Goal: Task Accomplishment & Management: Manage account settings

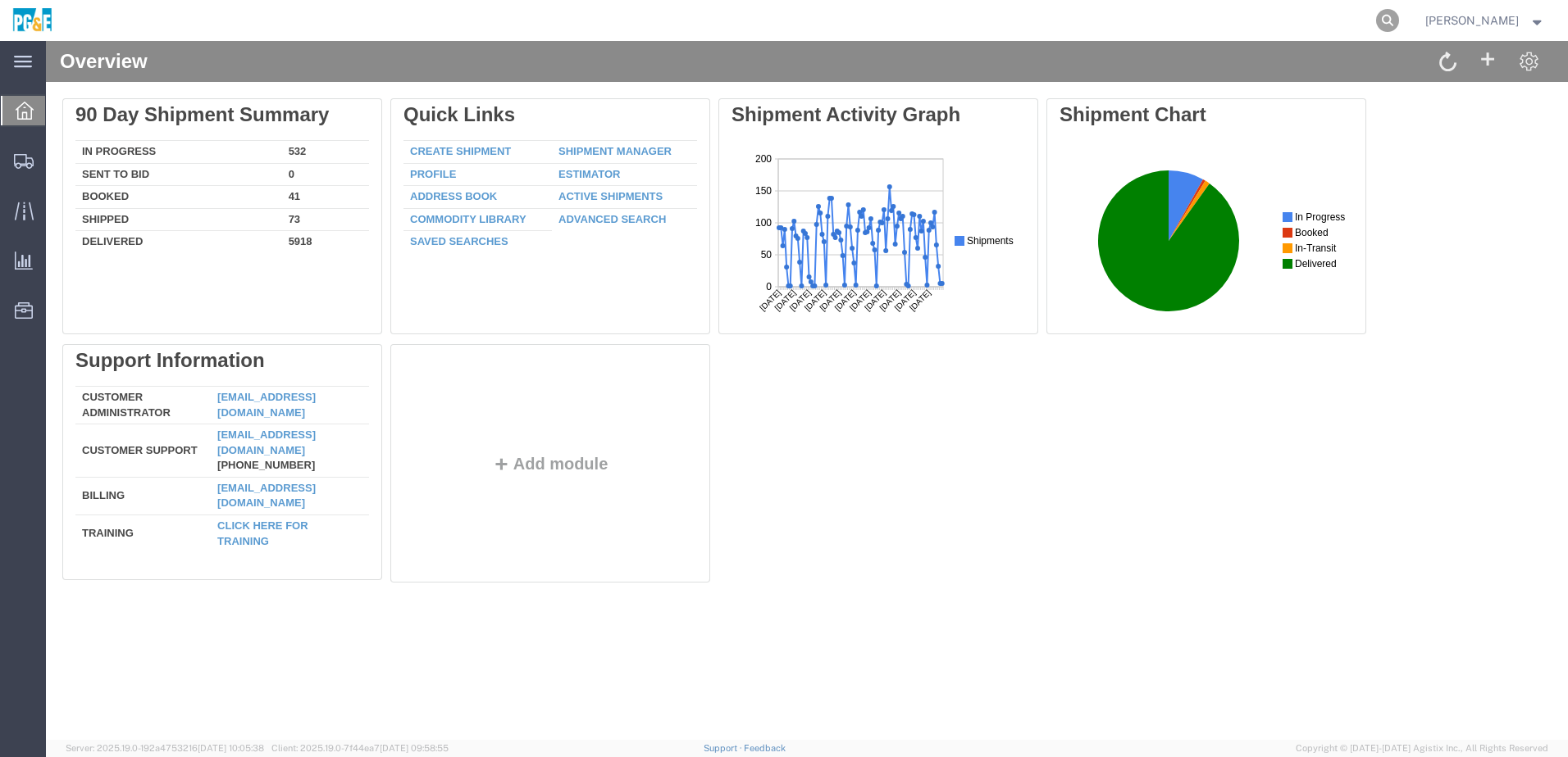
click at [1399, 22] on icon at bounding box center [1387, 20] width 23 height 23
paste input "56574820"
type input "56574820"
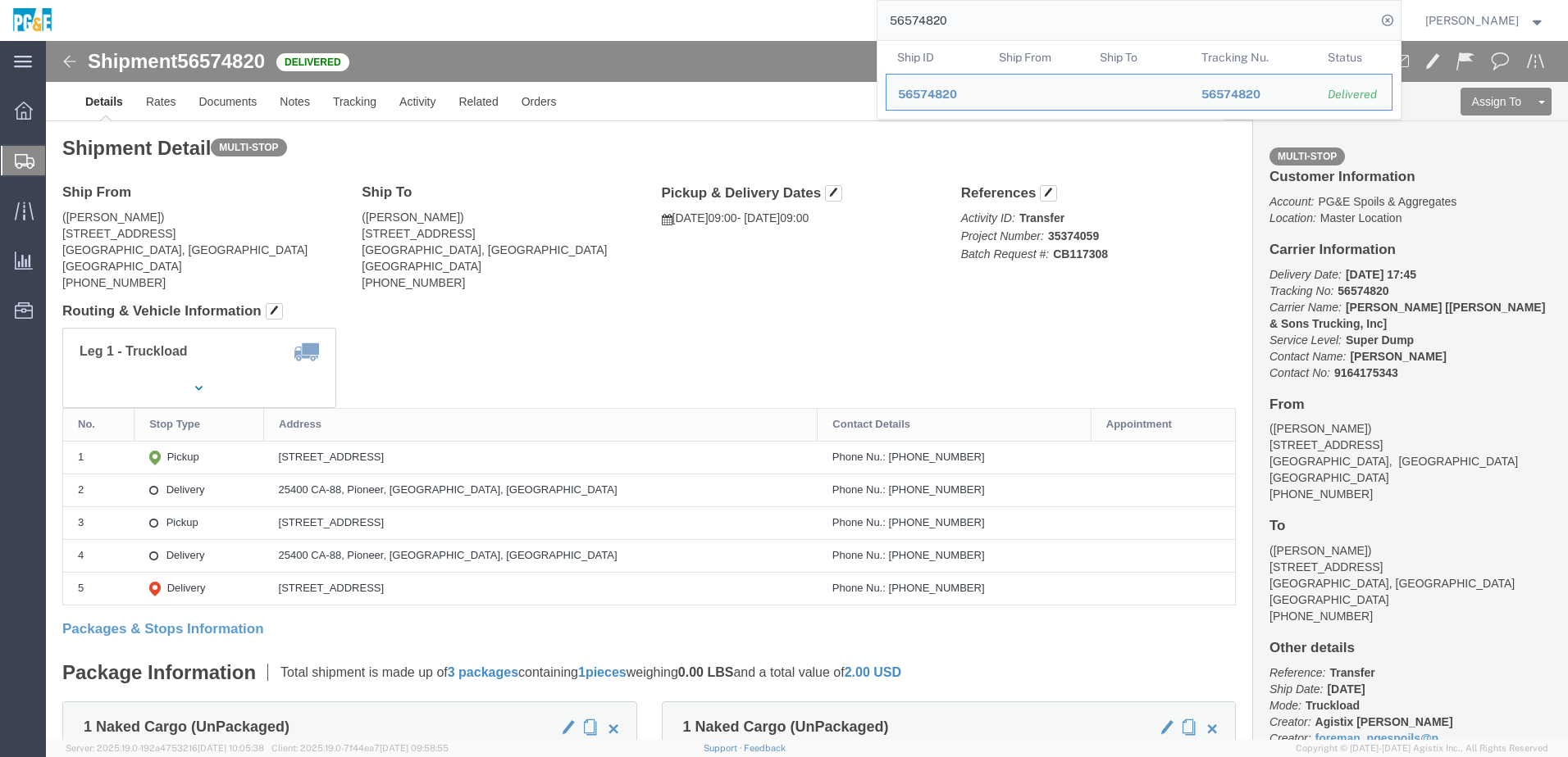
drag, startPoint x: 296, startPoint y: 414, endPoint x: 494, endPoint y: 421, distance: 198.1
click td "[STREET_ADDRESS]"
copy div "[STREET_ADDRESS]"
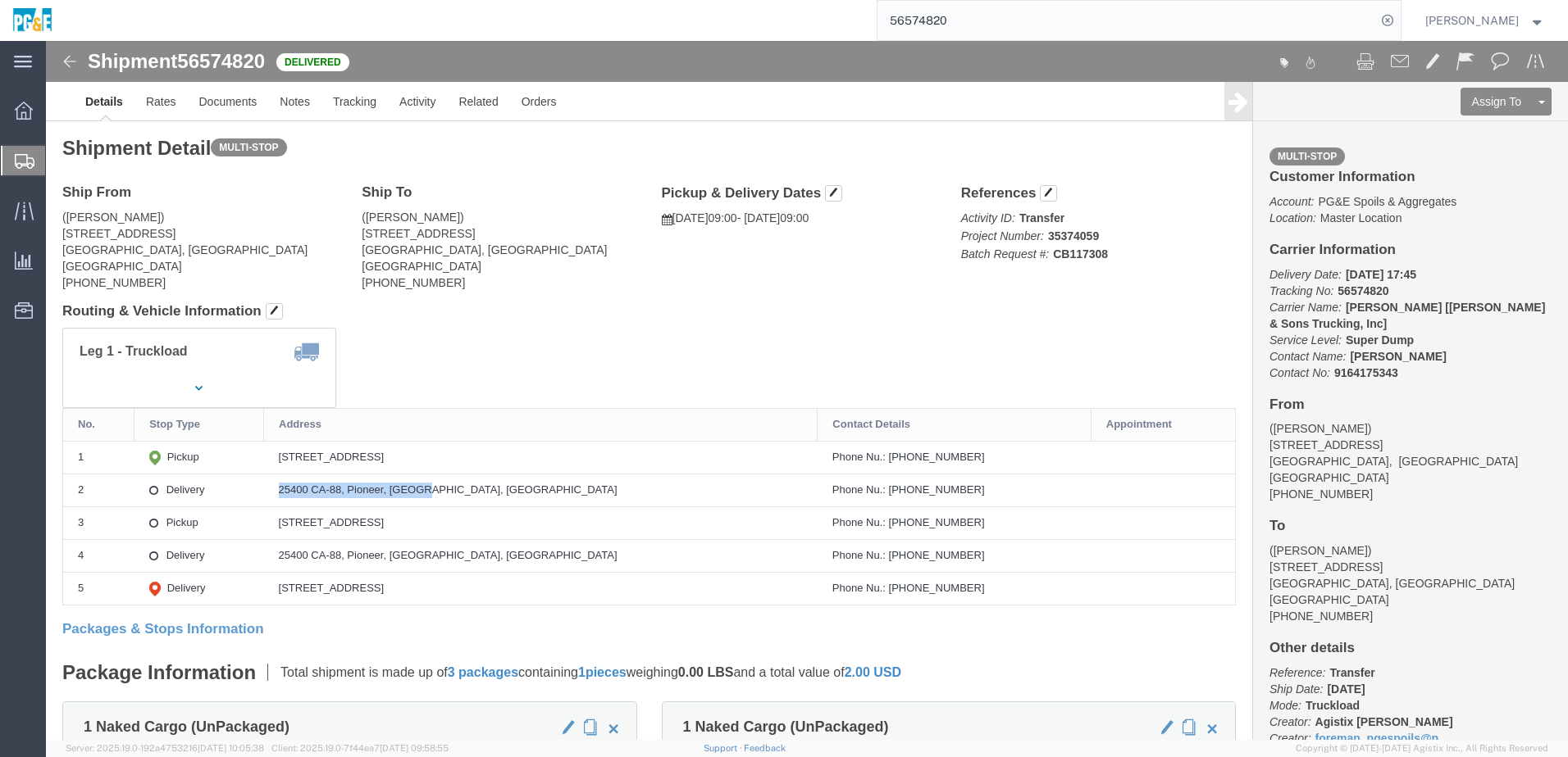
drag, startPoint x: 297, startPoint y: 450, endPoint x: 504, endPoint y: 456, distance: 207.1
click td "25400 CA-88, Pioneer, [GEOGRAPHIC_DATA], [GEOGRAPHIC_DATA]"
copy div "25400 CA-88, Pioneer, [GEOGRAPHIC_DATA], [GEOGRAPHIC_DATA]"
click div "Leg 1 - Truckload Vehicle 1: Super Dump Number of trucks: 1"
click link "Documents"
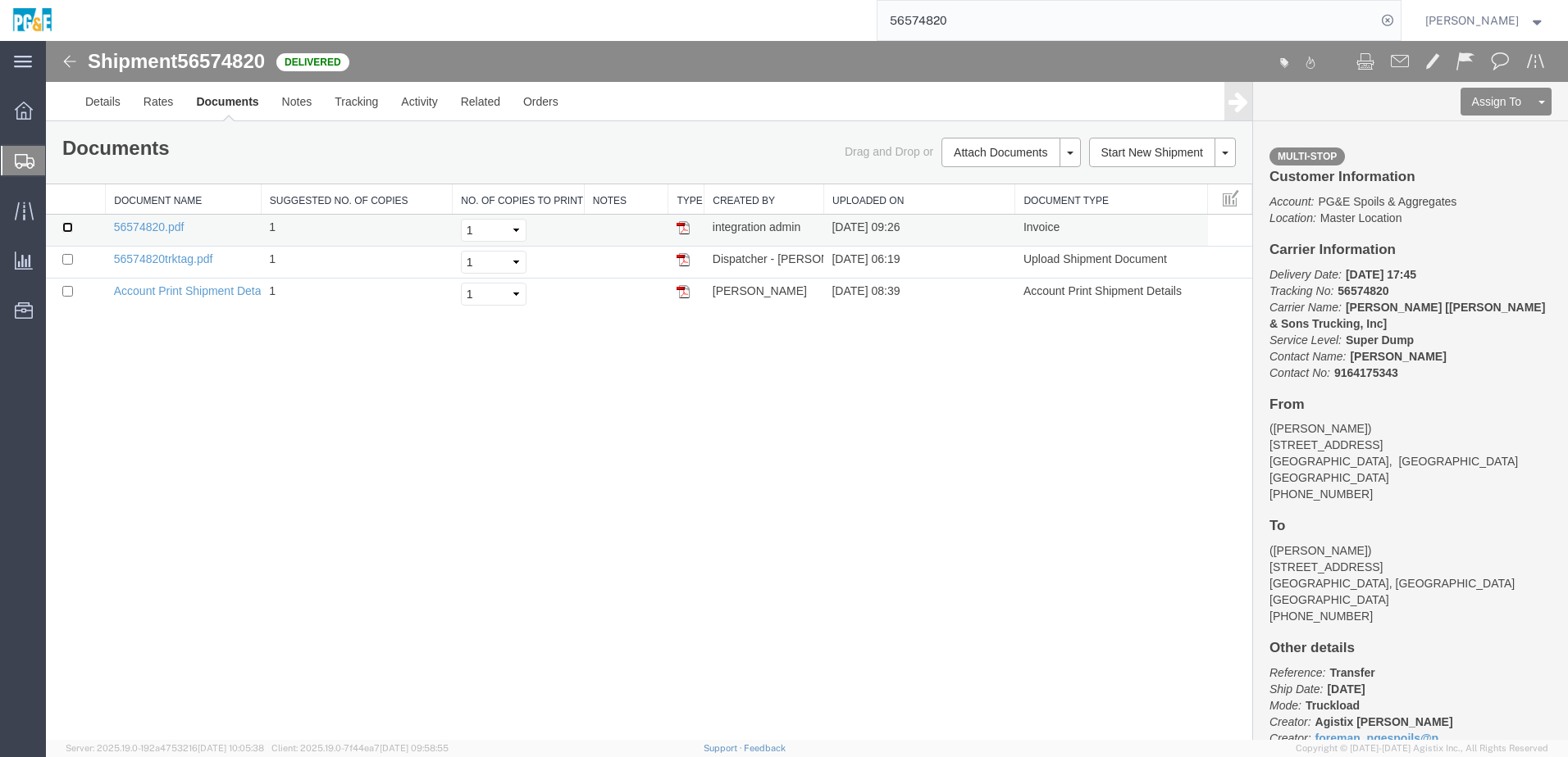
click at [66, 230] on input "checkbox" at bounding box center [67, 227] width 11 height 11
checkbox input "true"
click at [67, 259] on input "checkbox" at bounding box center [67, 259] width 11 height 11
checkbox input "true"
click at [1012, 185] on link "Print Documents" at bounding box center [1008, 180] width 142 height 24
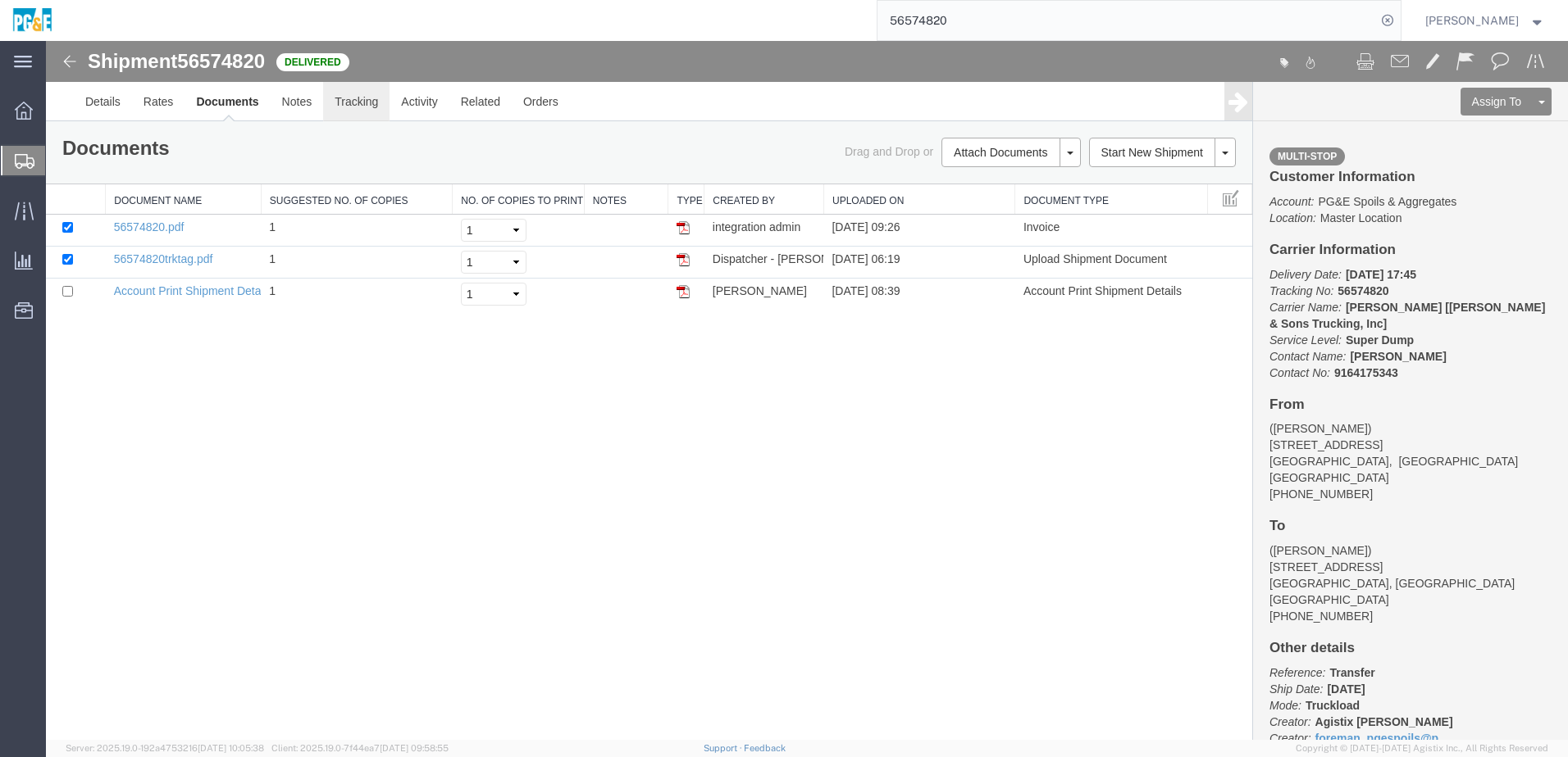
click at [344, 109] on link "Tracking" at bounding box center [356, 101] width 67 height 40
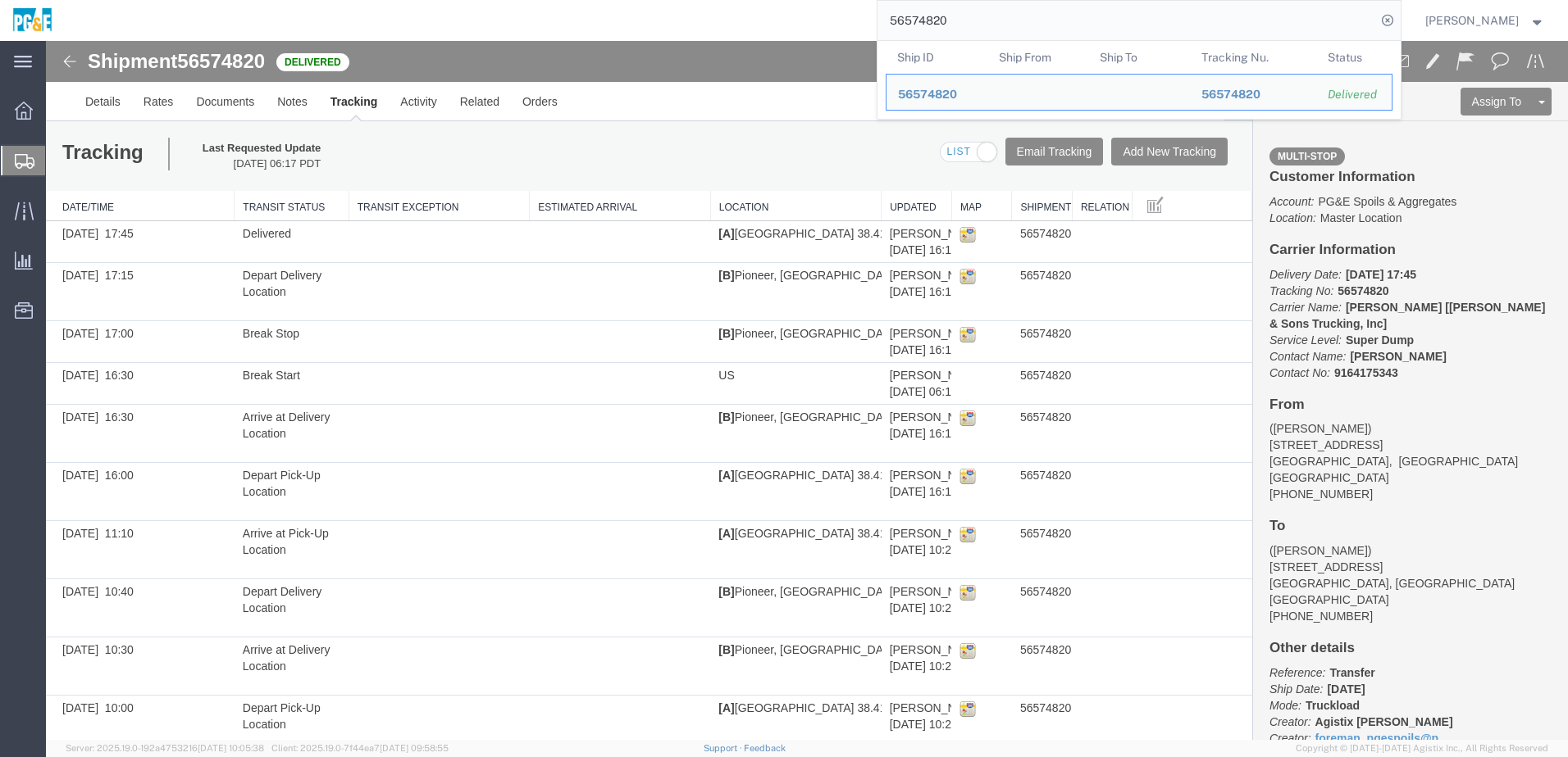
click at [928, 14] on input "56574820" at bounding box center [1126, 20] width 499 height 40
paste input "4"
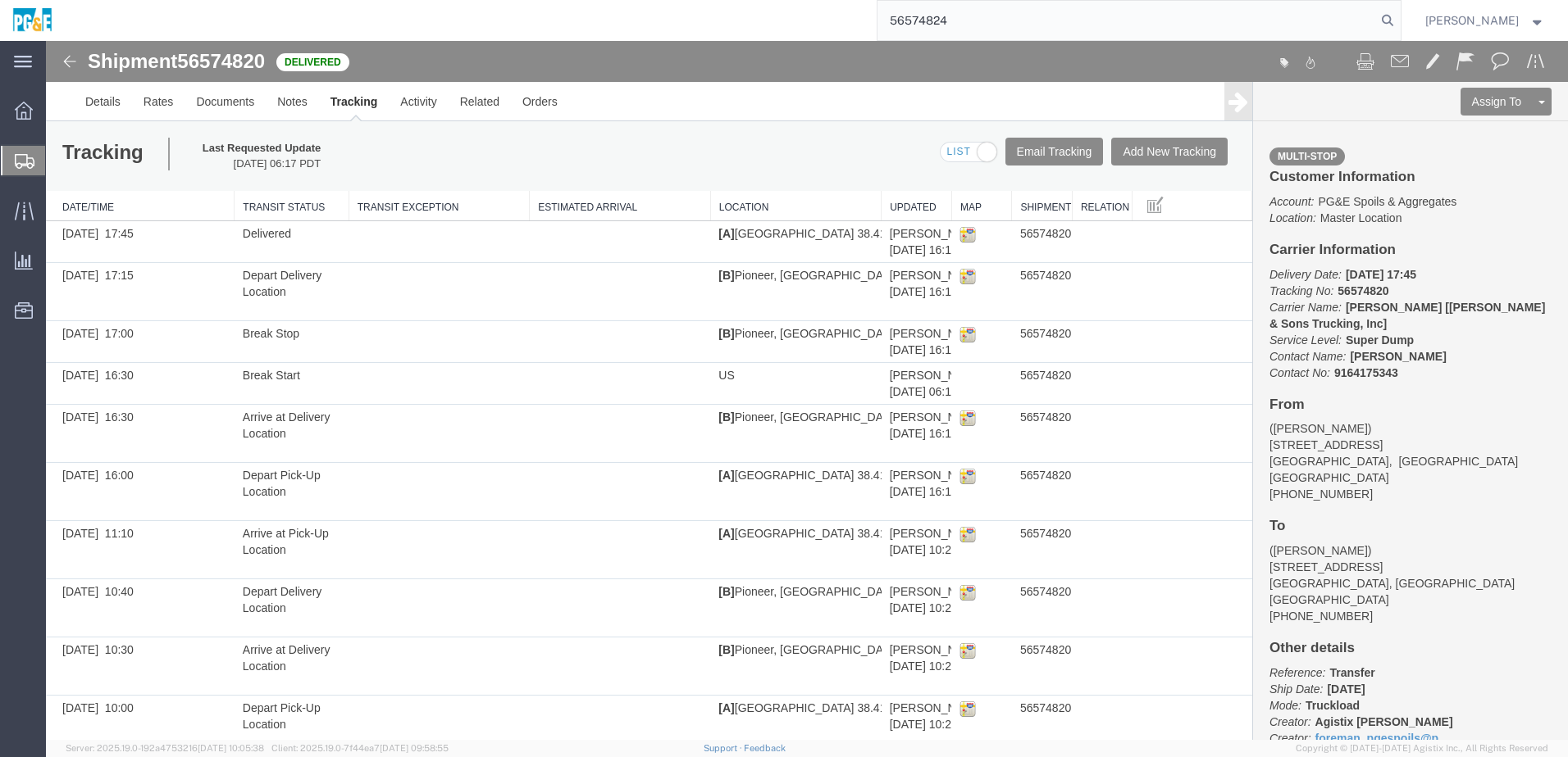
type input "56574824"
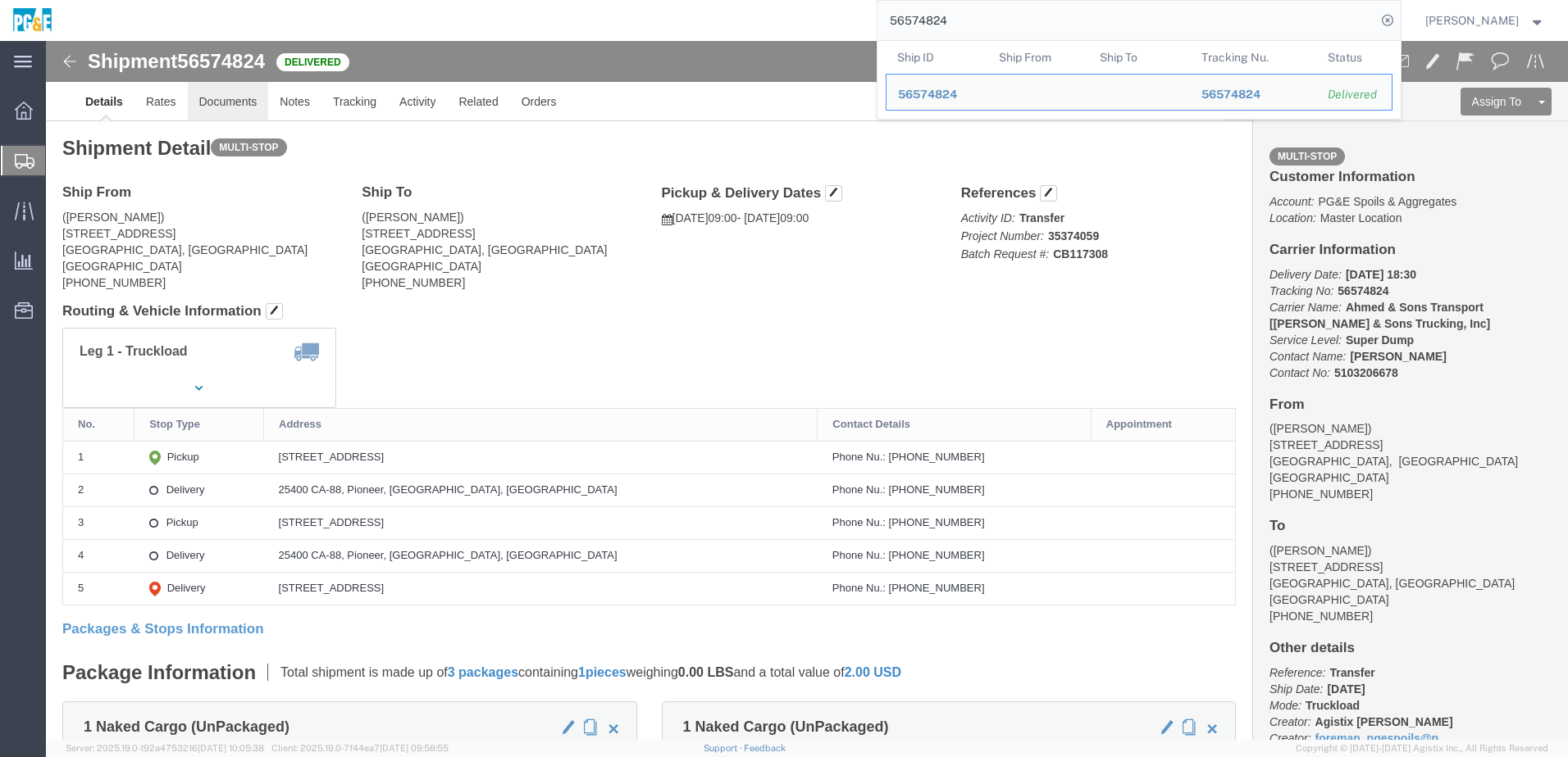
click link "Documents"
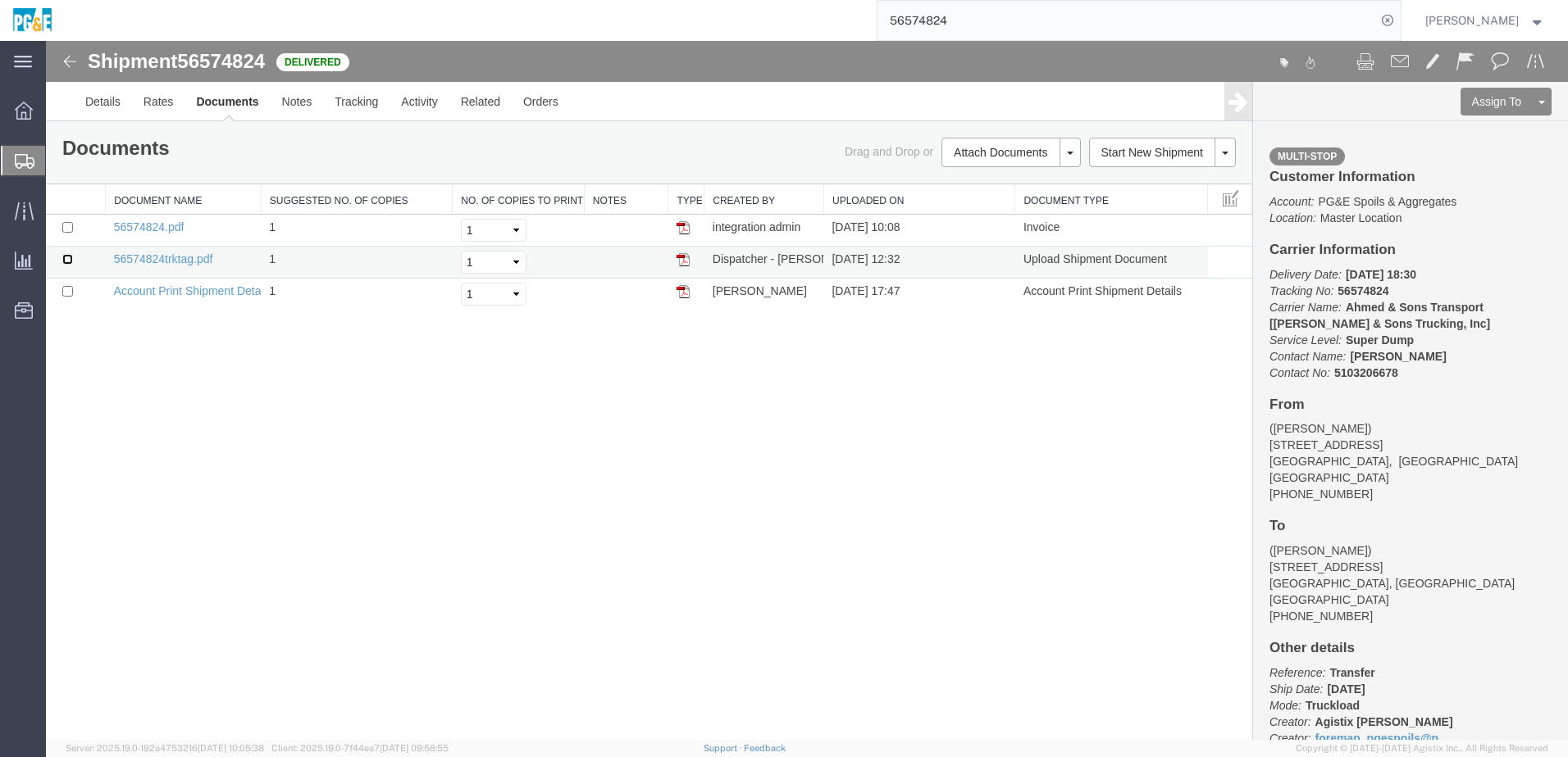
click at [67, 259] on input "checkbox" at bounding box center [67, 259] width 11 height 11
checkbox input "true"
click at [69, 222] on input "checkbox" at bounding box center [67, 227] width 11 height 11
checkbox input "true"
click at [1009, 190] on link "Print Documents" at bounding box center [1008, 180] width 142 height 24
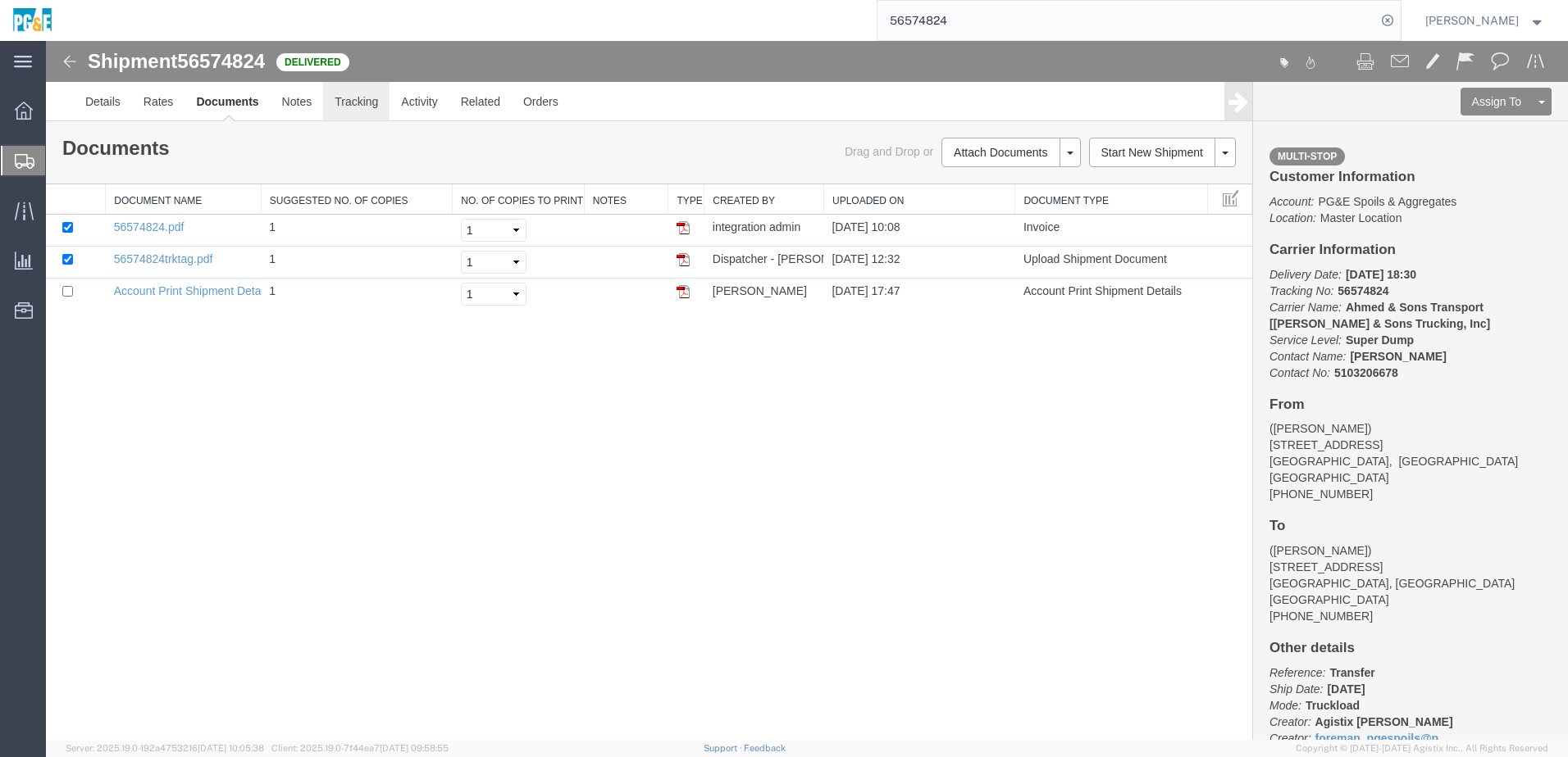
click at [377, 108] on link "Tracking" at bounding box center [356, 101] width 67 height 40
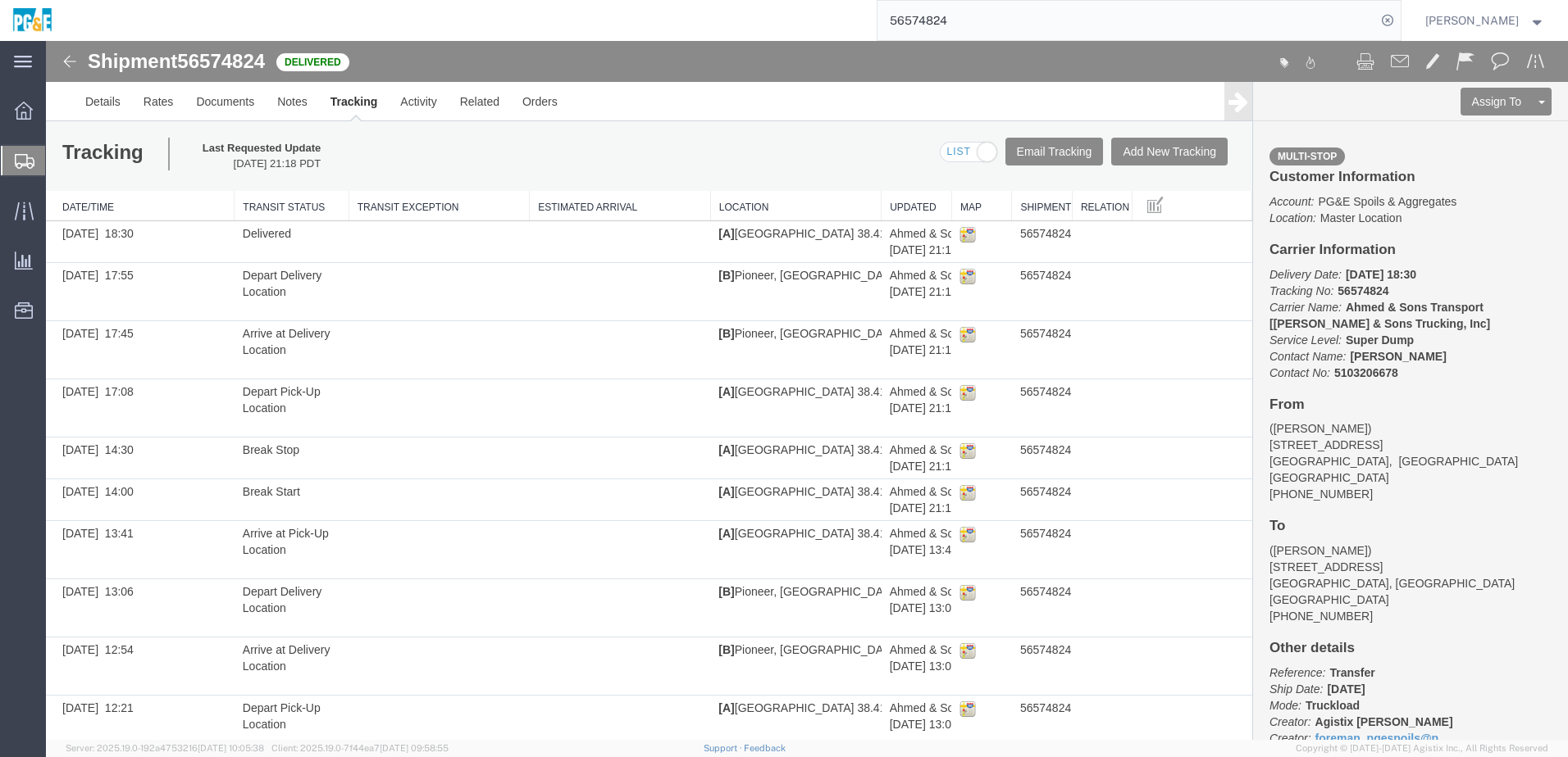
click at [955, 26] on input "56574824" at bounding box center [1126, 20] width 499 height 40
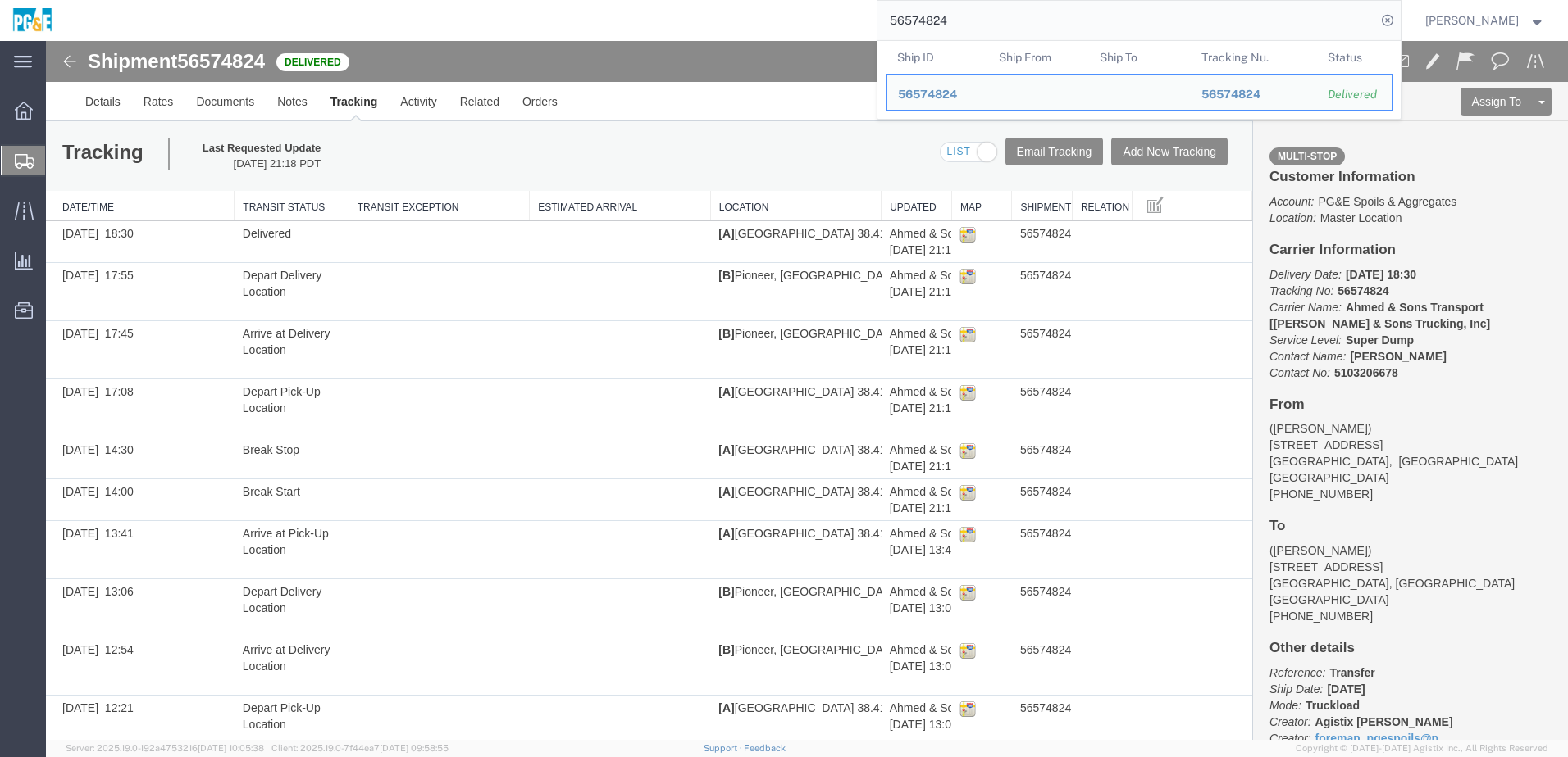
click at [955, 26] on input "56574824" at bounding box center [1126, 20] width 499 height 40
paste input "99126"
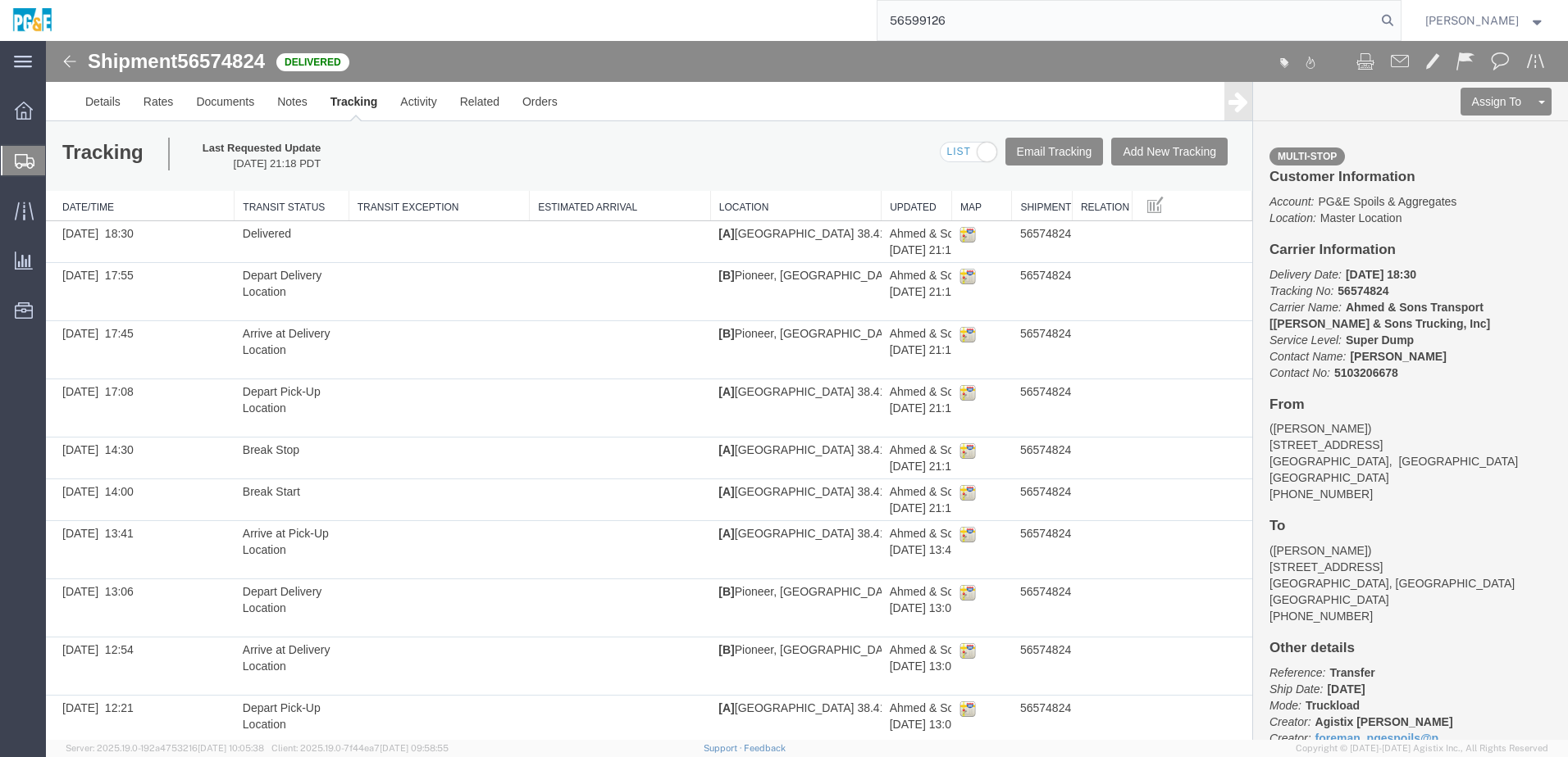
type input "56599126"
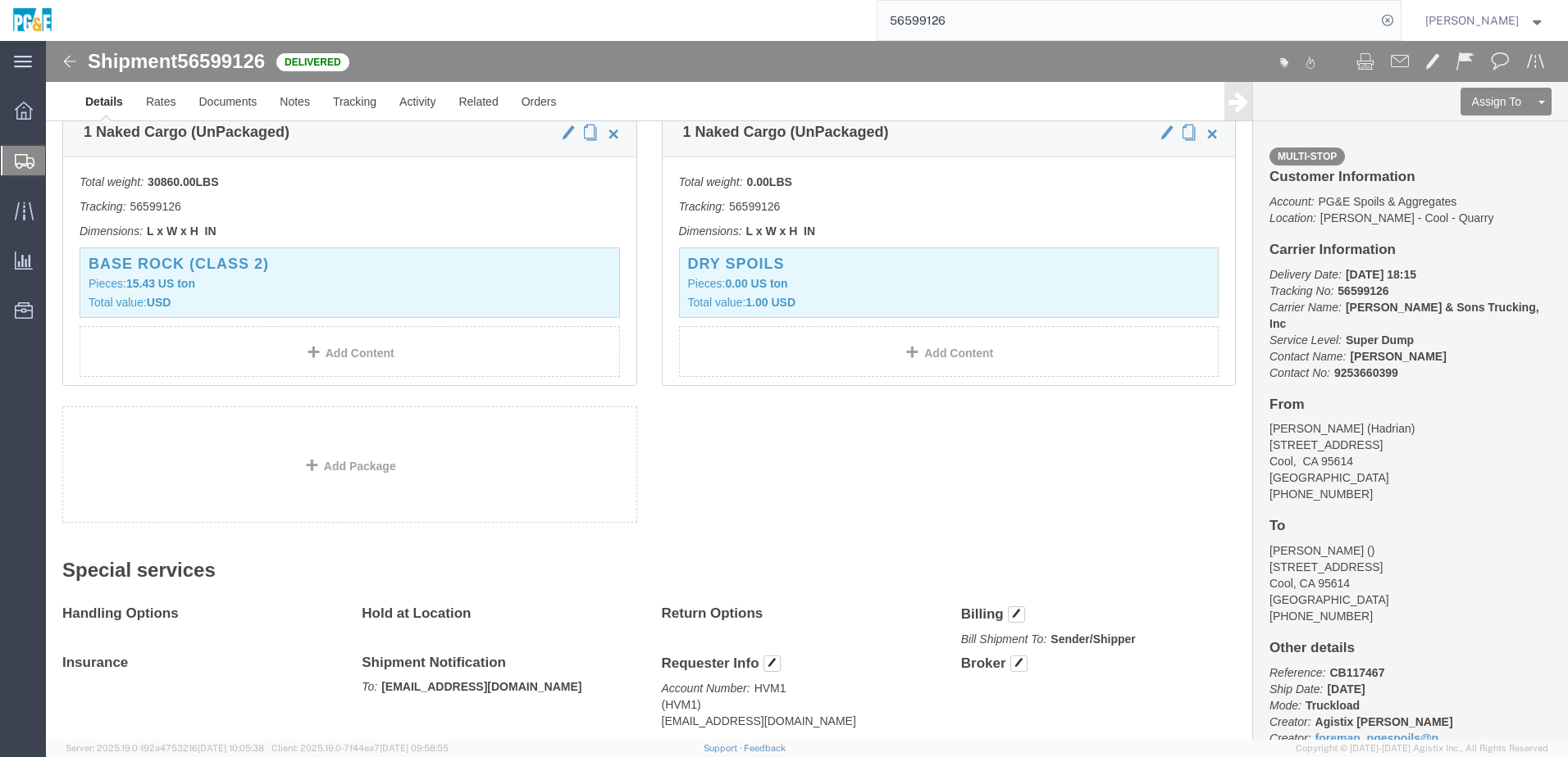
scroll to position [201, 0]
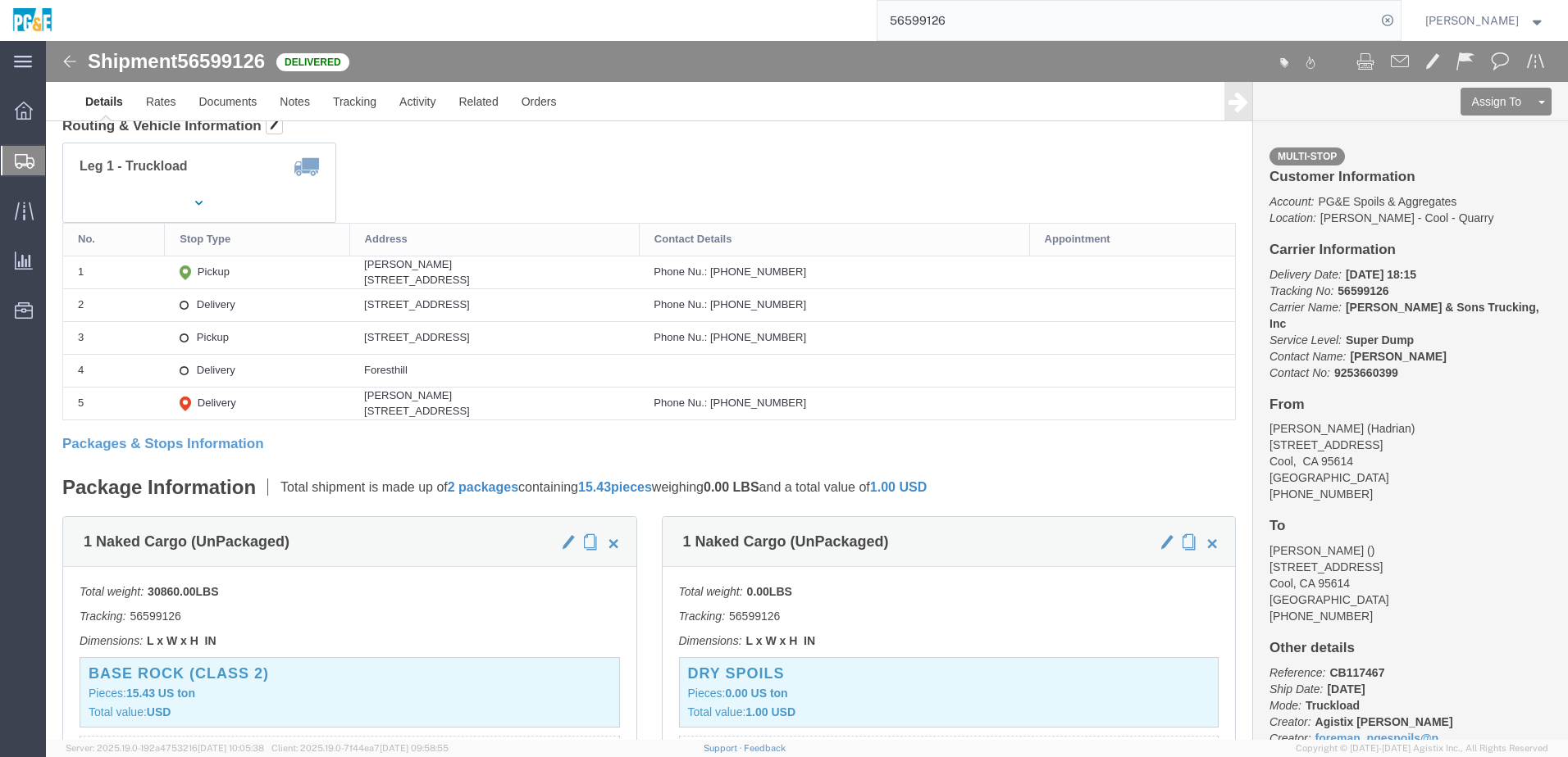
drag, startPoint x: 302, startPoint y: 243, endPoint x: 476, endPoint y: 236, distance: 174.1
click div "[STREET_ADDRESS]"
copy div "[STREET_ADDRESS]"
drag, startPoint x: 301, startPoint y: 265, endPoint x: 499, endPoint y: 263, distance: 198.0
click div "[STREET_ADDRESS]"
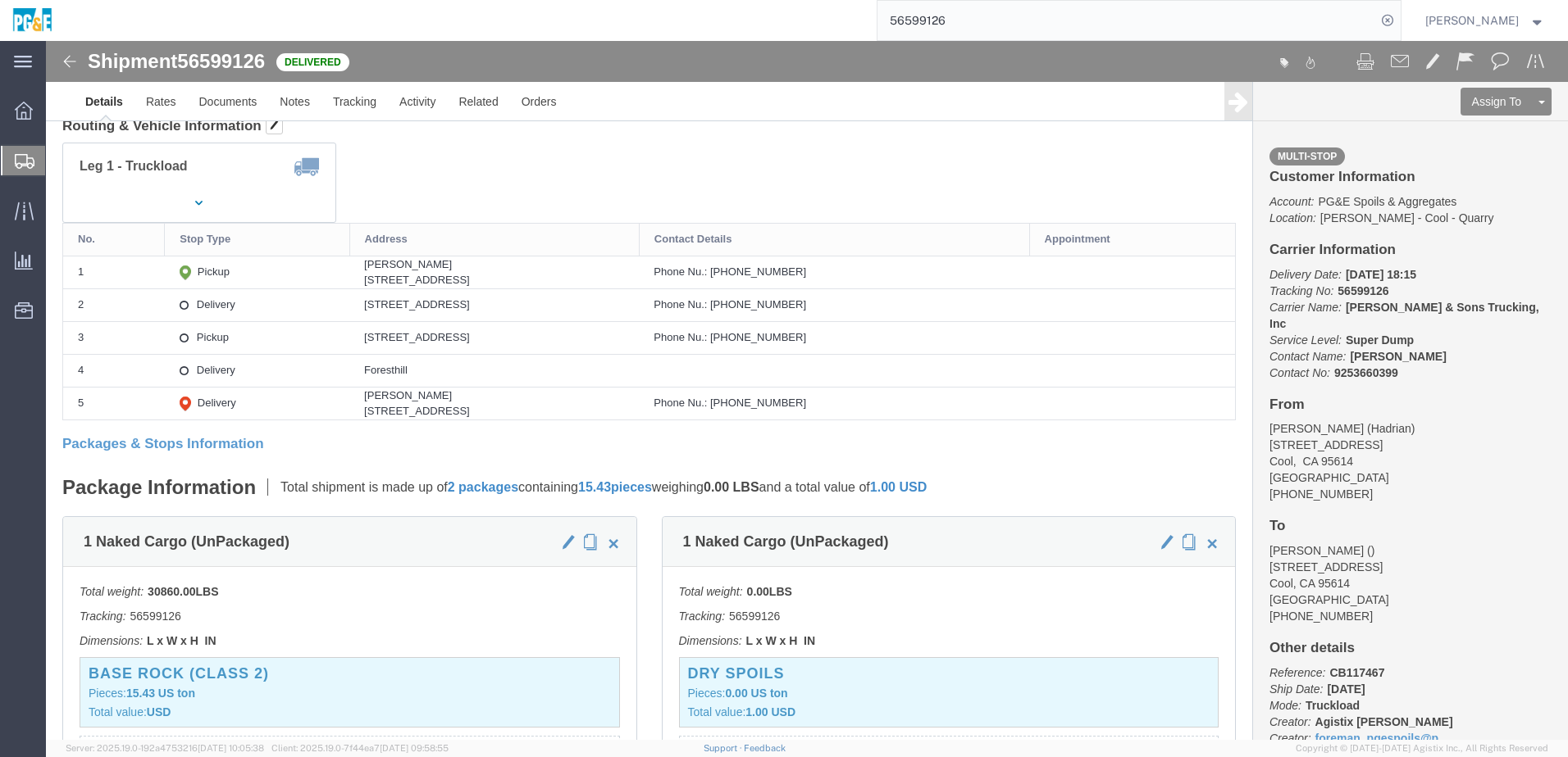
copy div "[STREET_ADDRESS]"
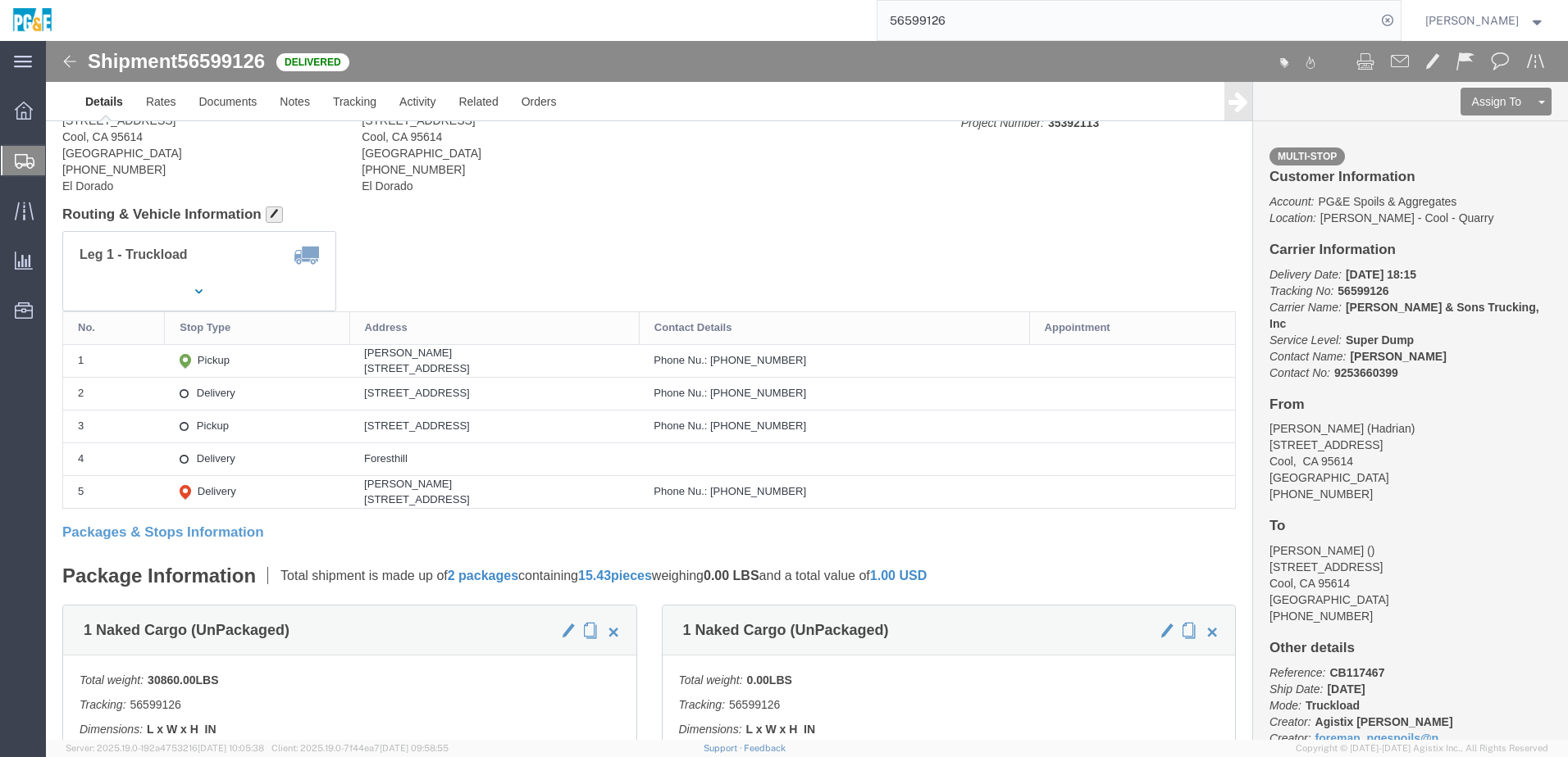
scroll to position [0, 0]
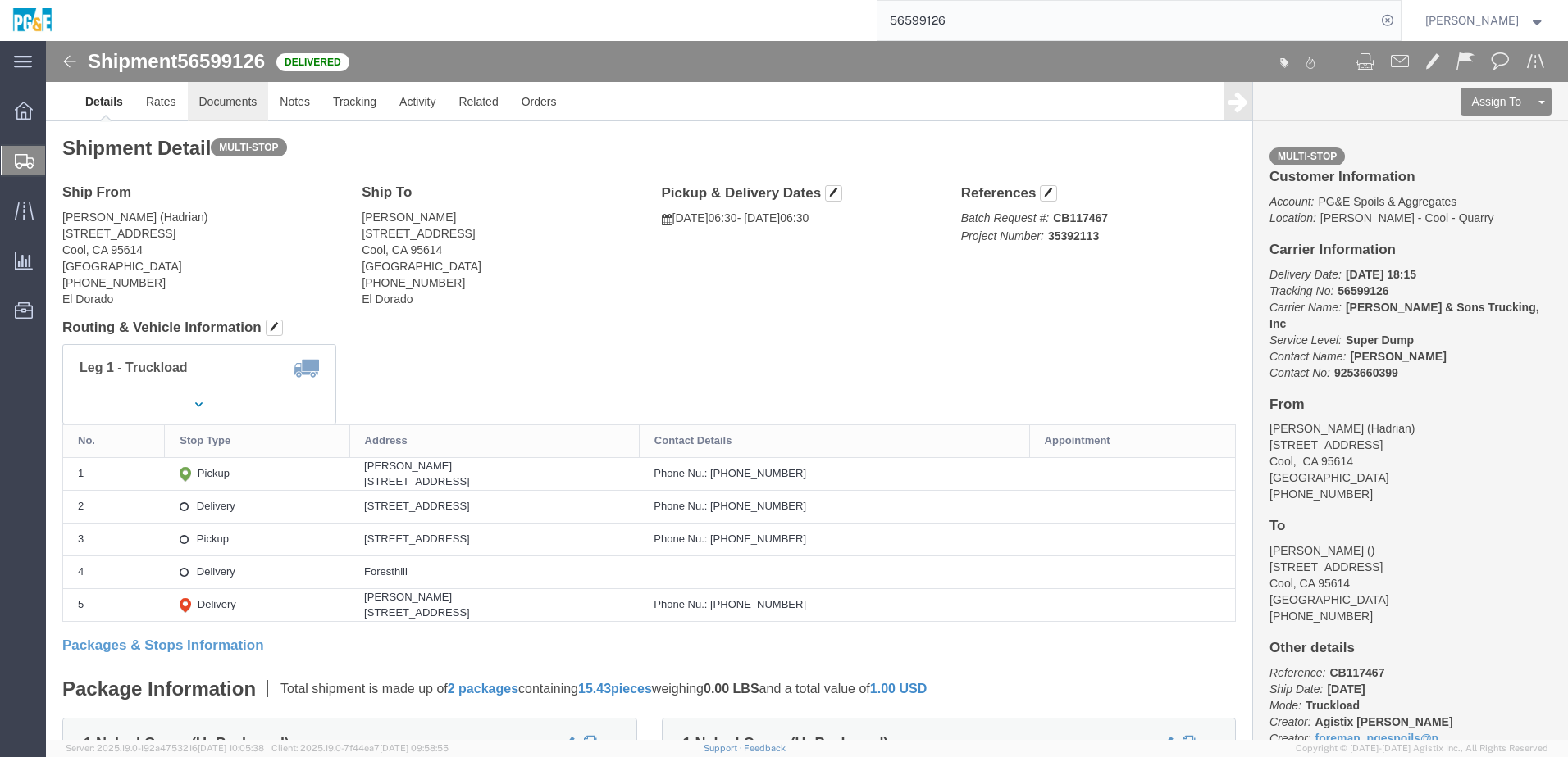
click link "Documents"
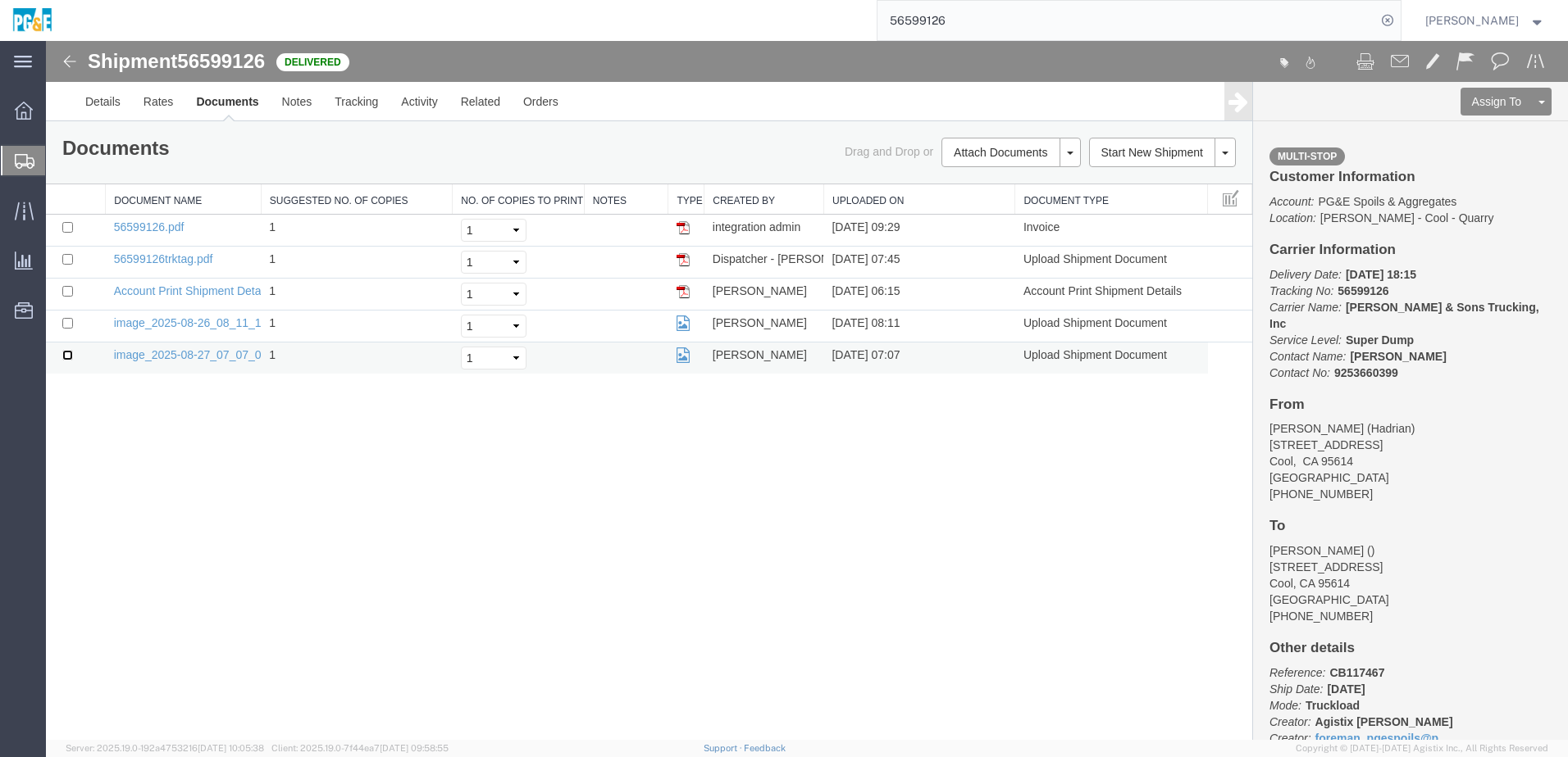
click at [68, 356] on input "checkbox" at bounding box center [67, 355] width 11 height 11
checkbox input "true"
click at [66, 323] on input "checkbox" at bounding box center [67, 323] width 11 height 11
checkbox input "true"
click at [70, 264] on td at bounding box center [76, 263] width 60 height 32
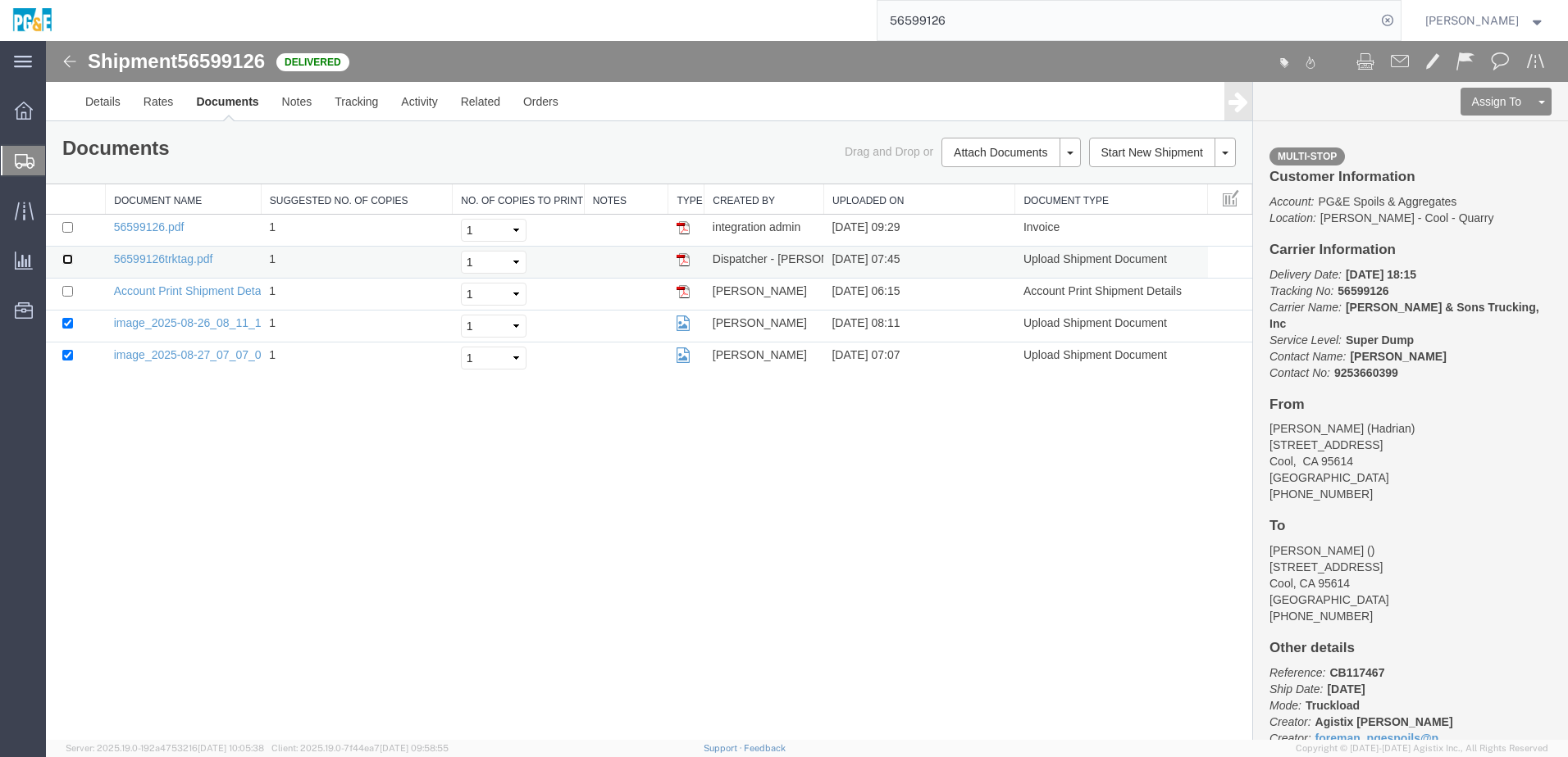
click at [68, 257] on input "checkbox" at bounding box center [67, 259] width 11 height 11
checkbox input "true"
click at [68, 223] on input "checkbox" at bounding box center [67, 227] width 11 height 11
checkbox input "true"
click at [998, 178] on link "Print Documents" at bounding box center [1008, 180] width 142 height 24
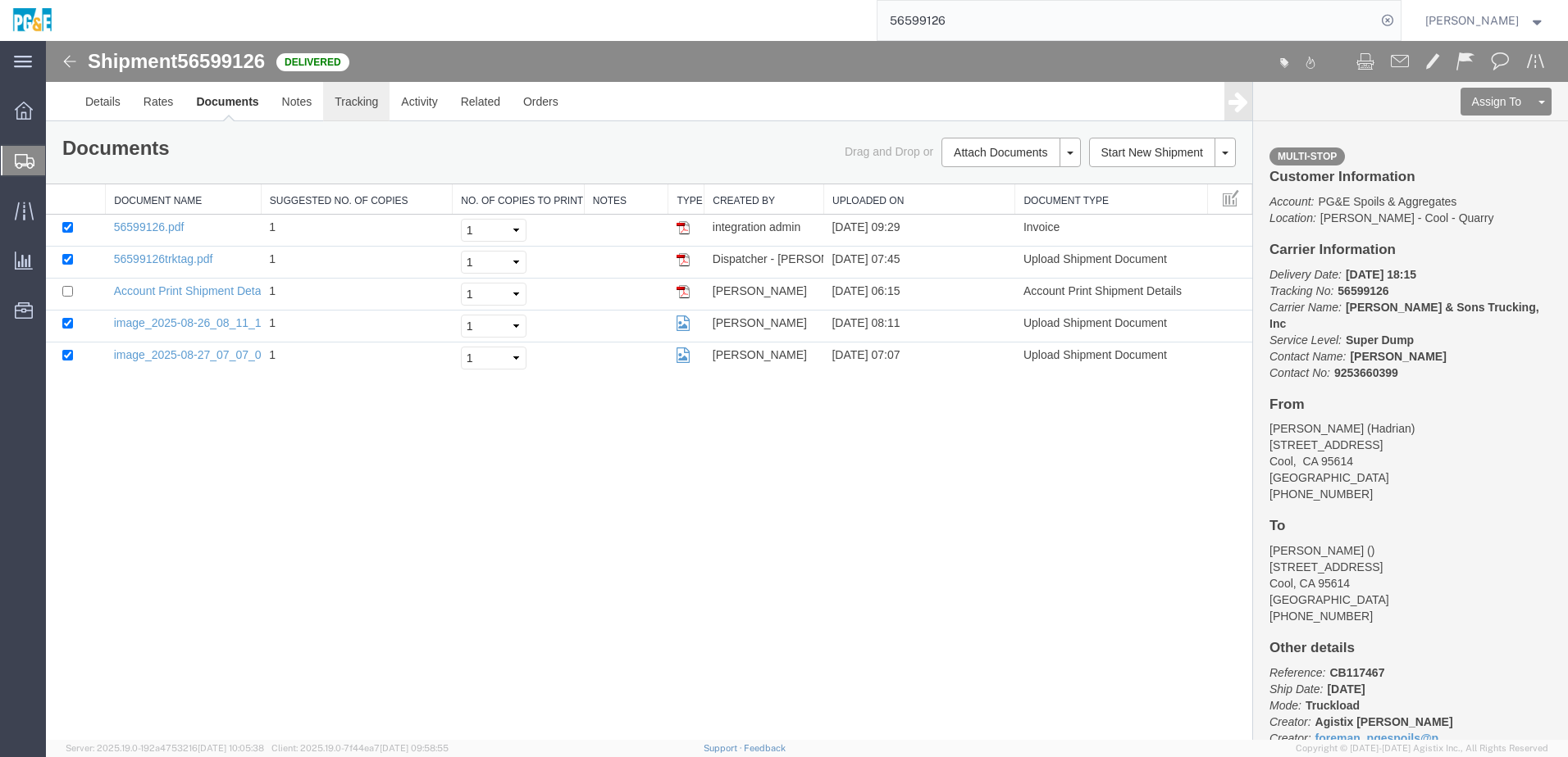
click at [353, 108] on link "Tracking" at bounding box center [356, 101] width 67 height 40
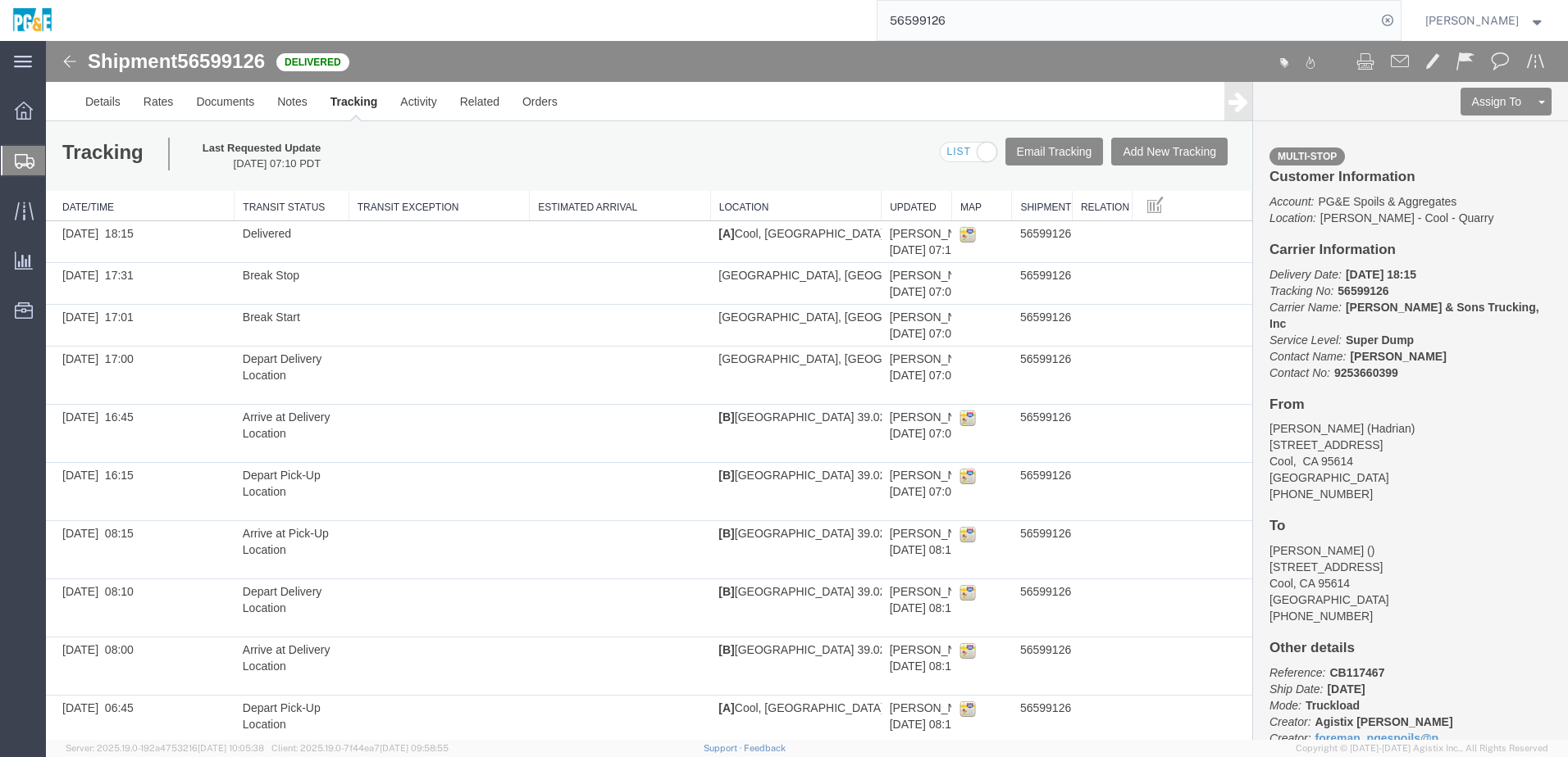
click at [923, 19] on input "56599126" at bounding box center [1126, 20] width 499 height 40
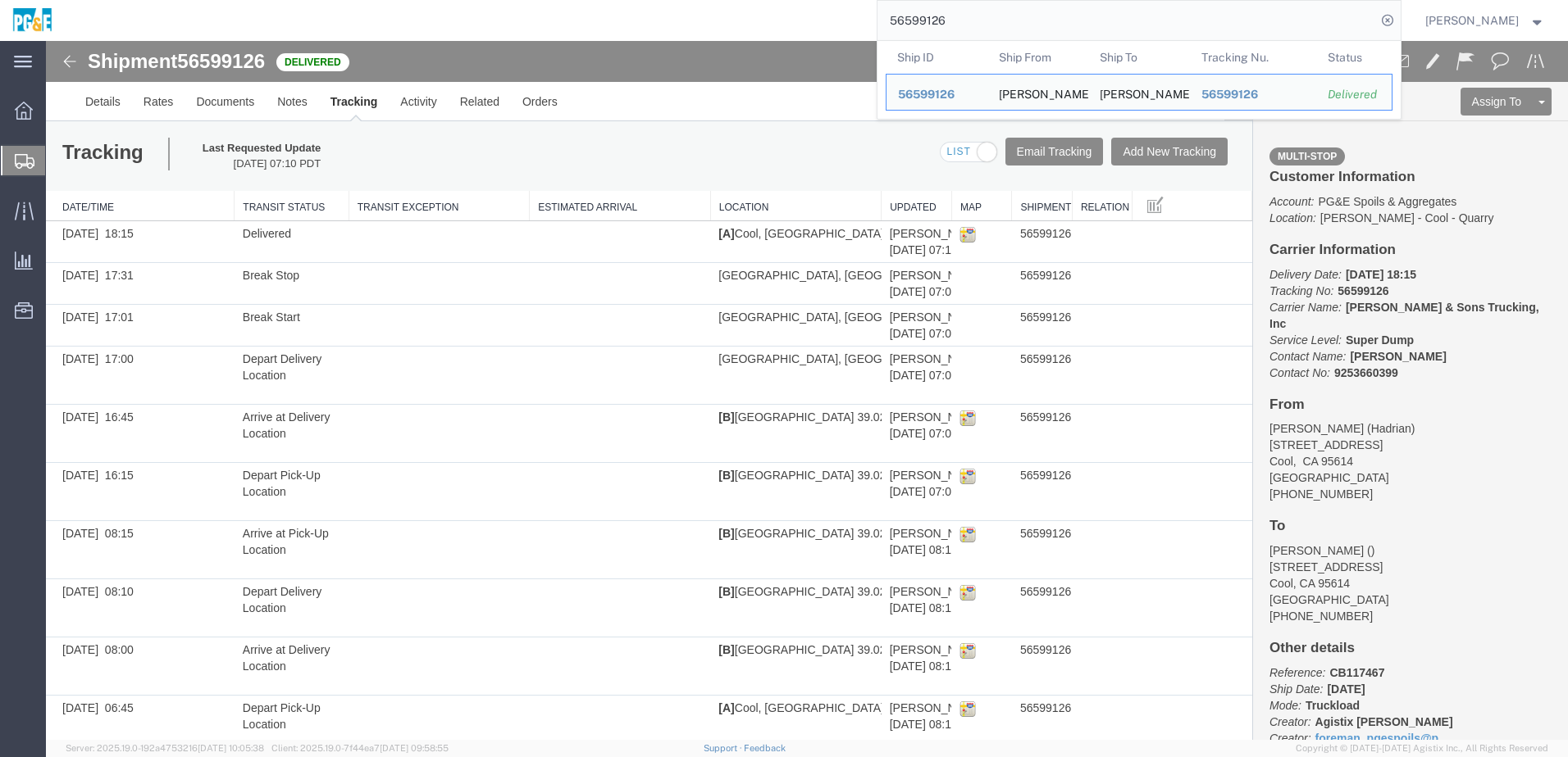
click at [923, 19] on input "56599126" at bounding box center [1126, 20] width 499 height 40
paste input "436"
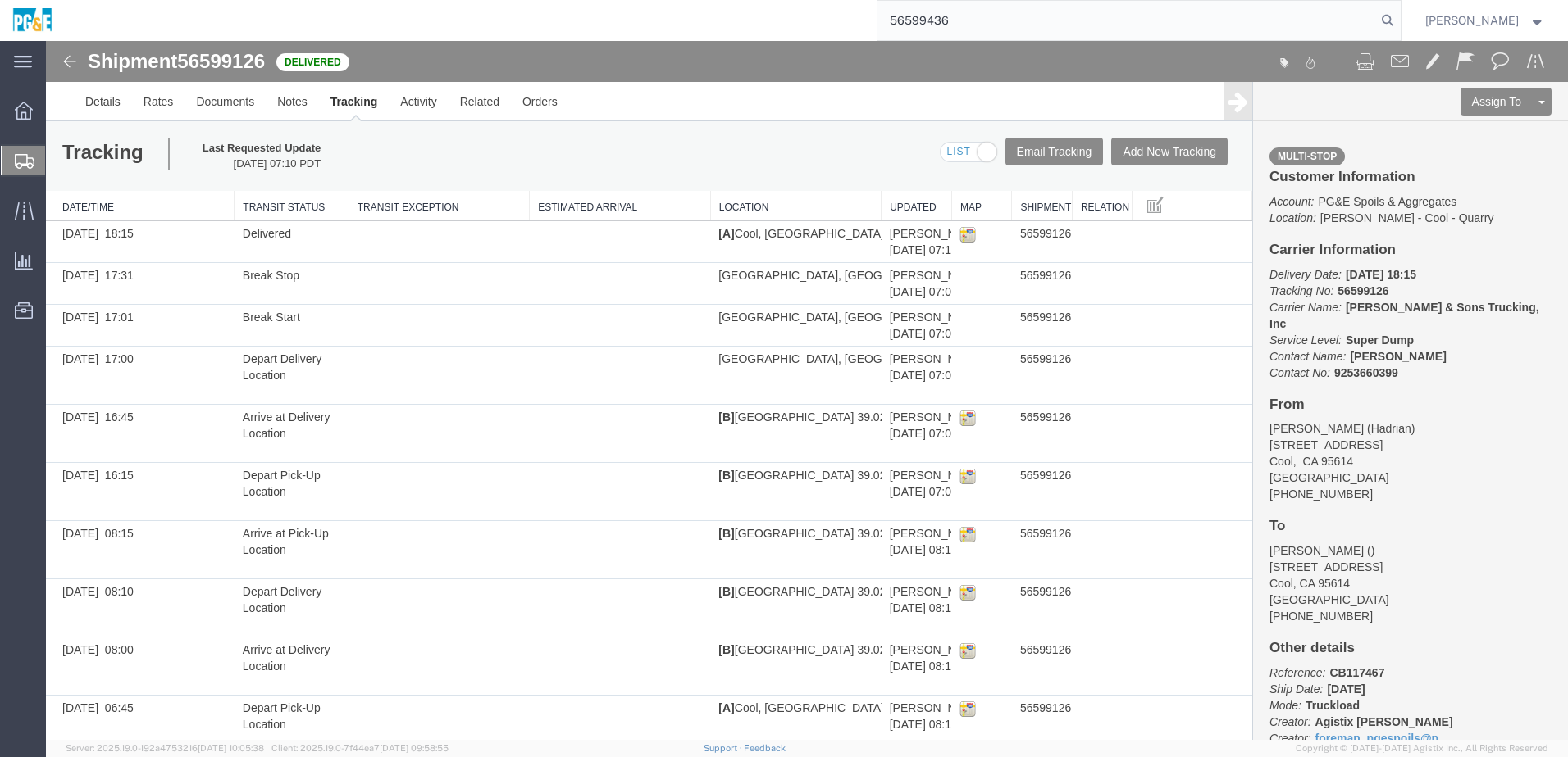
type input "56599436"
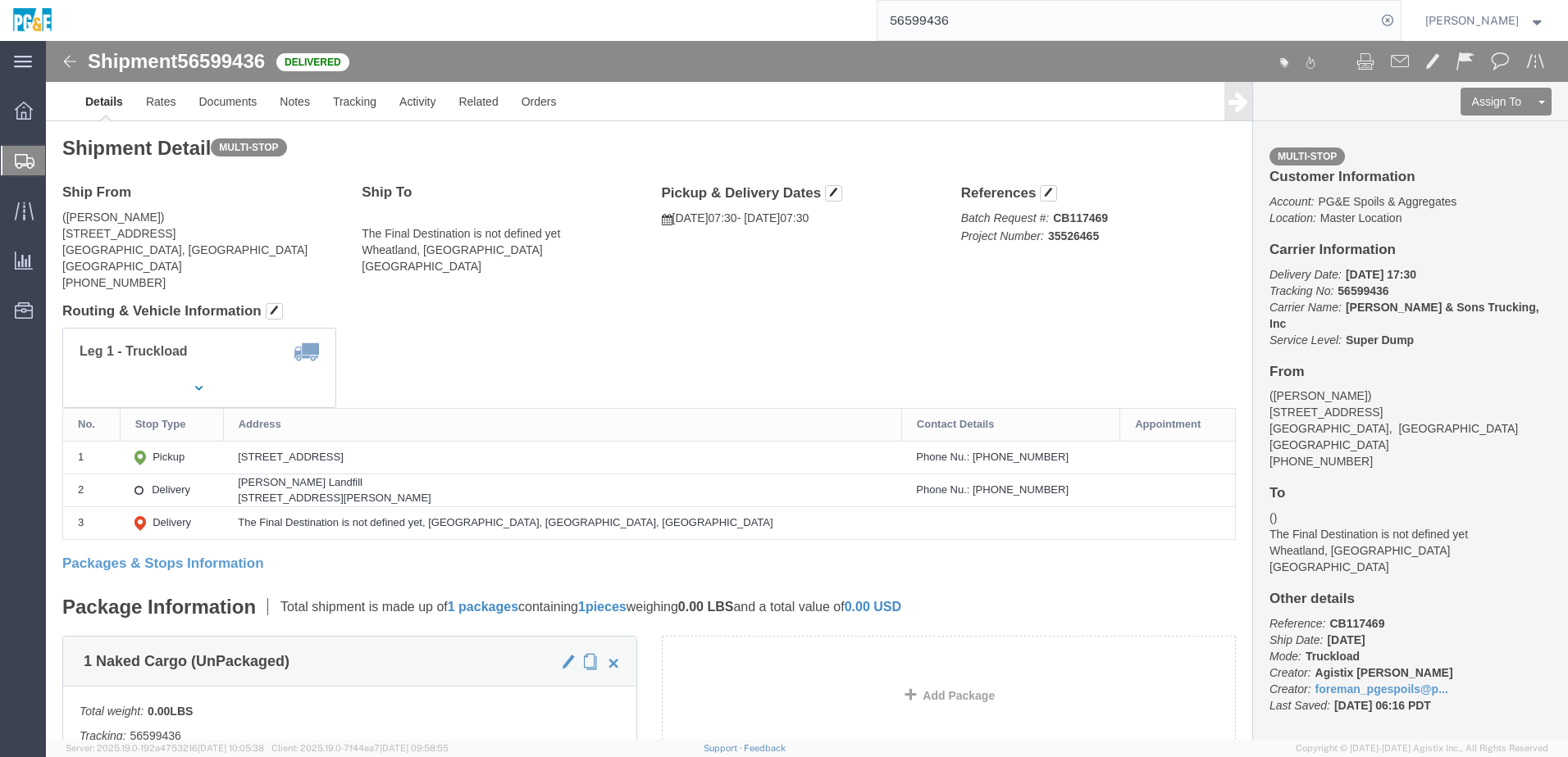
drag, startPoint x: 564, startPoint y: 275, endPoint x: 555, endPoint y: 277, distance: 9.2
click h4 "Routing & Vehicle Information"
click link "Documents"
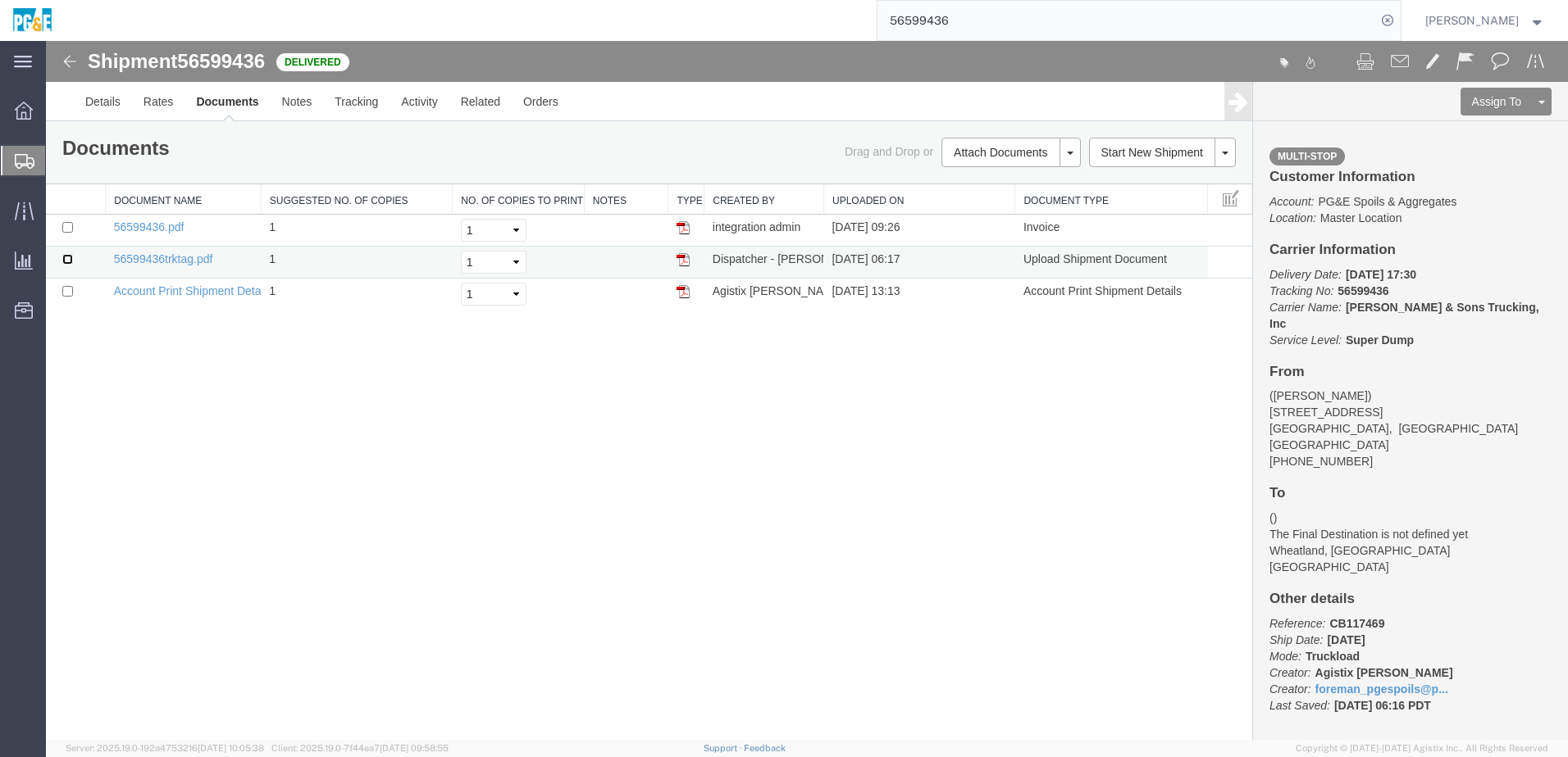
click at [70, 259] on input "checkbox" at bounding box center [67, 259] width 11 height 11
checkbox input "true"
click at [62, 229] on input "checkbox" at bounding box center [67, 227] width 11 height 11
checkbox input "true"
click at [989, 178] on link "Print Documents" at bounding box center [1008, 180] width 142 height 24
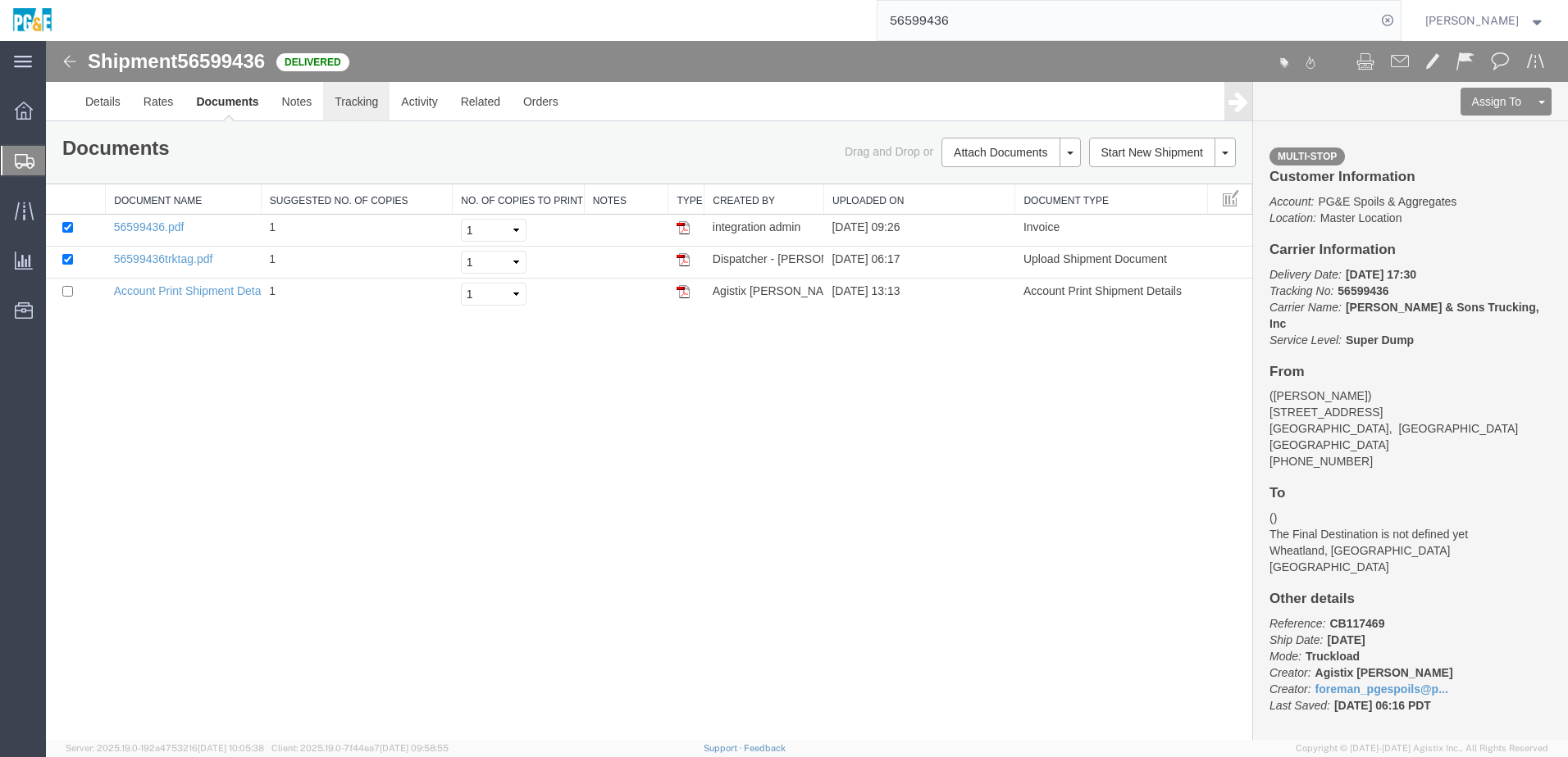
click at [345, 110] on link "Tracking" at bounding box center [356, 101] width 67 height 40
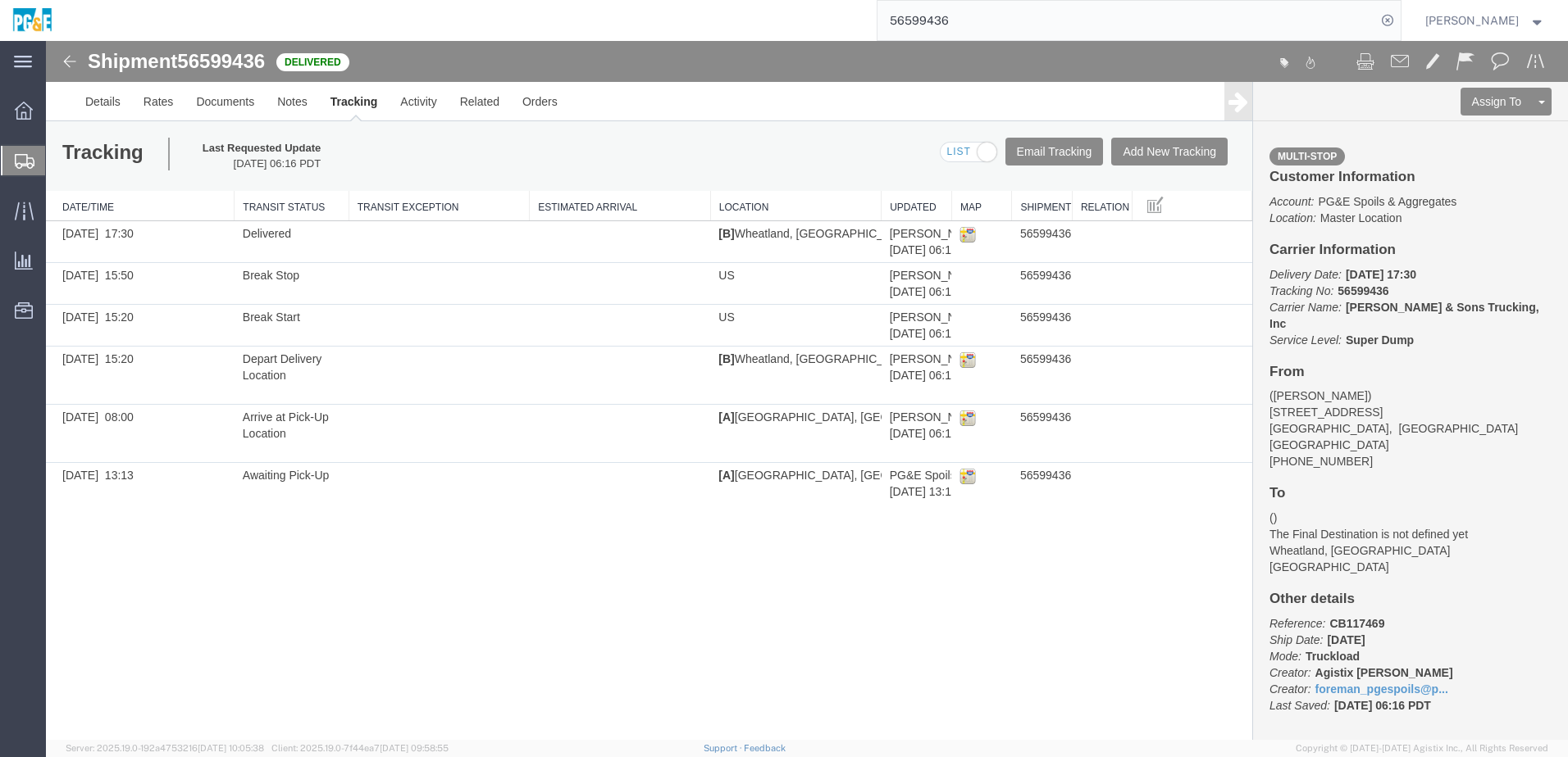
click at [395, 160] on div "Tracking Last Requested Update [DATE] 06:16 PDT Email Tracking Add New Tracking…" at bounding box center [650, 156] width 1207 height 70
click at [226, 592] on div "Shipment 56599436 6 of 6 Delivered Details Rates Documents Notes Tracking Activ…" at bounding box center [807, 391] width 1522 height 699
click at [331, 576] on div "Shipment 56599436 6 of 6 Delivered Details Rates Documents Notes Tracking Activ…" at bounding box center [807, 391] width 1522 height 699
click at [356, 629] on div "Shipment 56599436 6 of 6 Delivered Details Rates Documents Notes Tracking Activ…" at bounding box center [807, 391] width 1522 height 699
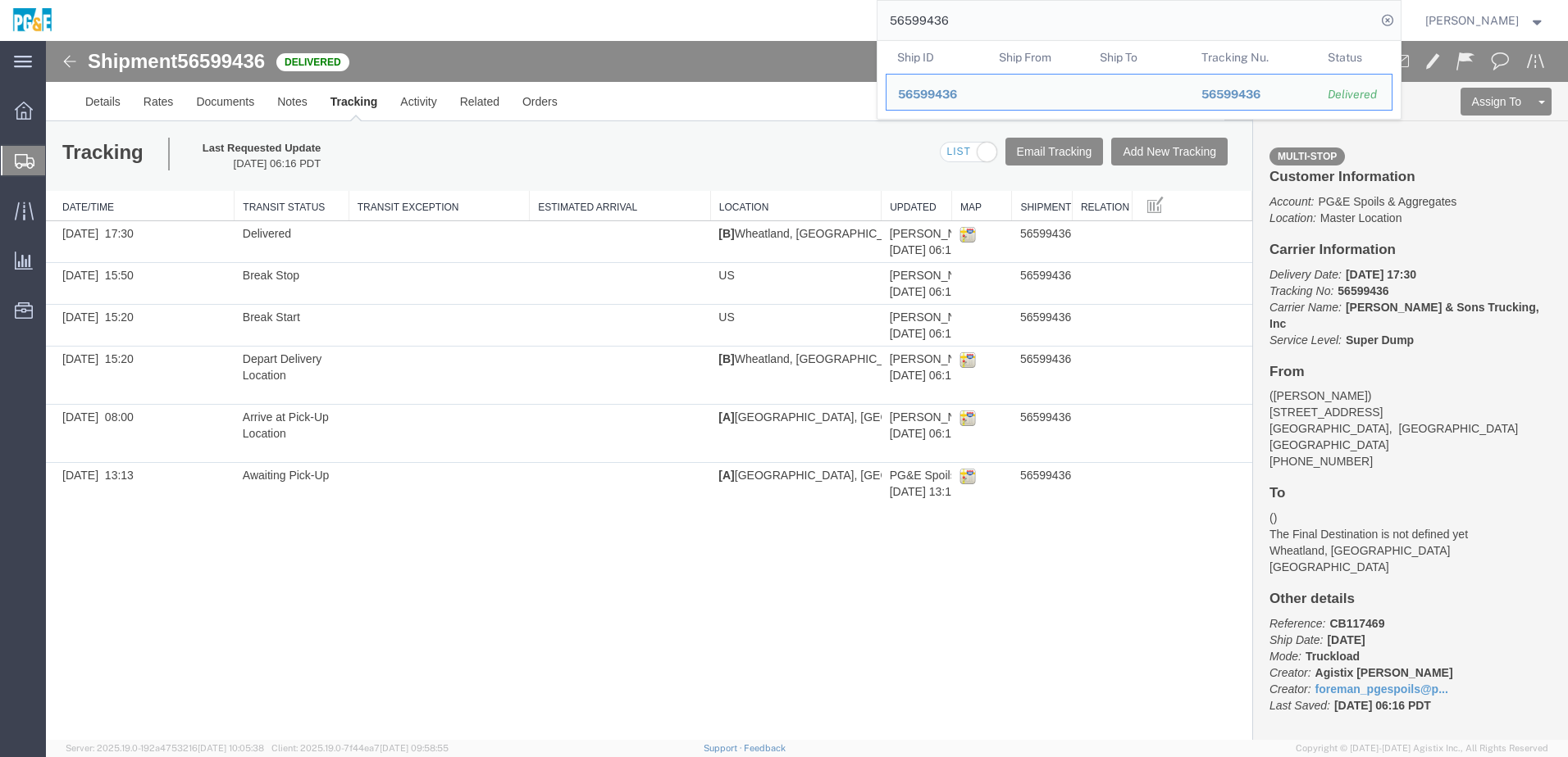
click at [938, 19] on input "56599436" at bounding box center [1126, 20] width 499 height 40
paste input "43"
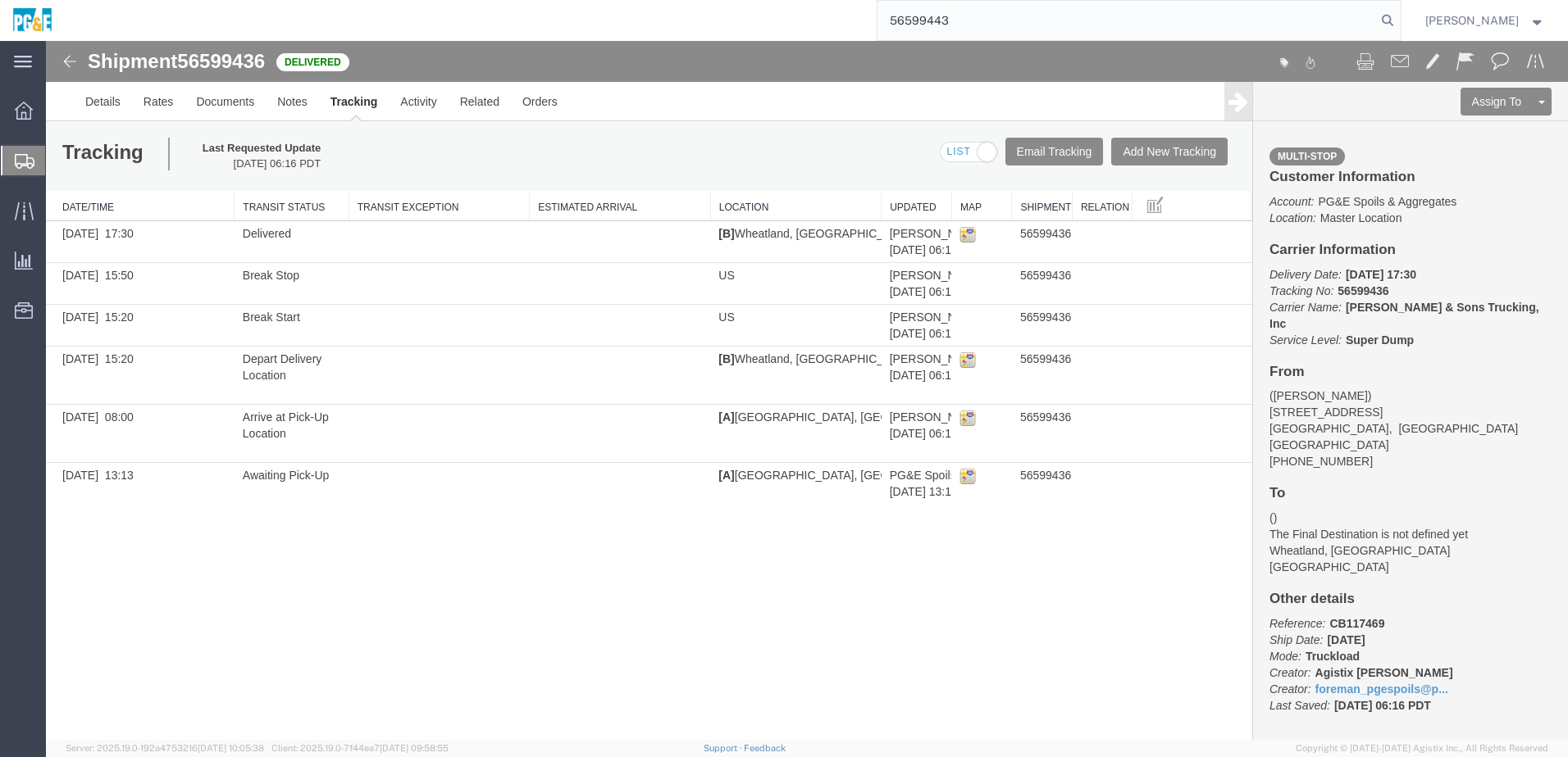
type input "56599443"
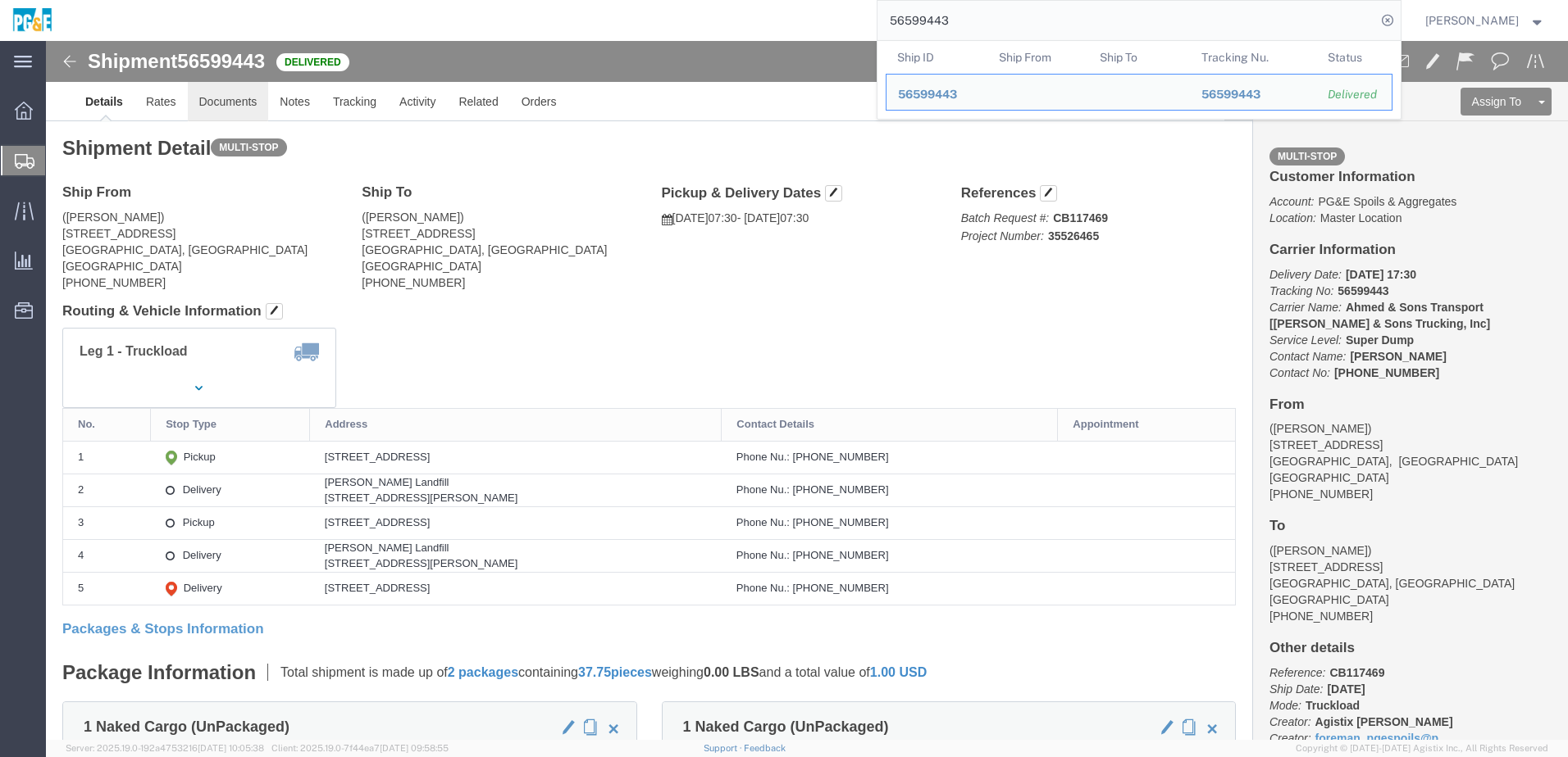
click link "Documents"
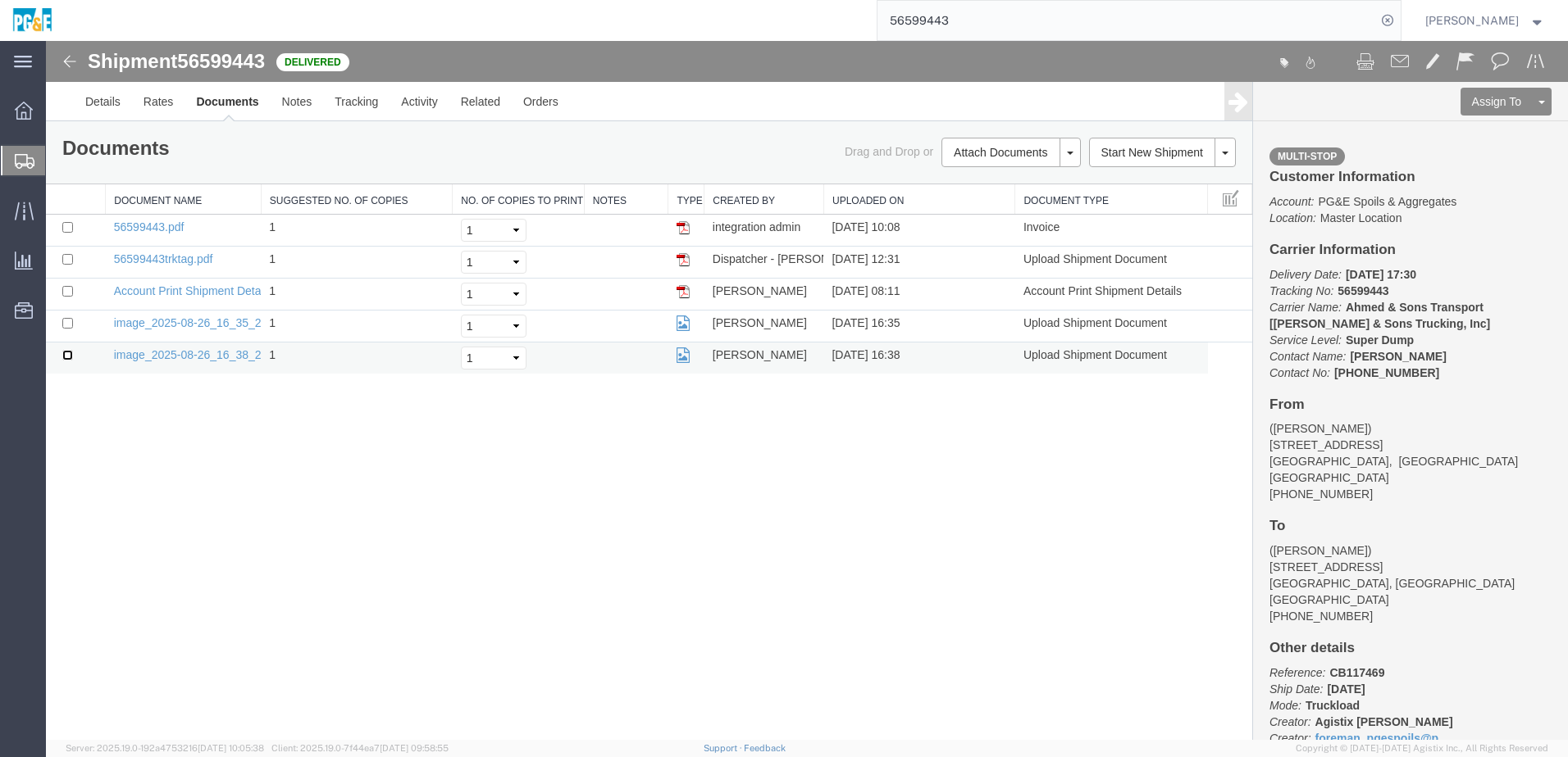
click at [69, 358] on input "checkbox" at bounding box center [67, 355] width 11 height 11
checkbox input "true"
click at [67, 323] on input "checkbox" at bounding box center [67, 323] width 11 height 11
checkbox input "true"
click at [67, 261] on input "checkbox" at bounding box center [67, 259] width 11 height 11
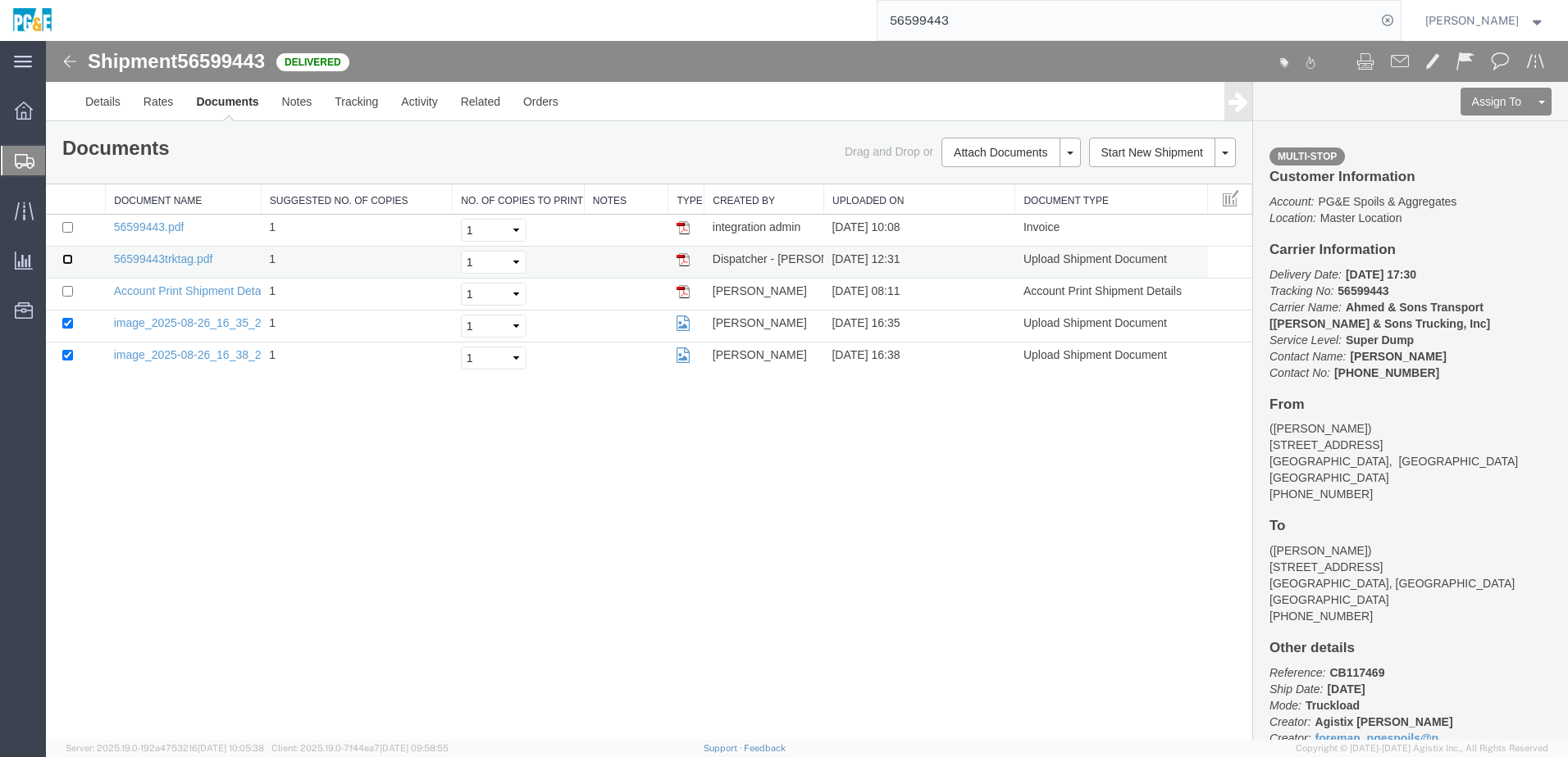
checkbox input "true"
click at [66, 228] on input "checkbox" at bounding box center [67, 227] width 11 height 11
checkbox input "true"
click at [1034, 179] on link "Print Documents" at bounding box center [1008, 180] width 142 height 24
click at [353, 105] on link "Tracking" at bounding box center [356, 101] width 67 height 40
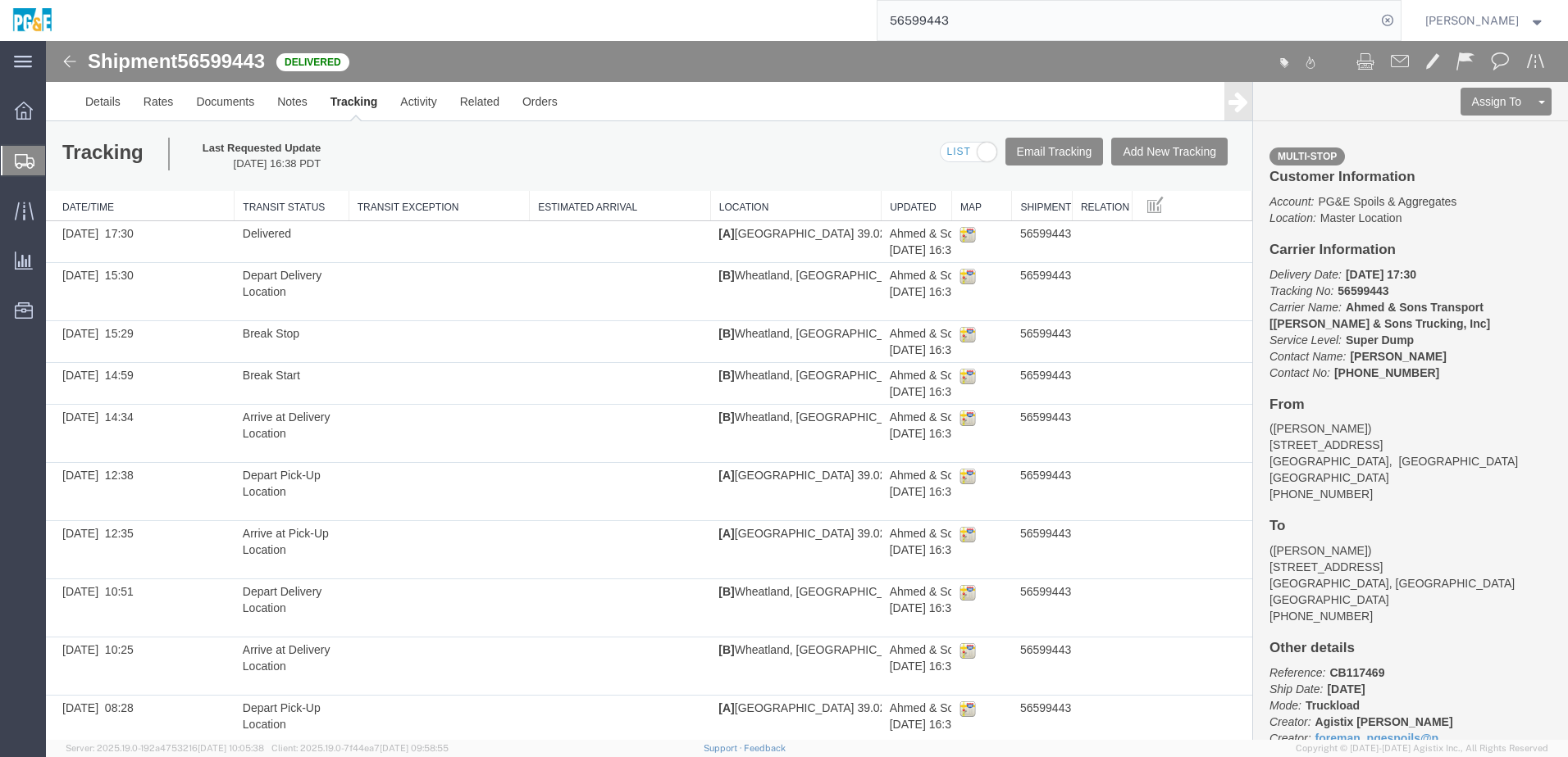
click at [966, 15] on input "56599443" at bounding box center [1126, 20] width 499 height 40
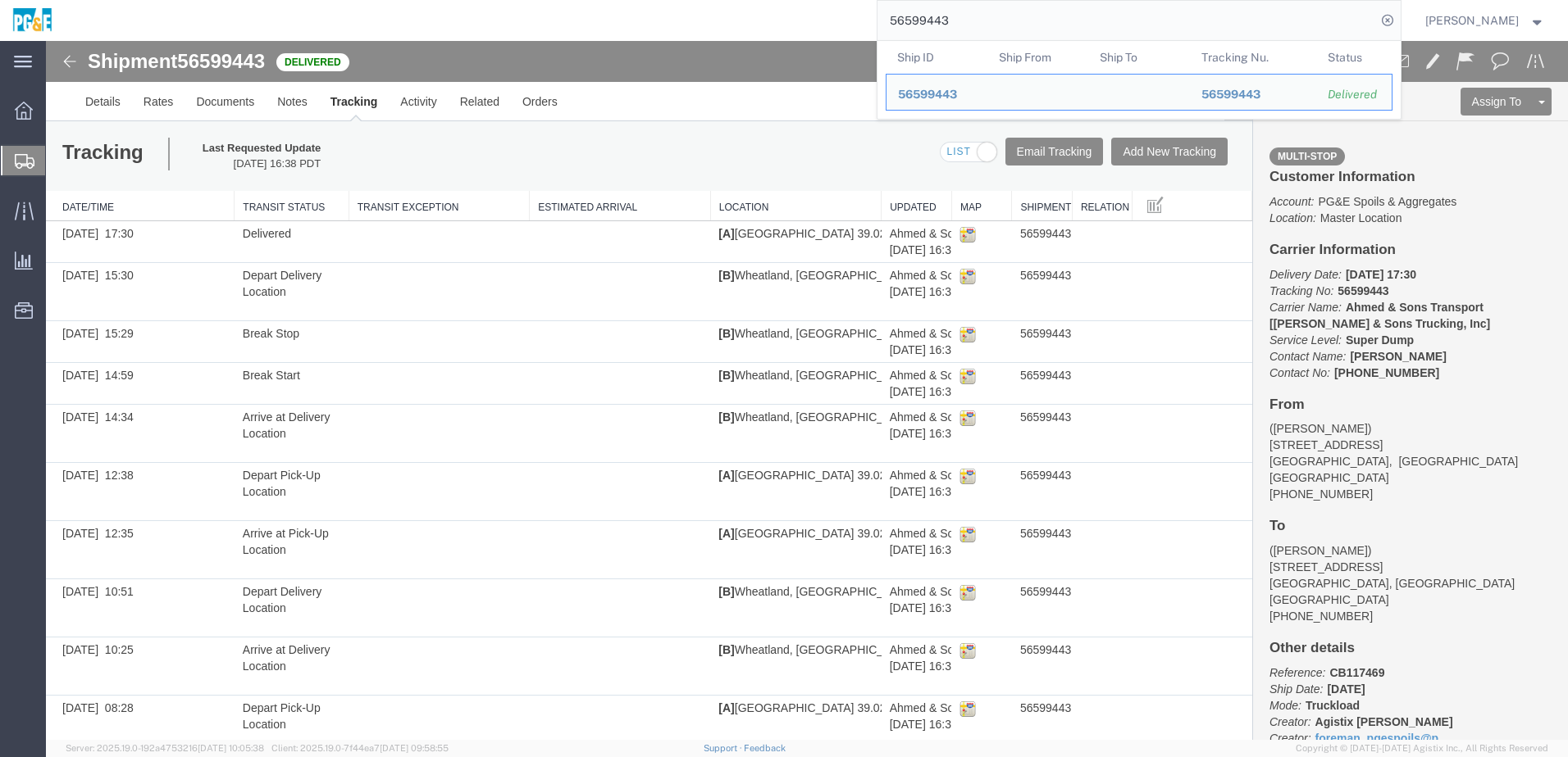
click at [966, 15] on input "56599443" at bounding box center [1126, 20] width 499 height 40
paste input "605545"
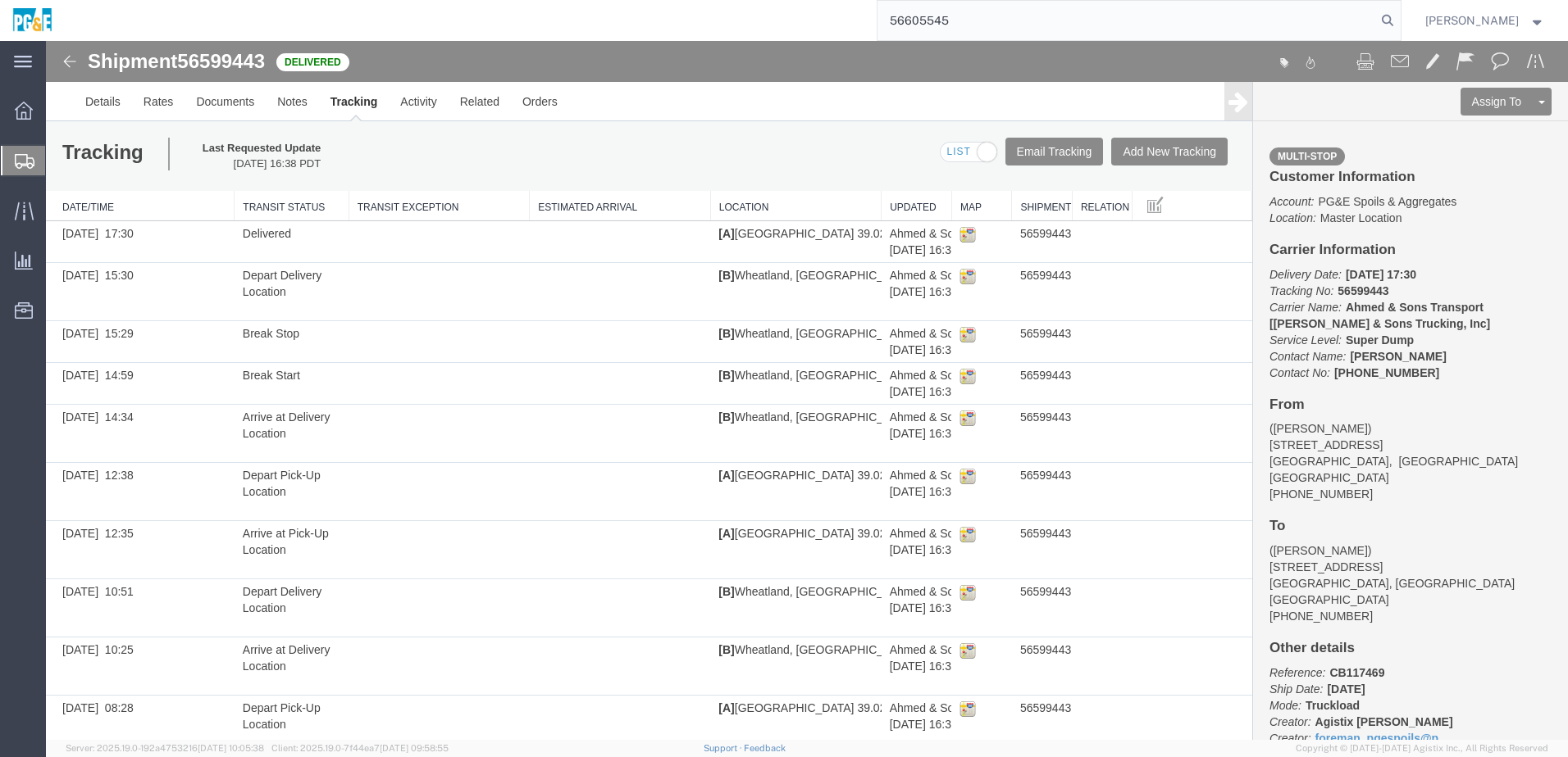
type input "56605545"
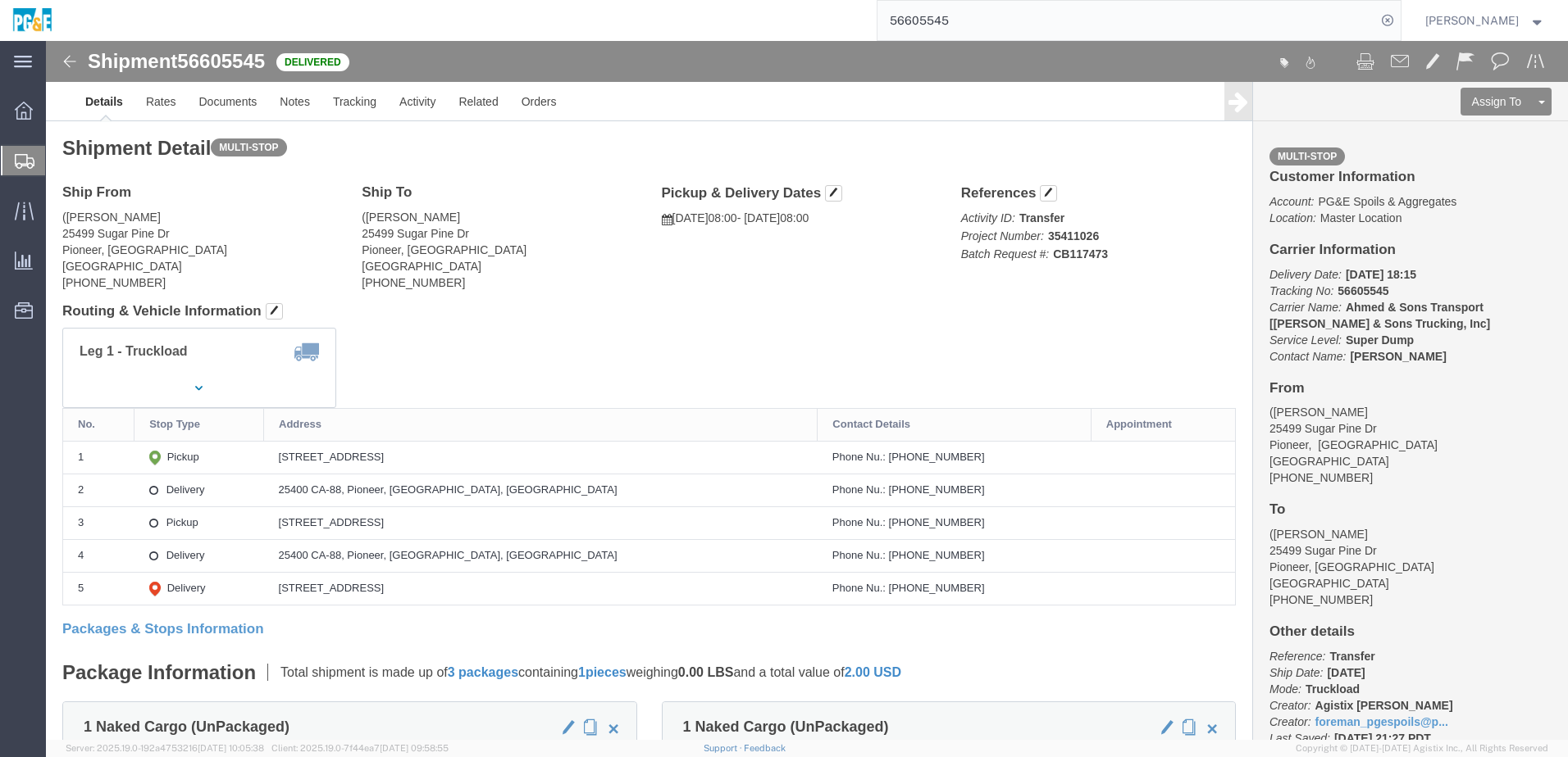
drag, startPoint x: 292, startPoint y: 417, endPoint x: 486, endPoint y: 429, distance: 194.4
click td "[STREET_ADDRESS]"
copy div "[STREET_ADDRESS]"
drag, startPoint x: 292, startPoint y: 446, endPoint x: 448, endPoint y: 446, distance: 156.0
click div "25400 CA-88, Pioneer, [GEOGRAPHIC_DATA], [GEOGRAPHIC_DATA]"
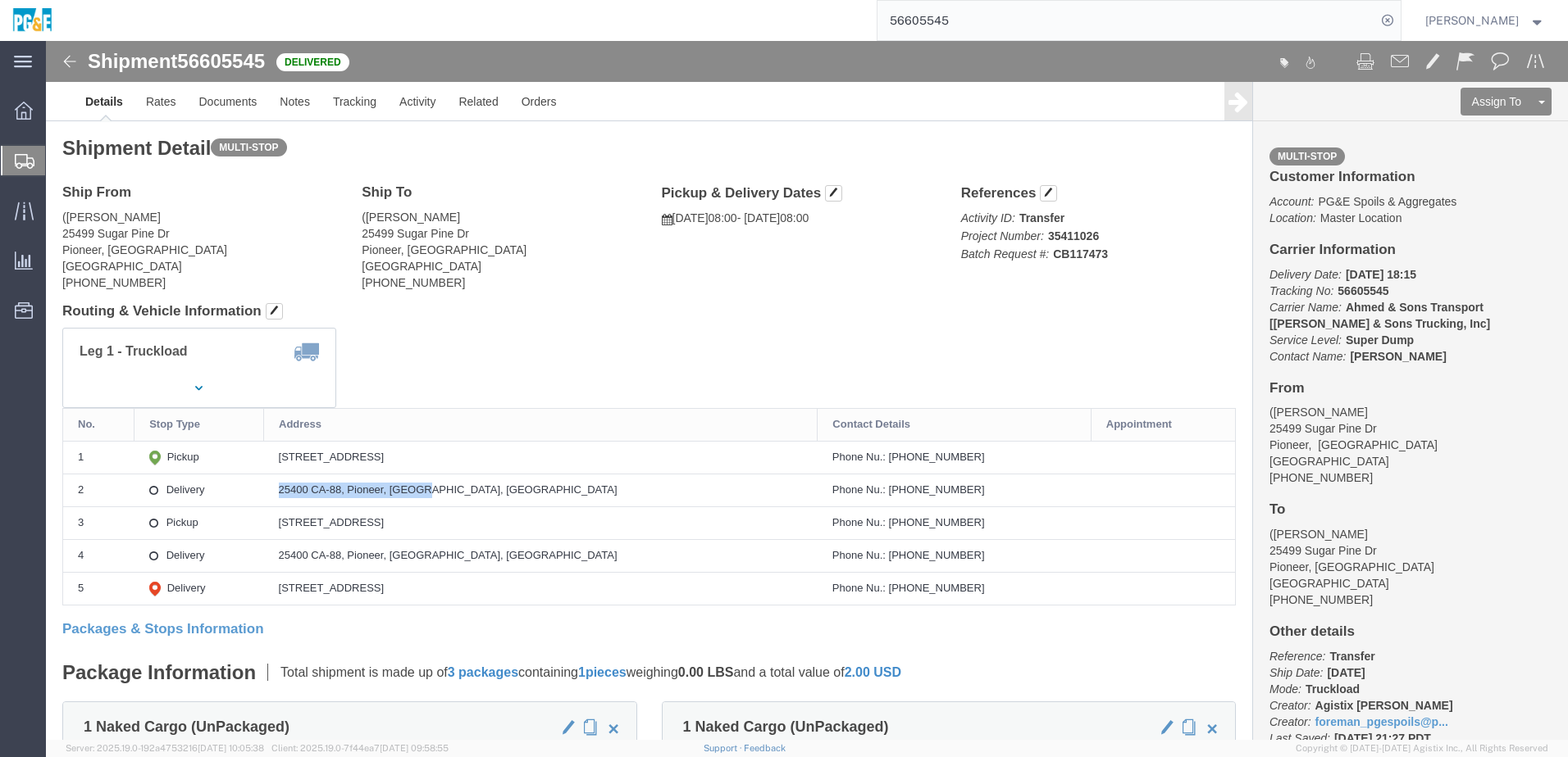
copy div "25400 CA-88, Pioneer, [GEOGRAPHIC_DATA], [GEOGRAPHIC_DATA]"
click div "Leg 1 - Truckload Vehicle 1: Super Dump Number of trucks: 1"
click link "Documents"
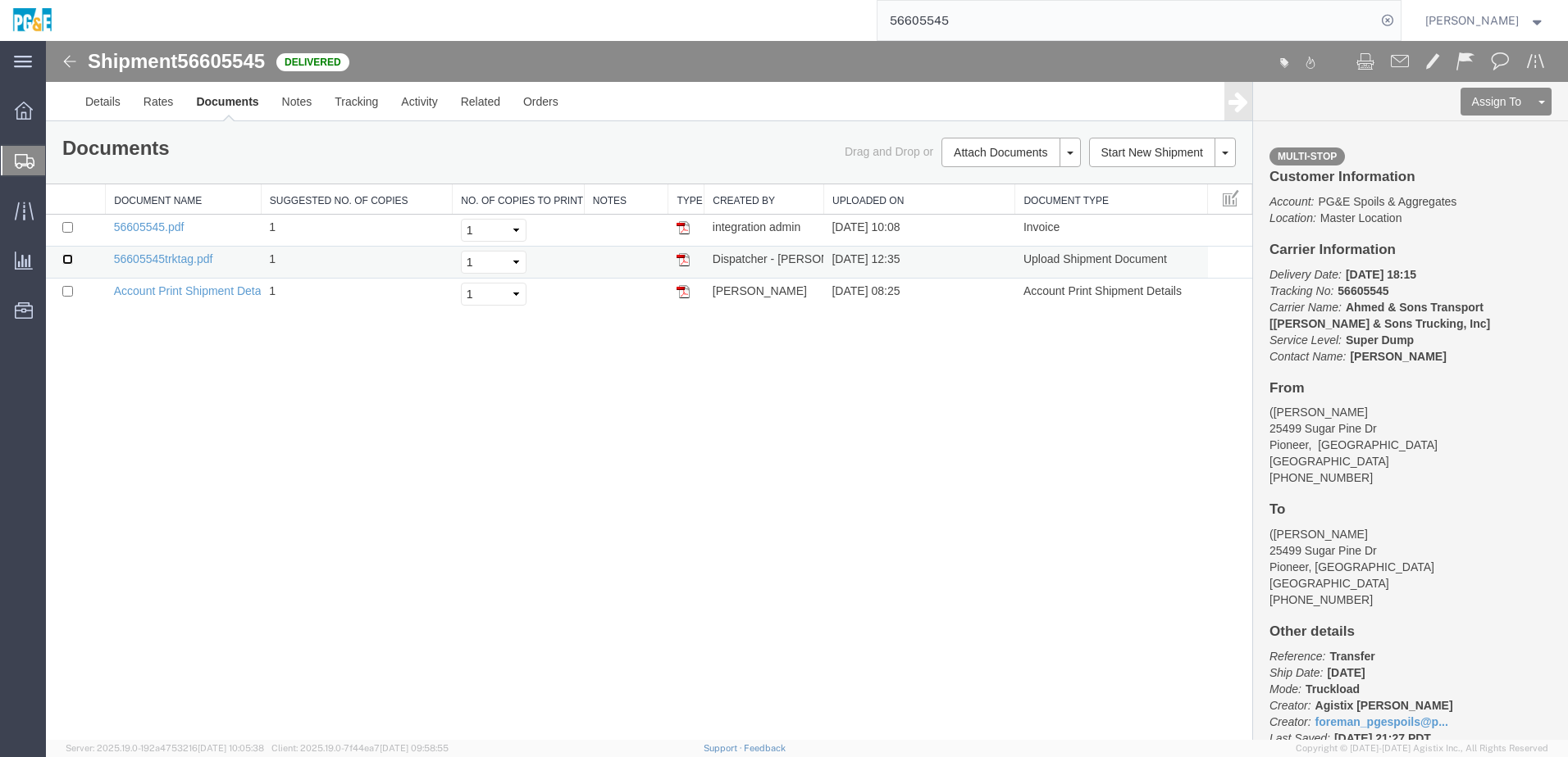
click at [67, 262] on input "checkbox" at bounding box center [67, 259] width 11 height 11
checkbox input "true"
click at [67, 232] on td at bounding box center [76, 231] width 60 height 32
click at [66, 230] on input "checkbox" at bounding box center [67, 227] width 11 height 11
checkbox input "true"
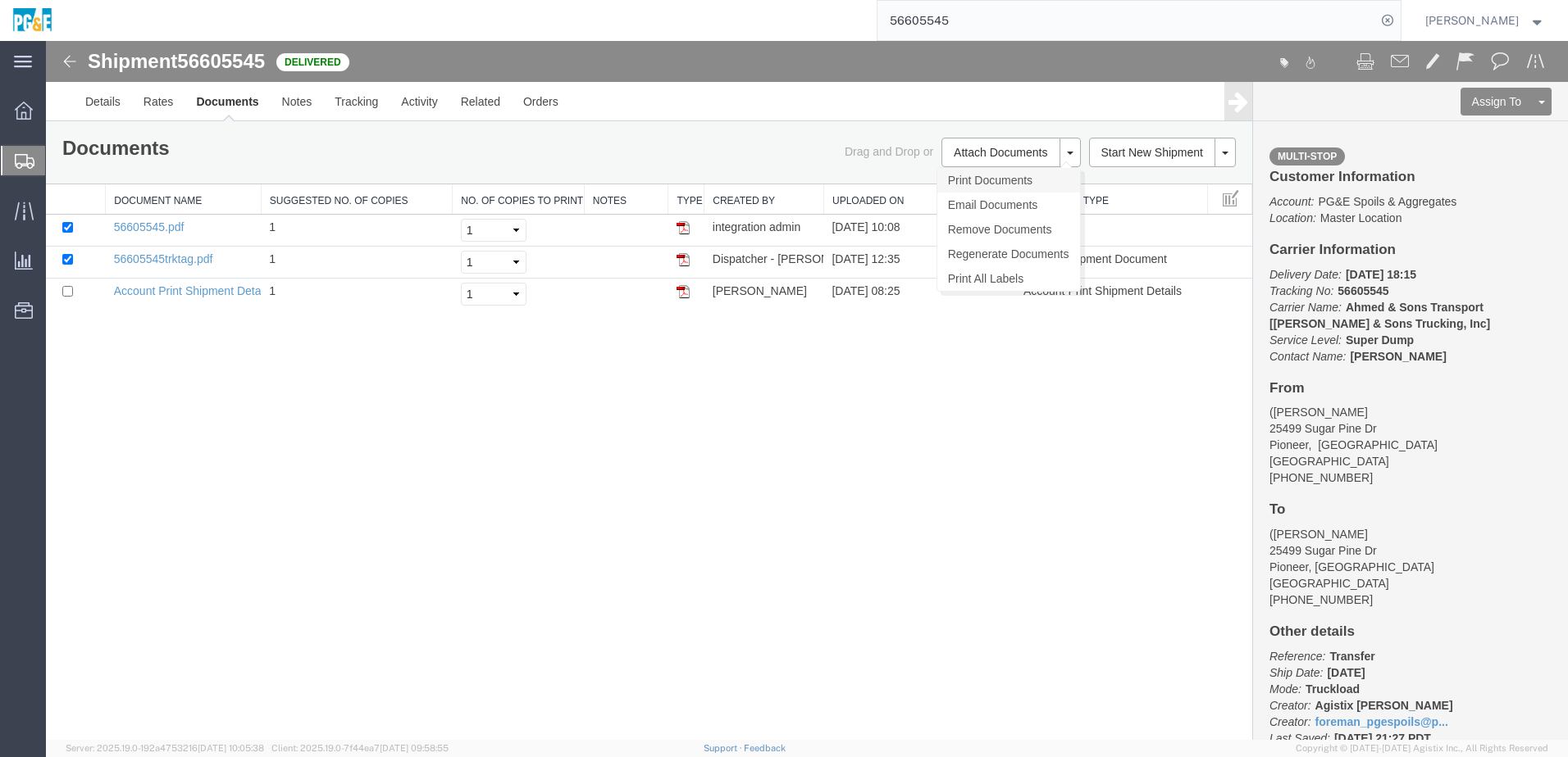
click at [968, 177] on link "Print Documents" at bounding box center [1008, 180] width 142 height 24
click at [233, 441] on div "Shipment 56605545 3 of 3 Delivered Details Rates Documents Notes Tracking Activ…" at bounding box center [807, 391] width 1522 height 699
click at [342, 120] on link "Tracking" at bounding box center [356, 101] width 67 height 40
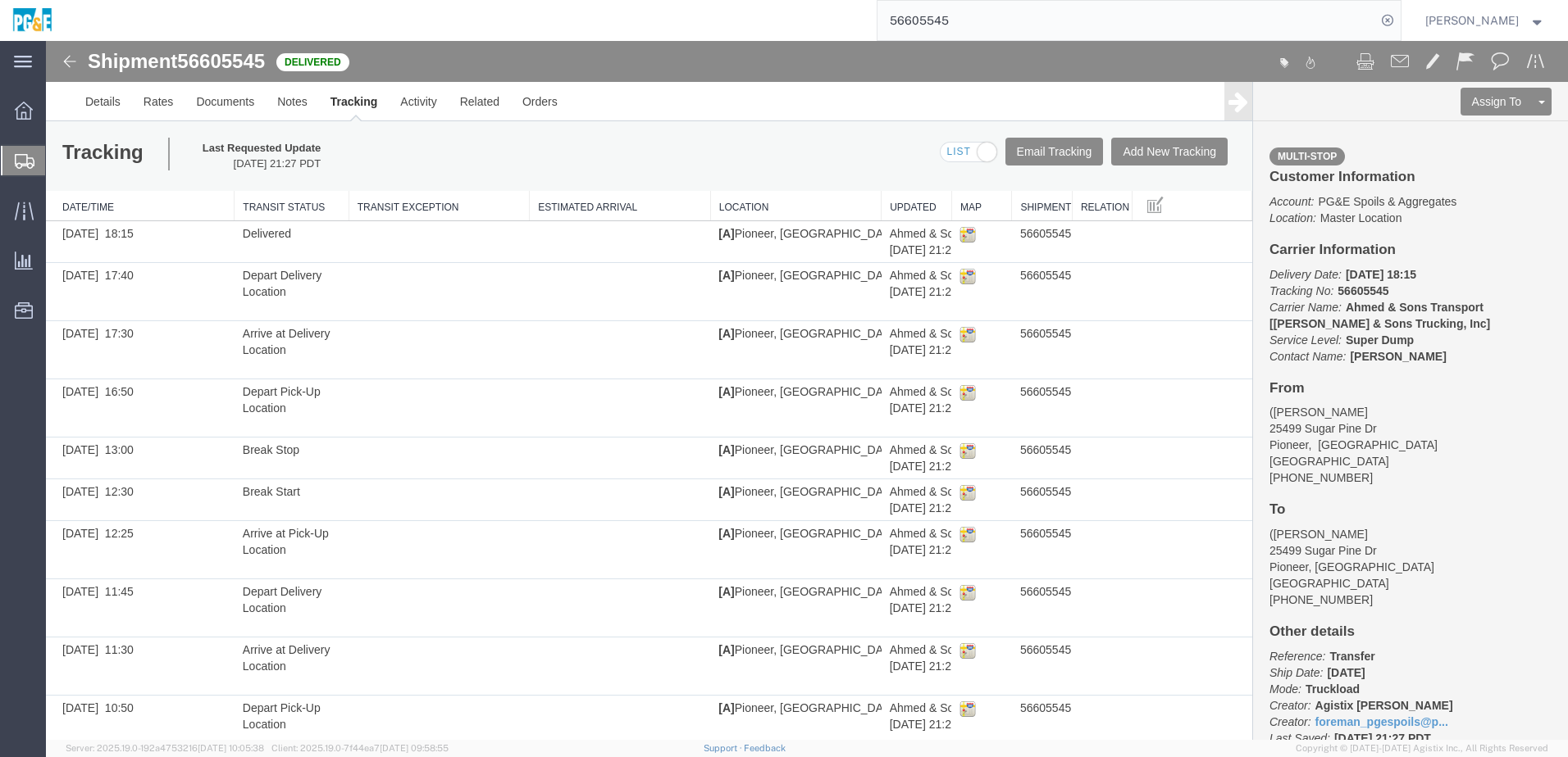
click at [925, 23] on input "56605545" at bounding box center [1126, 20] width 499 height 40
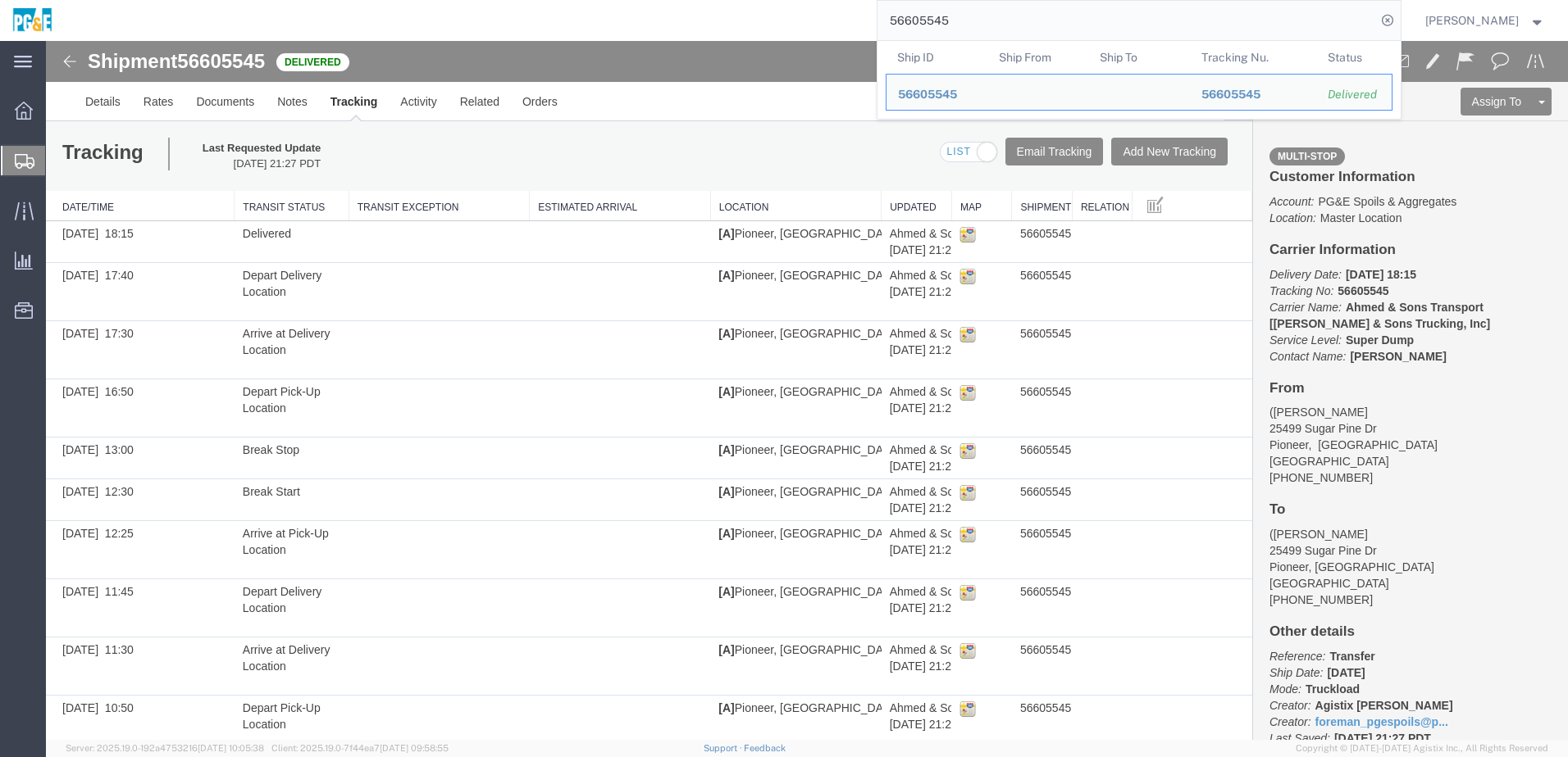
click at [925, 23] on input "56605545" at bounding box center [1126, 20] width 499 height 40
paste input "8"
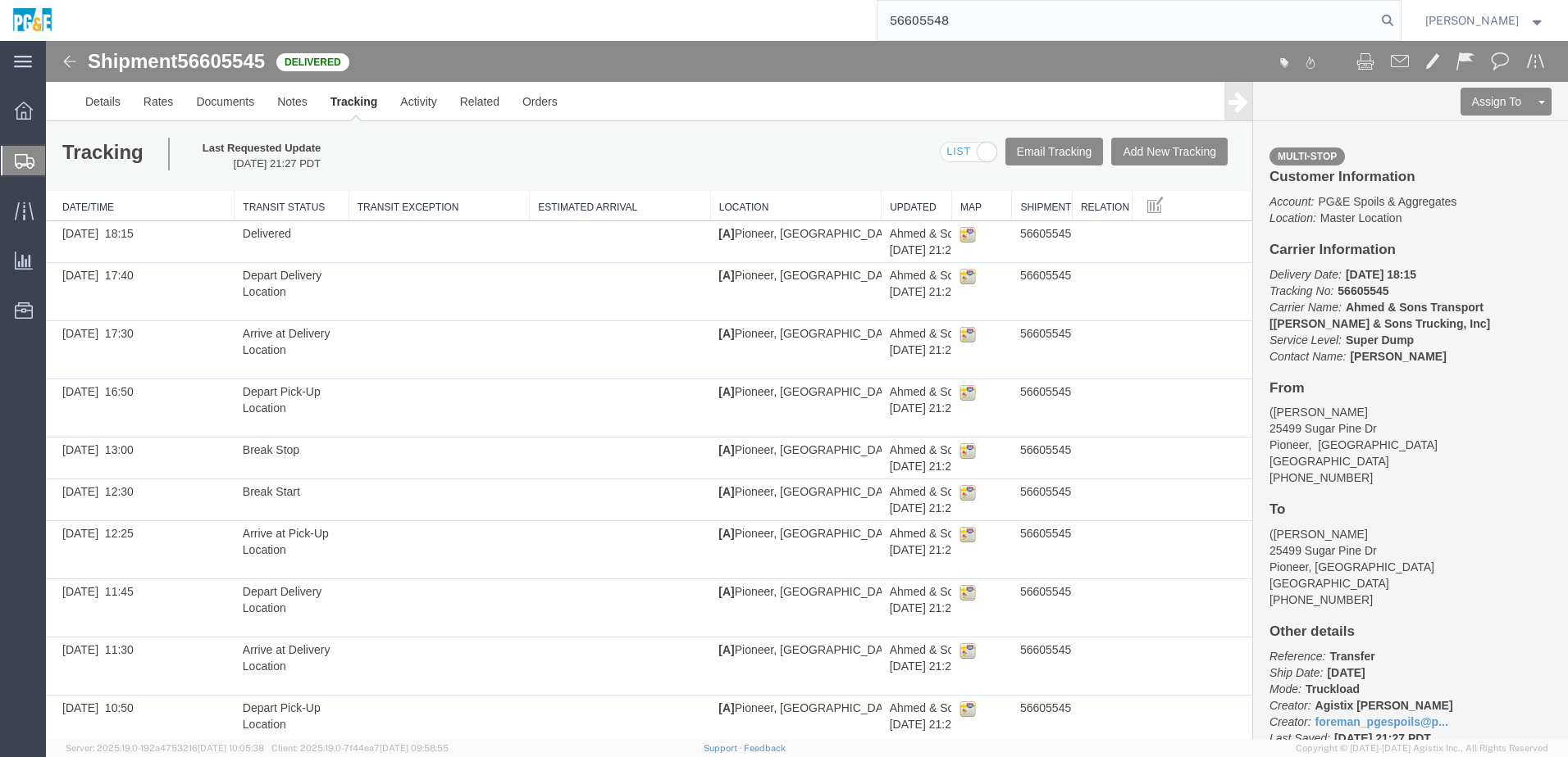
type input "56605548"
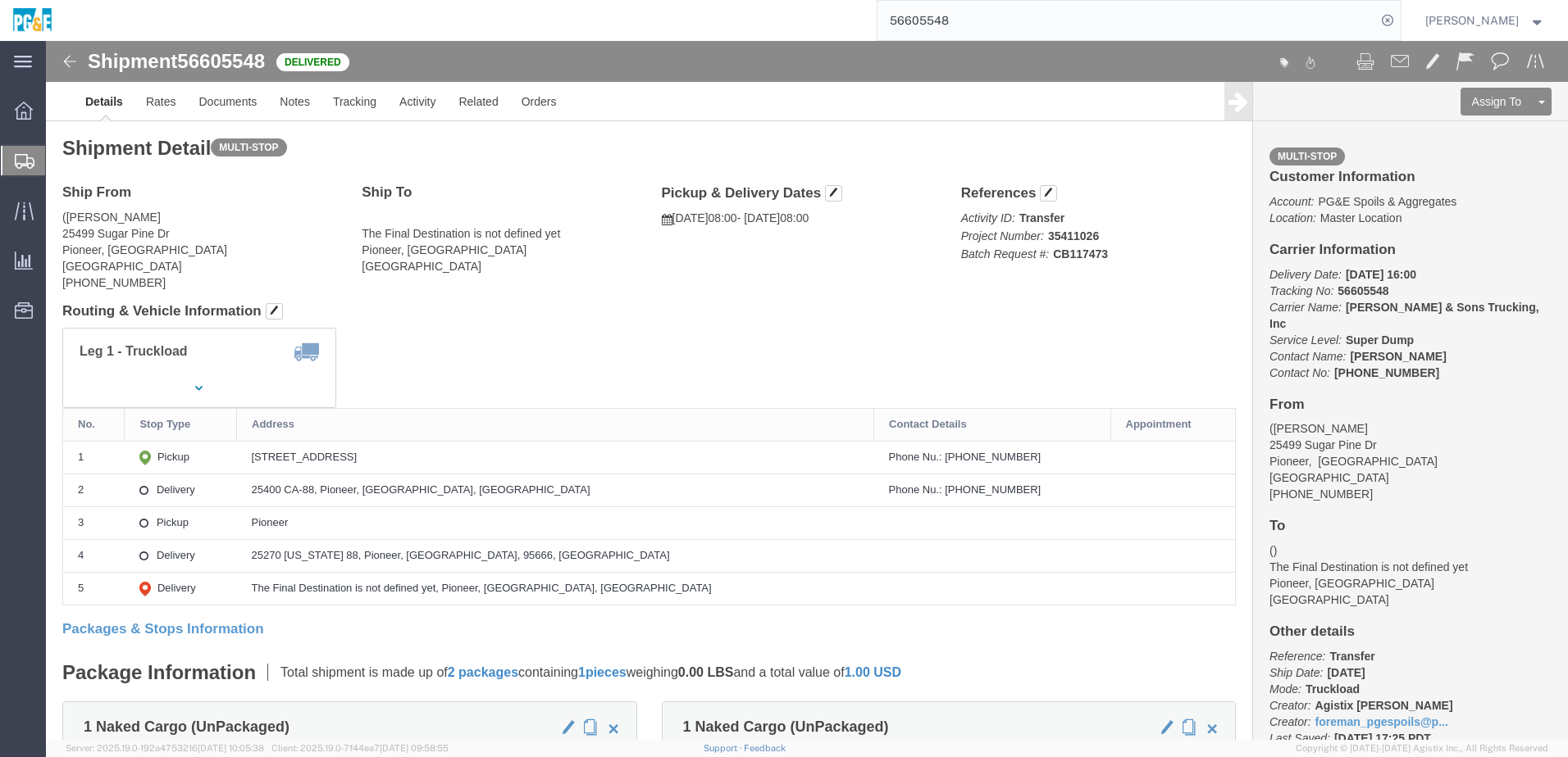
drag, startPoint x: 261, startPoint y: 417, endPoint x: 465, endPoint y: 408, distance: 204.2
click div "[STREET_ADDRESS]"
click h4 "Routing & Vehicle Information"
click link "Documents"
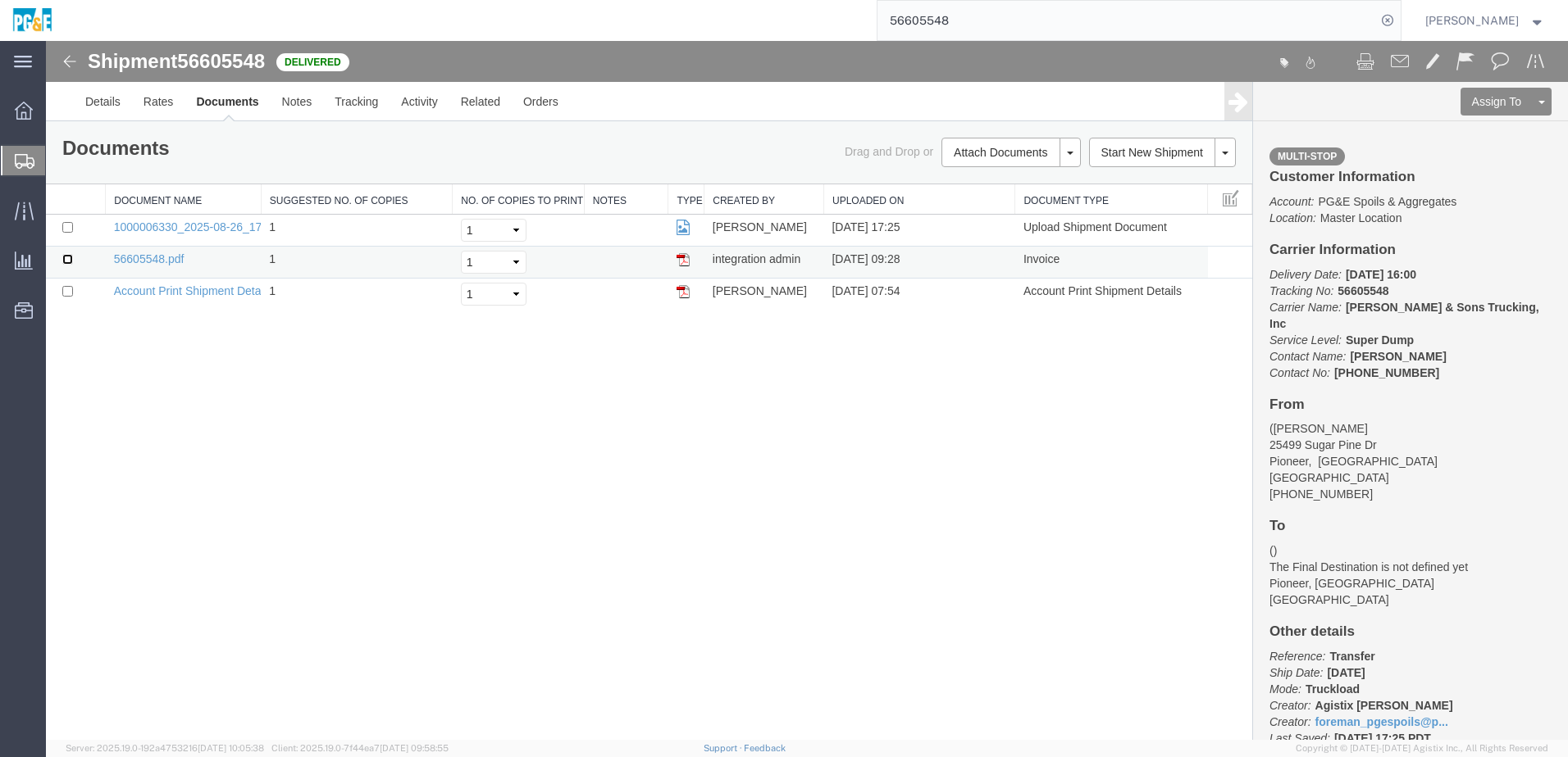
click at [67, 263] on input "checkbox" at bounding box center [67, 259] width 11 height 11
checkbox input "true"
click at [67, 225] on input "checkbox" at bounding box center [67, 227] width 11 height 11
checkbox input "true"
click at [46, 41] on link "Print Documents" at bounding box center [46, 41] width 0 height 0
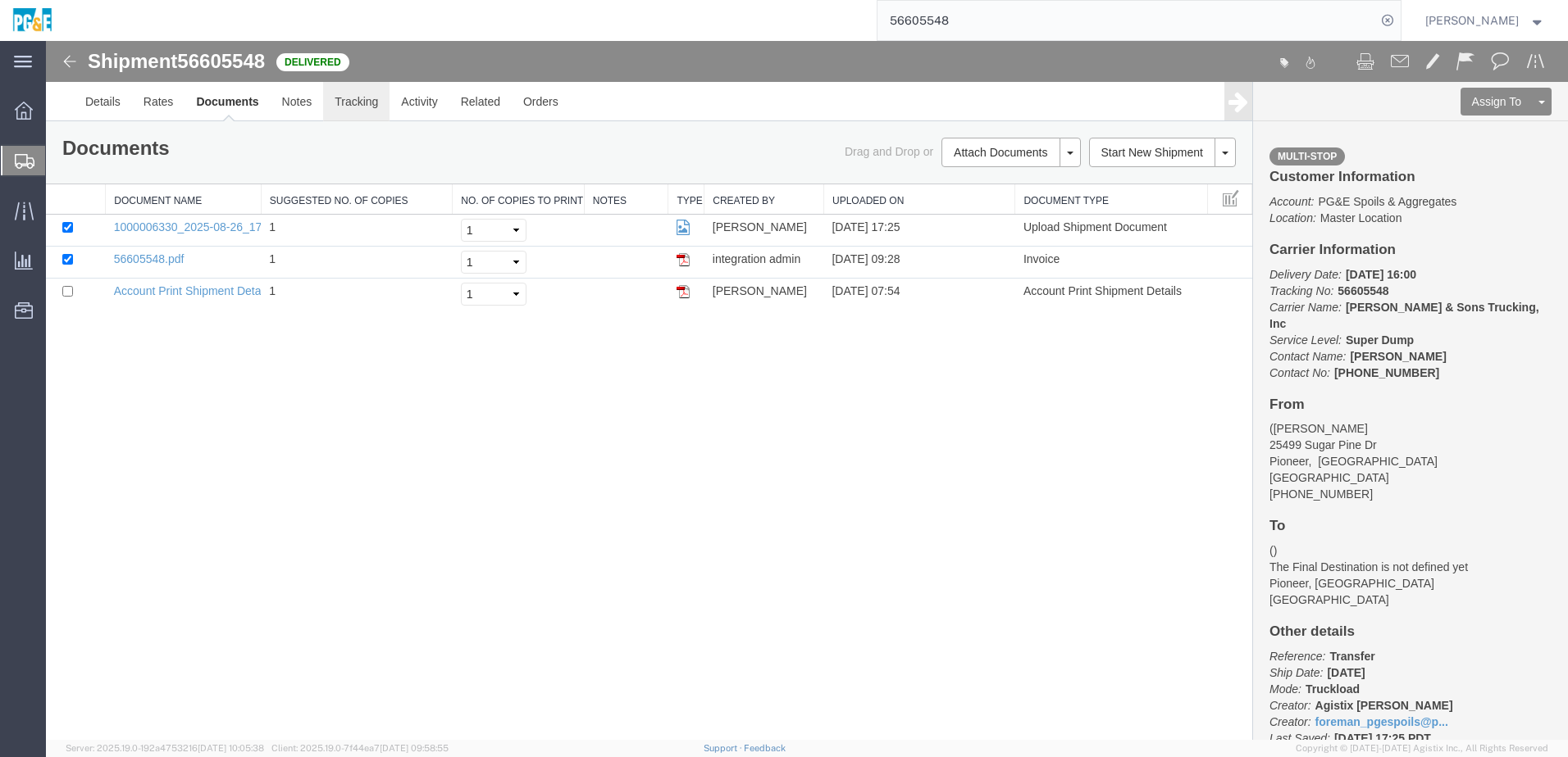
click at [373, 109] on link "Tracking" at bounding box center [356, 101] width 67 height 40
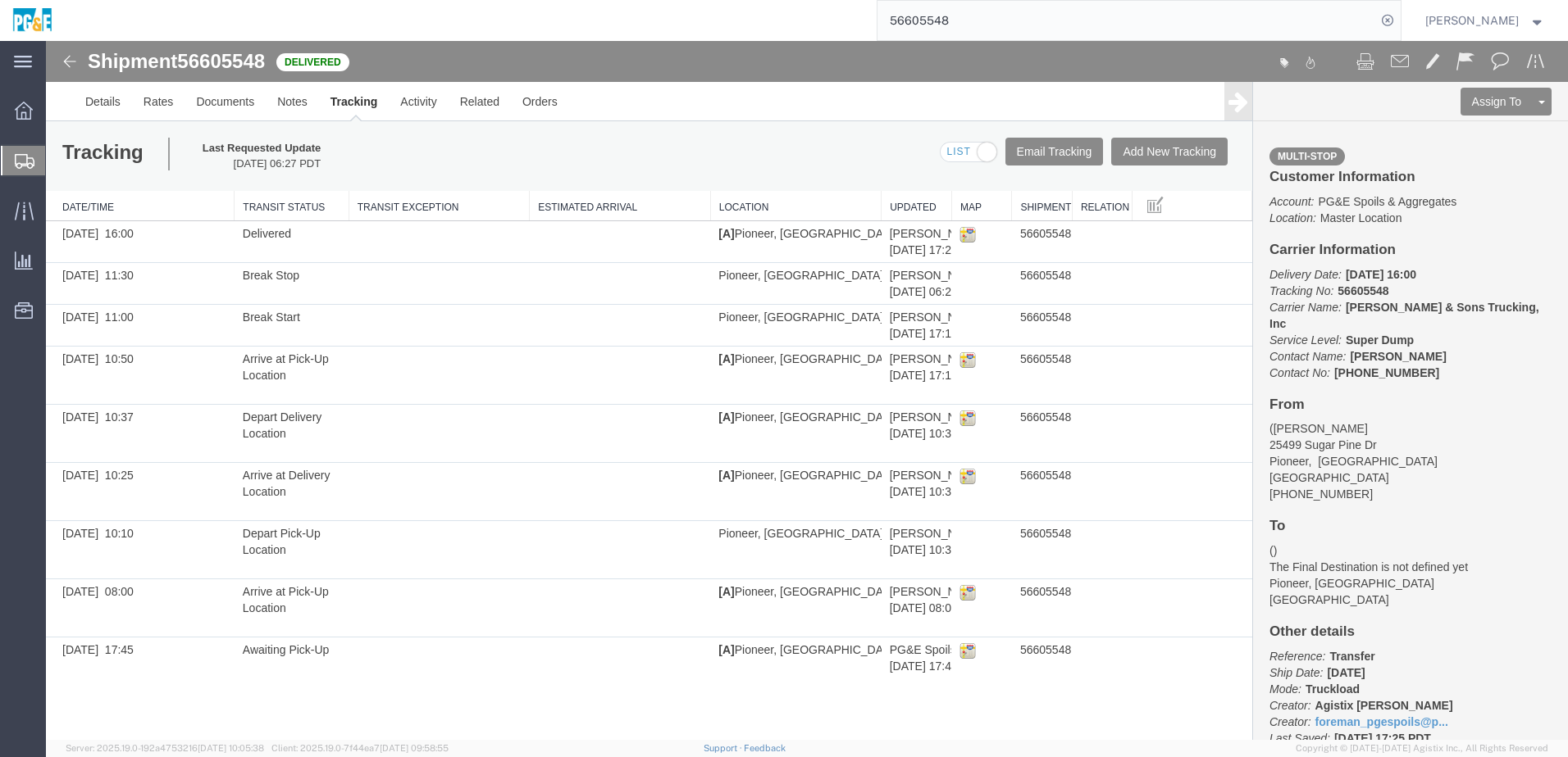
click at [947, 23] on input "56605548" at bounding box center [1126, 20] width 499 height 40
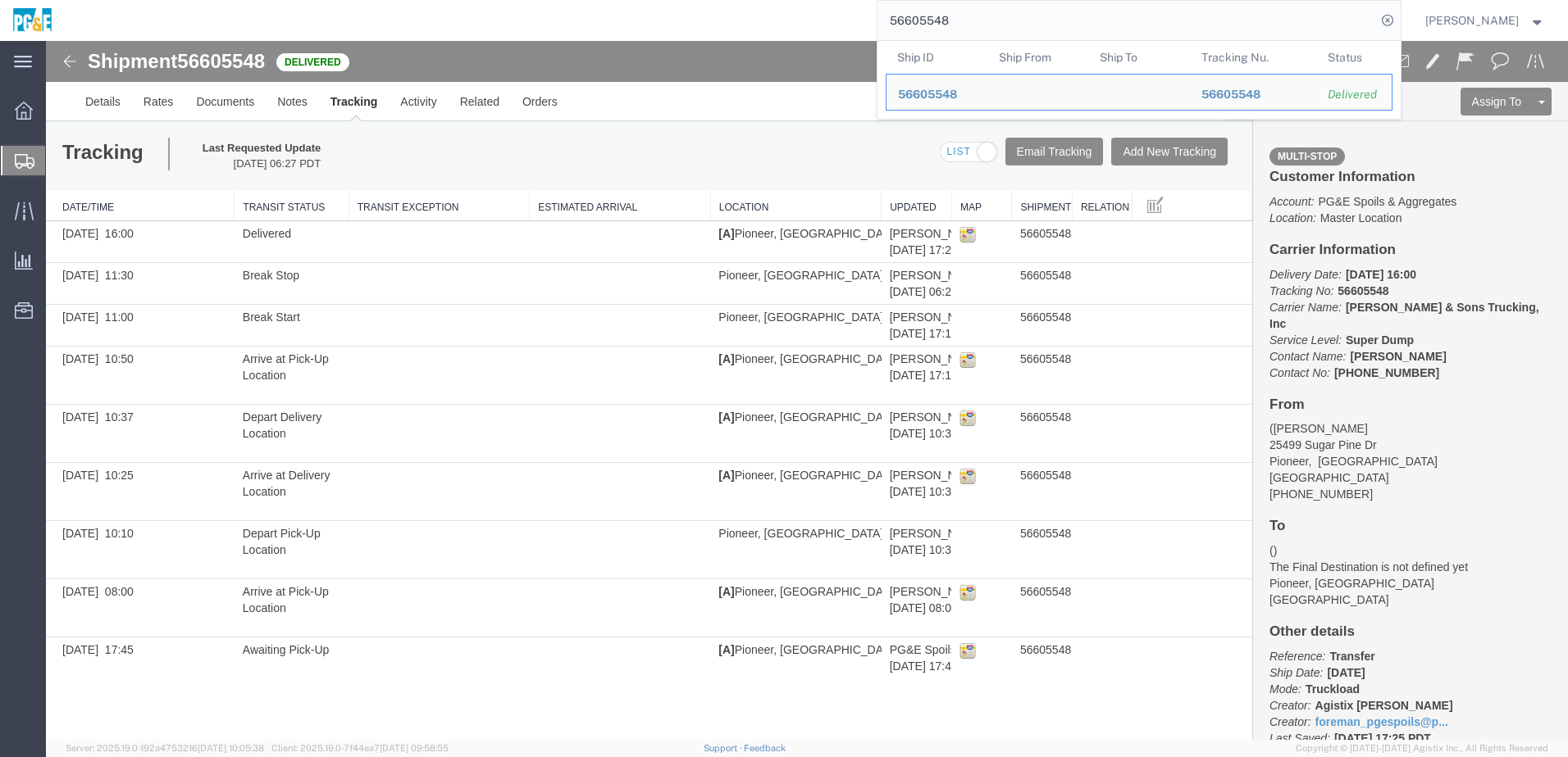
click at [947, 23] on input "56605548" at bounding box center [1126, 20] width 499 height 40
paste input "574836"
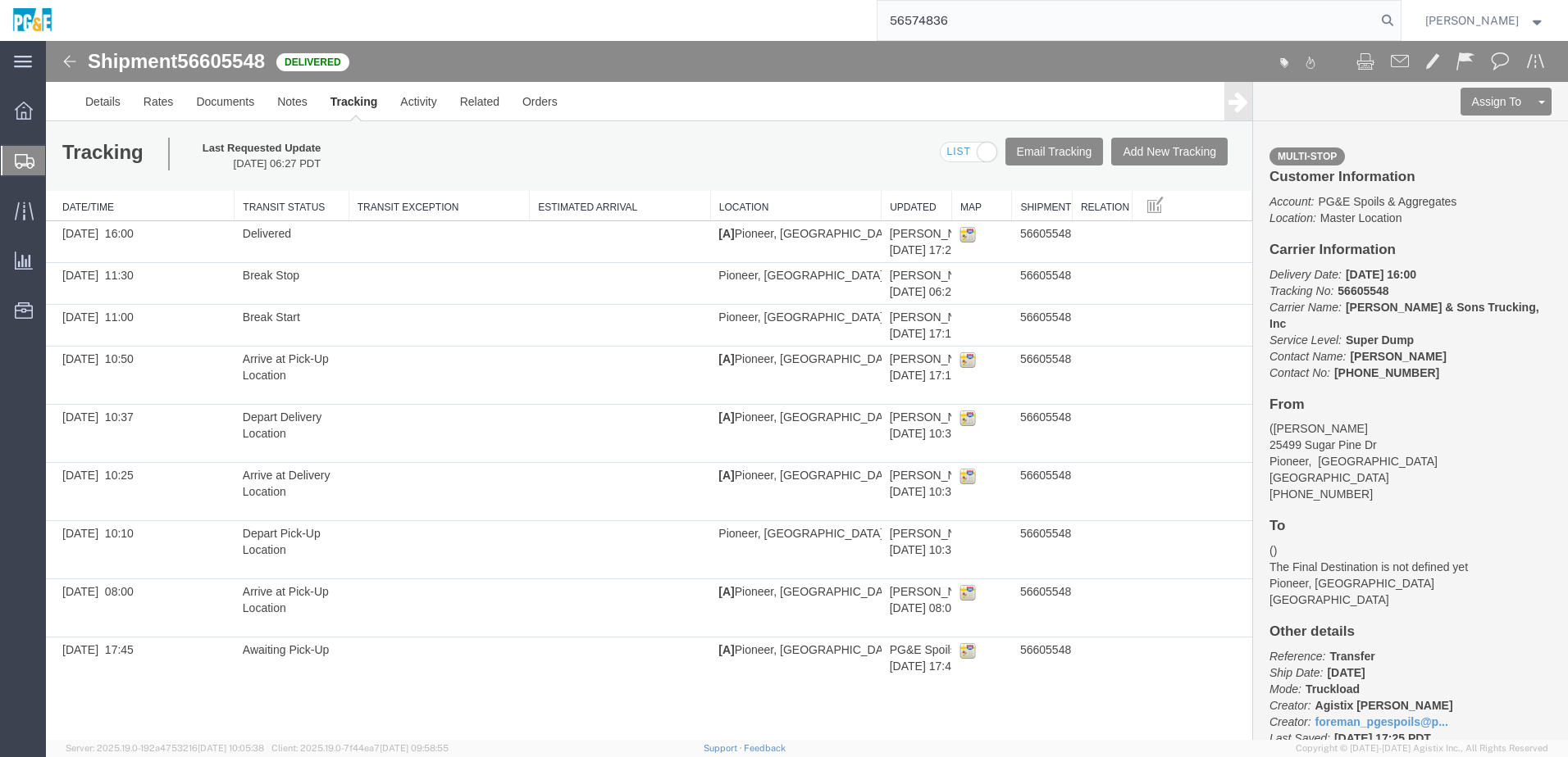
type input "56574836"
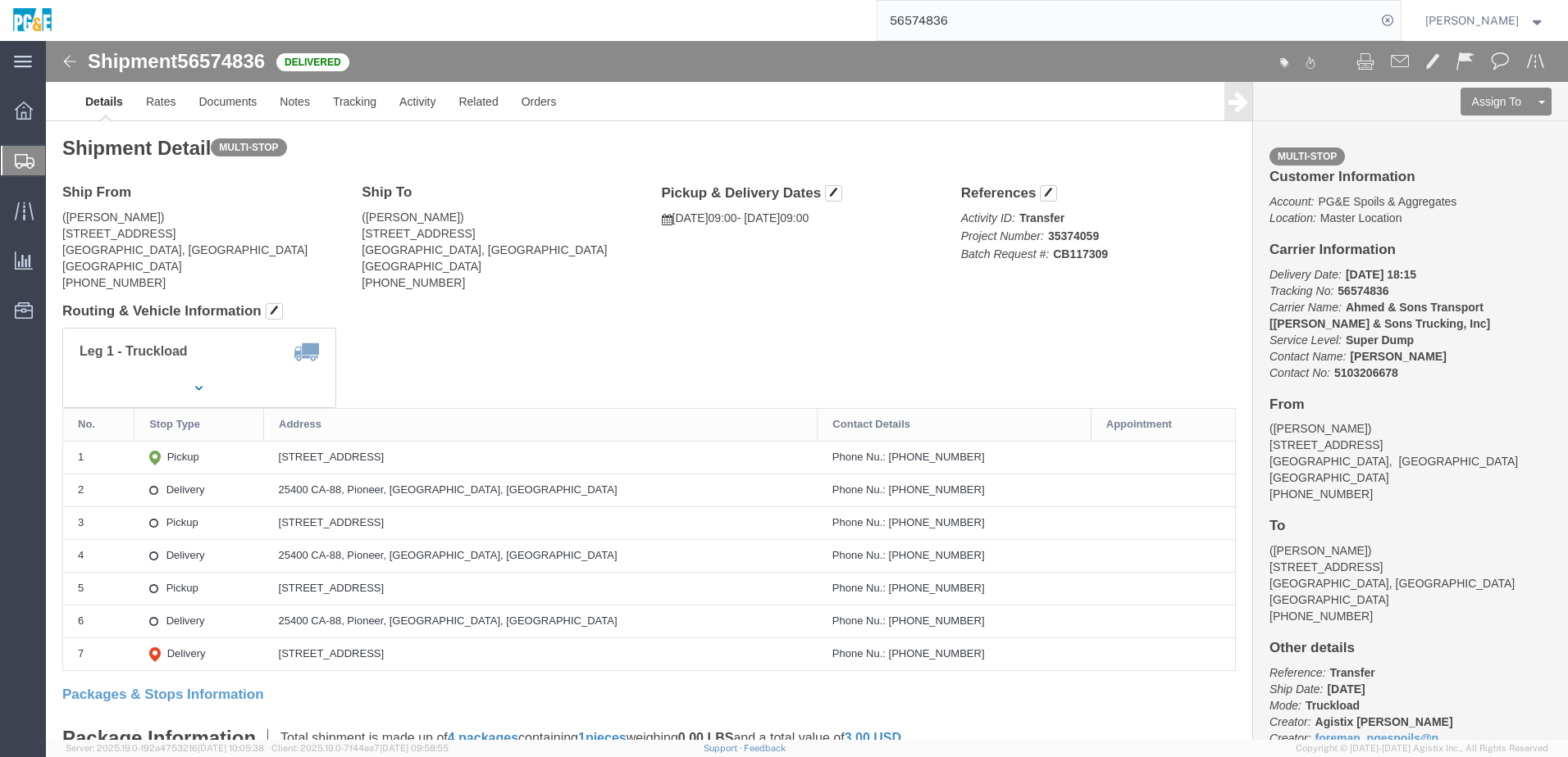
click h4 "Routing & Vehicle Information"
click div "Shipment Detail Multi-stop Ship From ([PERSON_NAME]) [STREET_ADDRESS] [PHONE_NU…"
click link "Documents"
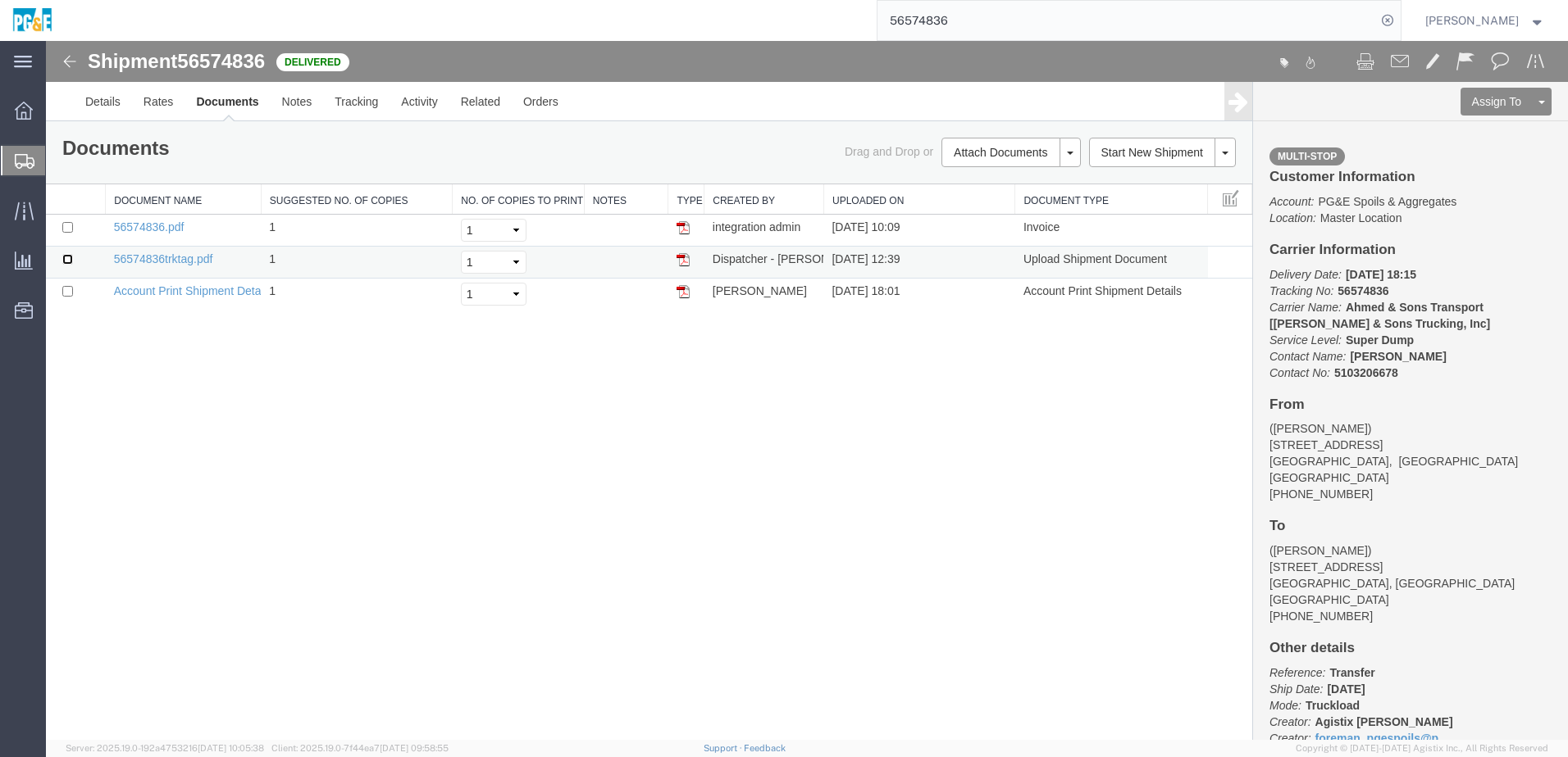
click at [65, 259] on input "checkbox" at bounding box center [67, 259] width 11 height 11
checkbox input "true"
click at [67, 227] on input "checkbox" at bounding box center [67, 227] width 11 height 11
checkbox input "true"
click at [977, 188] on link "Print Documents" at bounding box center [1008, 180] width 142 height 24
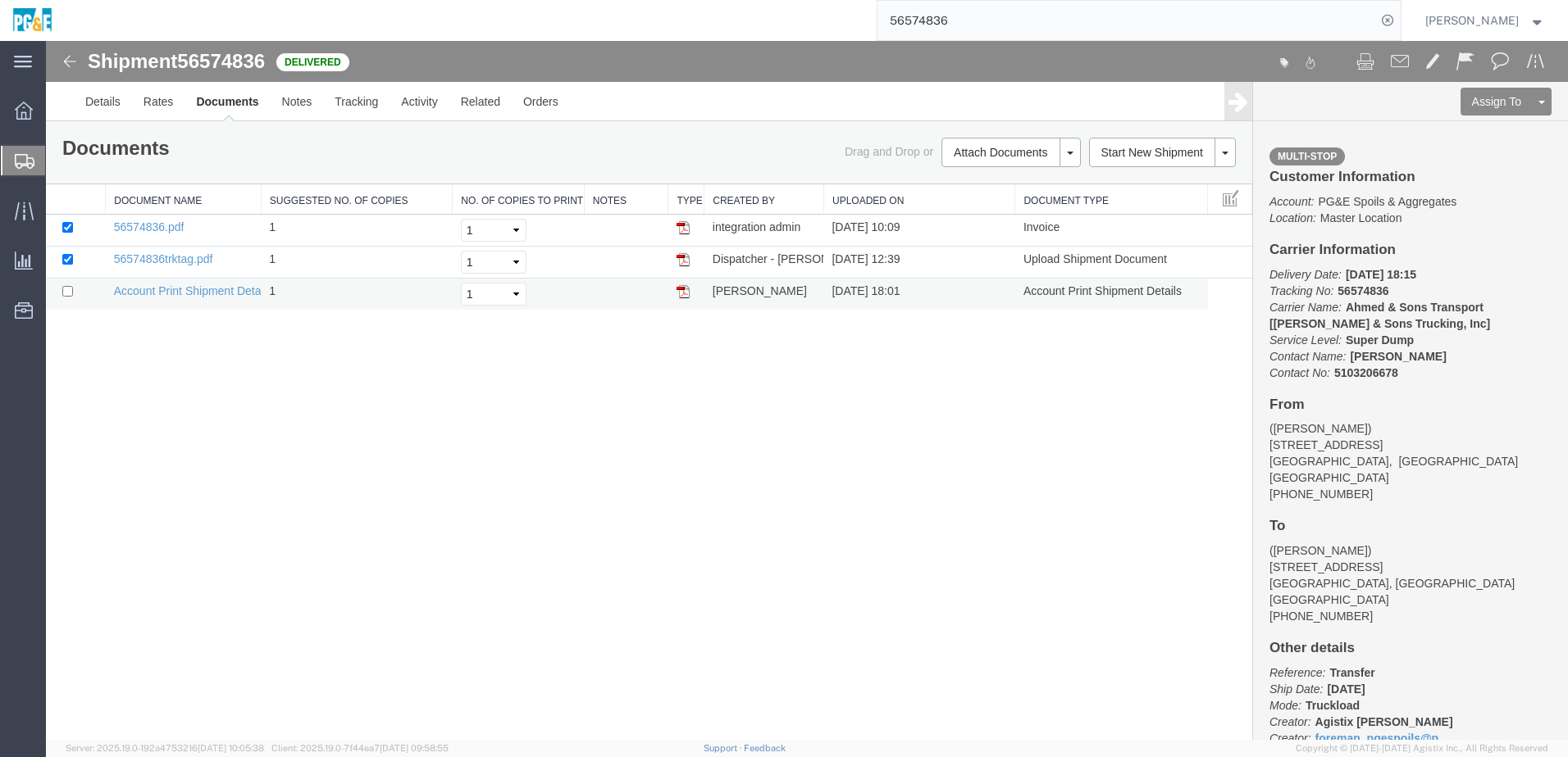
drag, startPoint x: 423, startPoint y: 414, endPoint x: 383, endPoint y: 280, distance: 139.8
click at [415, 371] on div "Shipment 56574836 3 of 3 Delivered Details Rates Documents Notes Tracking Activ…" at bounding box center [807, 391] width 1522 height 699
click at [346, 114] on link "Tracking" at bounding box center [356, 101] width 67 height 40
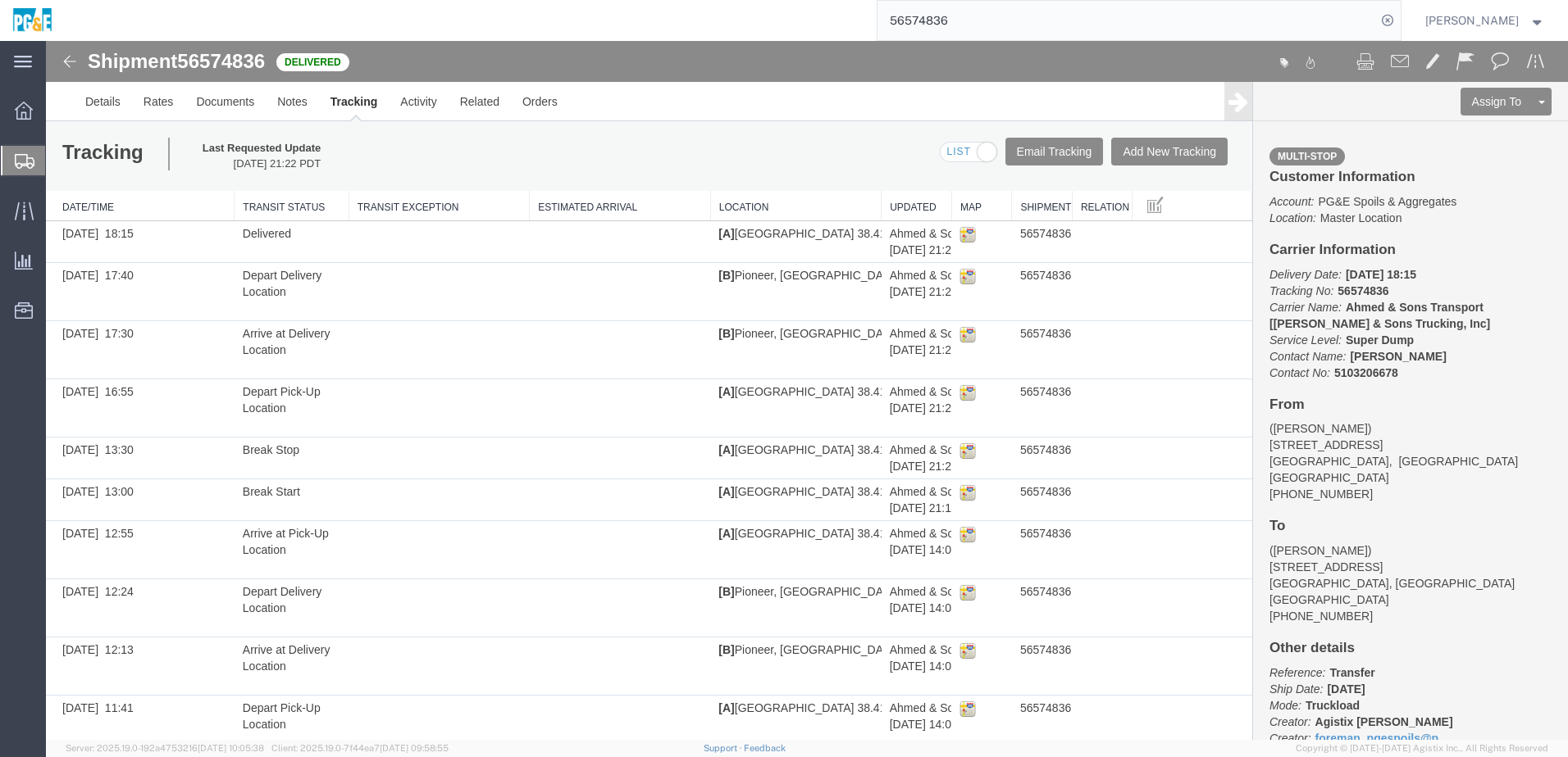
click at [965, 19] on input "56574836" at bounding box center [1126, 20] width 499 height 40
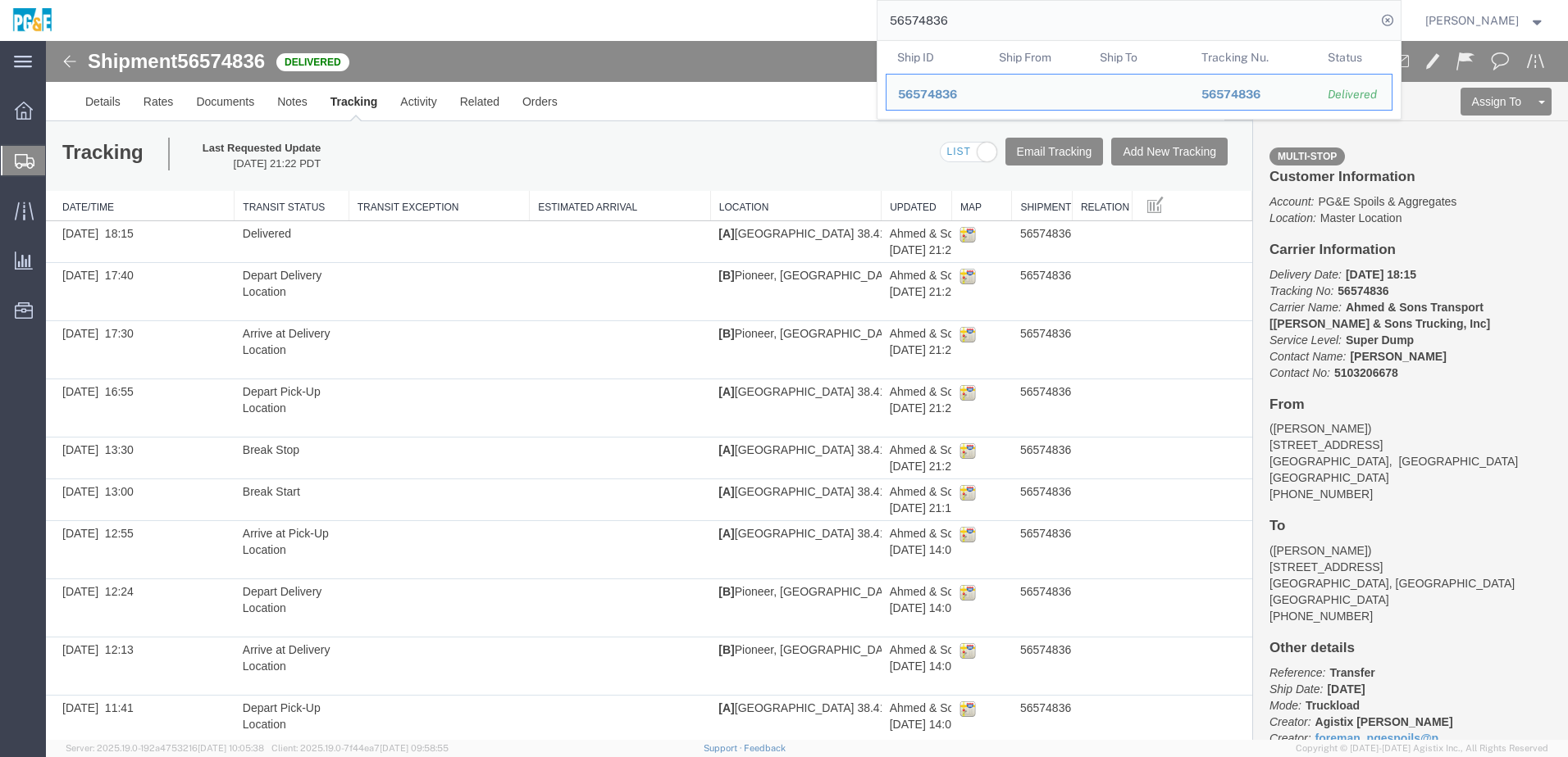
click at [965, 19] on input "56574836" at bounding box center [1126, 20] width 499 height 40
paste input "615315"
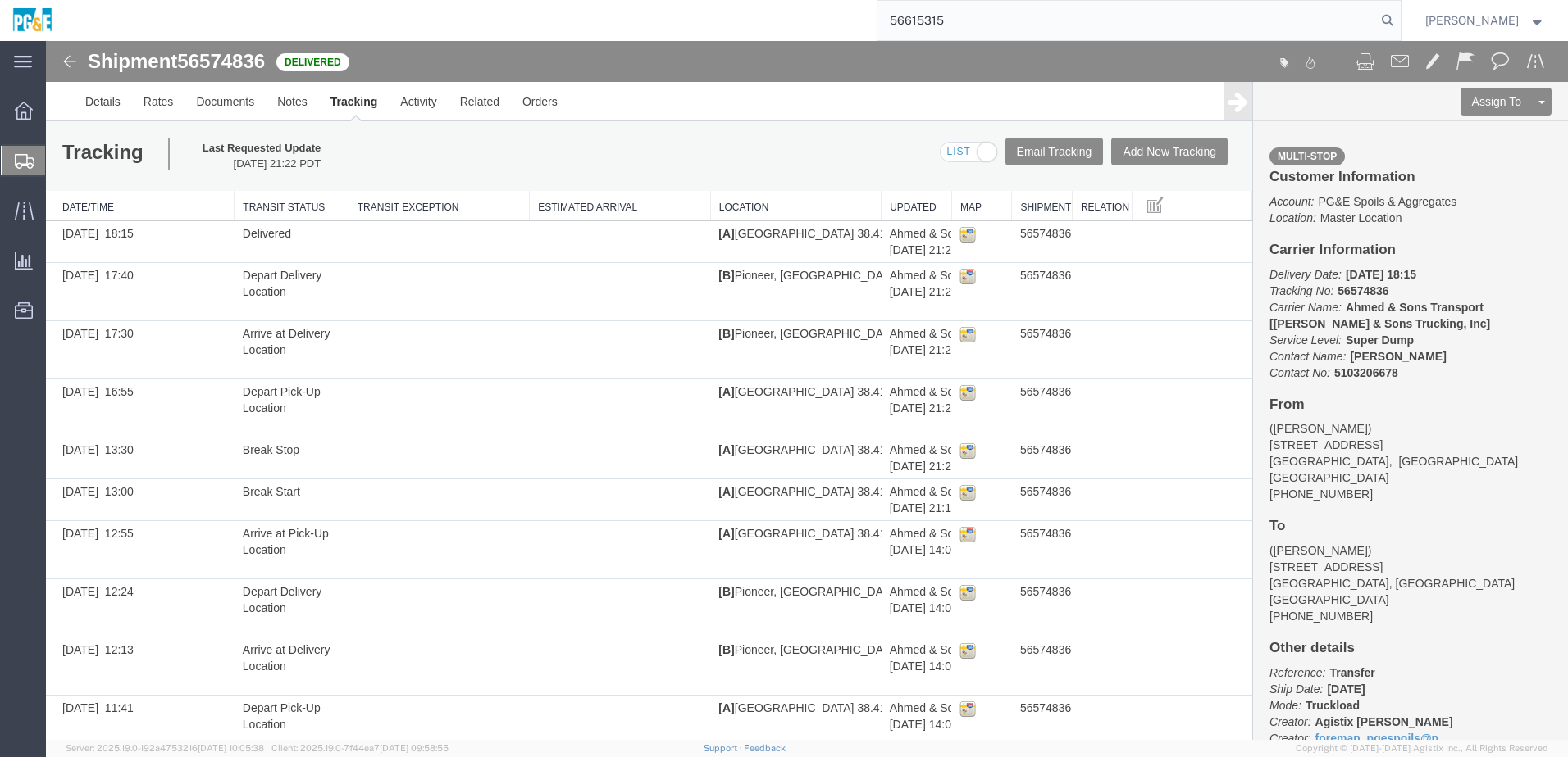
type input "56615315"
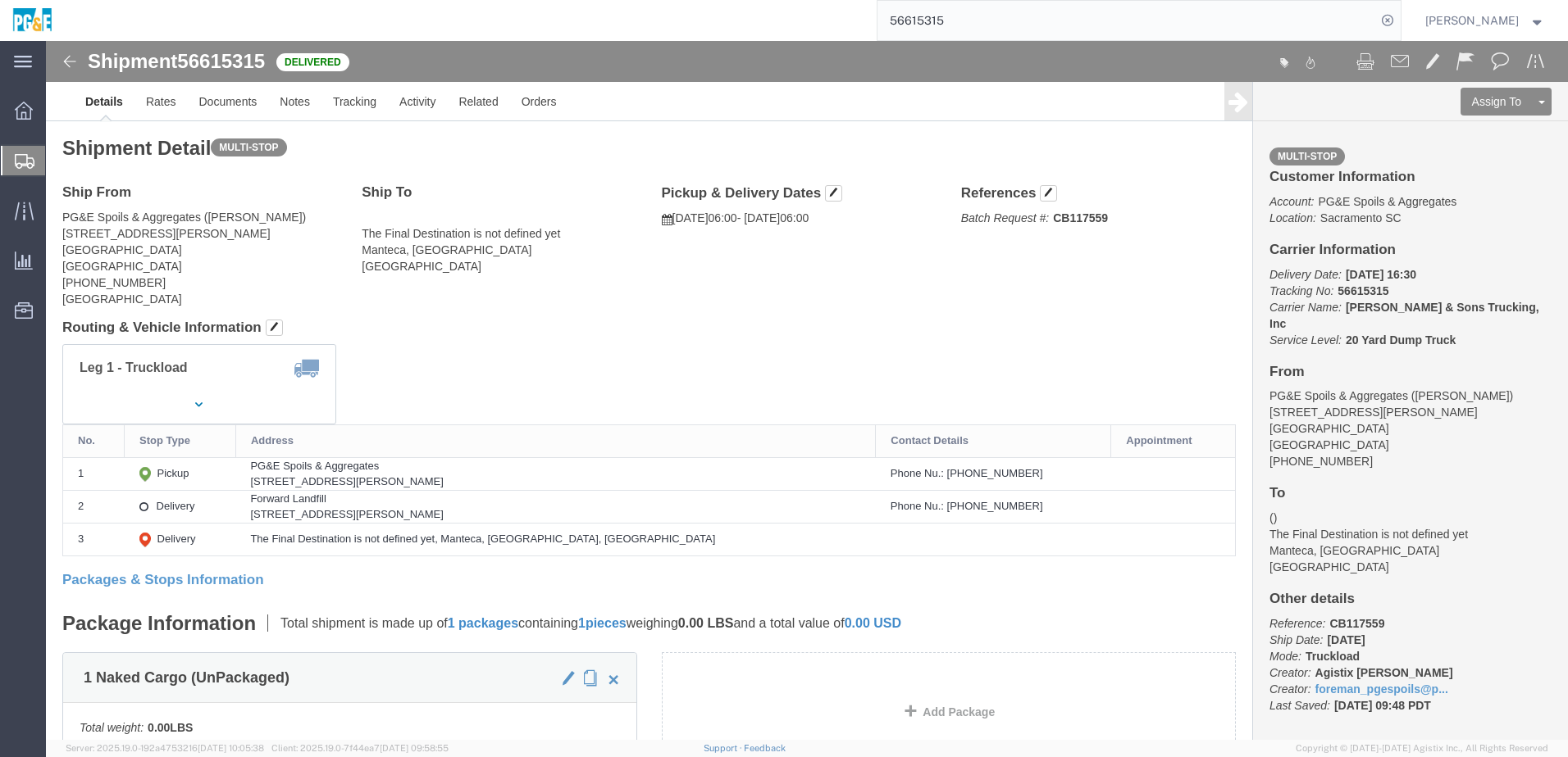
click div "Leg 1 - Truckload Vehicle 1: 20 Yard Dump Truck Number of trucks: 1"
click link "Documents"
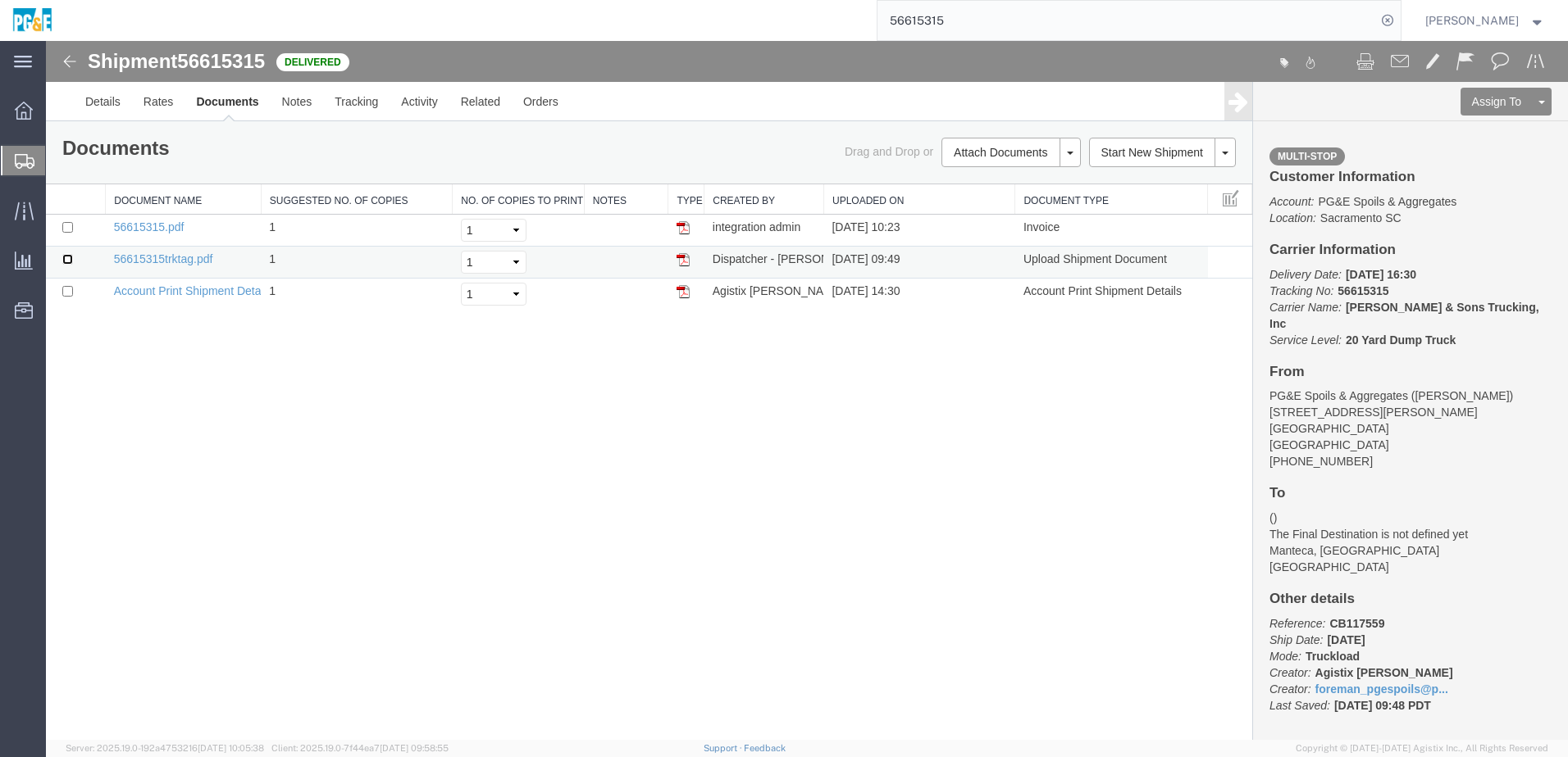
click at [67, 261] on input "checkbox" at bounding box center [67, 259] width 11 height 11
checkbox input "true"
click at [66, 223] on input "checkbox" at bounding box center [67, 227] width 11 height 11
checkbox input "true"
click at [1003, 179] on link "Print Documents" at bounding box center [1008, 180] width 142 height 24
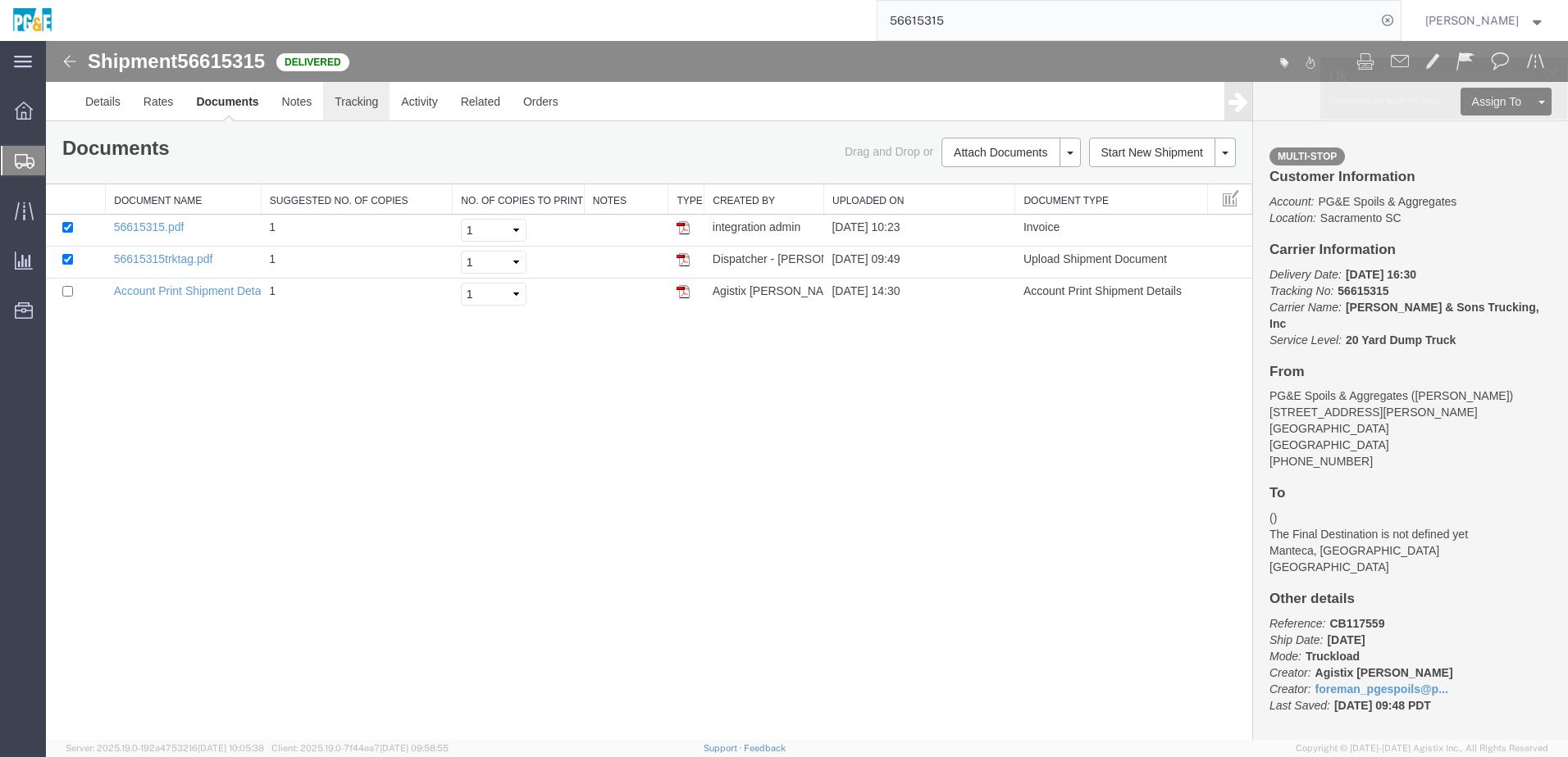
click at [356, 101] on link "Tracking" at bounding box center [356, 101] width 67 height 40
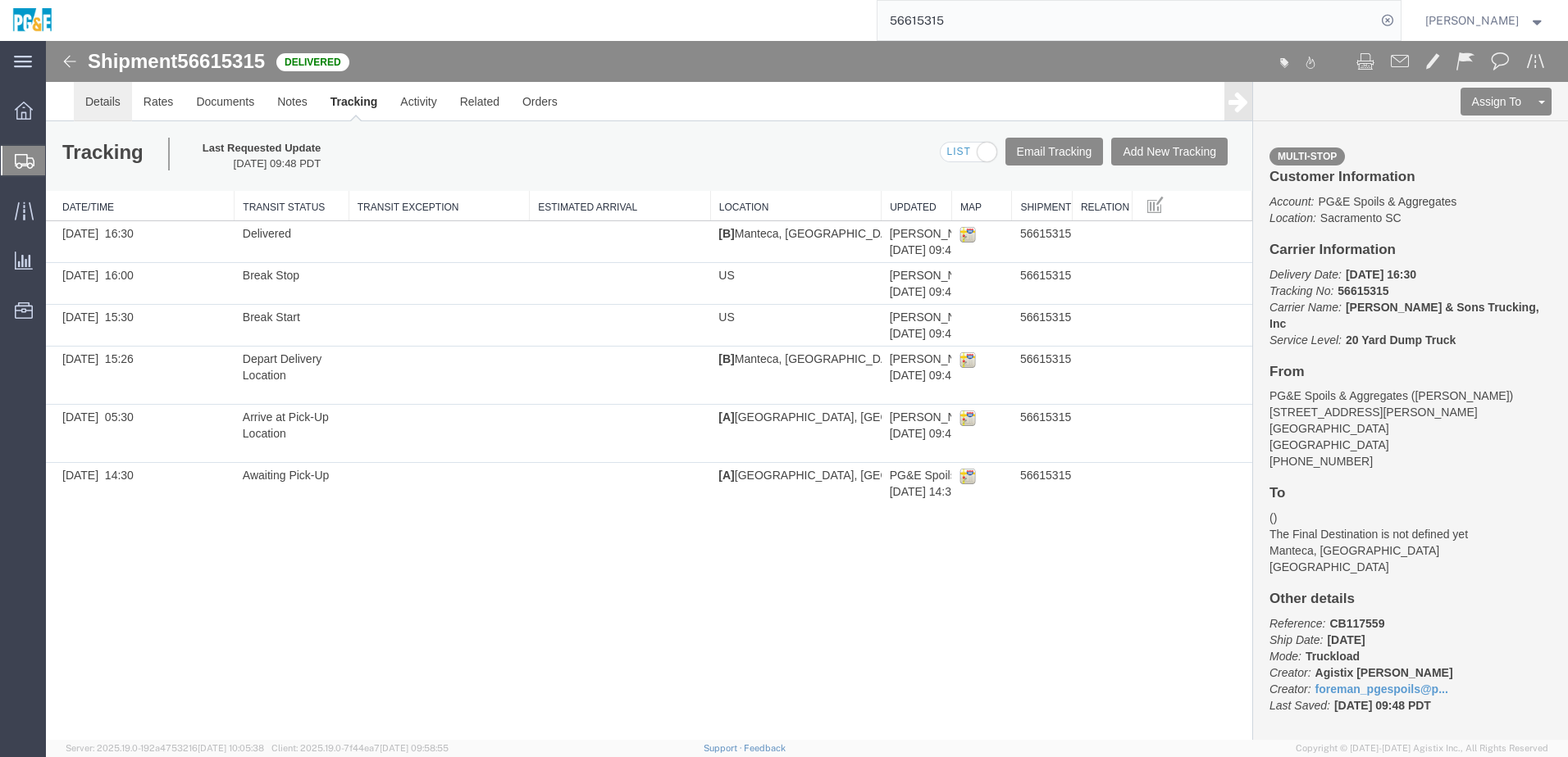
click at [102, 104] on link "Details" at bounding box center [103, 101] width 58 height 40
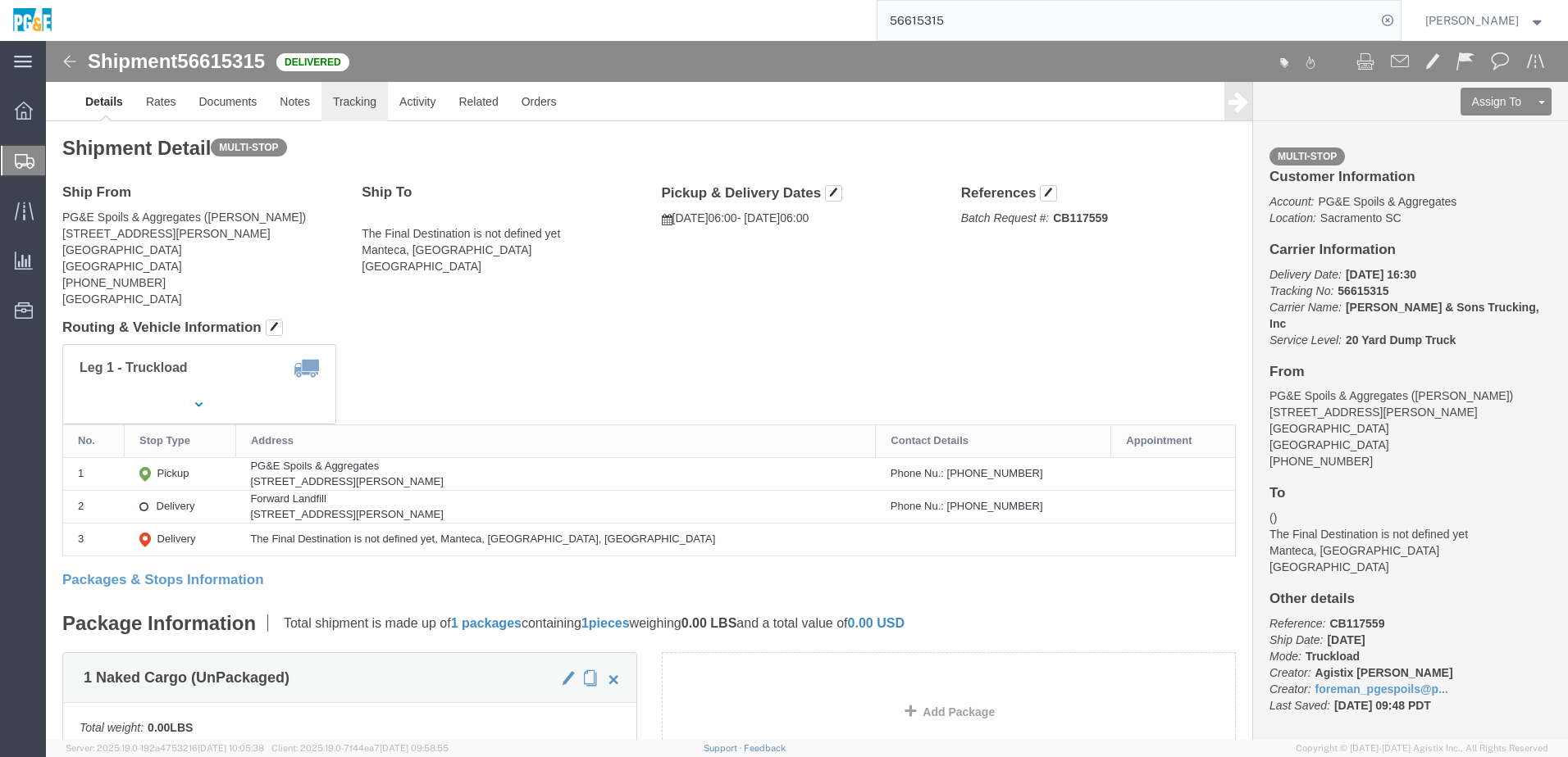
click link "Tracking"
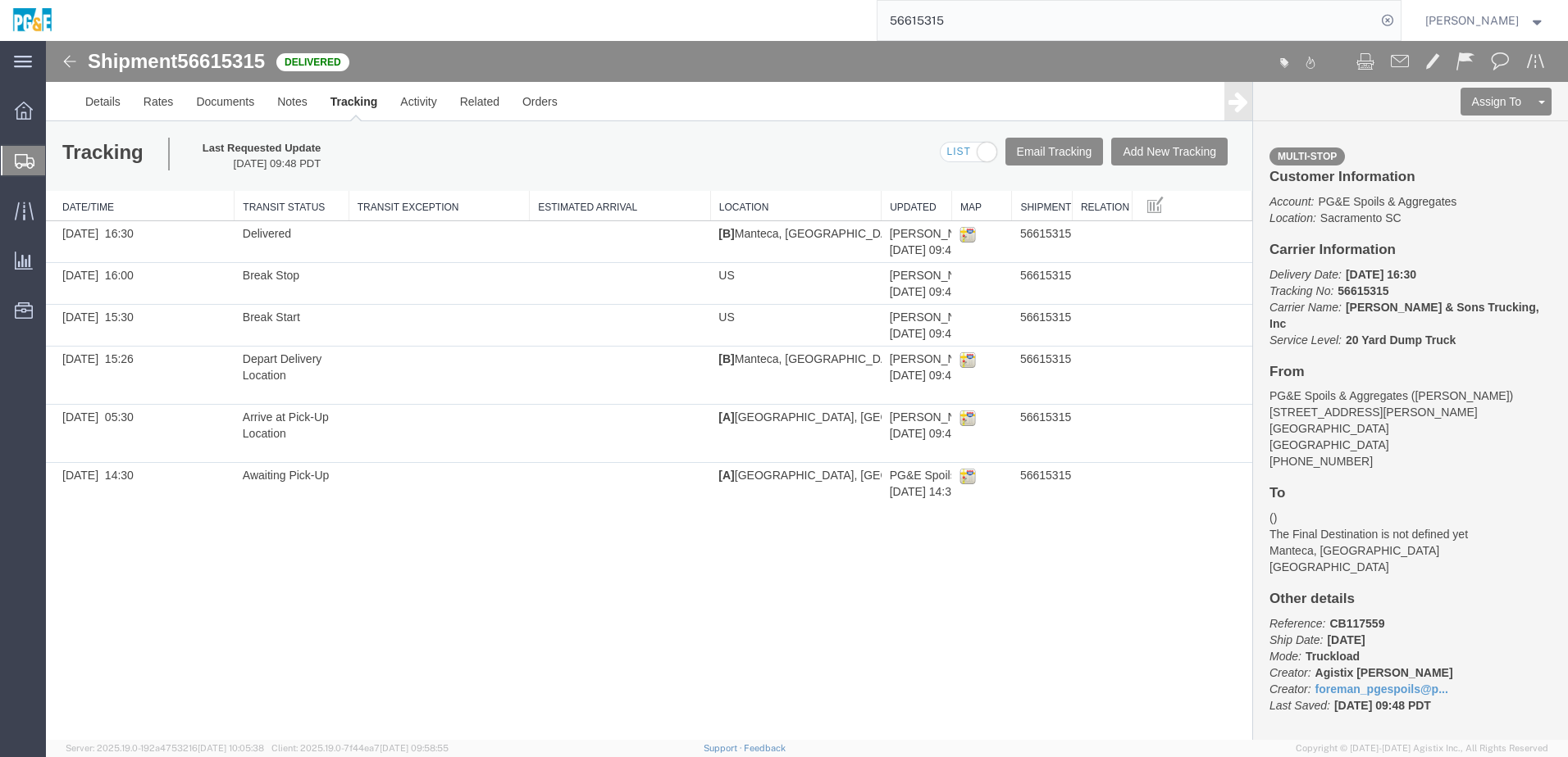
click at [338, 666] on div "Shipment 56615315 6 of 6 Delivered Details Rates Documents Notes Tracking Activ…" at bounding box center [807, 391] width 1522 height 699
click at [933, 15] on input "56615315" at bounding box center [1126, 20] width 499 height 40
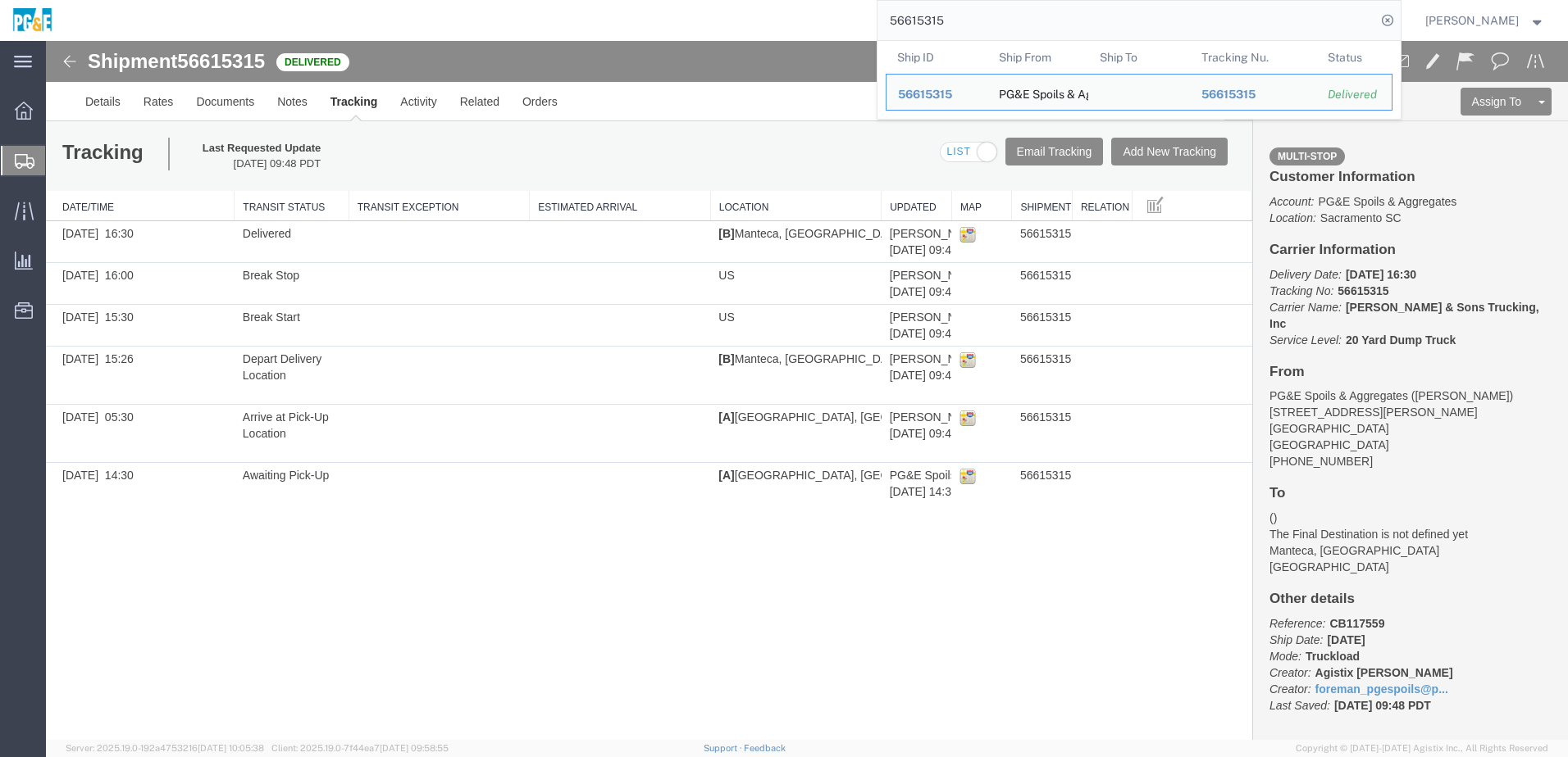
click at [933, 15] on input "56615315" at bounding box center [1126, 20] width 499 height 40
paste input "8"
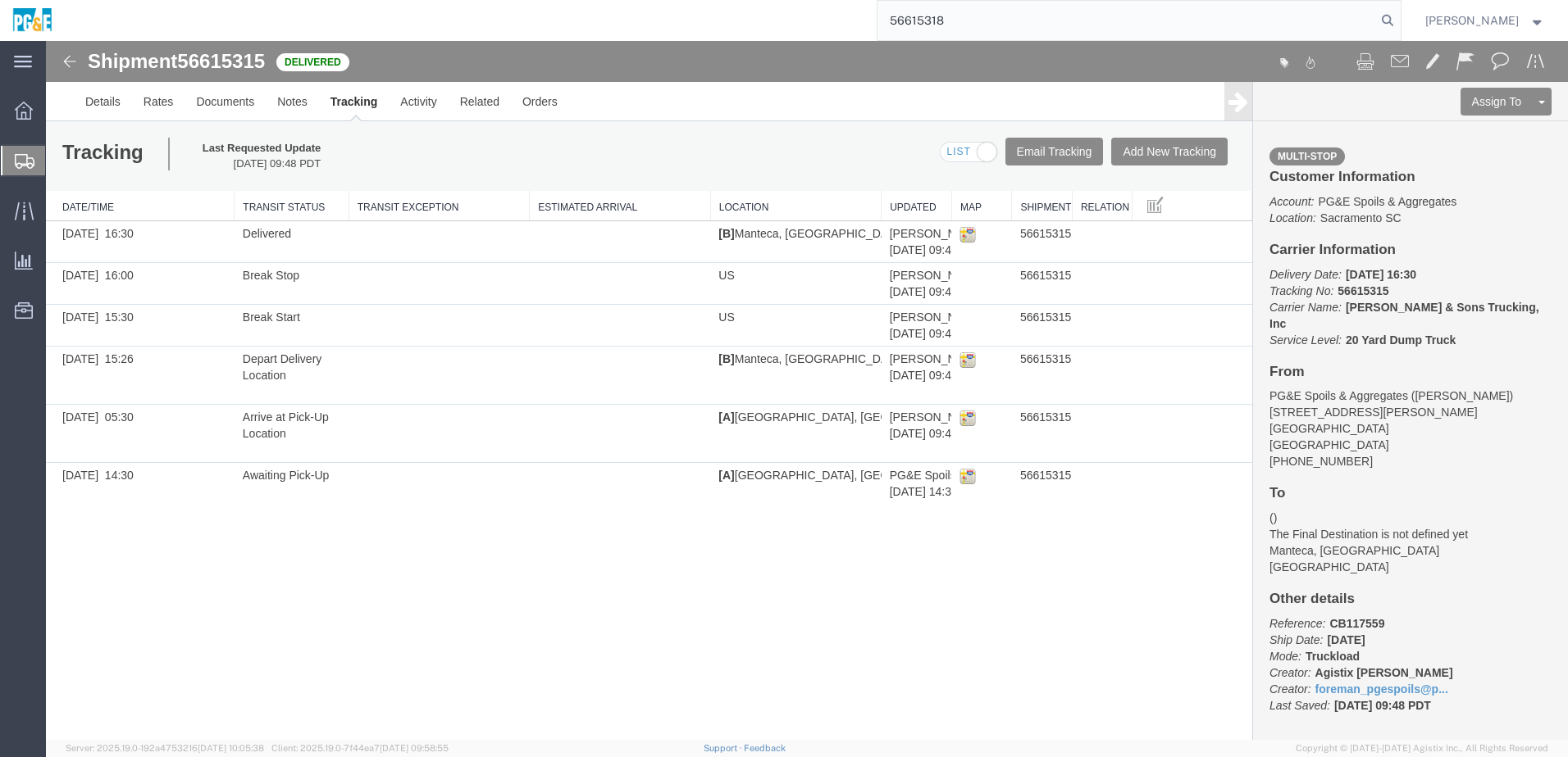
type input "56615318"
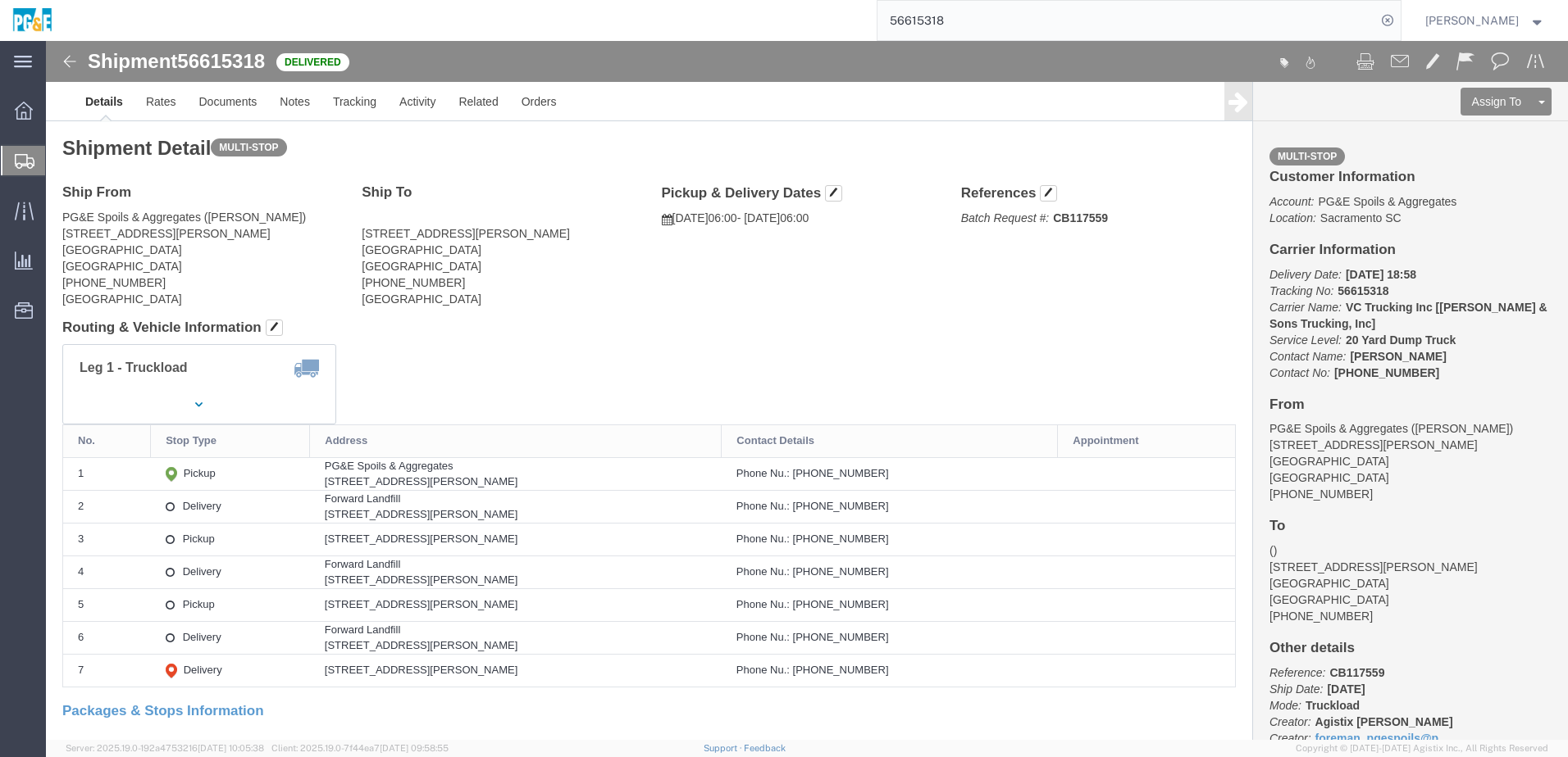
click h4 "Routing & Vehicle Information"
click link "Documents"
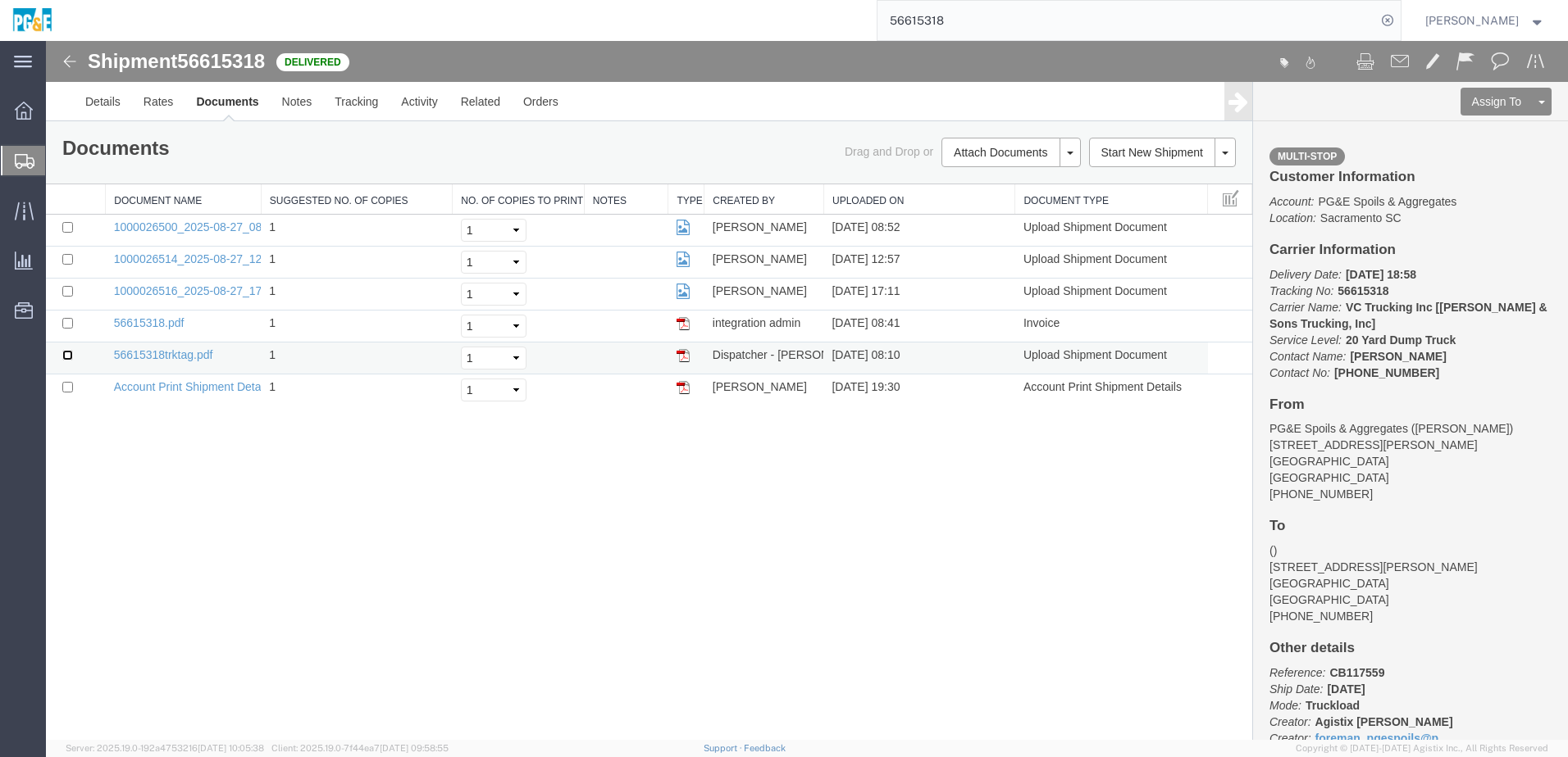
click at [68, 354] on input "checkbox" at bounding box center [67, 355] width 11 height 11
checkbox input "true"
click at [68, 323] on input "checkbox" at bounding box center [67, 323] width 11 height 11
checkbox input "true"
click at [71, 295] on input "checkbox" at bounding box center [67, 291] width 11 height 11
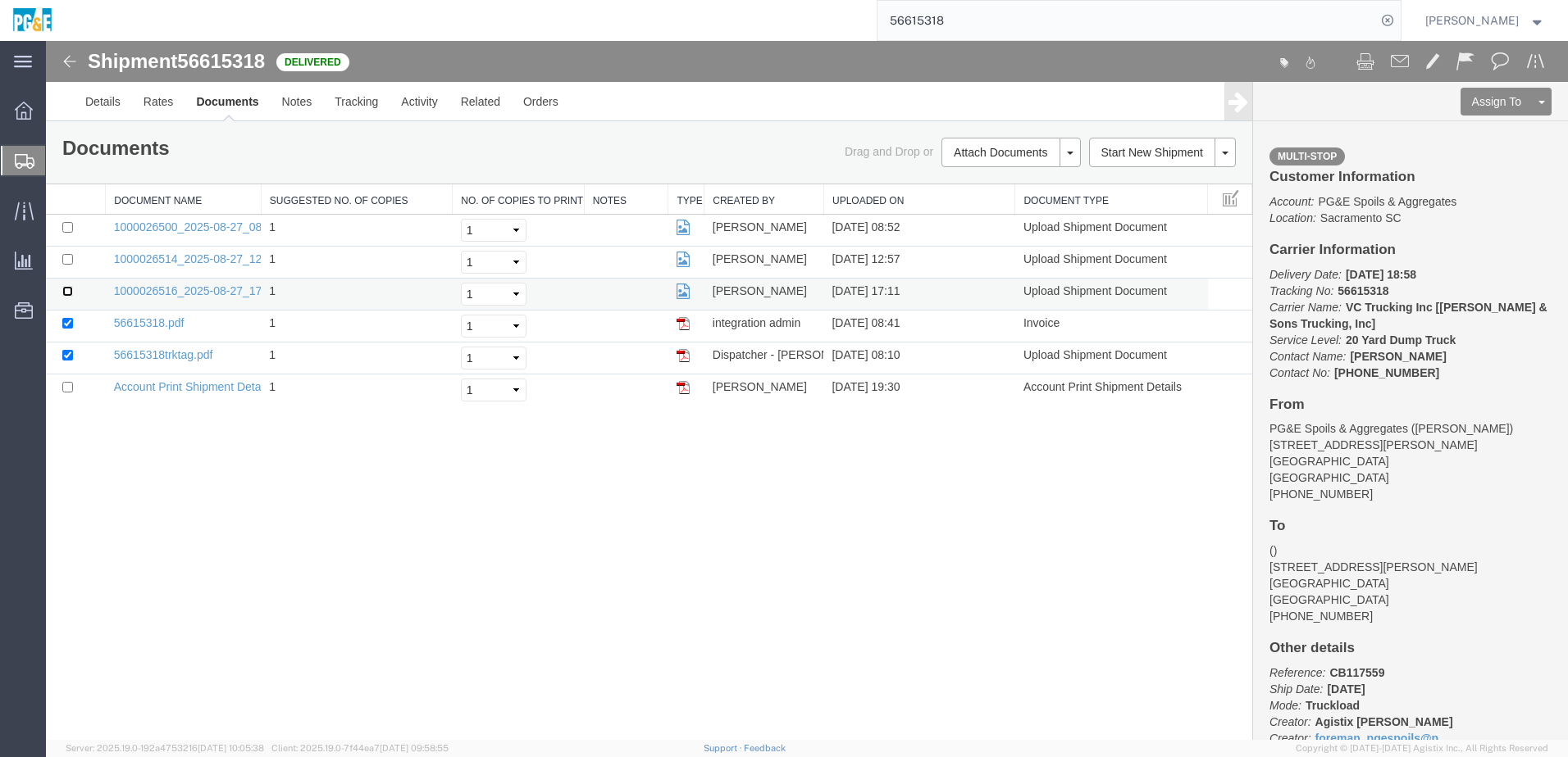
checkbox input "true"
click at [71, 259] on input "checkbox" at bounding box center [67, 259] width 11 height 11
checkbox input "true"
click at [70, 228] on input "checkbox" at bounding box center [67, 227] width 11 height 11
checkbox input "true"
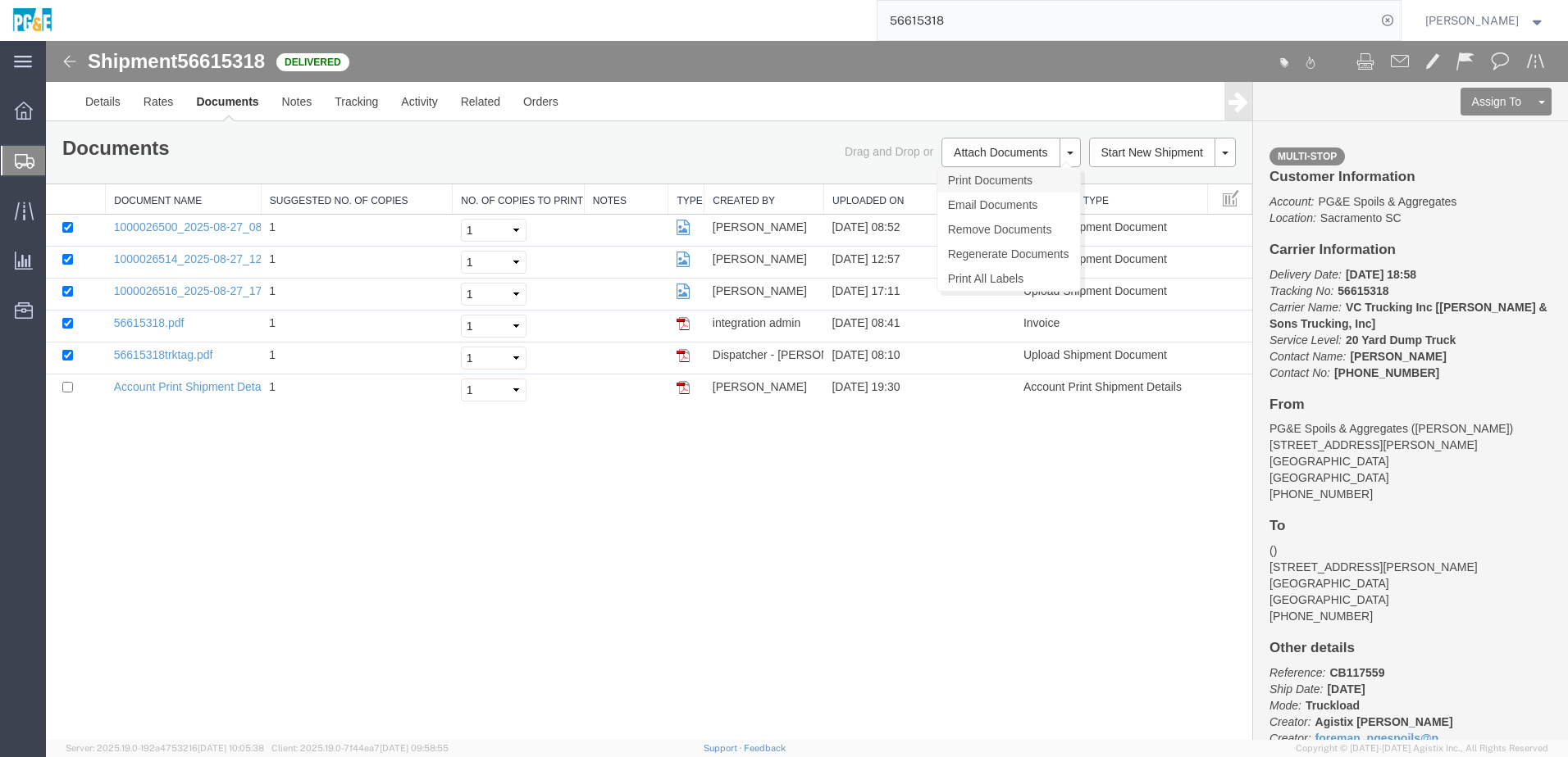
click at [1016, 184] on link "Print Documents" at bounding box center [1008, 180] width 142 height 24
drag, startPoint x: 359, startPoint y: 103, endPoint x: 356, endPoint y: 110, distance: 7.6
click at [359, 104] on link "Tracking" at bounding box center [356, 101] width 67 height 40
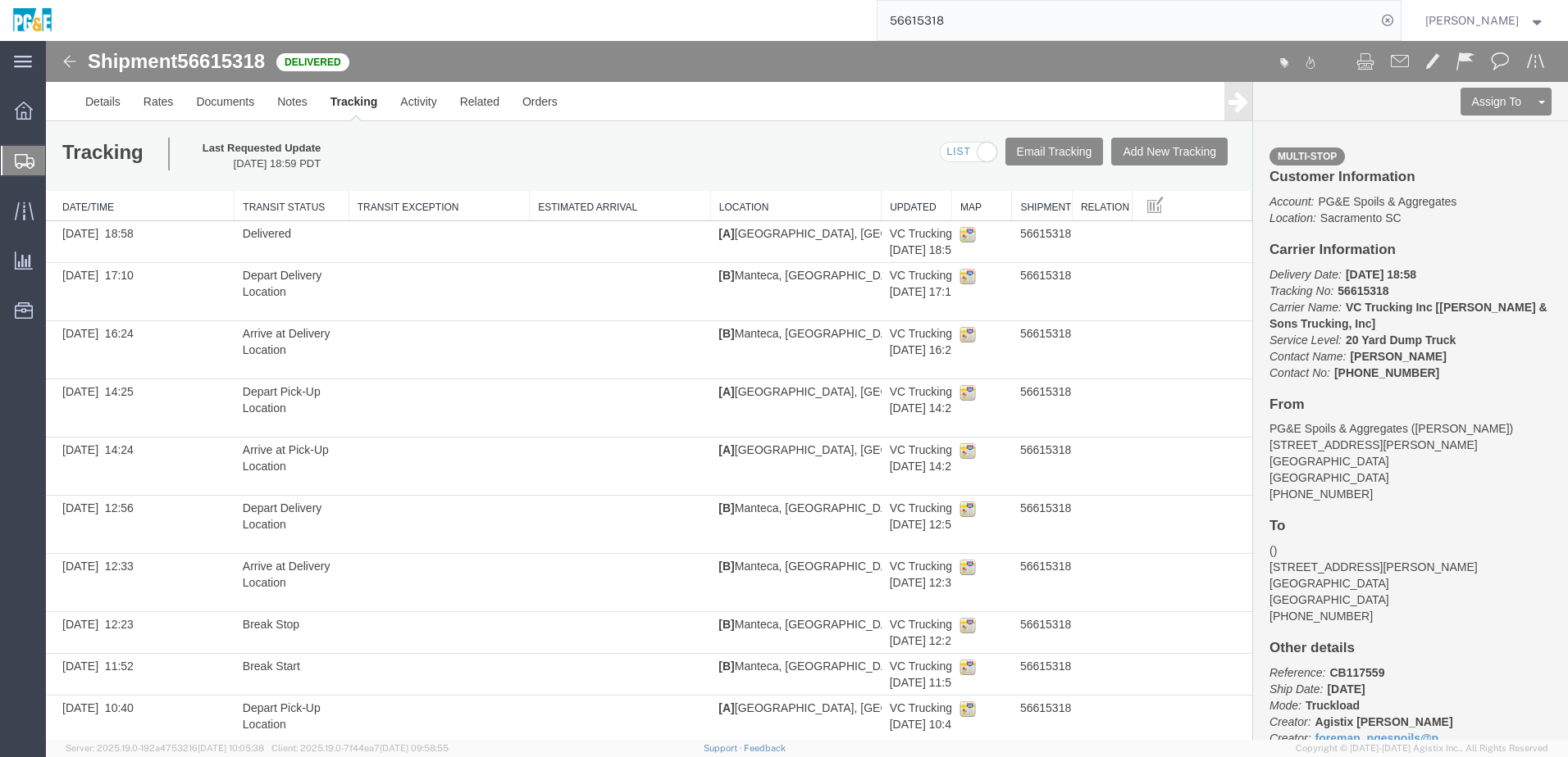
click at [935, 27] on input "56615318" at bounding box center [1126, 20] width 499 height 40
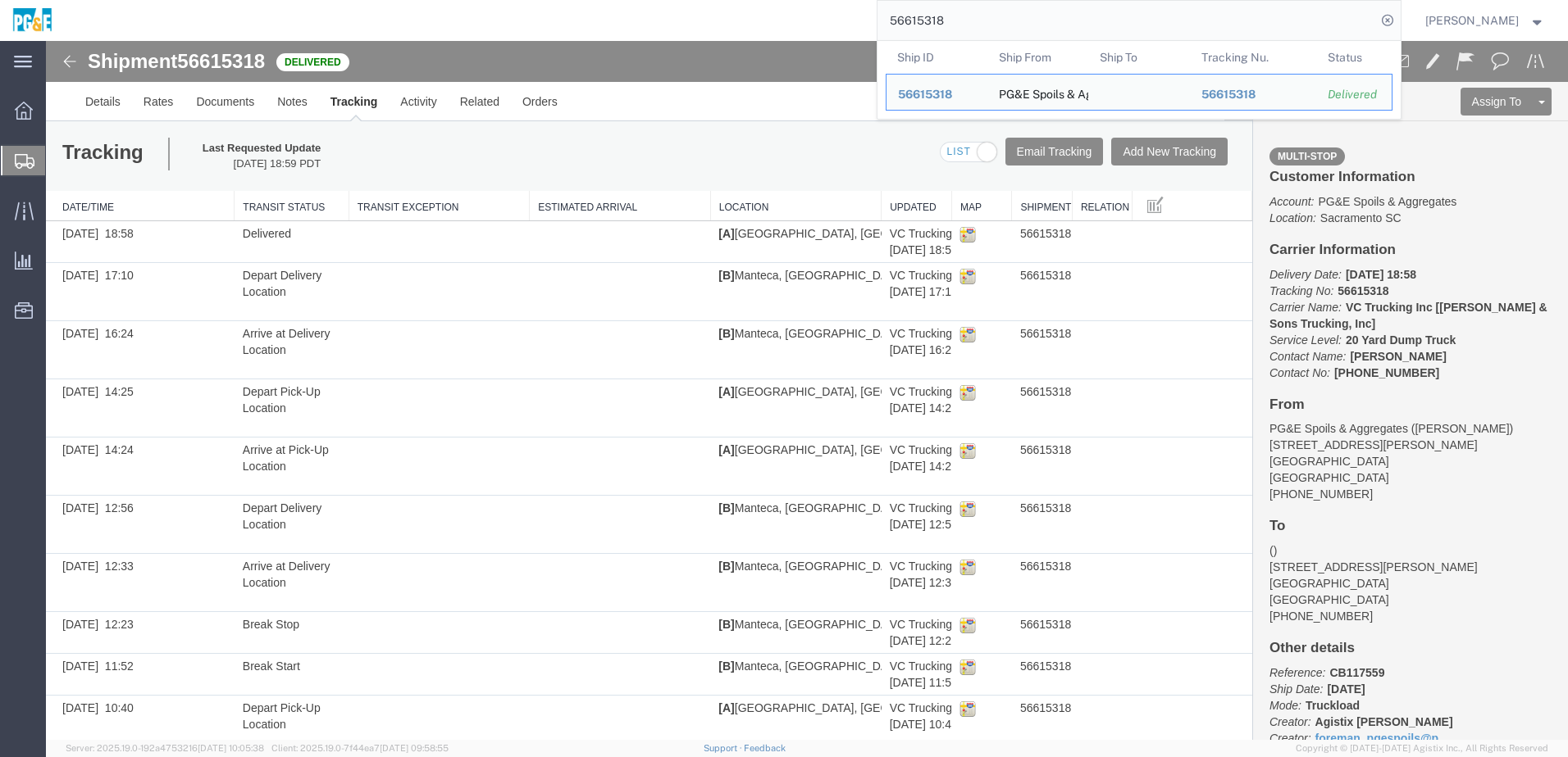
click at [935, 27] on input "56615318" at bounding box center [1126, 20] width 499 height 40
paste input "29"
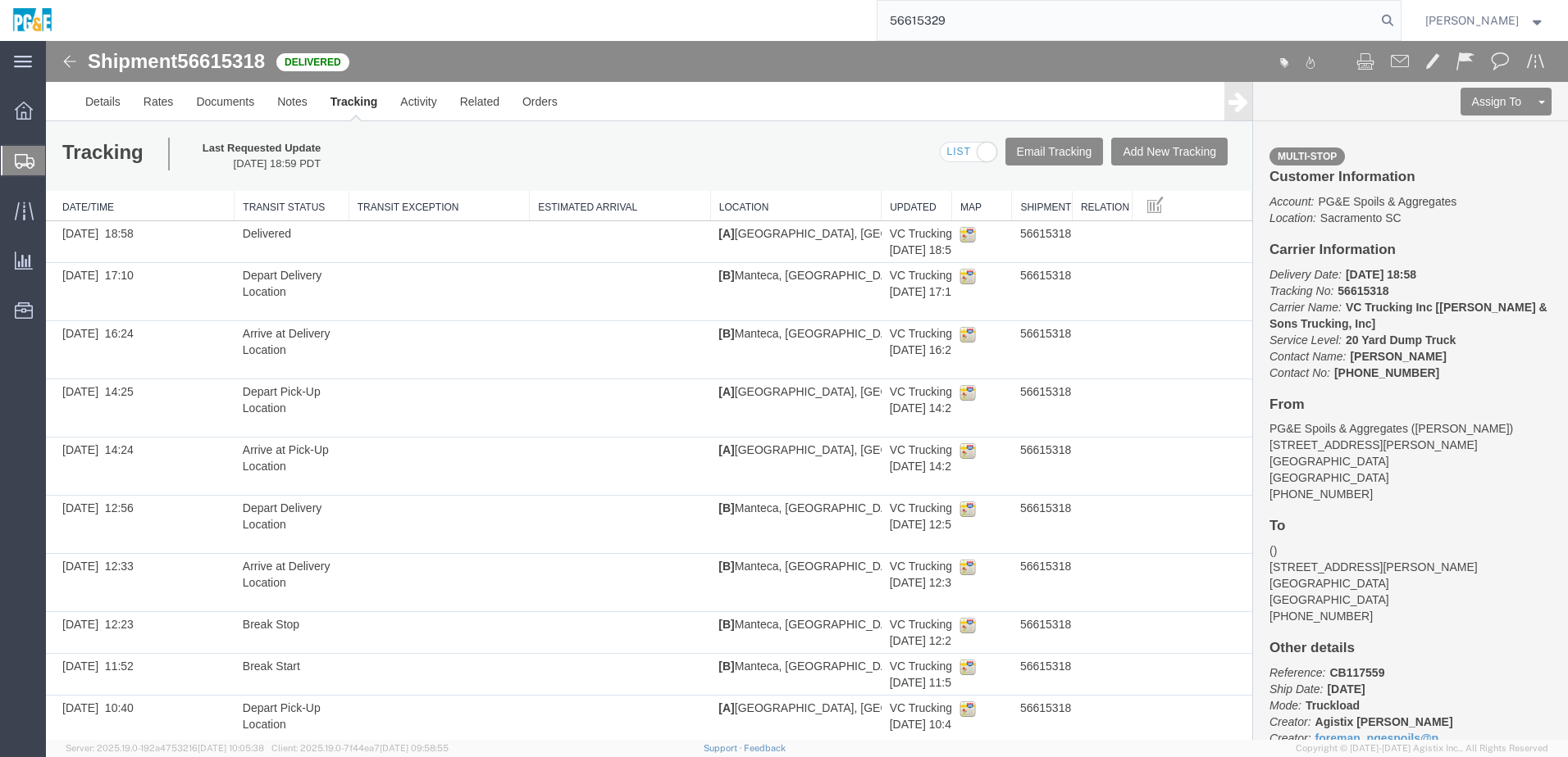
type input "56615329"
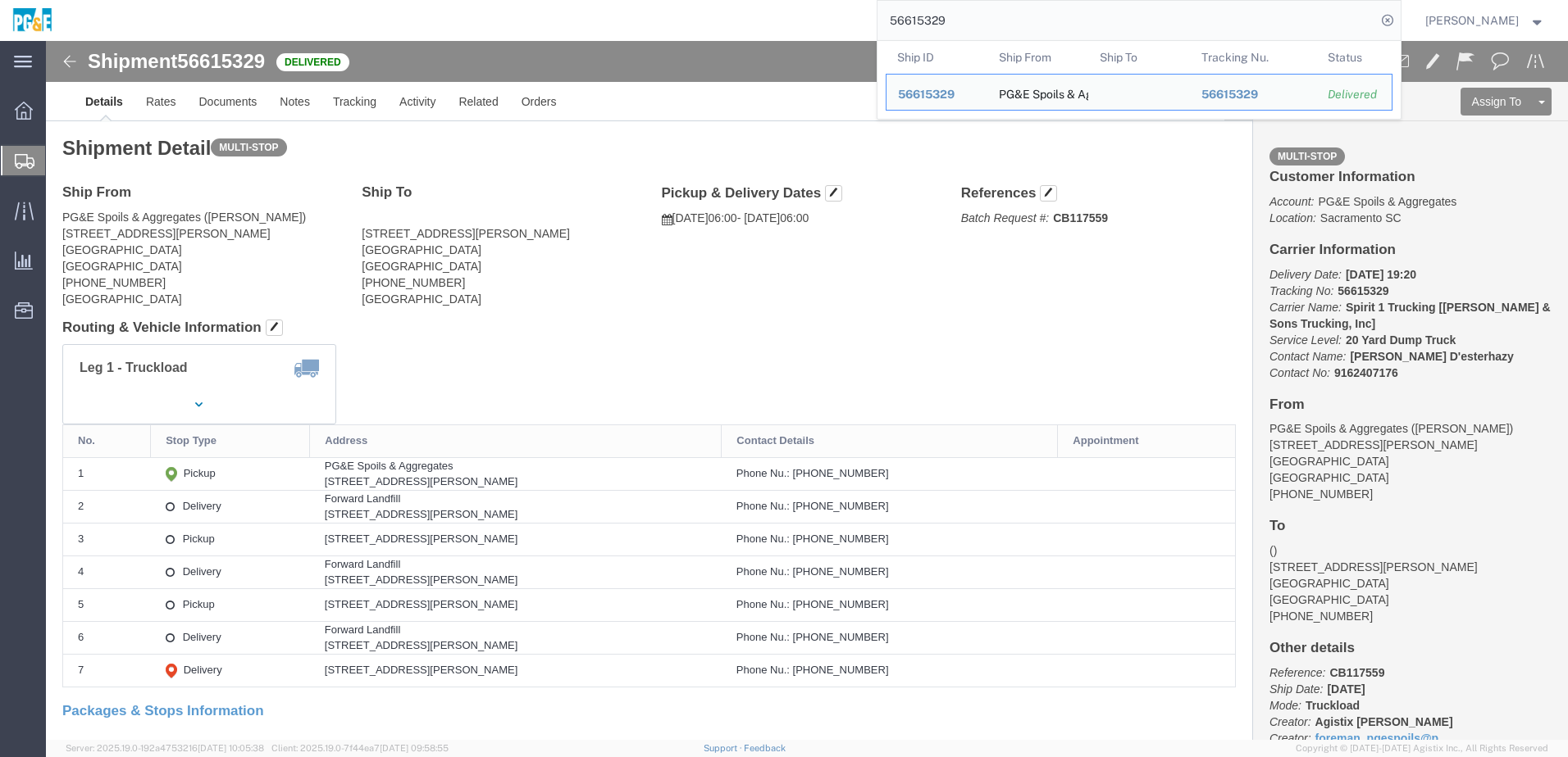
click address "[STREET_ADDRESS][PERSON_NAME] [PHONE_NUMBER] [GEOGRAPHIC_DATA]"
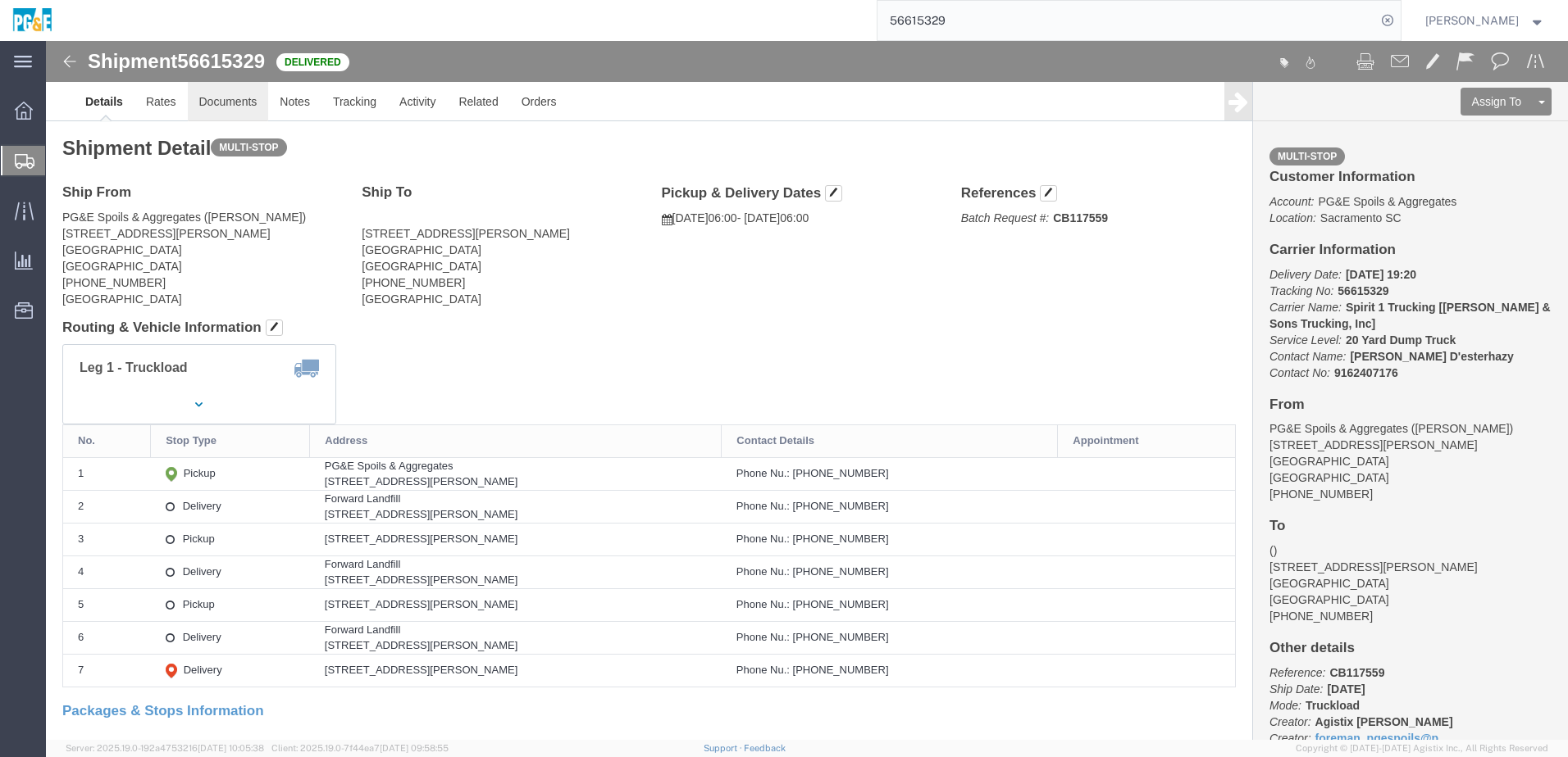
click link "Documents"
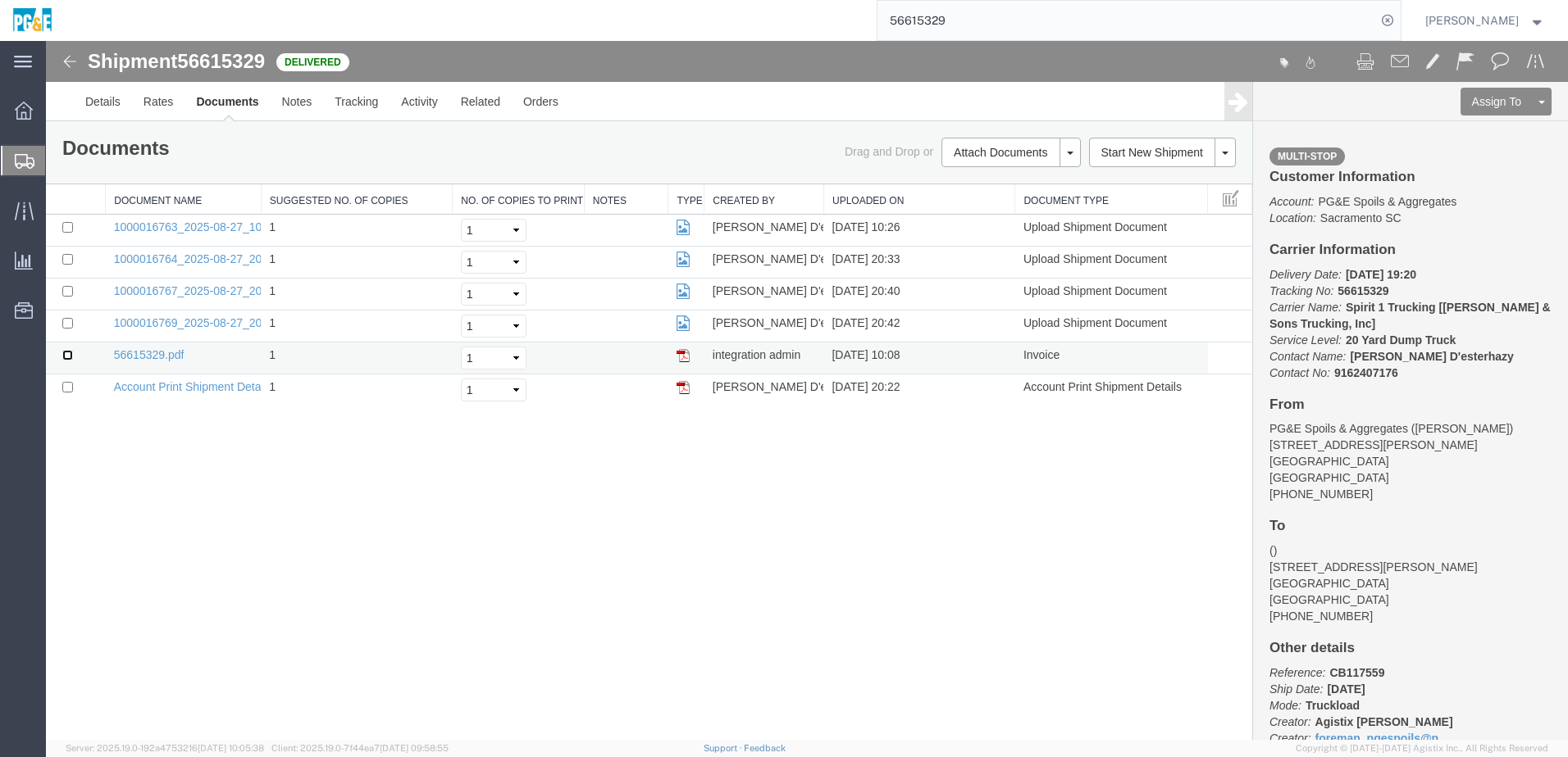
click at [70, 353] on input "checkbox" at bounding box center [67, 355] width 11 height 11
checkbox input "true"
click at [69, 324] on input "checkbox" at bounding box center [67, 323] width 11 height 11
checkbox input "true"
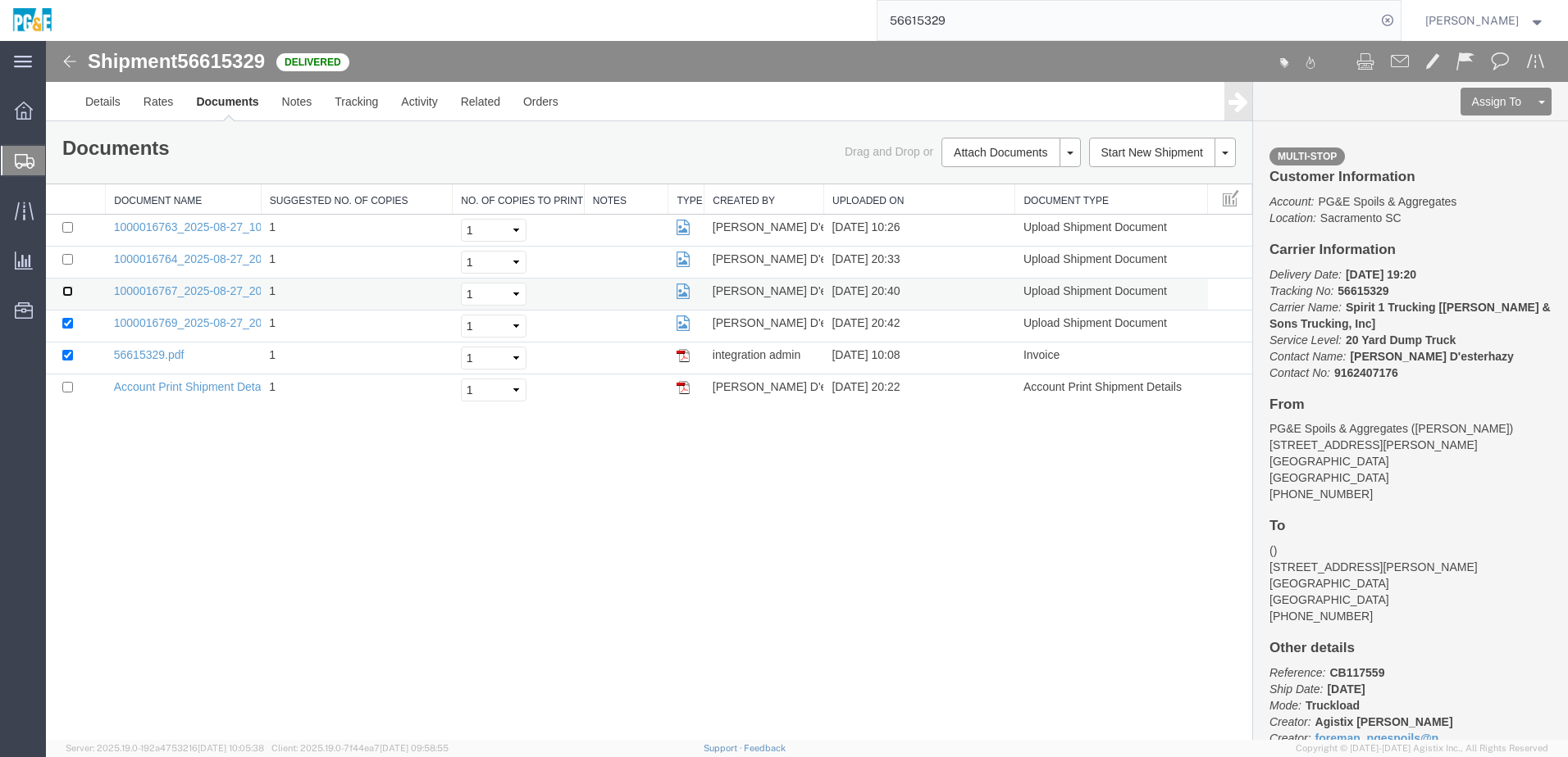
click at [65, 292] on input "checkbox" at bounding box center [67, 291] width 11 height 11
checkbox input "true"
drag, startPoint x: 67, startPoint y: 260, endPoint x: 66, endPoint y: 242, distance: 18.0
click at [67, 259] on input "checkbox" at bounding box center [67, 259] width 11 height 11
checkbox input "true"
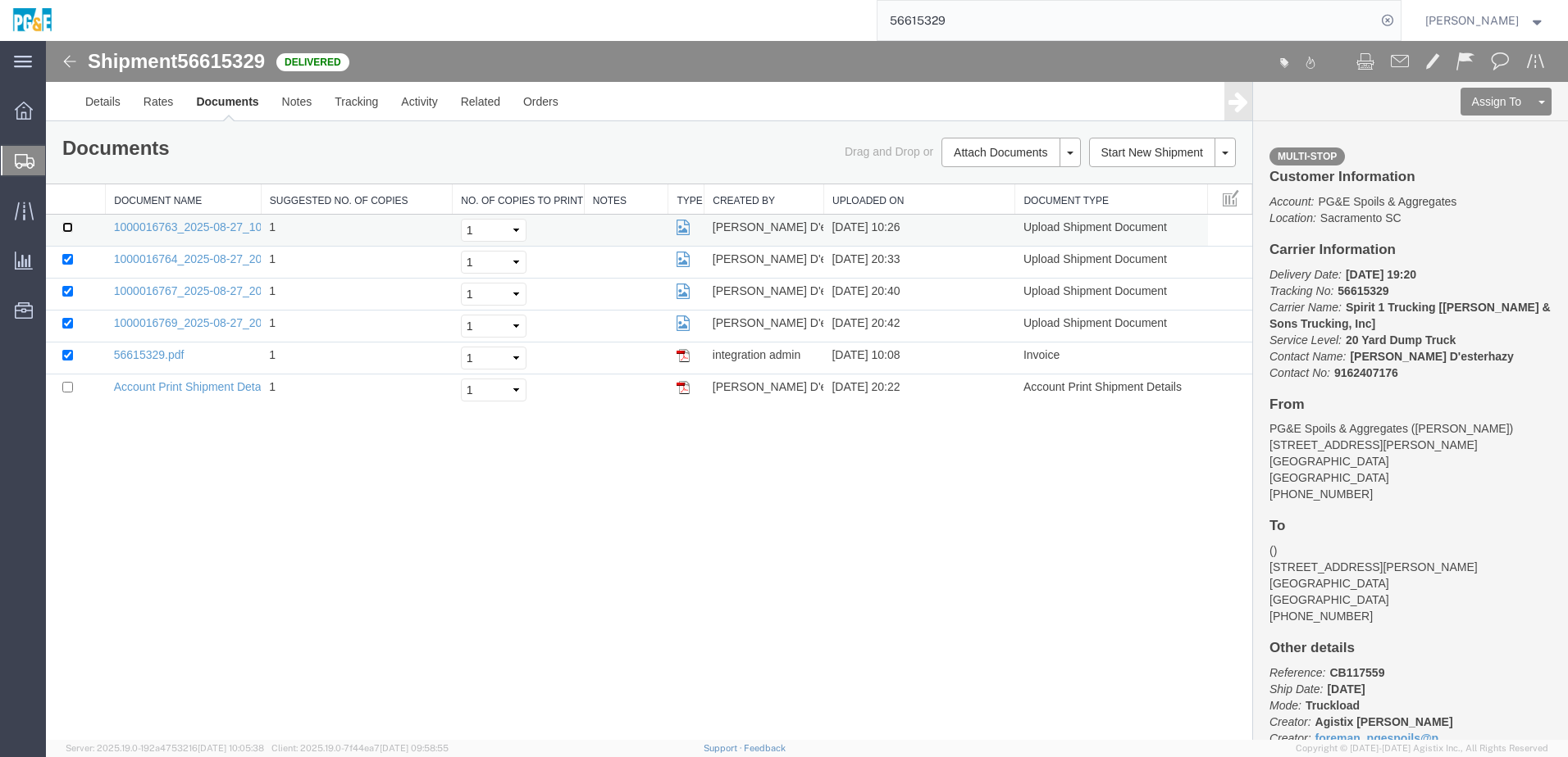
click at [66, 228] on input "checkbox" at bounding box center [67, 227] width 11 height 11
checkbox input "true"
click at [979, 182] on link "Print Documents" at bounding box center [1008, 180] width 142 height 24
click at [358, 109] on link "Tracking" at bounding box center [356, 101] width 67 height 40
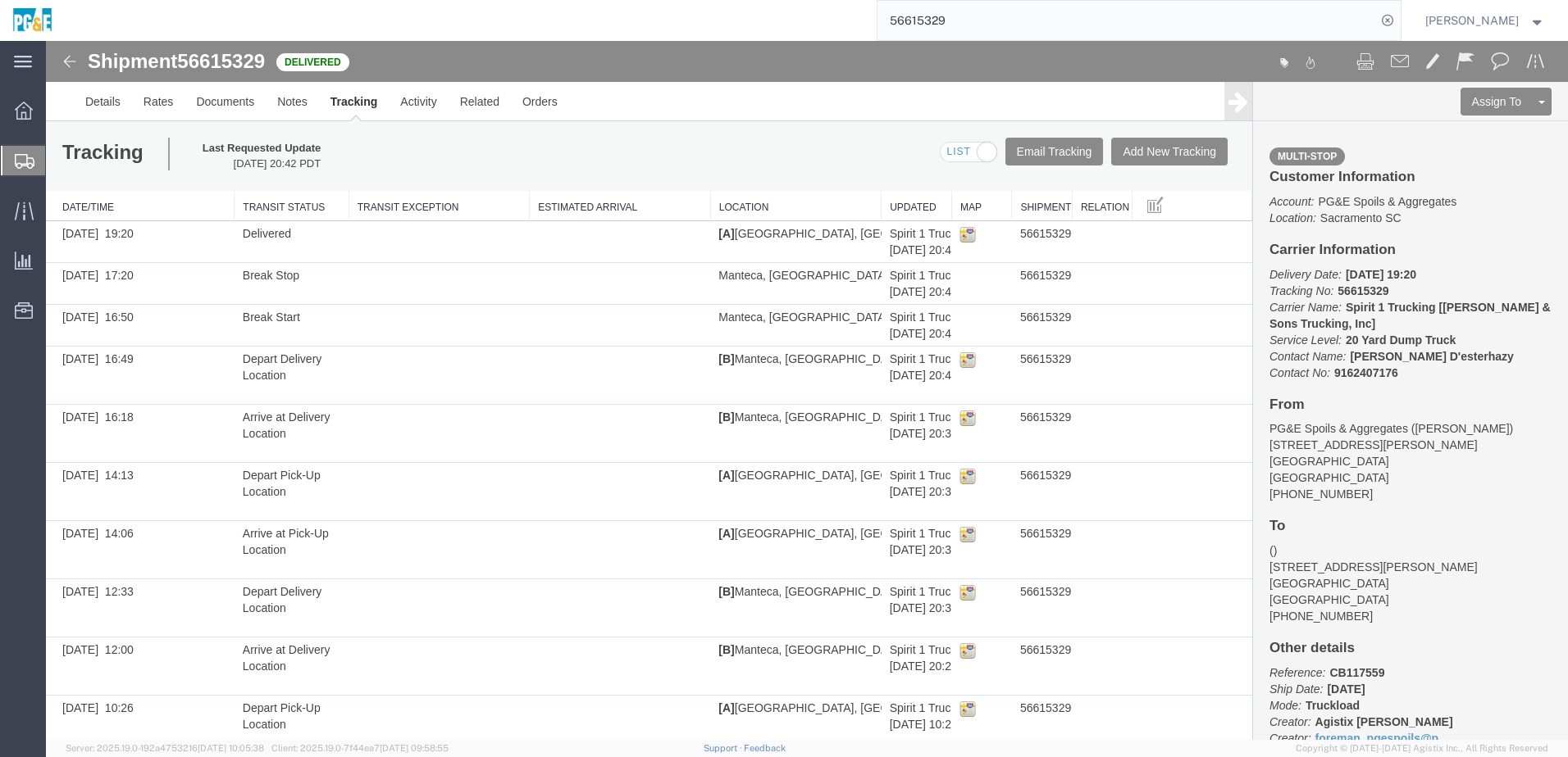
click at [941, 23] on input "56615329" at bounding box center [1126, 20] width 499 height 40
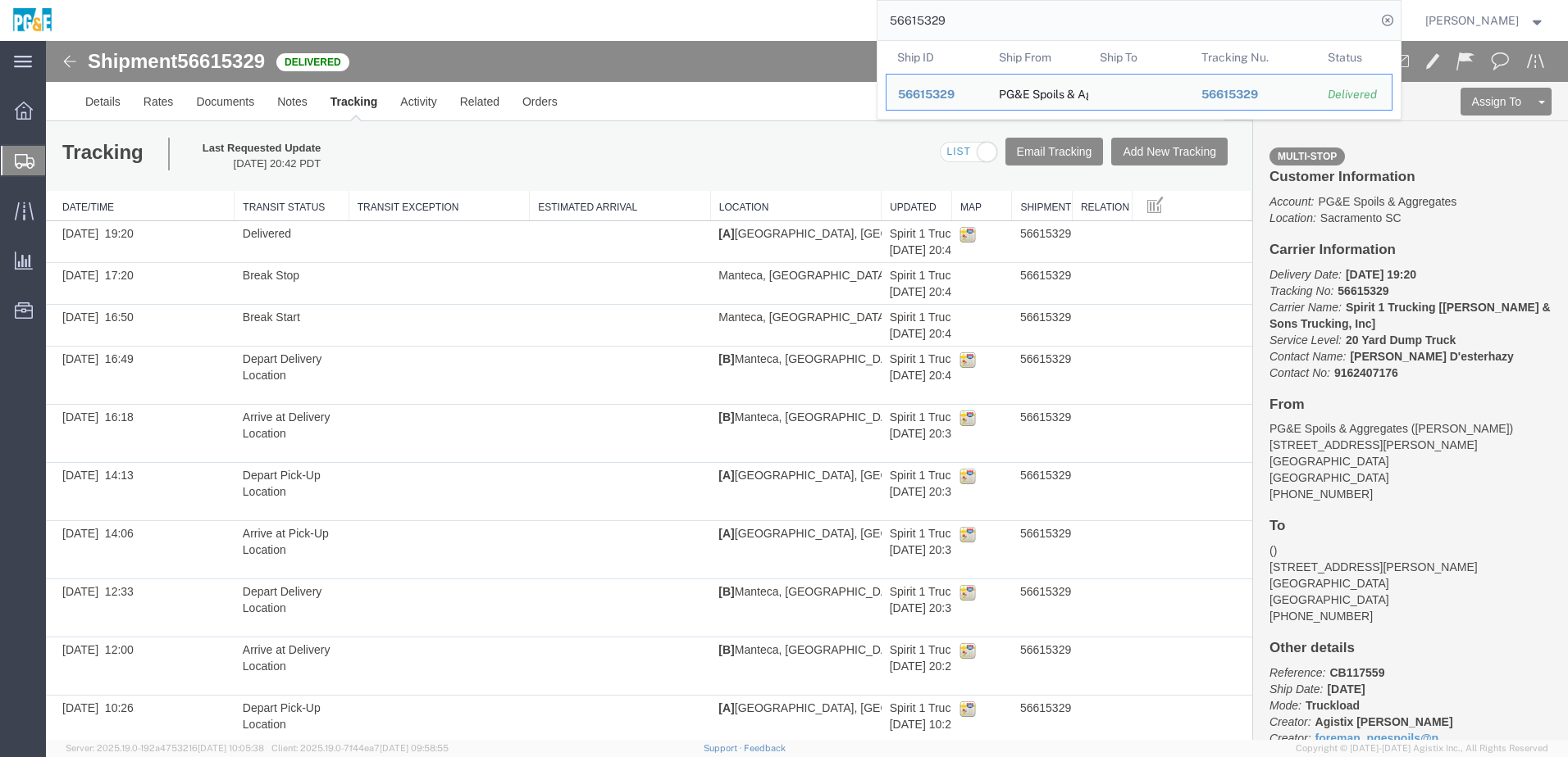
click at [941, 23] on input "56615329" at bounding box center [1126, 20] width 499 height 40
paste input "32"
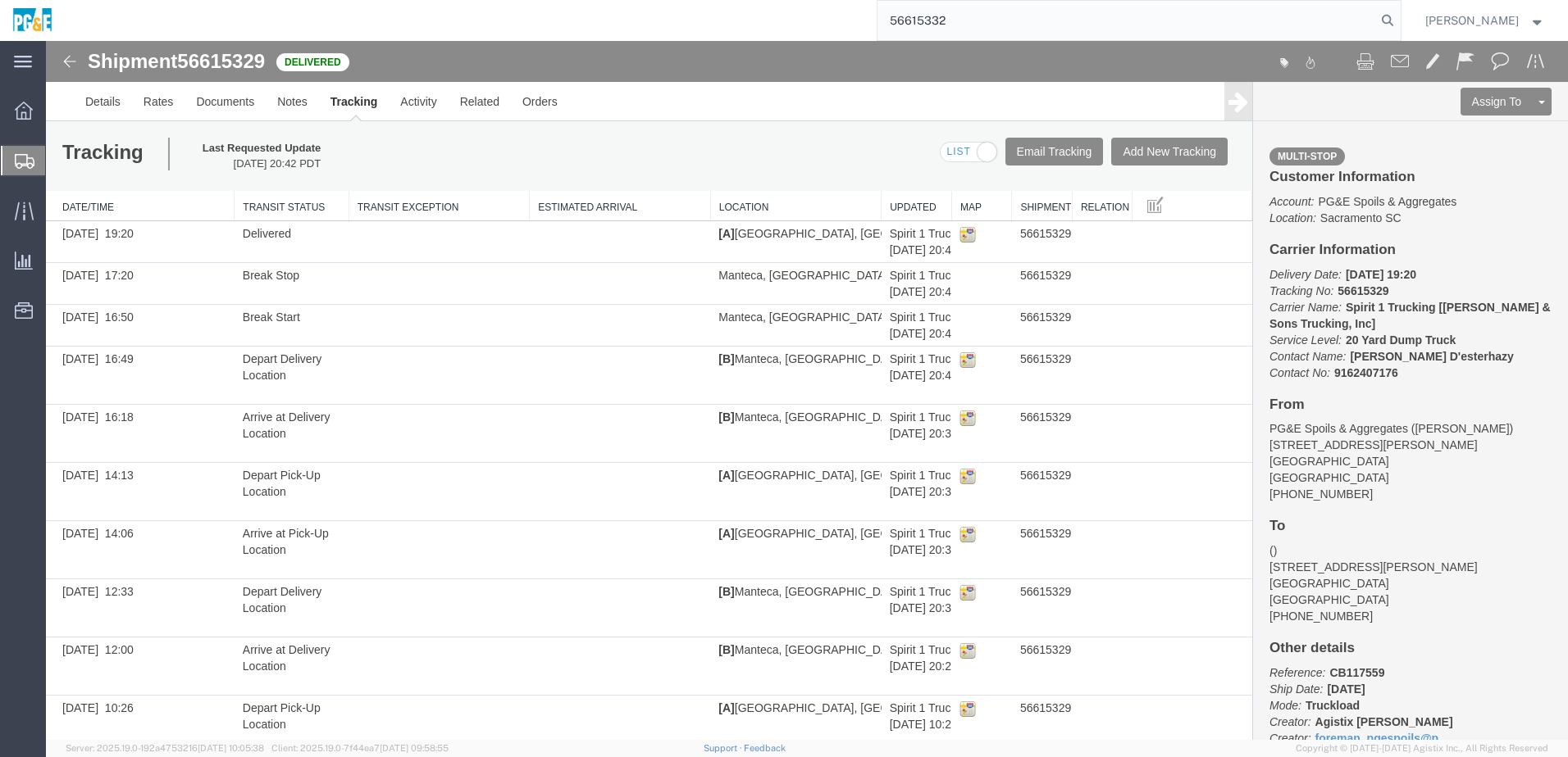
type input "56615332"
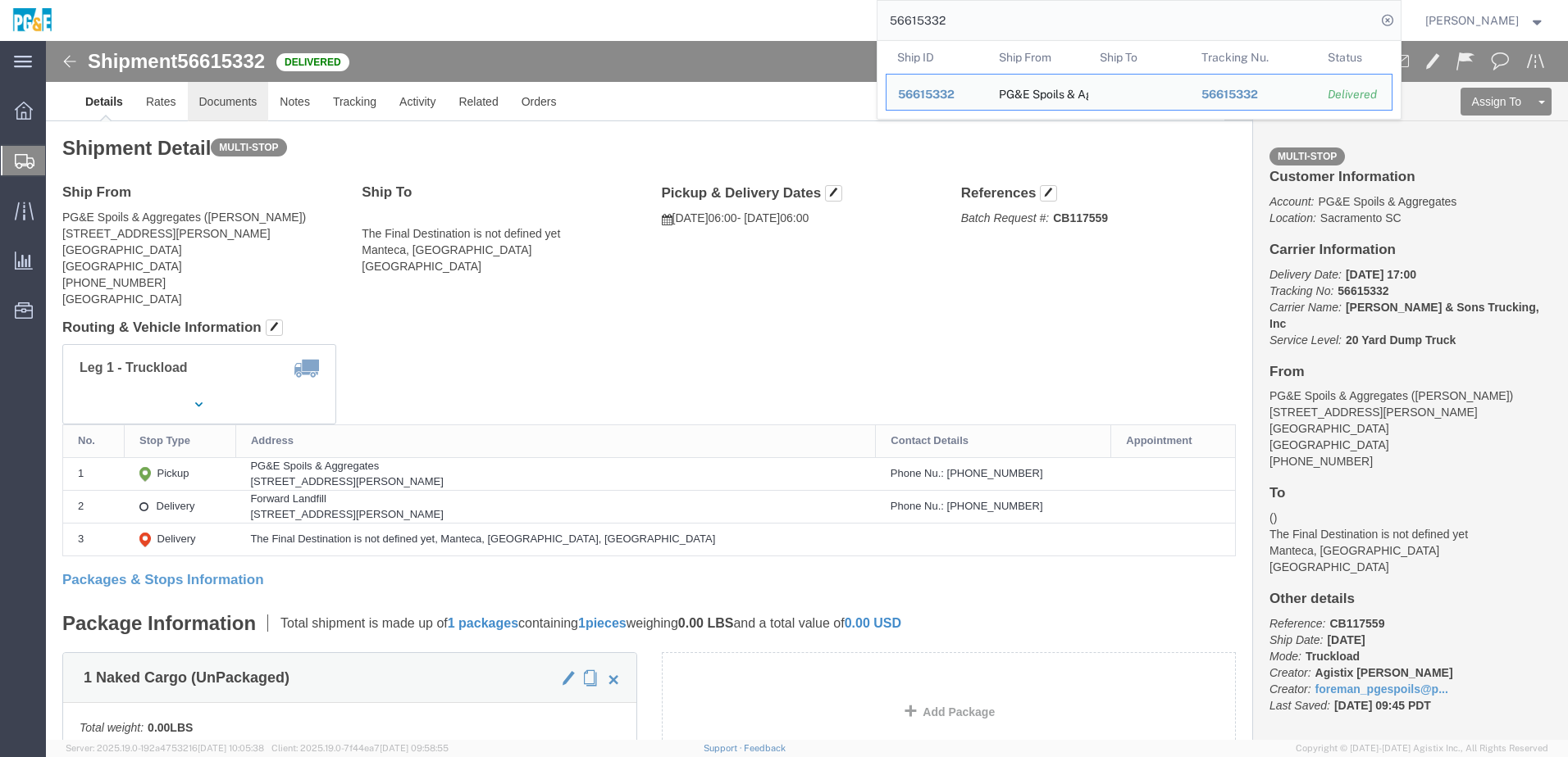
click link "Documents"
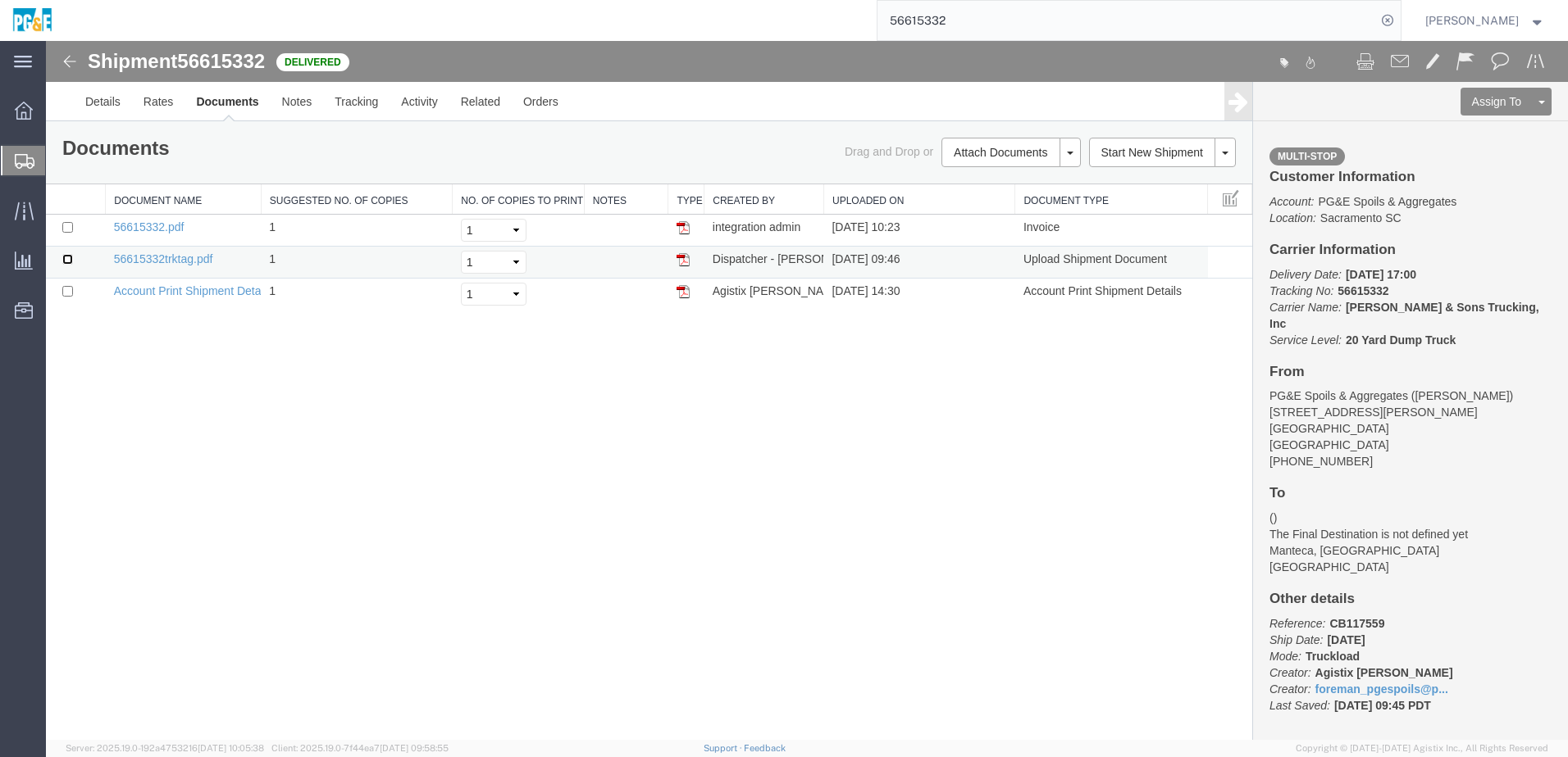
click at [72, 259] on input "checkbox" at bounding box center [67, 259] width 11 height 11
checkbox input "true"
click at [68, 221] on td at bounding box center [76, 231] width 60 height 32
click at [67, 227] on input "checkbox" at bounding box center [67, 227] width 11 height 11
checkbox input "true"
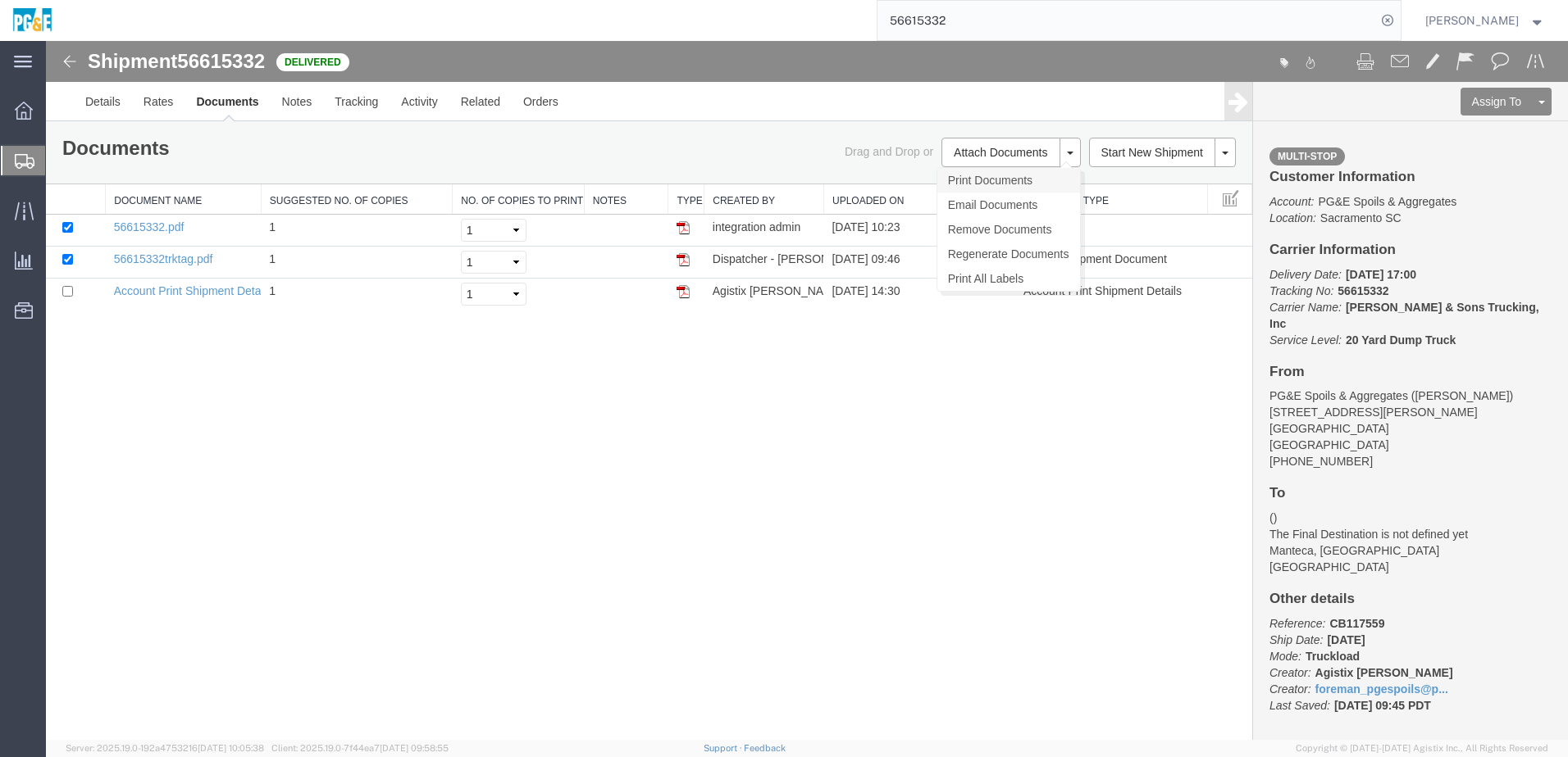
click at [1008, 180] on link "Print Documents" at bounding box center [1008, 180] width 142 height 24
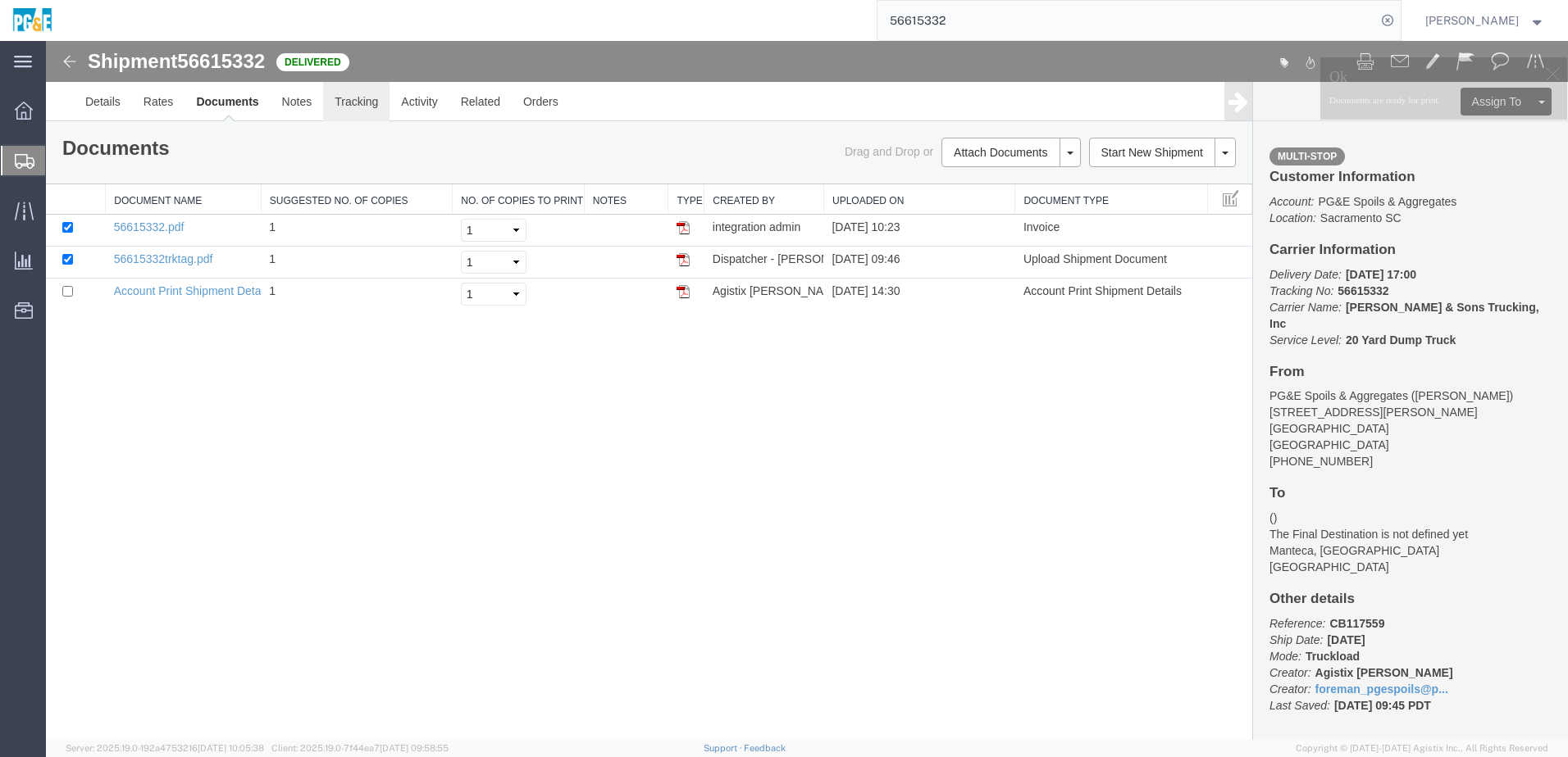
click at [356, 109] on link "Tracking" at bounding box center [356, 101] width 67 height 40
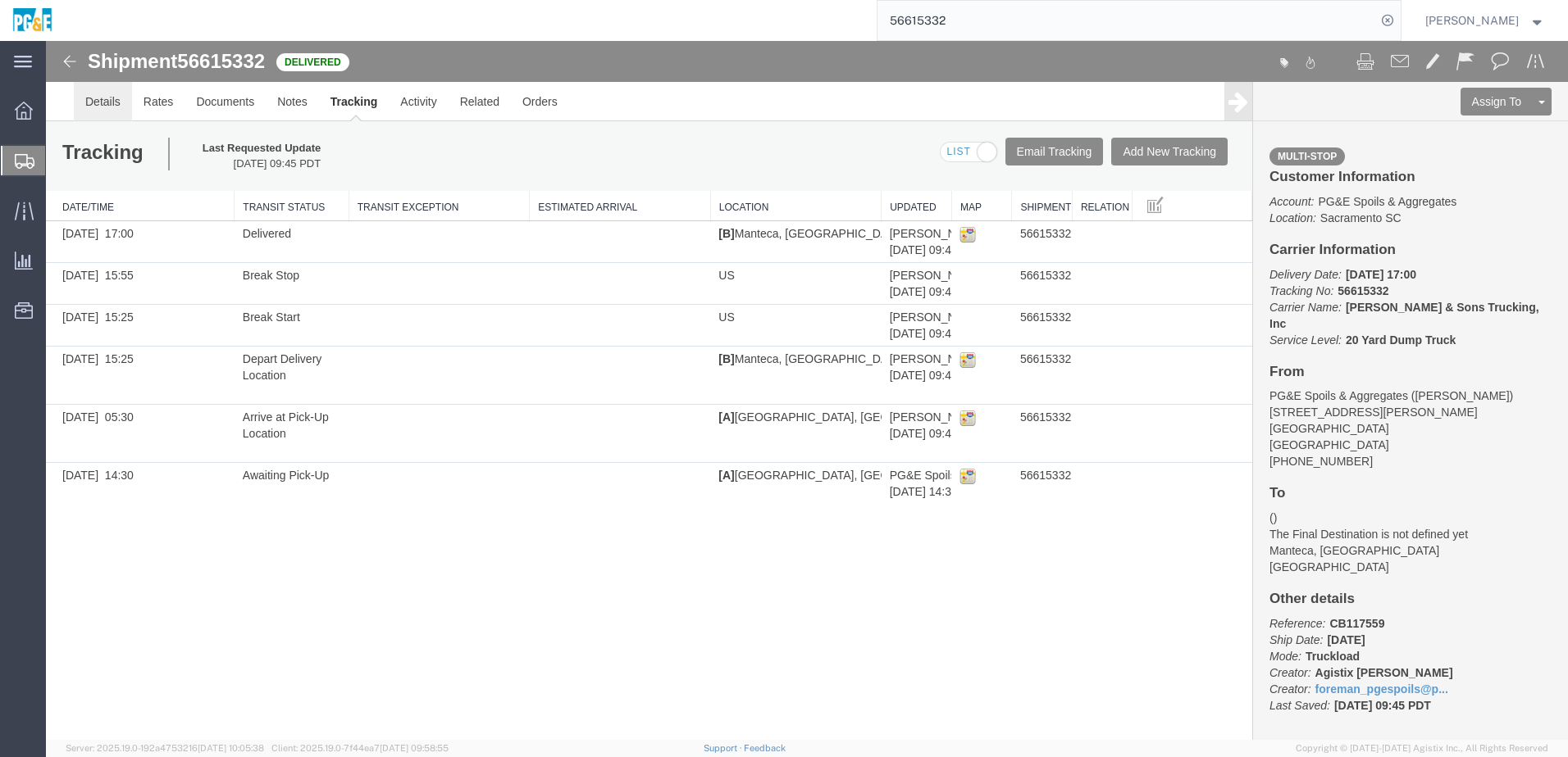
click at [81, 111] on link "Details" at bounding box center [103, 101] width 58 height 40
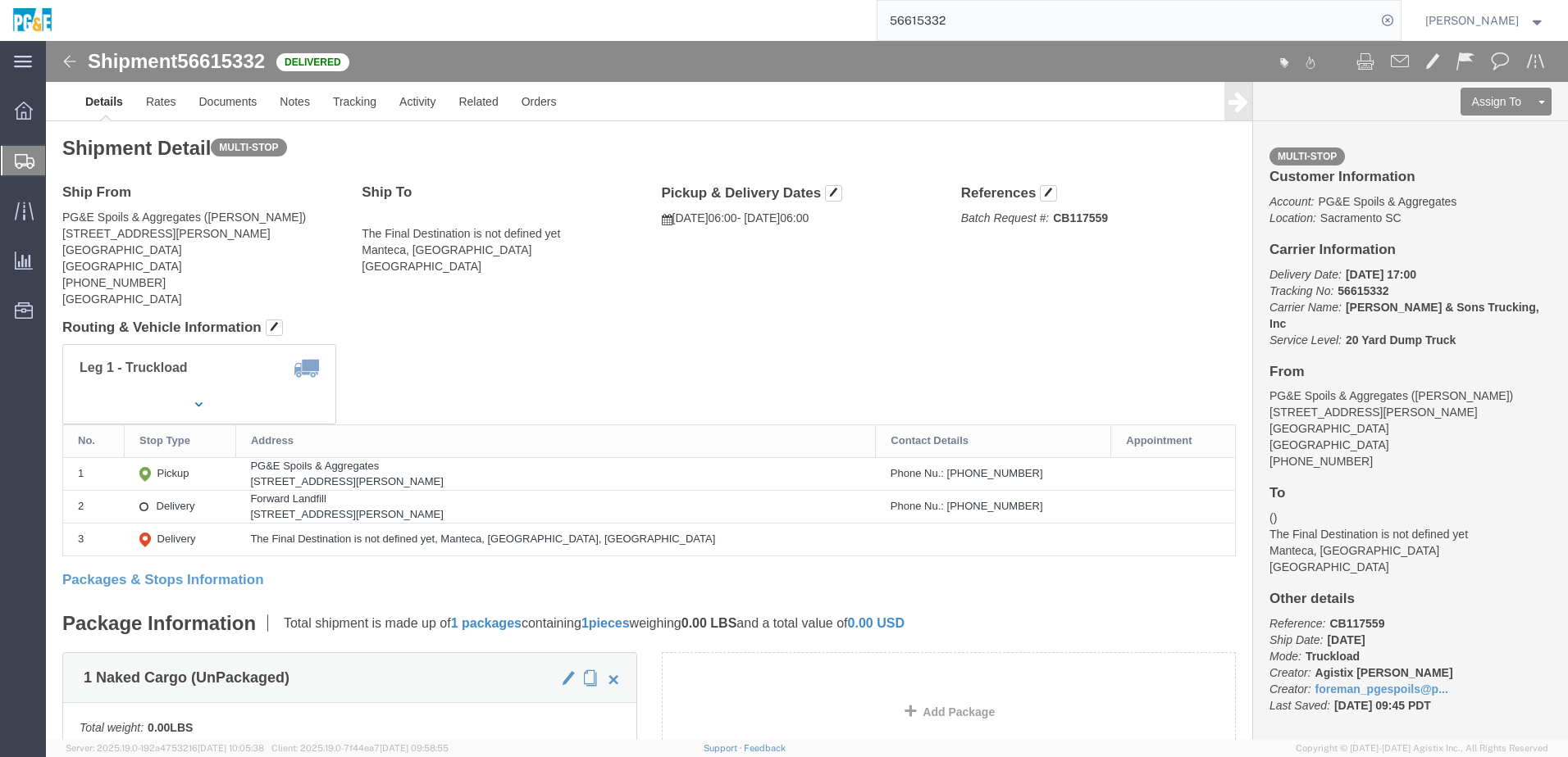
click at [922, 22] on input "56615332" at bounding box center [1126, 20] width 499 height 40
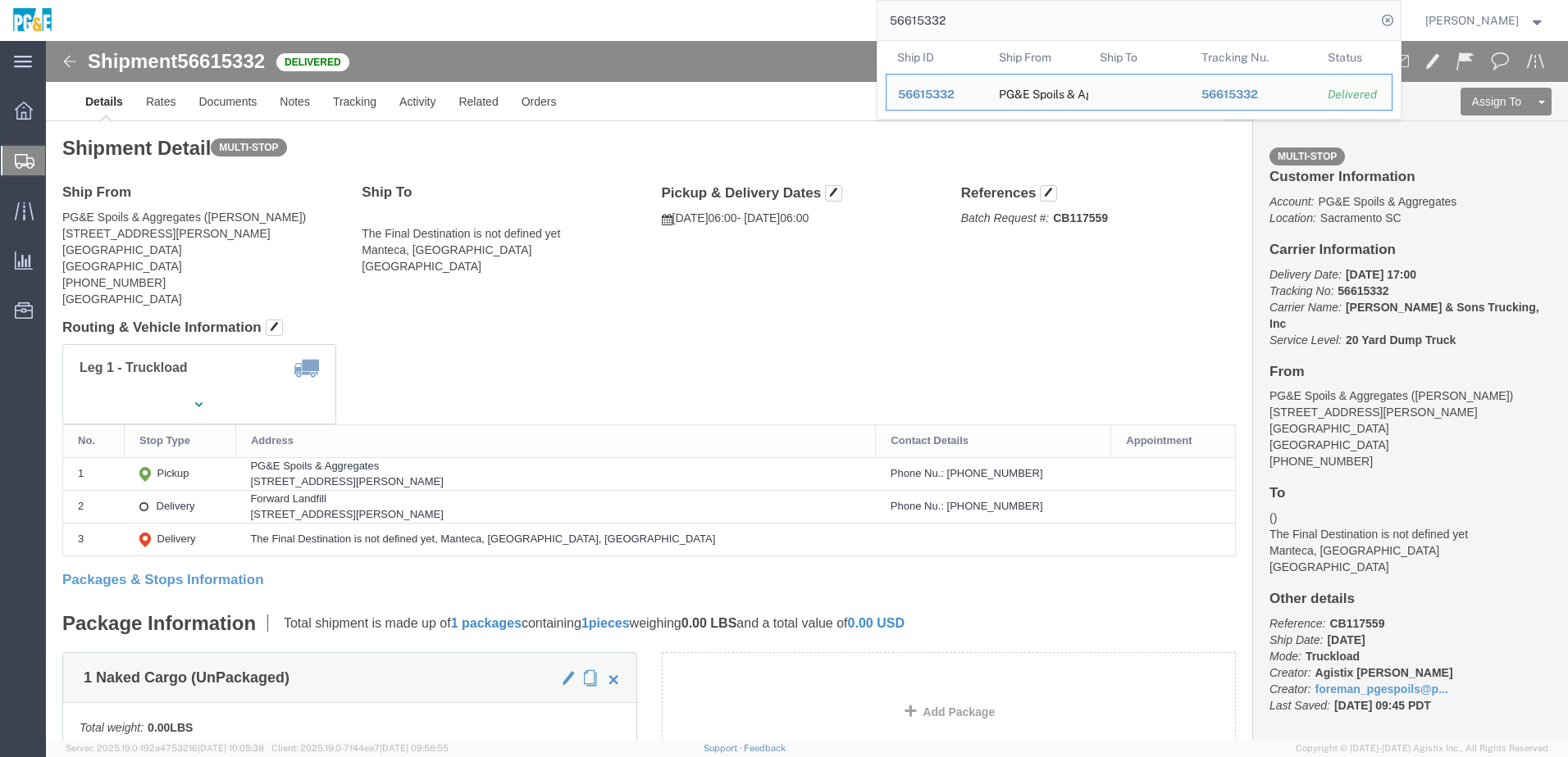
click at [922, 22] on input "56615332" at bounding box center [1126, 20] width 499 height 40
paste input "6176"
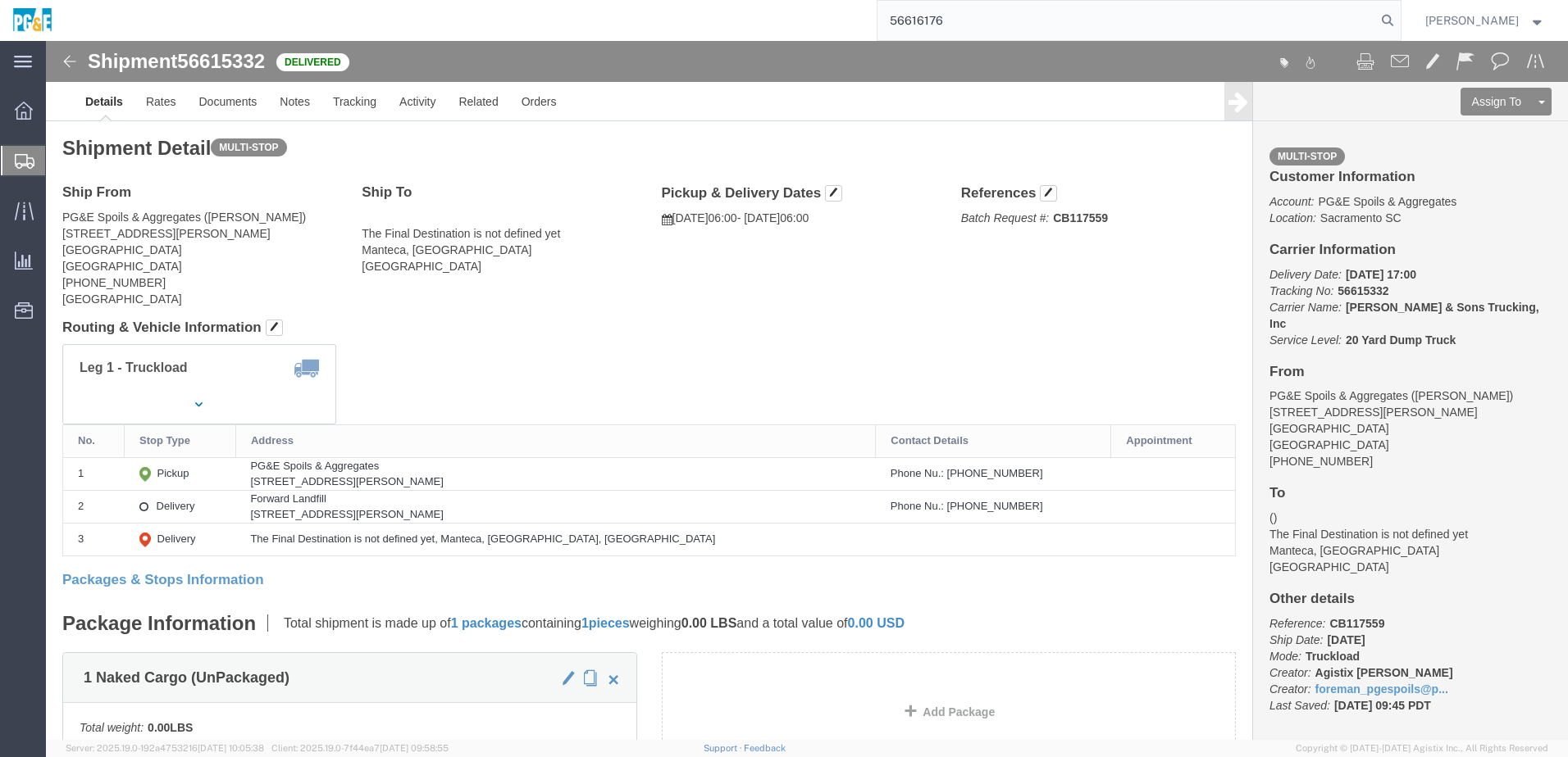
type input "56616176"
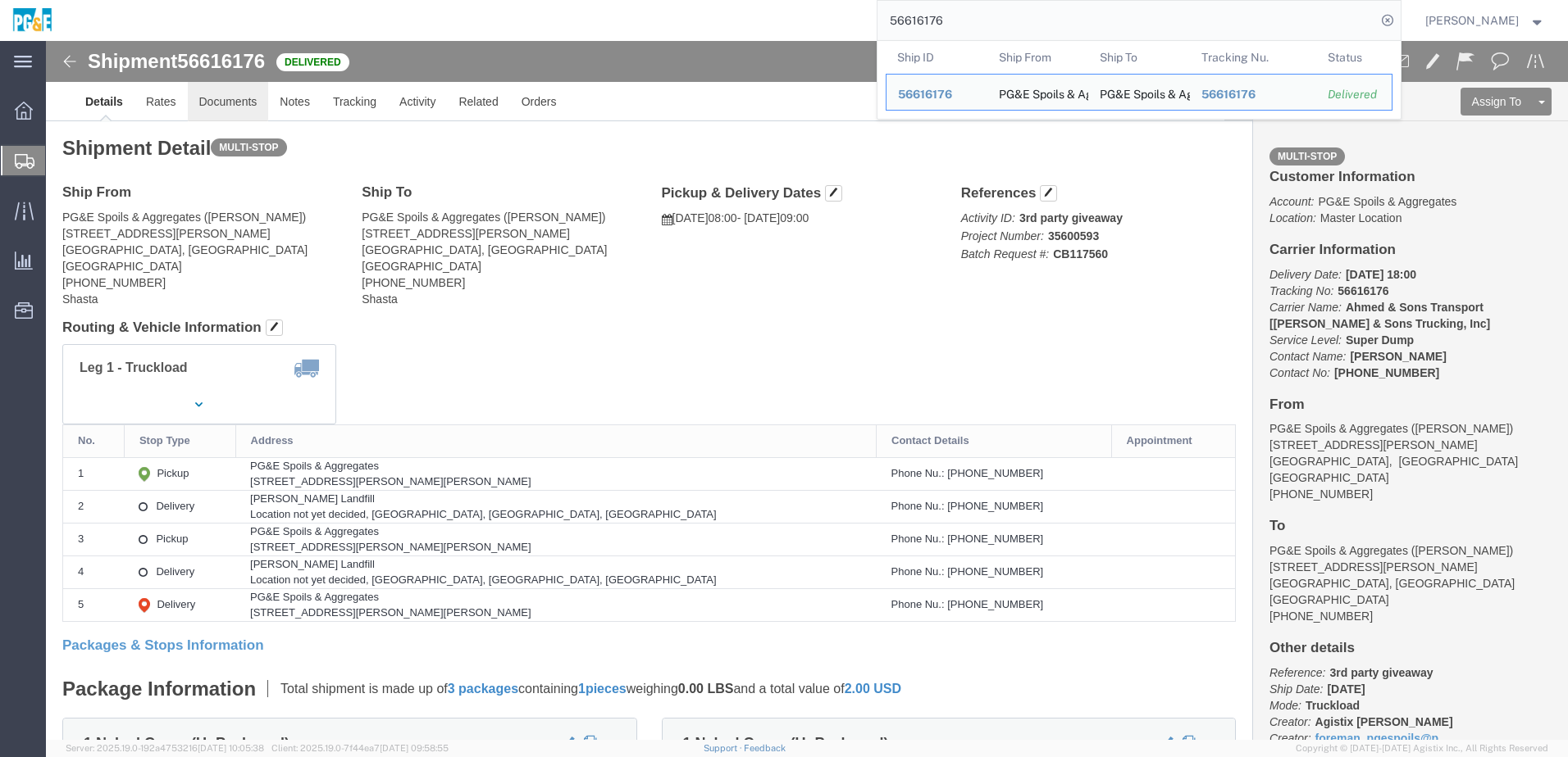
click link "Documents"
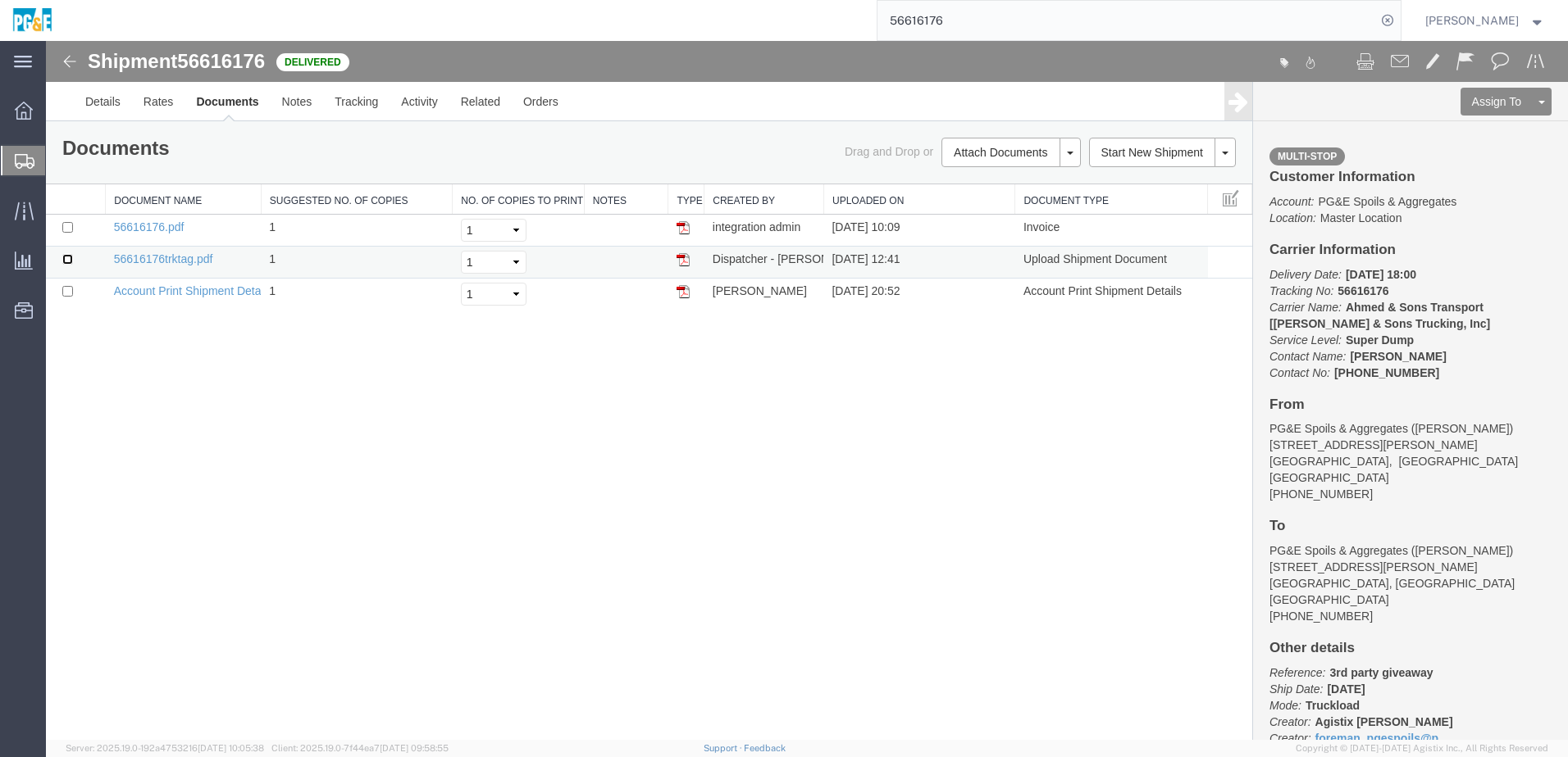
click at [64, 258] on input "checkbox" at bounding box center [67, 259] width 11 height 11
checkbox input "true"
click at [70, 223] on input "checkbox" at bounding box center [67, 227] width 11 height 11
checkbox input "true"
click at [1014, 185] on link "Print Documents" at bounding box center [1008, 180] width 142 height 24
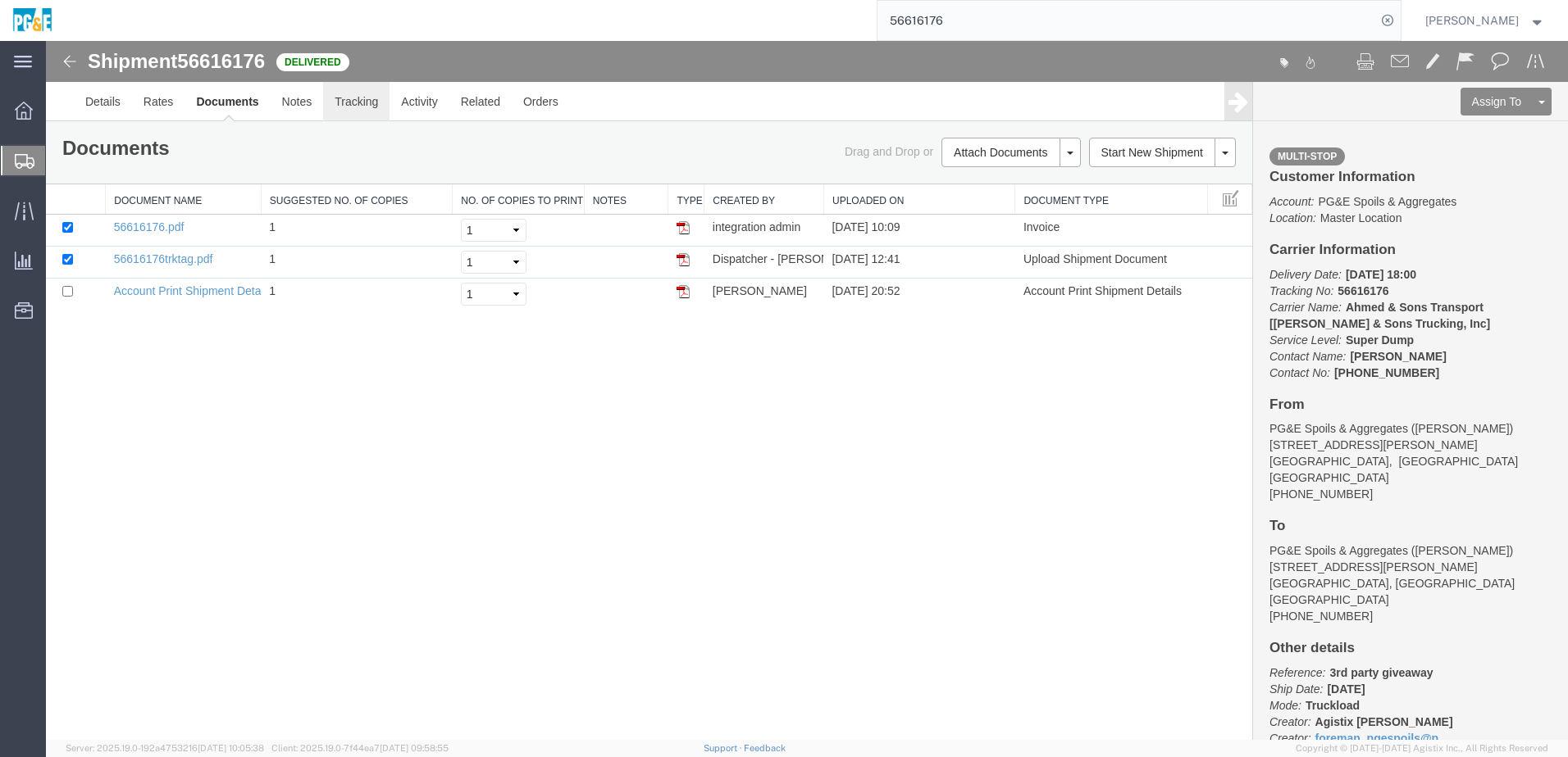
click at [361, 108] on link "Tracking" at bounding box center [356, 101] width 67 height 40
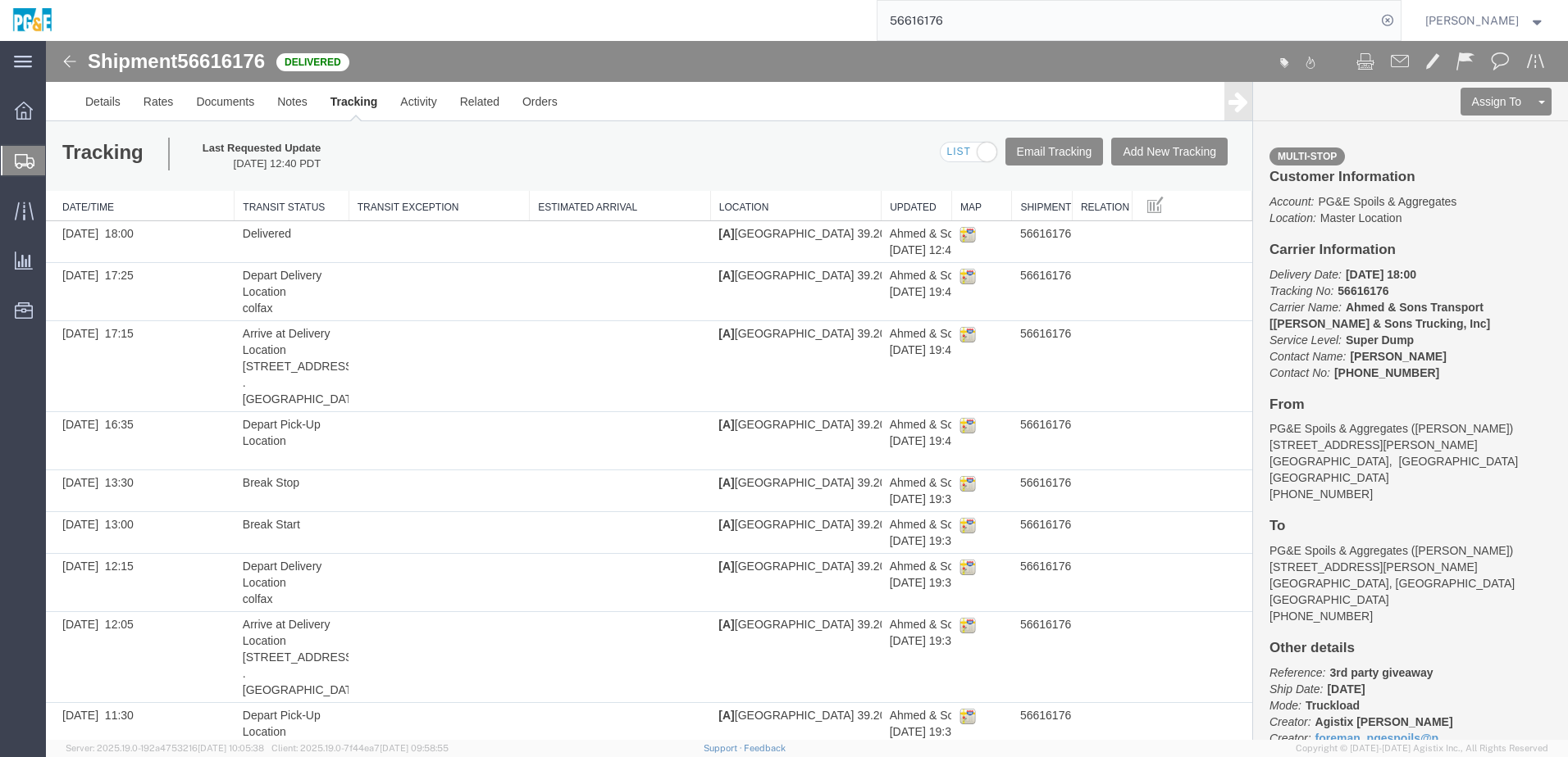
click at [925, 19] on input "56616176" at bounding box center [1126, 20] width 499 height 40
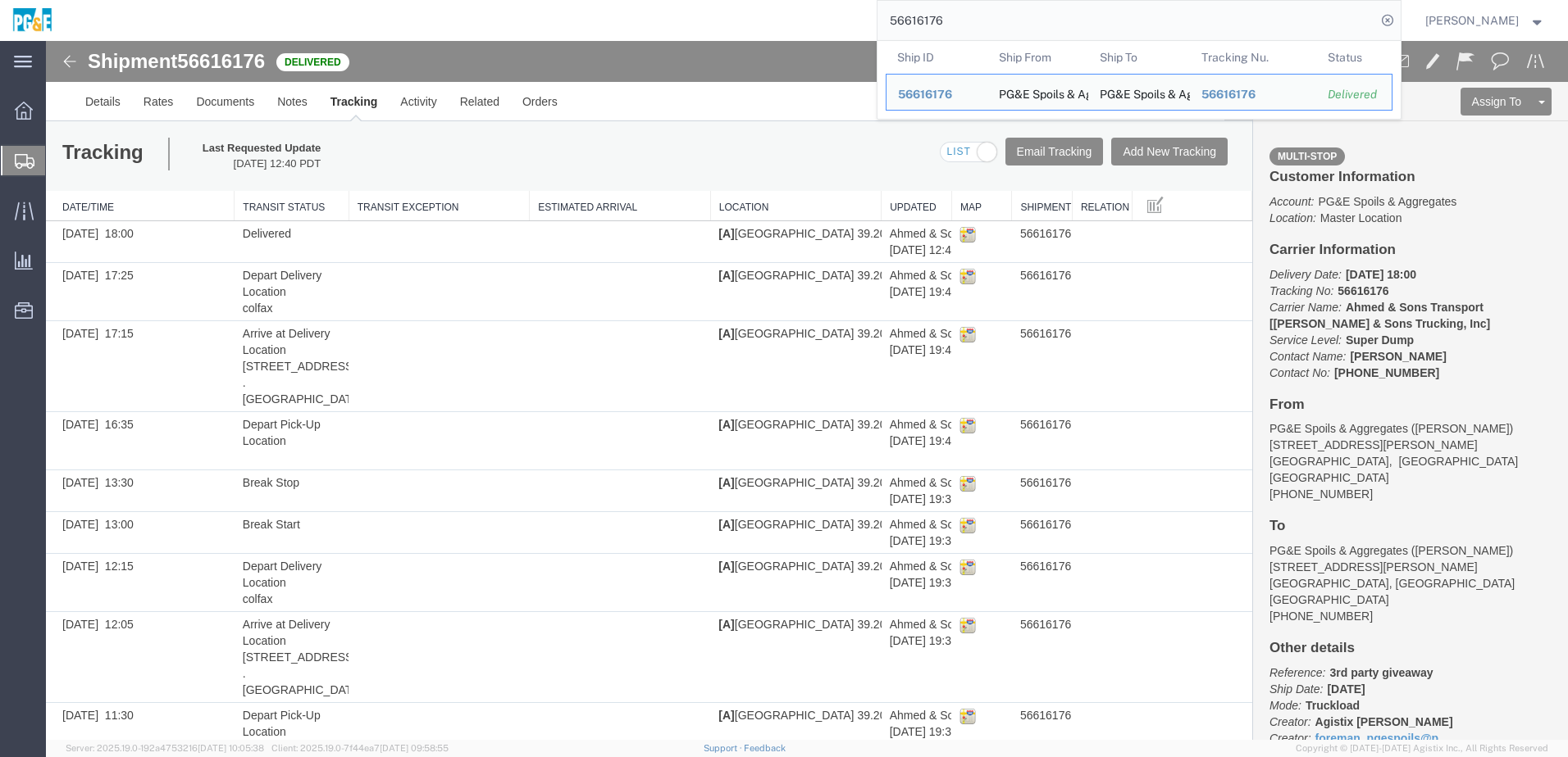
click at [925, 19] on input "56616176" at bounding box center [1126, 20] width 499 height 40
paste input "573125"
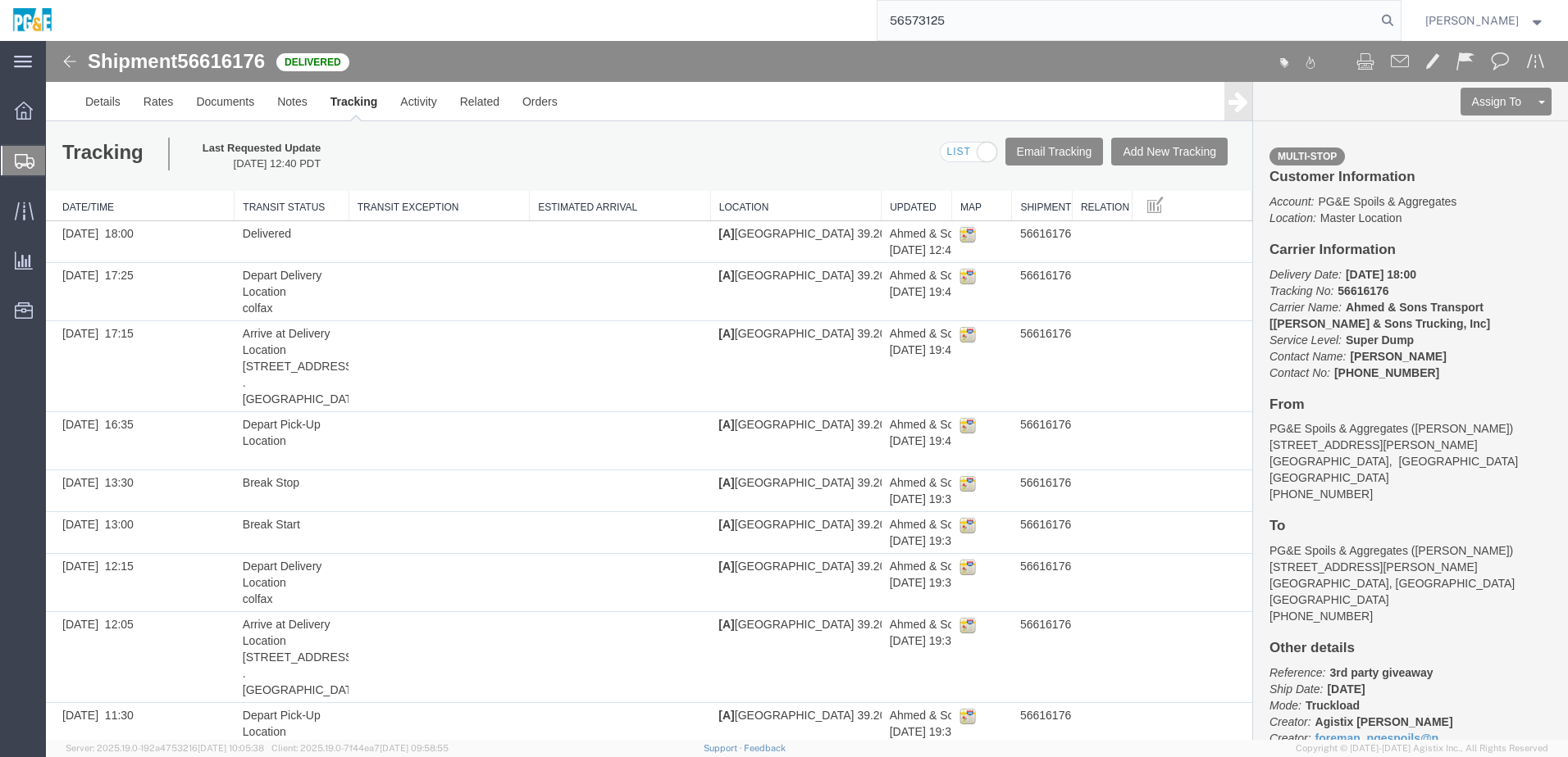
type input "56573125"
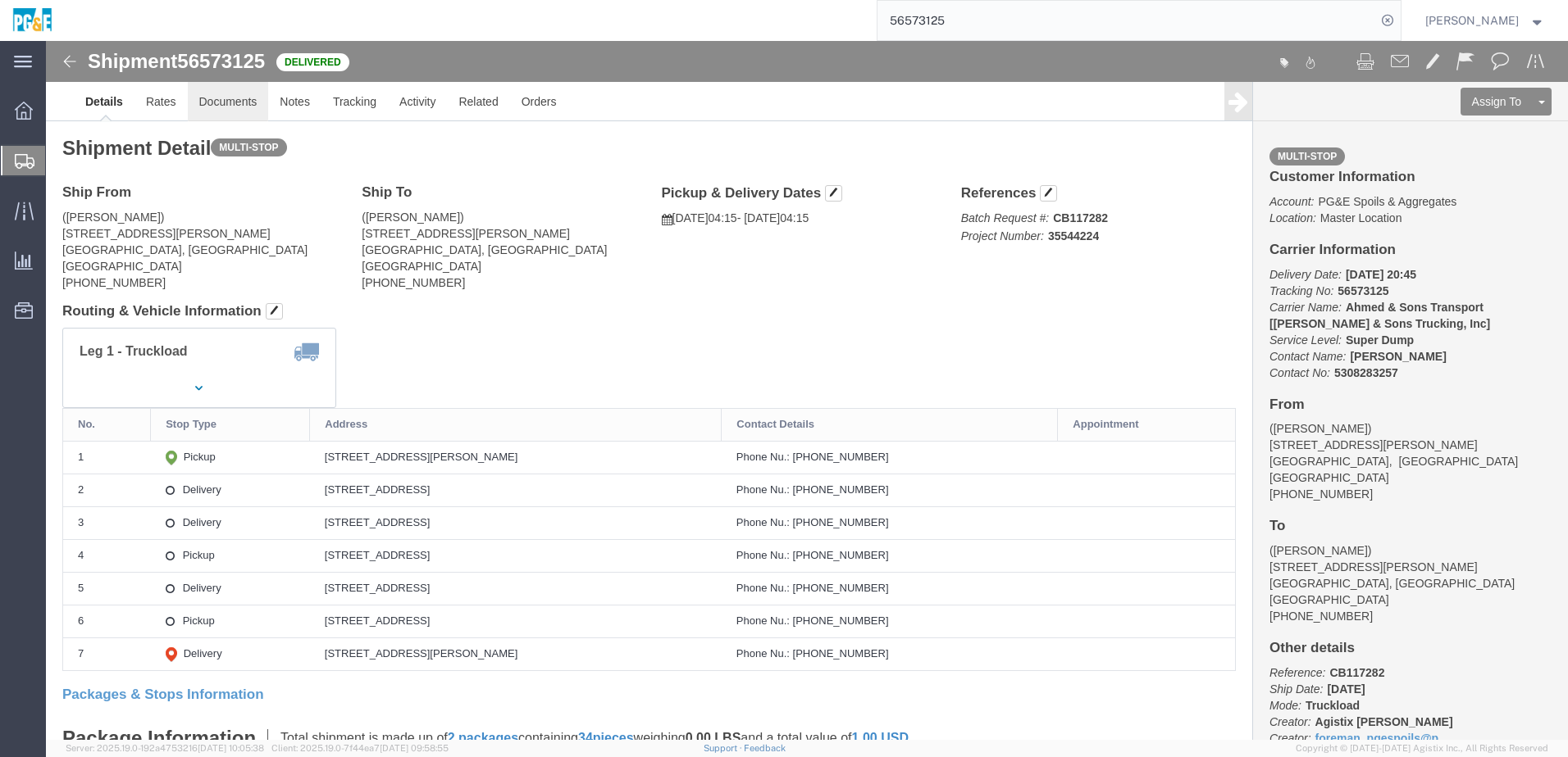
click link "Documents"
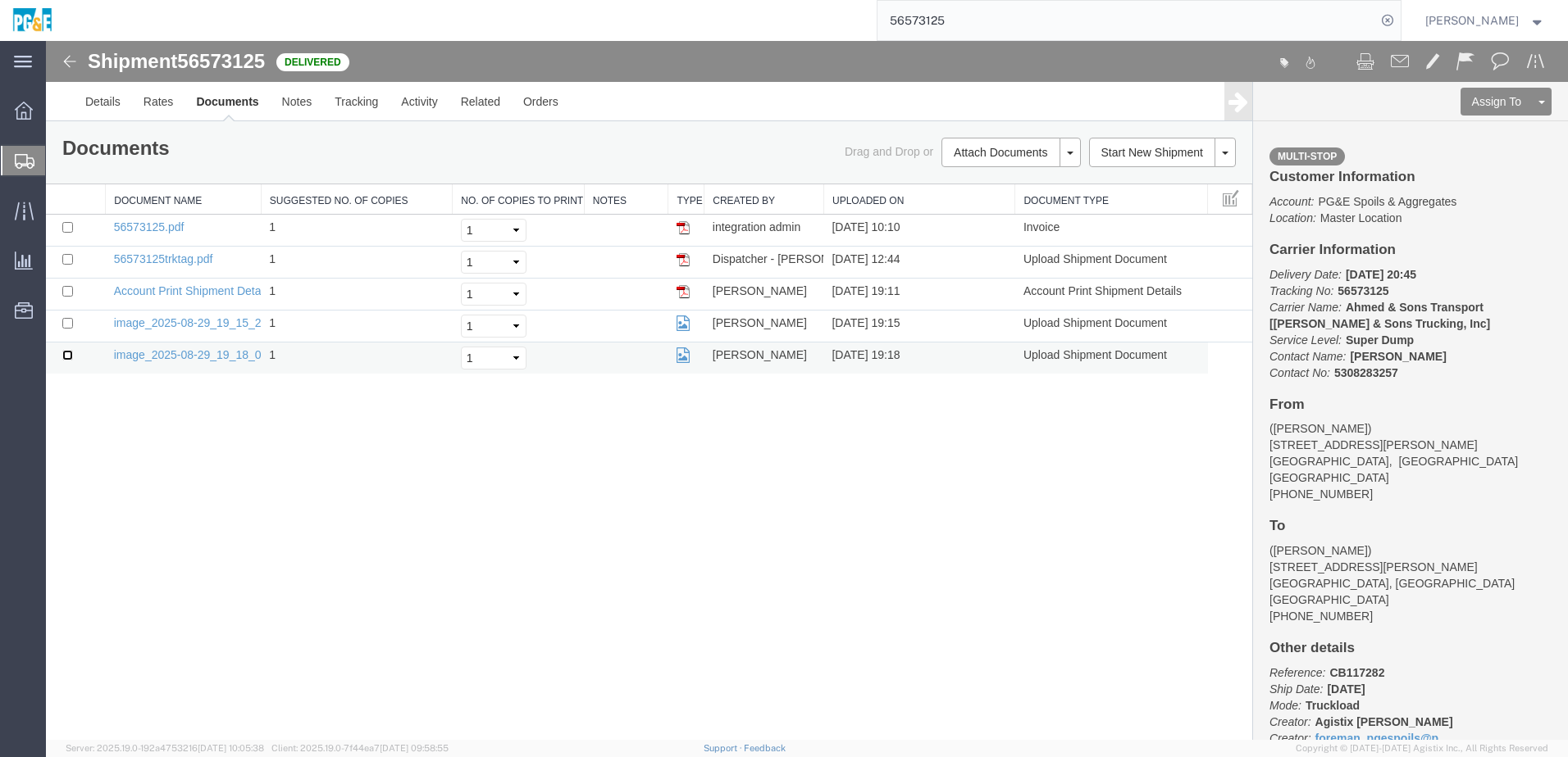
click at [66, 358] on input "checkbox" at bounding box center [67, 355] width 11 height 11
checkbox input "true"
drag, startPoint x: 67, startPoint y: 322, endPoint x: 80, endPoint y: 306, distance: 20.6
click at [68, 325] on input "checkbox" at bounding box center [67, 323] width 11 height 11
checkbox input "true"
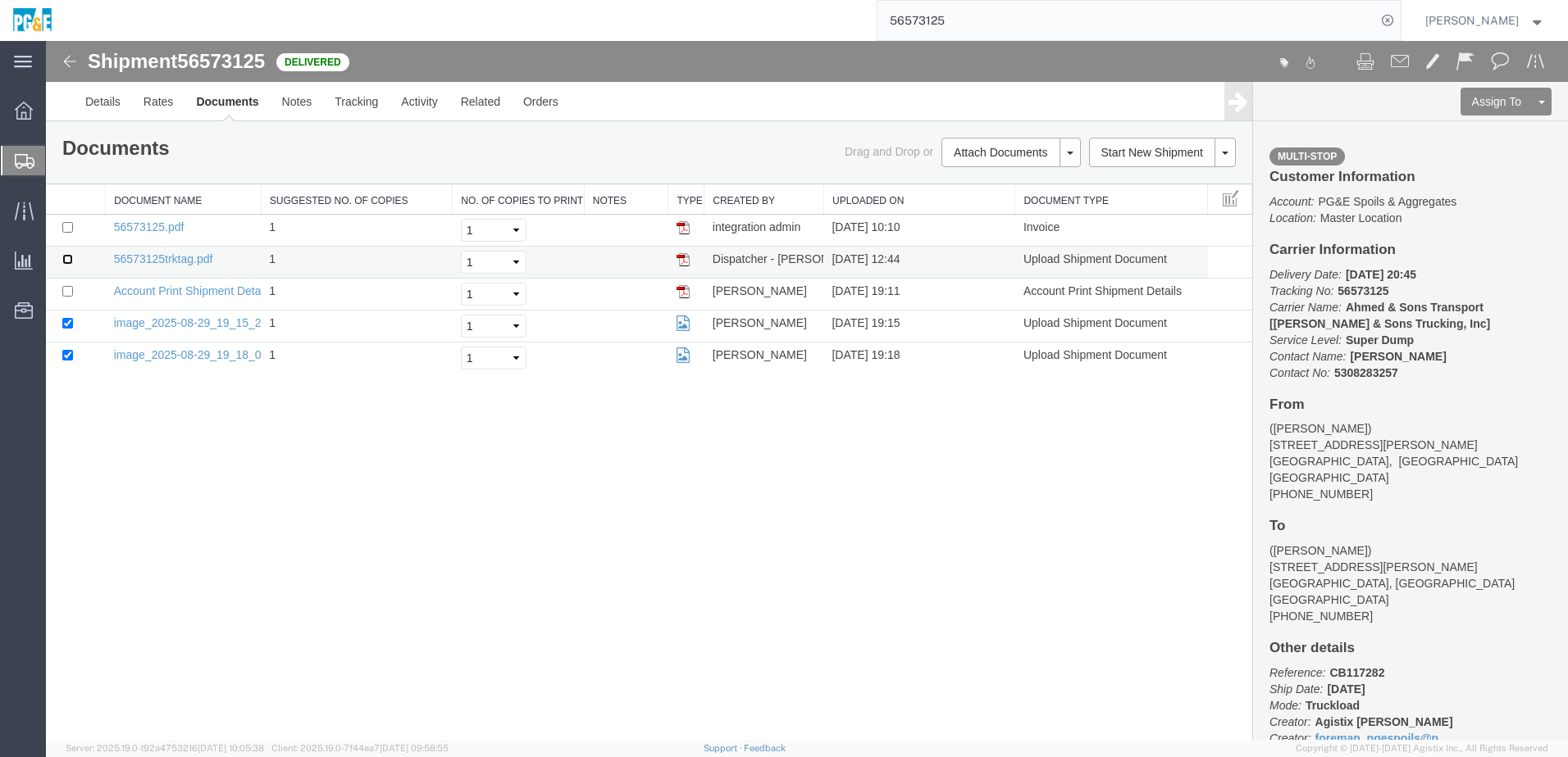
click at [70, 255] on input "checkbox" at bounding box center [67, 259] width 11 height 11
checkbox input "true"
click at [65, 227] on input "checkbox" at bounding box center [67, 227] width 11 height 11
checkbox input "true"
click at [981, 187] on link "Print Documents" at bounding box center [1008, 180] width 142 height 24
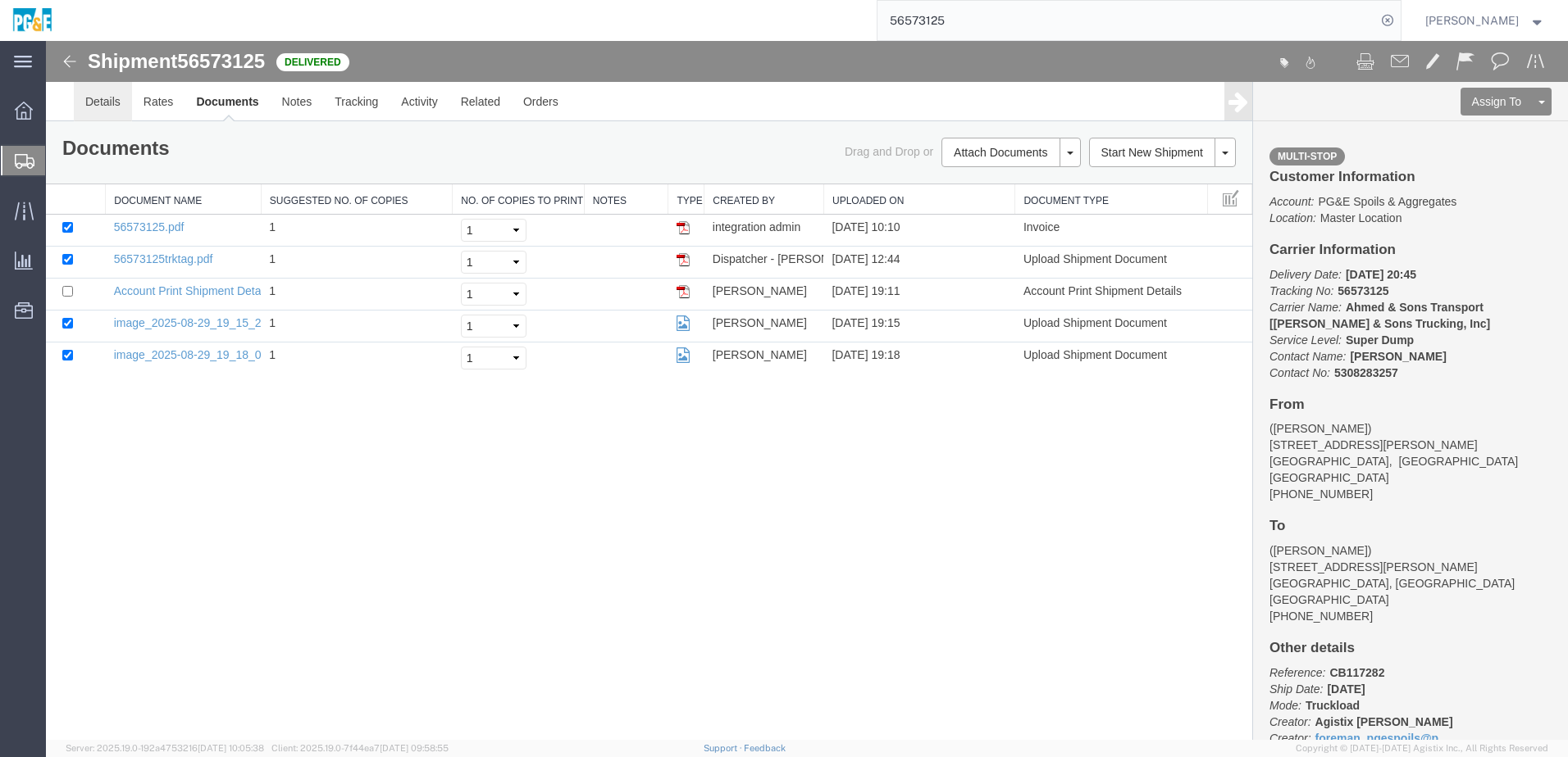
click at [110, 109] on link "Details" at bounding box center [103, 101] width 58 height 40
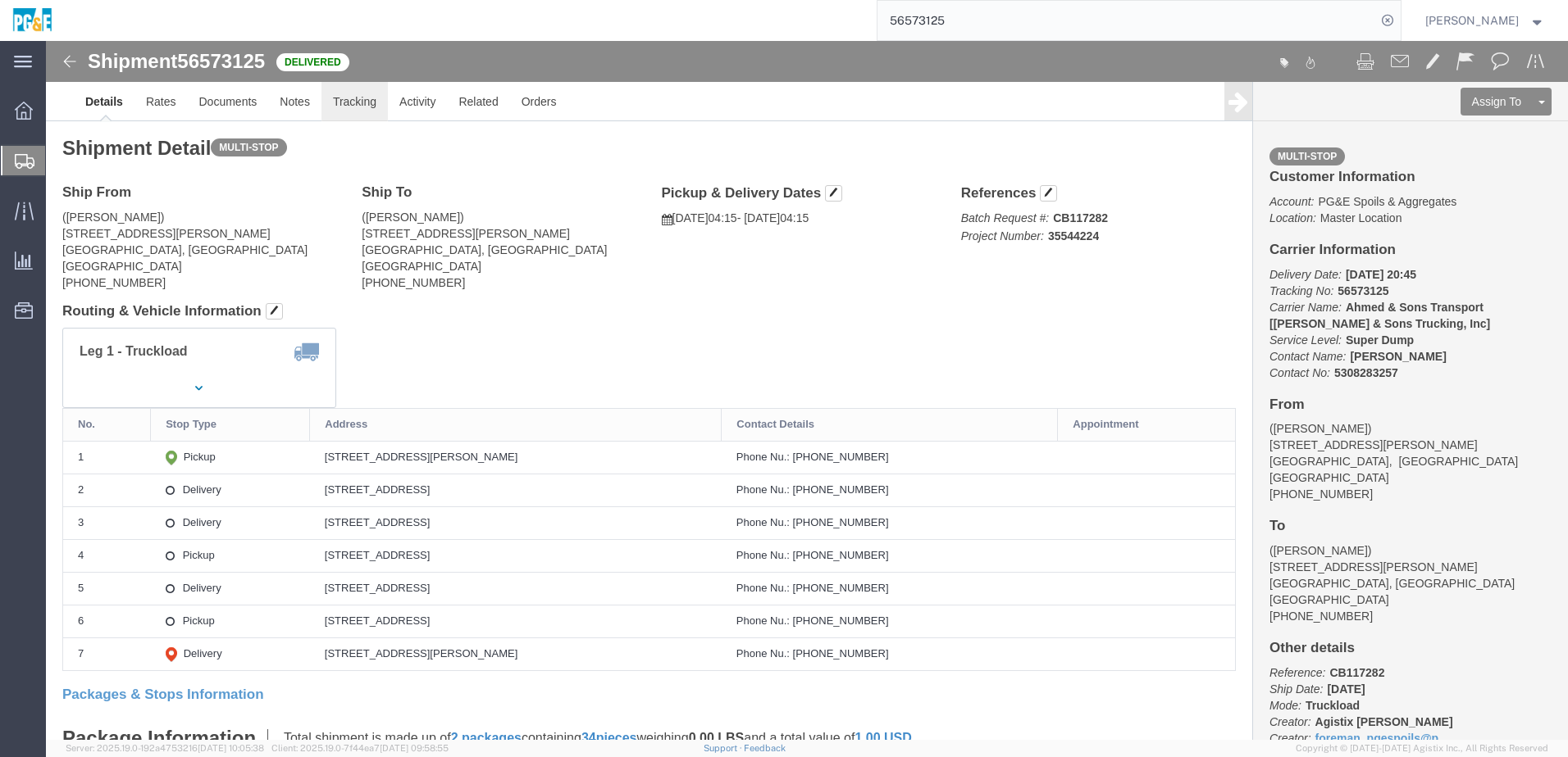
click link "Tracking"
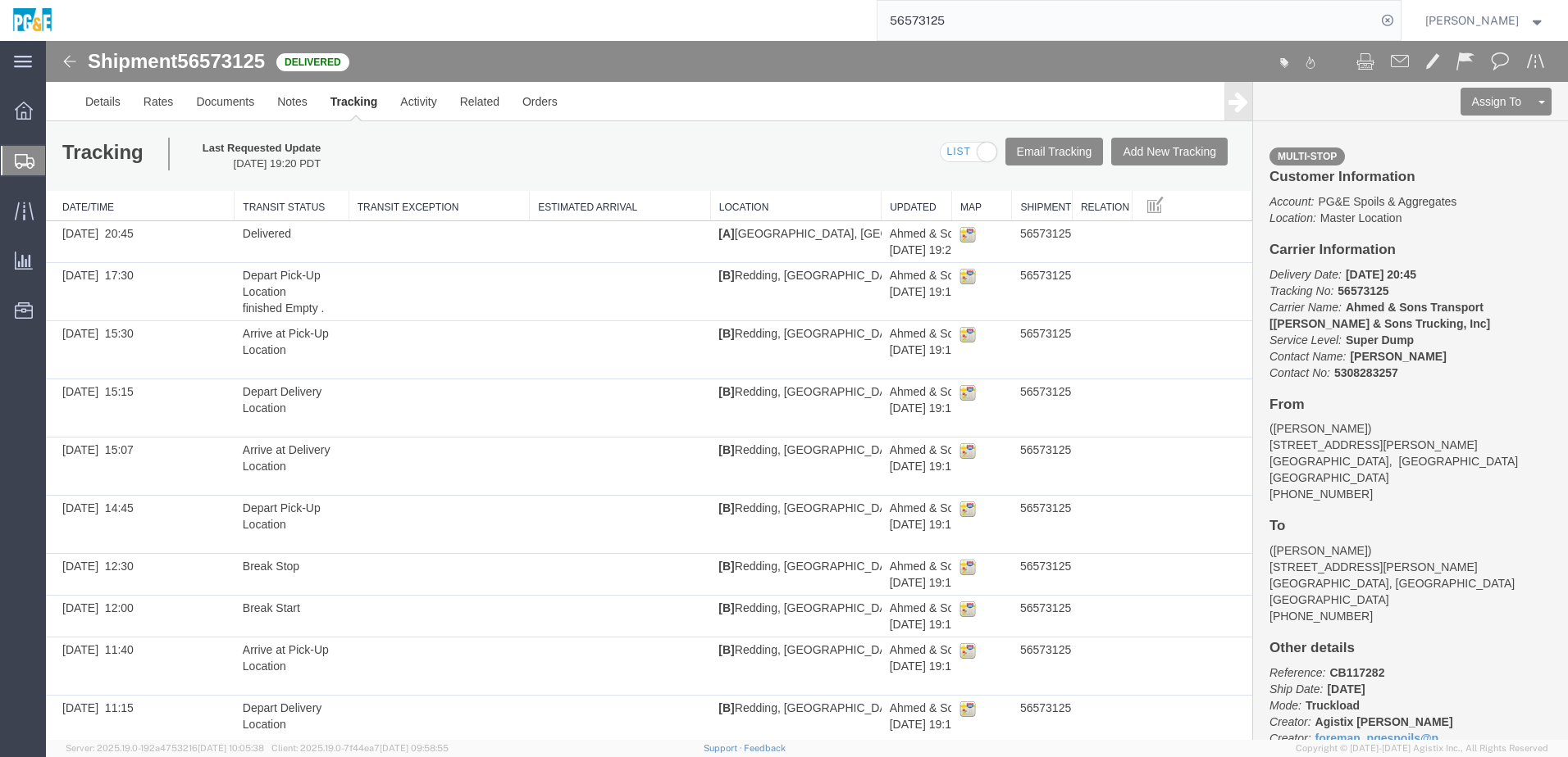
click at [950, 21] on input "56573125" at bounding box center [1126, 20] width 499 height 40
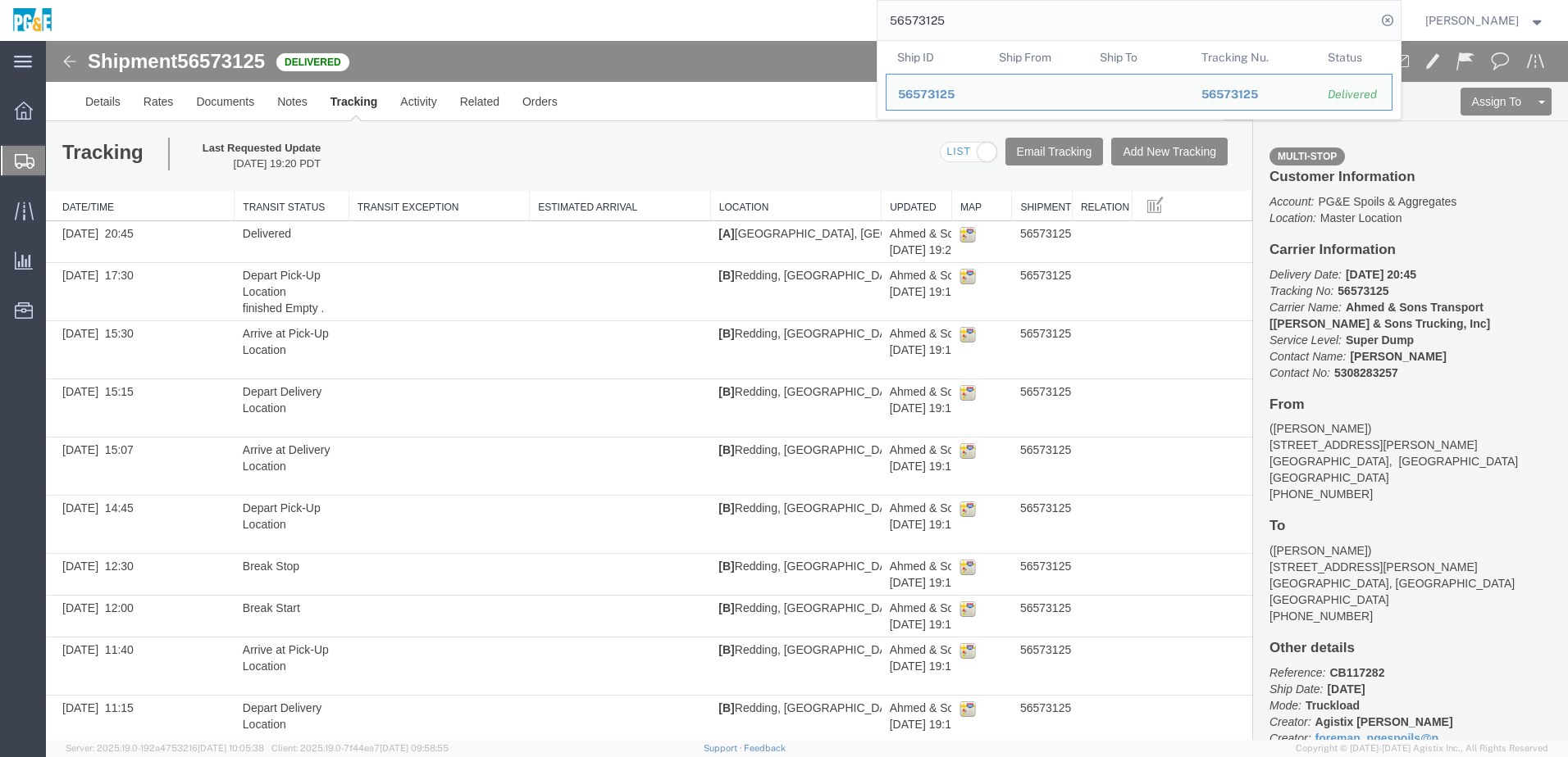
click at [950, 21] on input "56573125" at bounding box center [1126, 20] width 499 height 40
paste input "8"
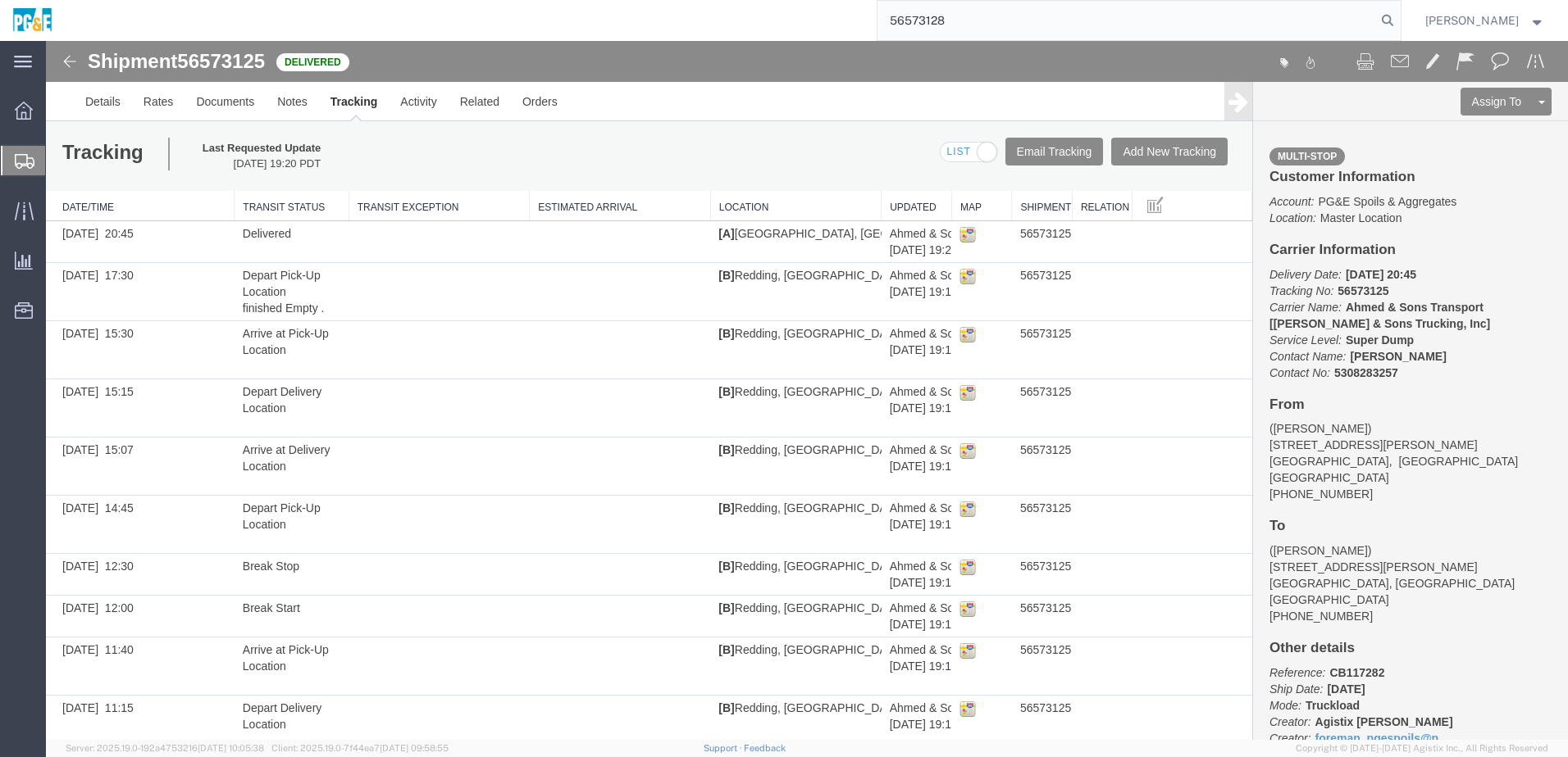
type input "56573128"
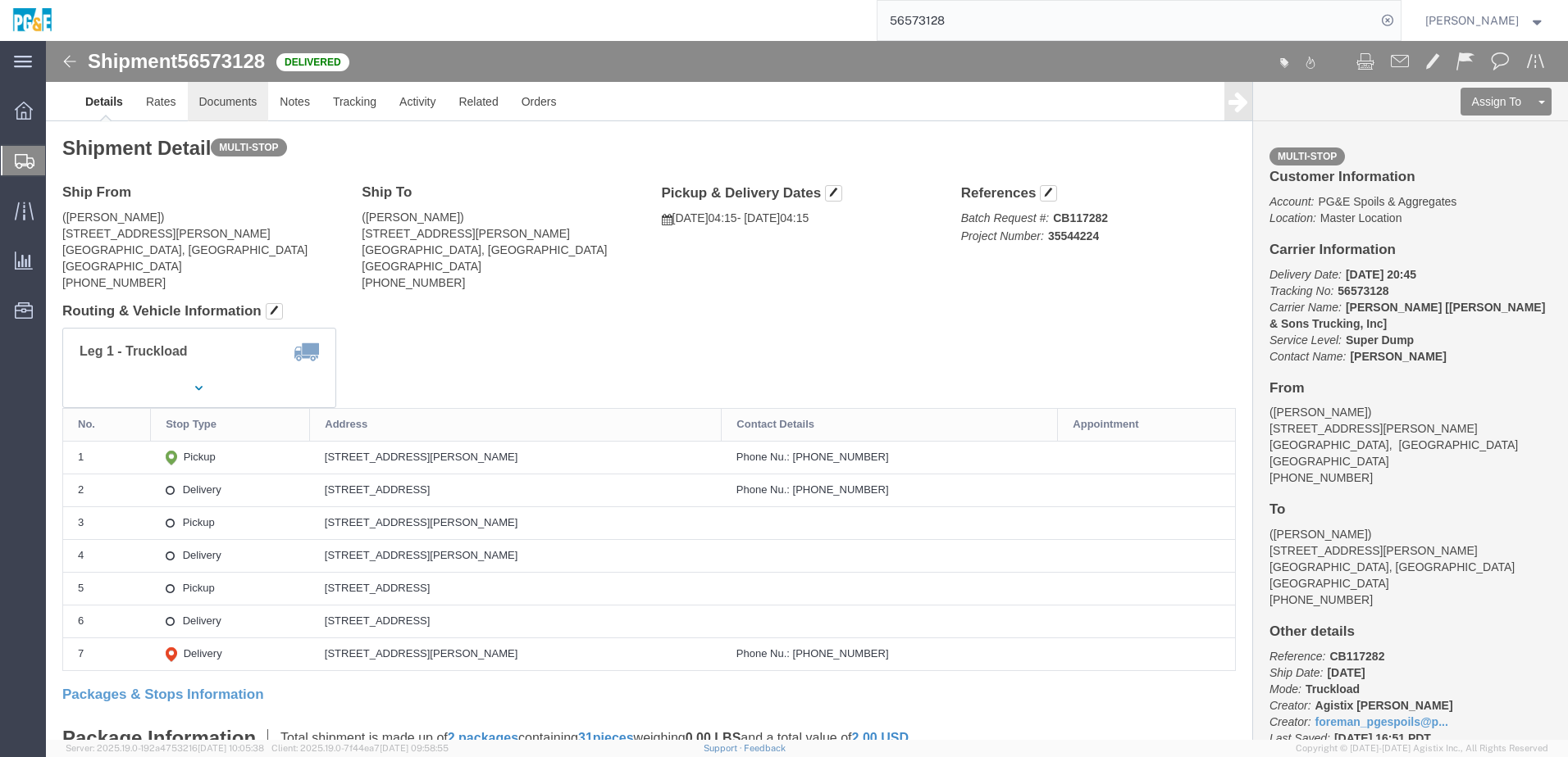
click link "Documents"
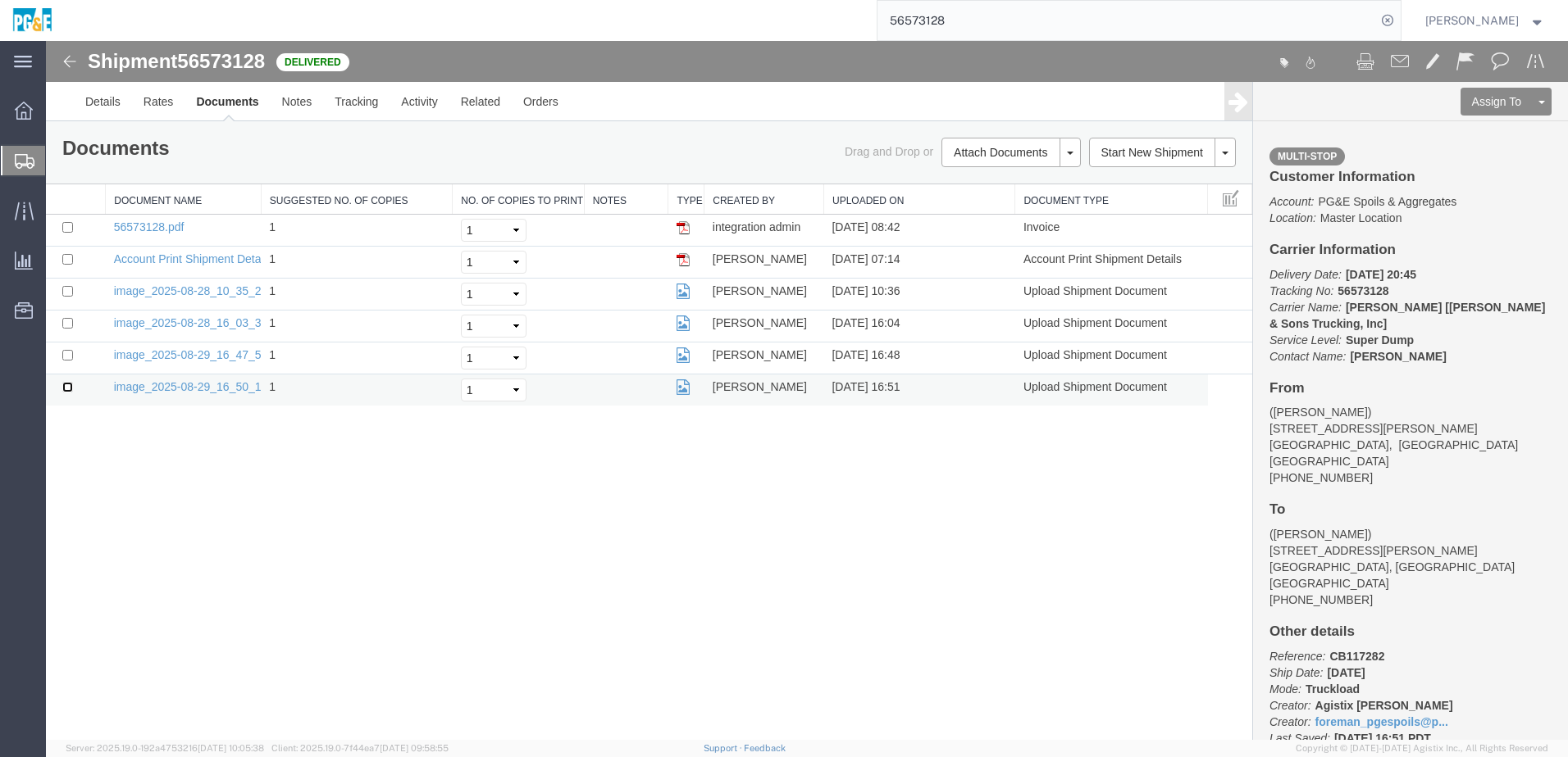
click at [66, 388] on input "checkbox" at bounding box center [67, 387] width 11 height 11
checkbox input "true"
click at [70, 355] on input "checkbox" at bounding box center [67, 355] width 11 height 11
checkbox input "true"
click at [71, 323] on input "checkbox" at bounding box center [67, 323] width 11 height 11
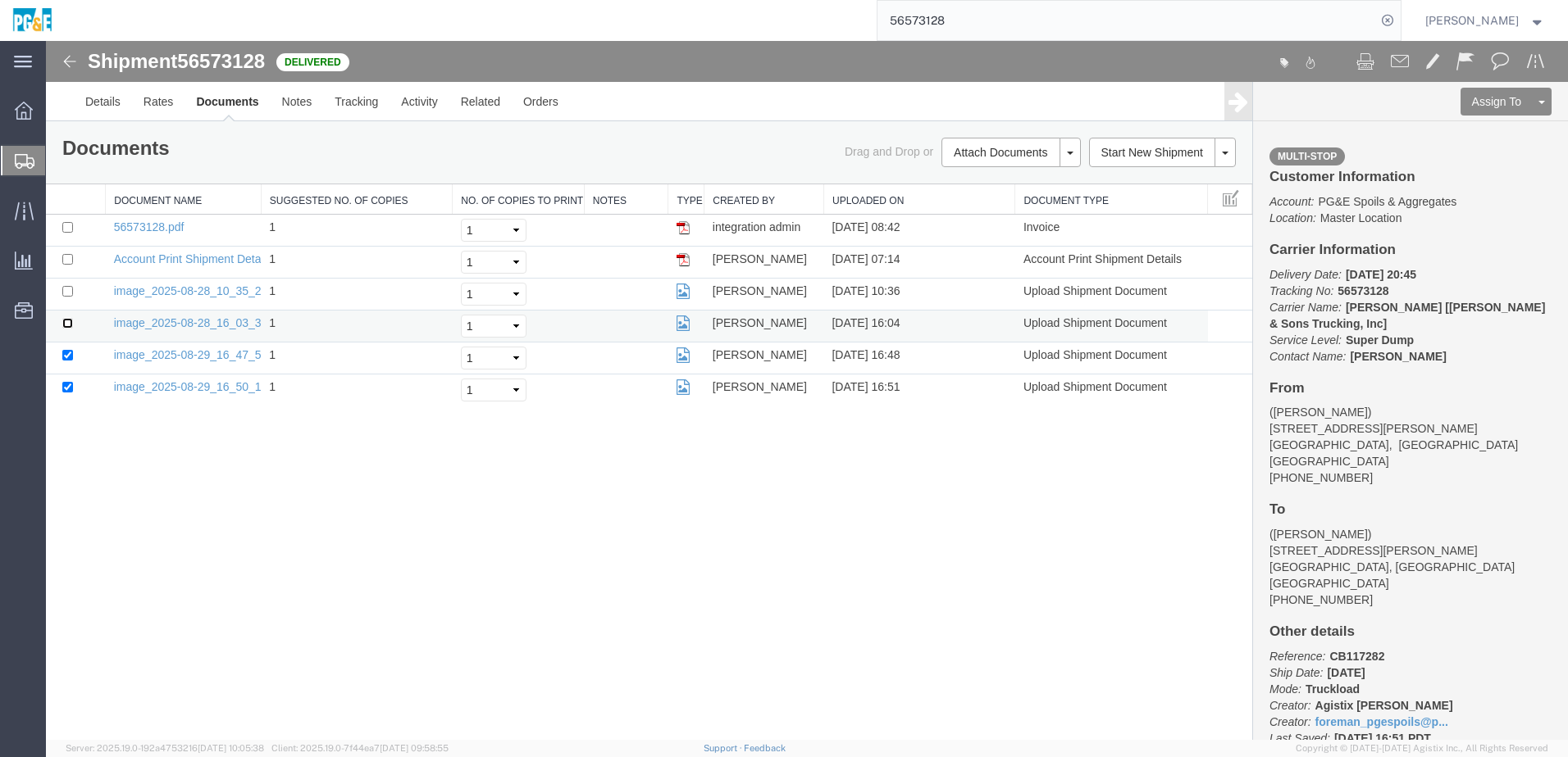
checkbox input "true"
click at [64, 290] on input "checkbox" at bounding box center [67, 291] width 11 height 11
checkbox input "true"
click at [63, 227] on input "checkbox" at bounding box center [67, 227] width 11 height 11
checkbox input "true"
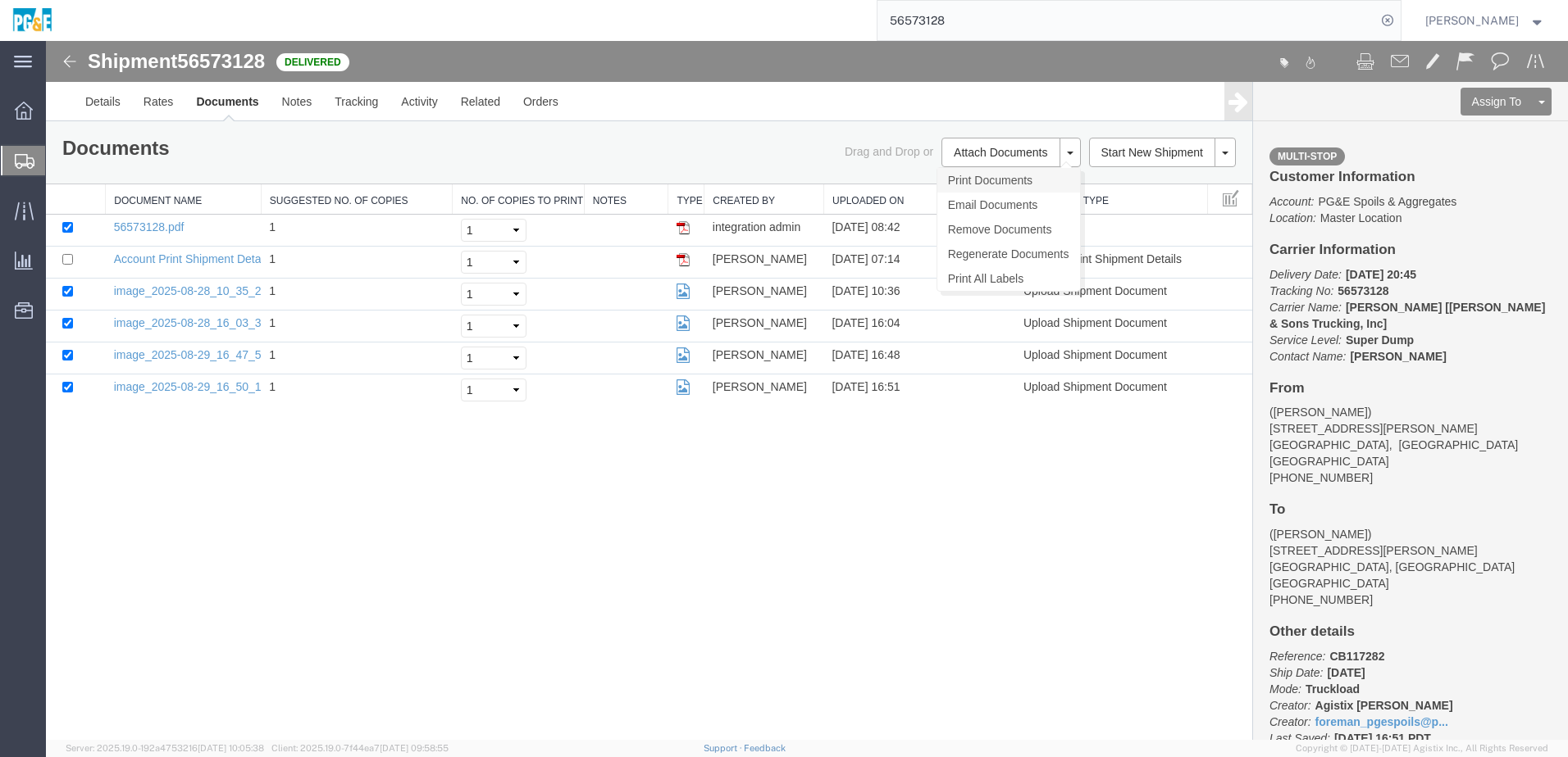
click at [1014, 173] on link "Print Documents" at bounding box center [1008, 180] width 142 height 24
click at [360, 108] on link "Tracking" at bounding box center [356, 101] width 67 height 40
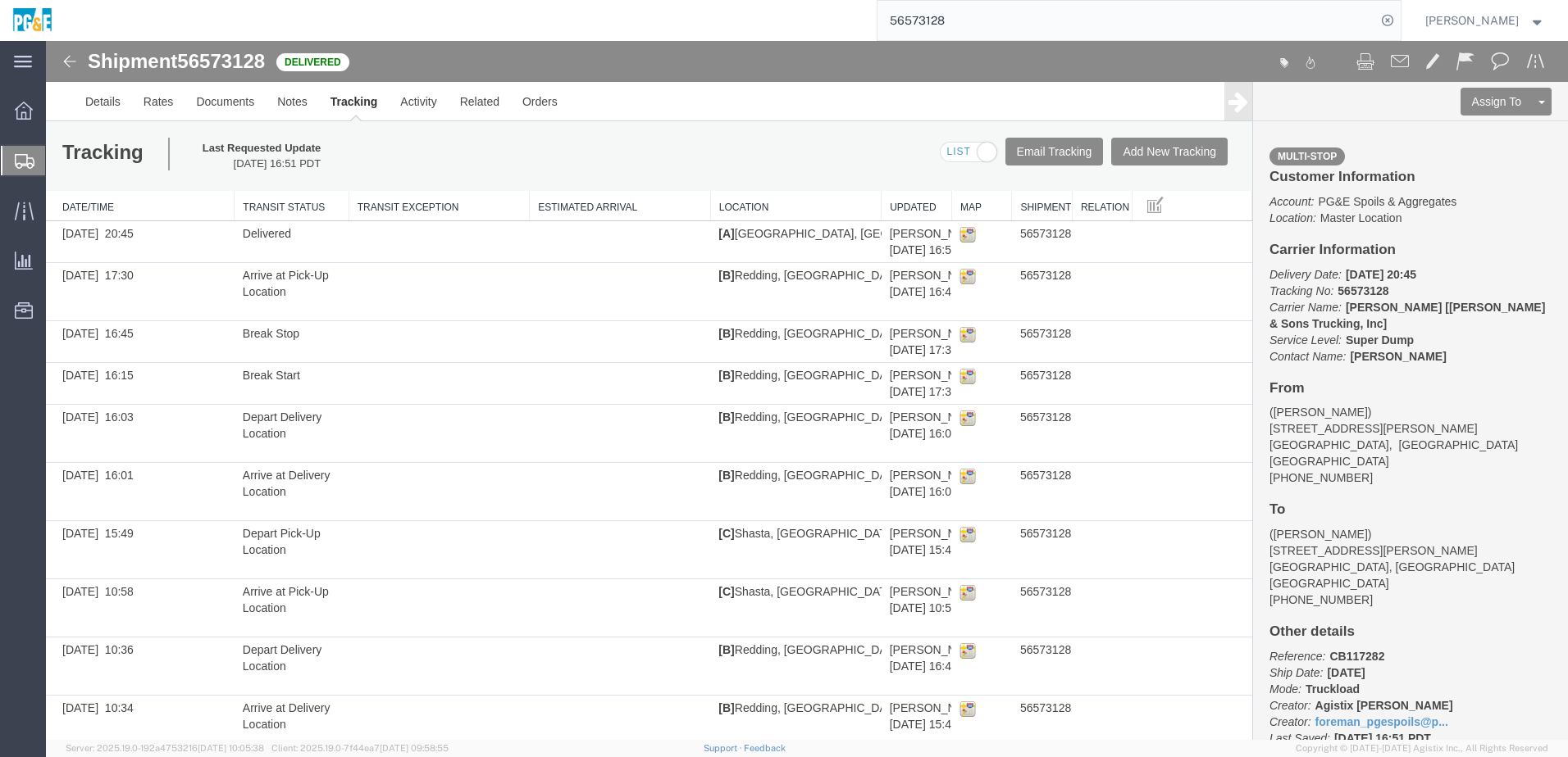
click at [932, 27] on input "56573128" at bounding box center [1126, 20] width 499 height 40
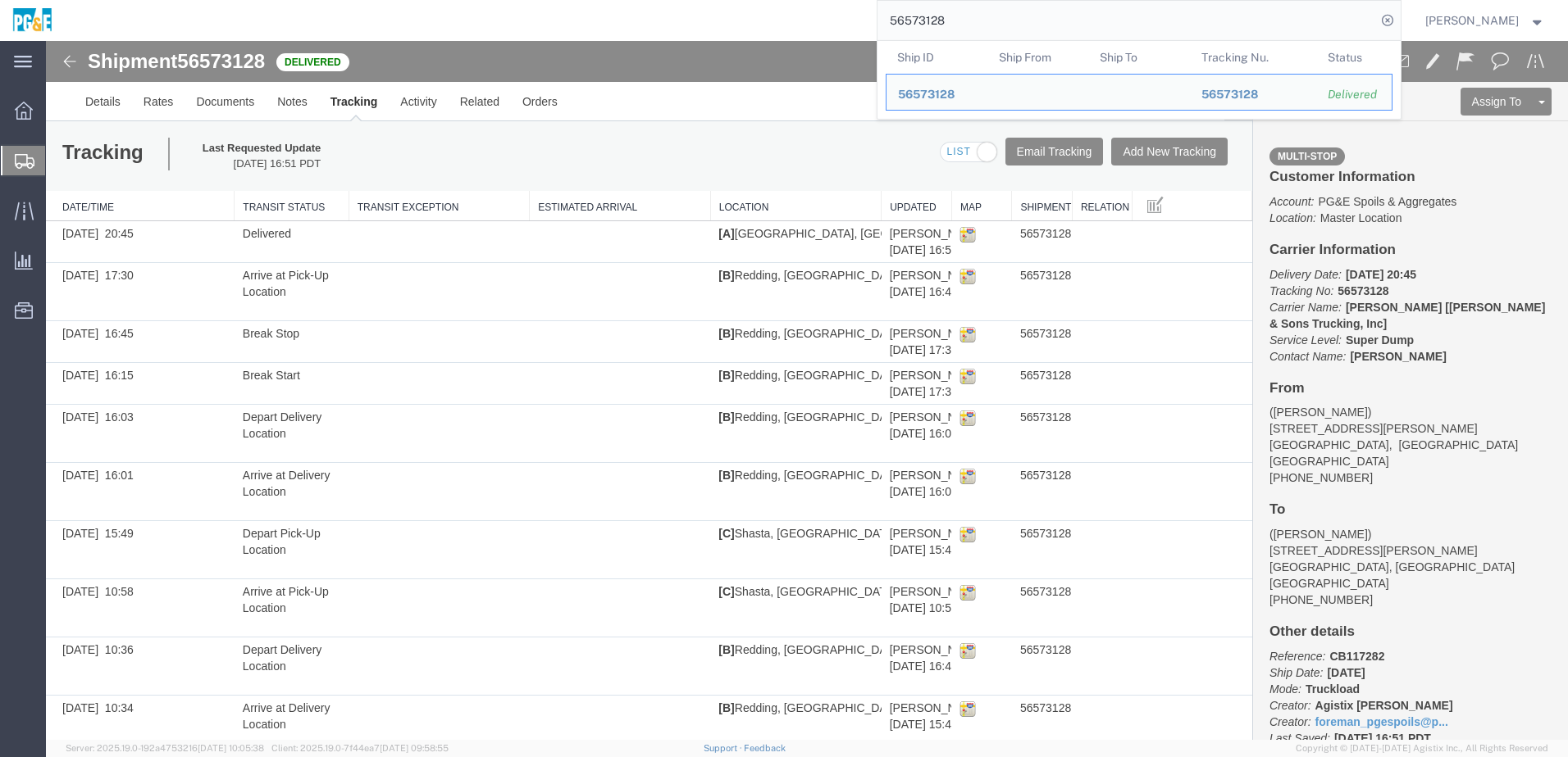
click at [932, 27] on input "56573128" at bounding box center [1126, 20] width 499 height 40
paste input "38"
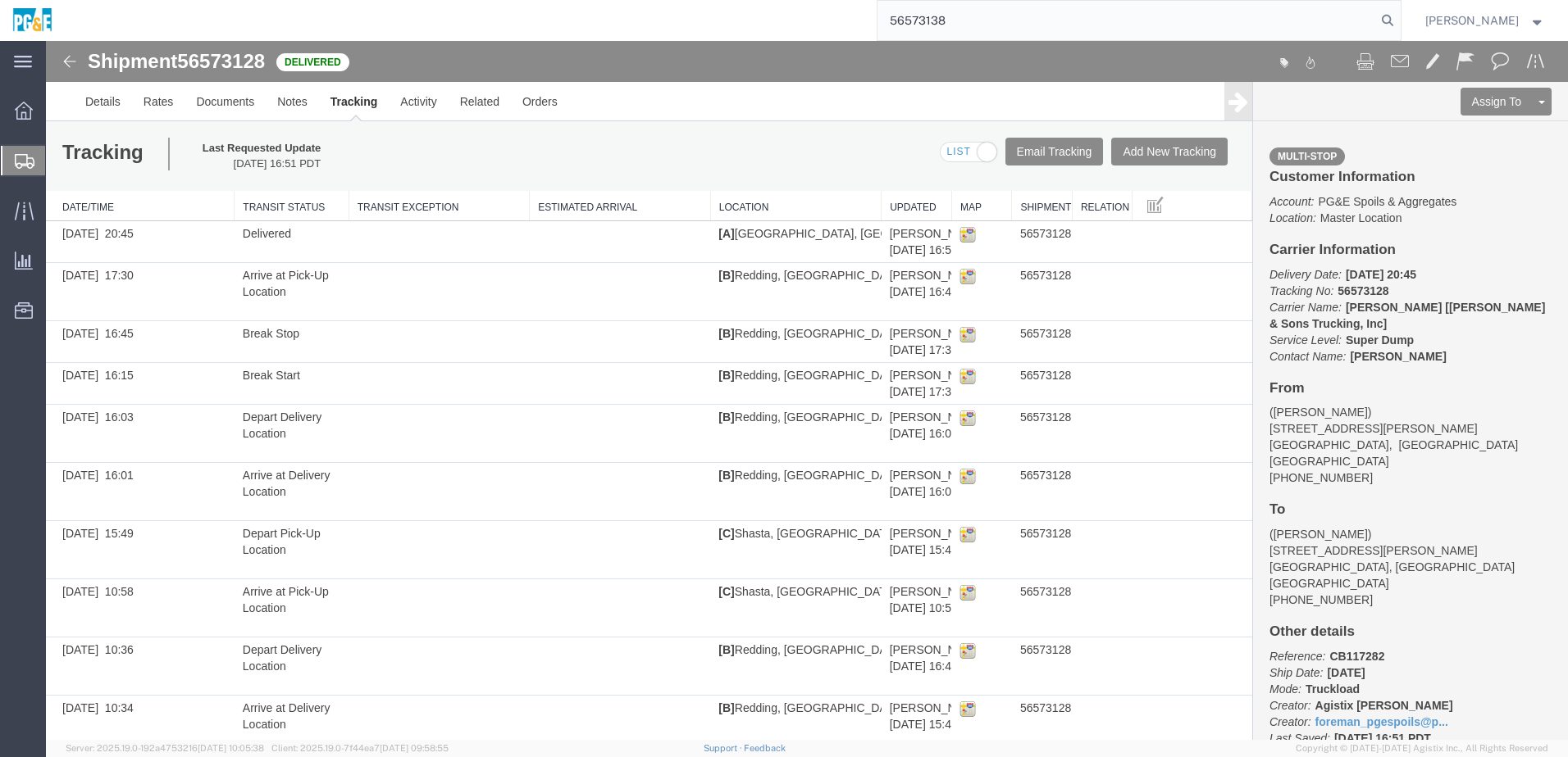
type input "56573138"
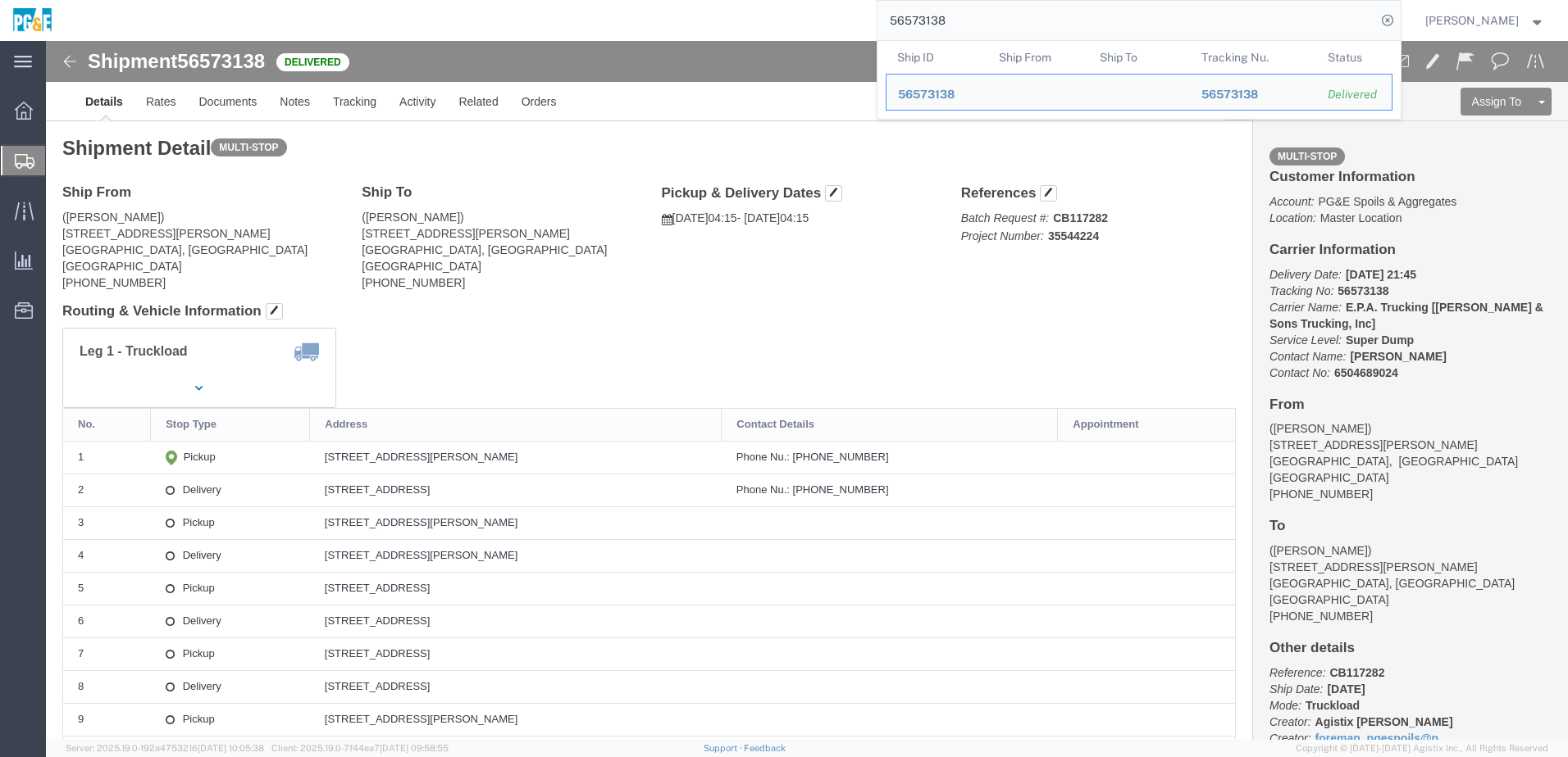
click h4 "Routing & Vehicle Information"
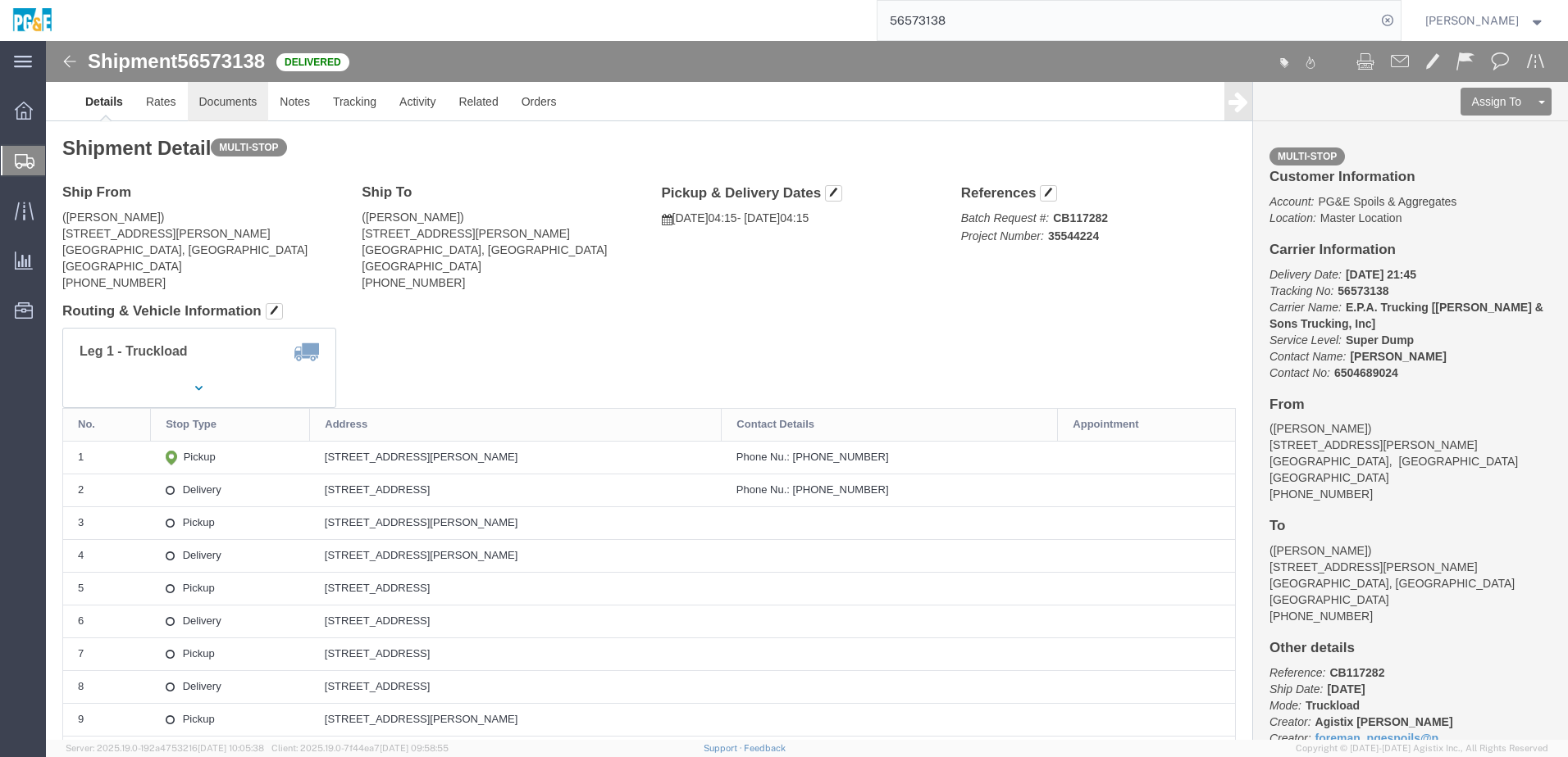
click link "Documents"
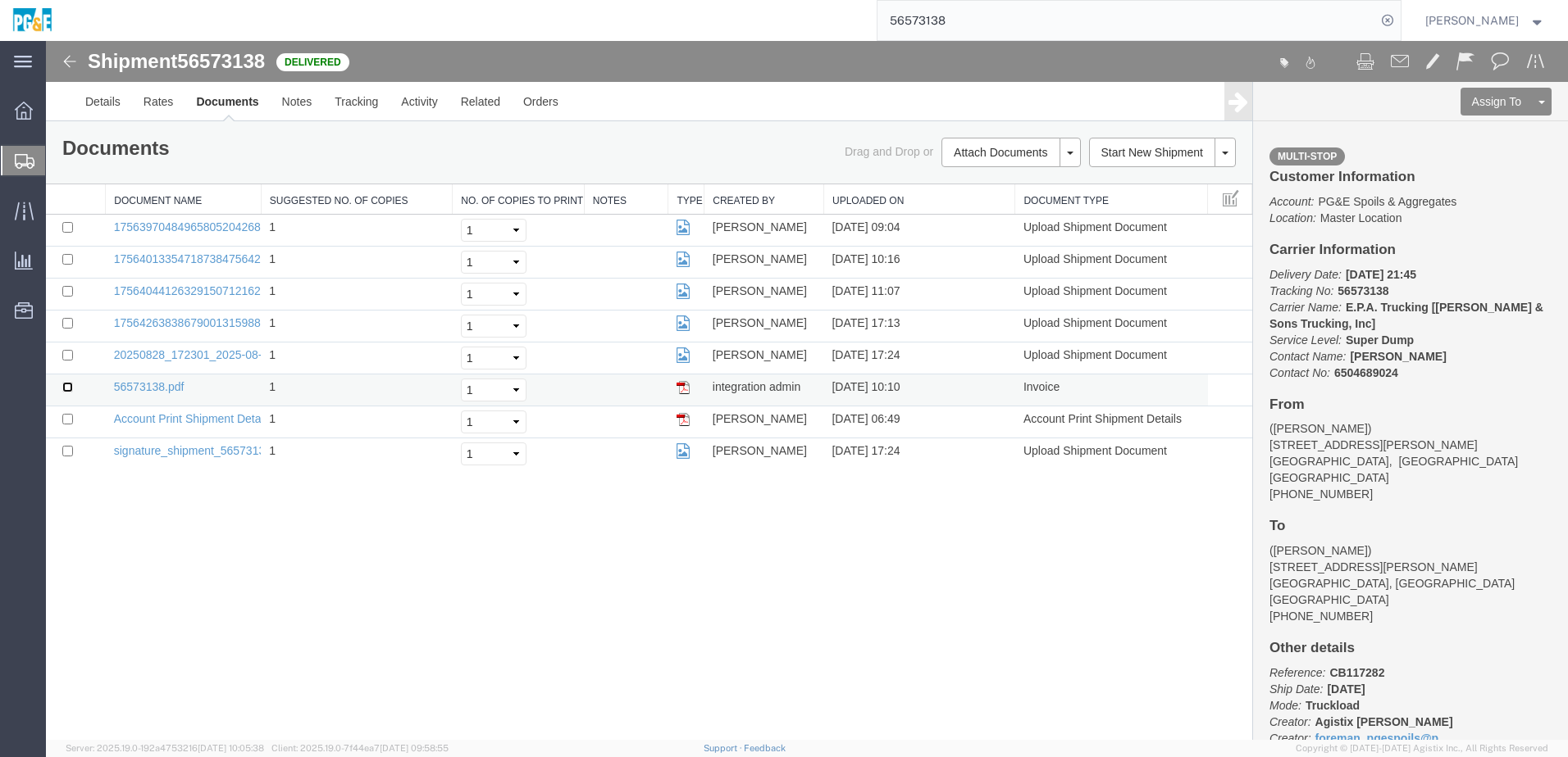
click at [68, 386] on input "checkbox" at bounding box center [67, 387] width 11 height 11
checkbox input "true"
click at [65, 354] on input "checkbox" at bounding box center [67, 355] width 11 height 11
checkbox input "true"
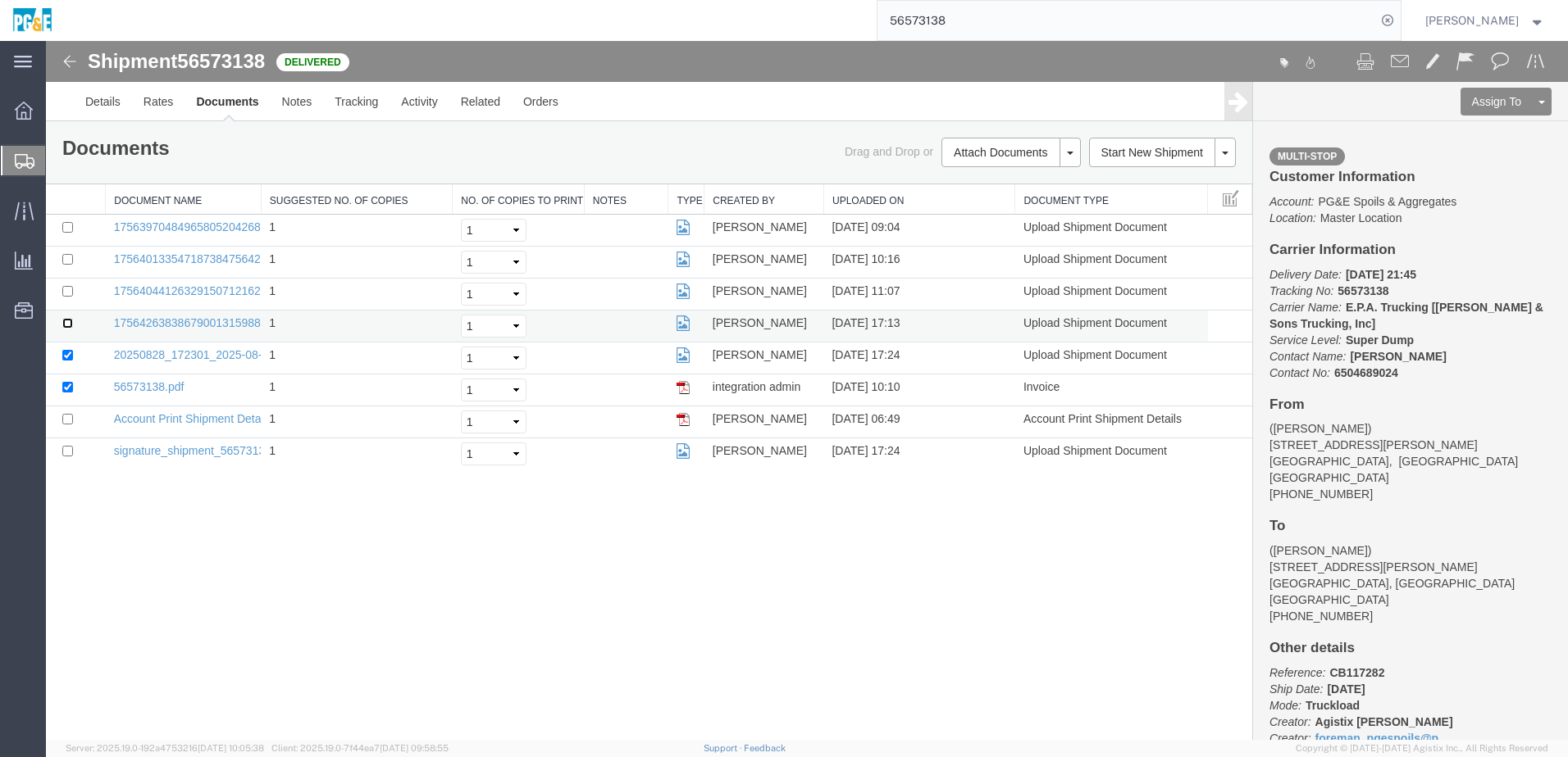
click at [65, 327] on input "checkbox" at bounding box center [67, 323] width 11 height 11
checkbox input "true"
click at [67, 291] on input "checkbox" at bounding box center [67, 291] width 11 height 11
checkbox input "true"
click at [65, 263] on input "checkbox" at bounding box center [67, 259] width 11 height 11
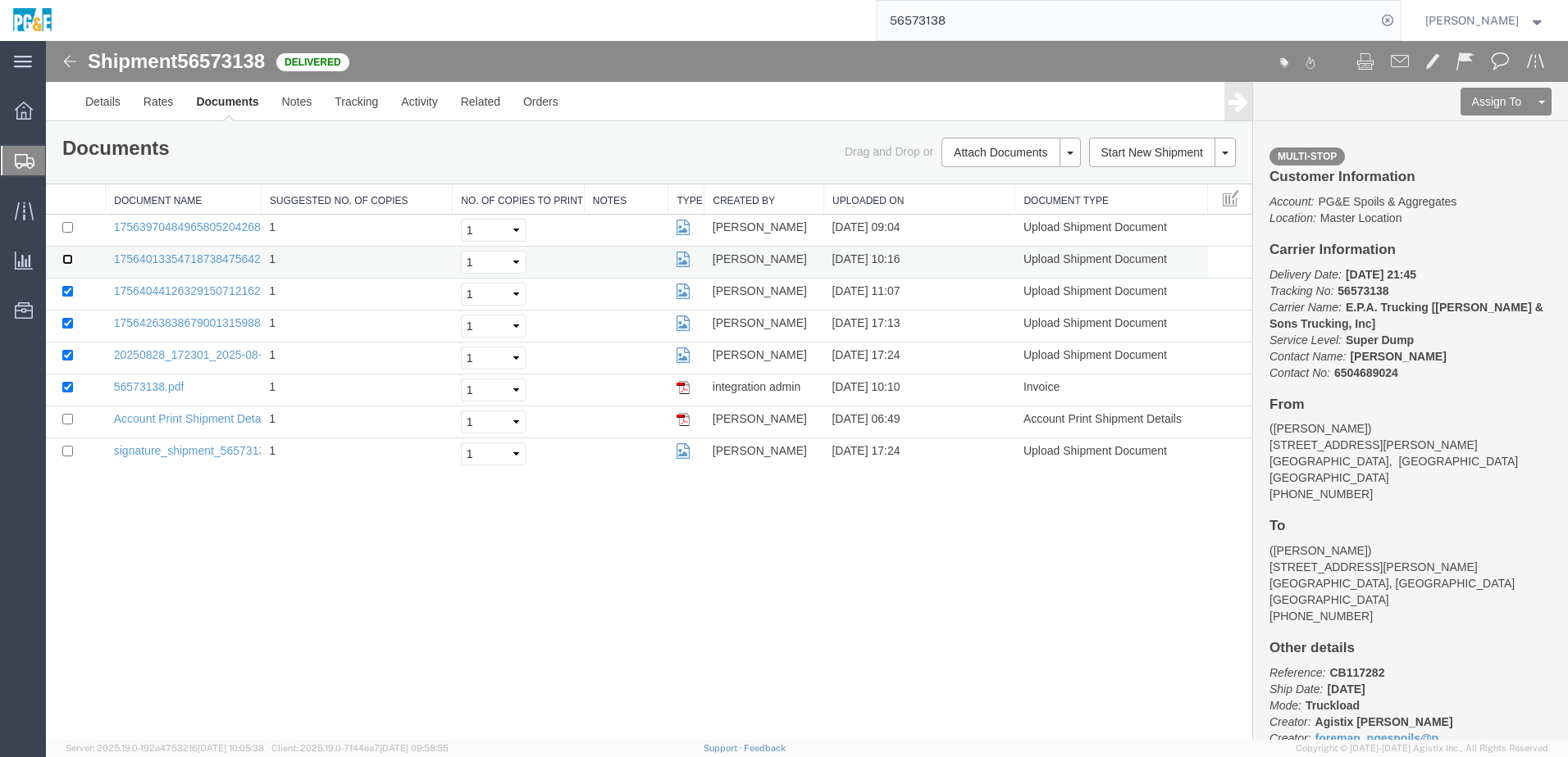
checkbox input "true"
click at [67, 230] on input "checkbox" at bounding box center [67, 227] width 11 height 11
checkbox input "true"
click at [1019, 184] on link "Print Documents" at bounding box center [1008, 180] width 142 height 24
click at [372, 113] on link "Tracking" at bounding box center [356, 101] width 67 height 40
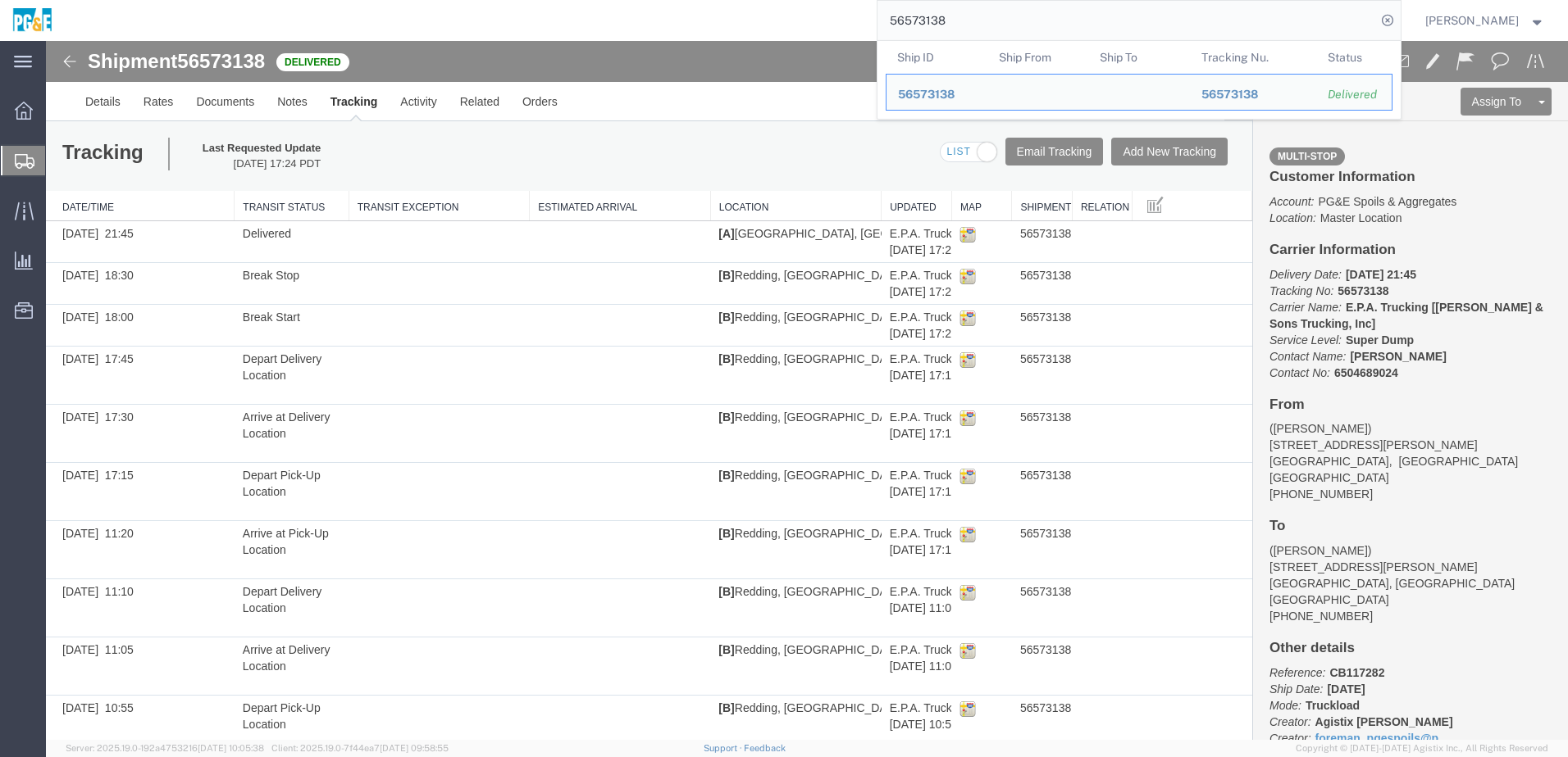
click at [923, 12] on input "56573138" at bounding box center [1126, 20] width 499 height 40
paste input "302"
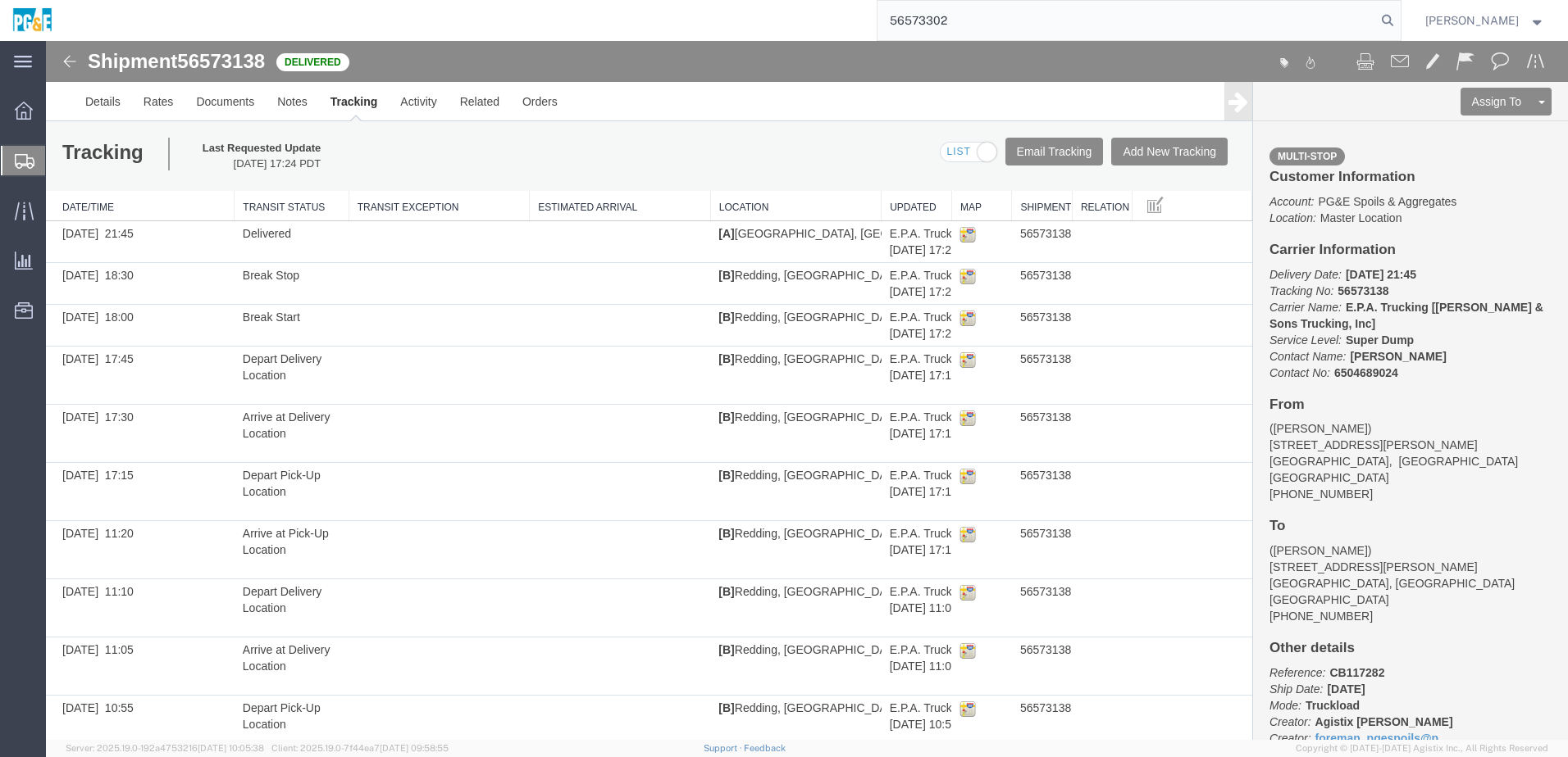
type input "56573302"
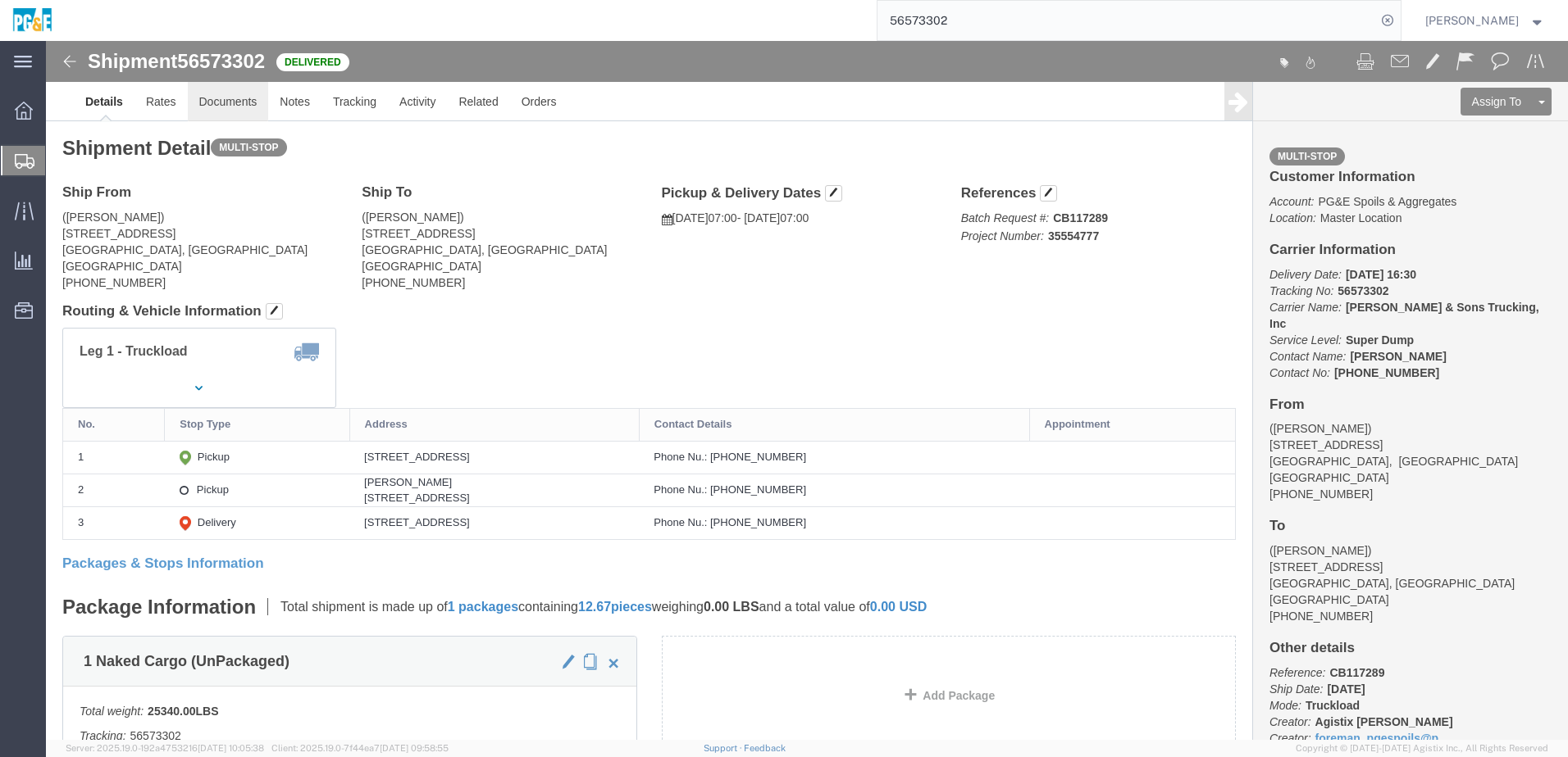
click link "Documents"
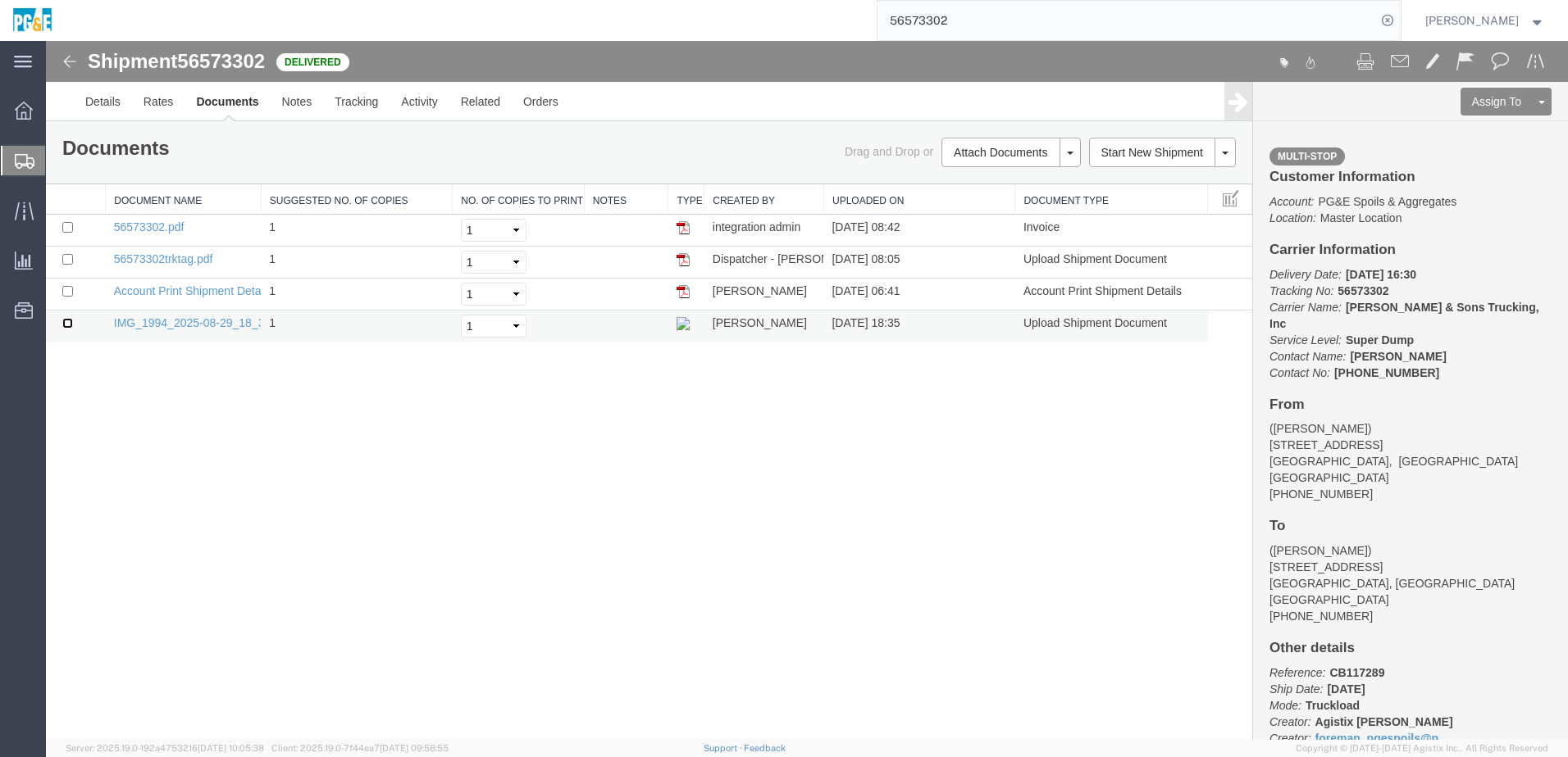
click at [63, 323] on input "checkbox" at bounding box center [67, 323] width 11 height 11
checkbox input "true"
click at [68, 261] on input "checkbox" at bounding box center [67, 259] width 11 height 11
checkbox input "true"
click at [67, 221] on td at bounding box center [76, 231] width 60 height 32
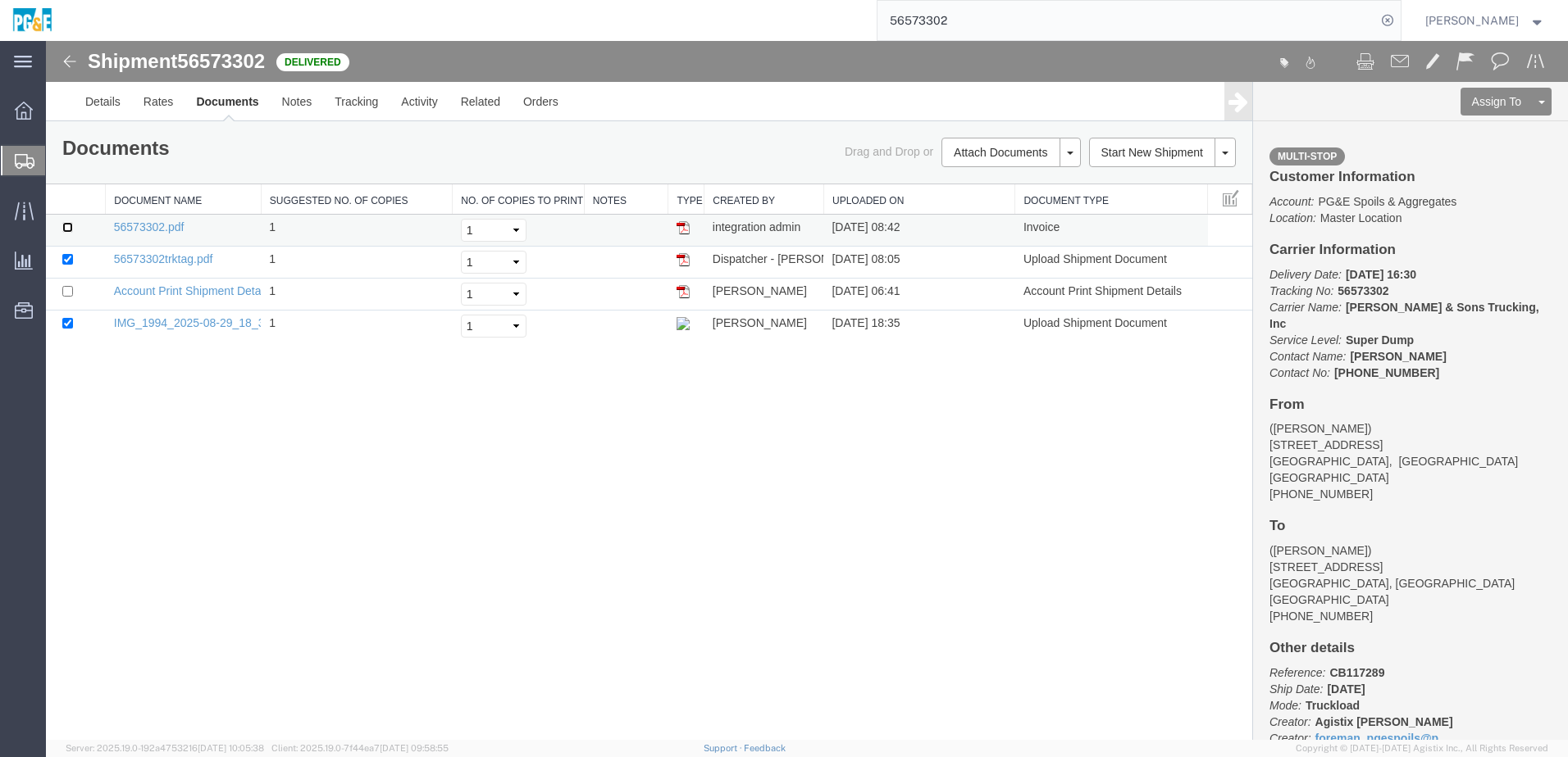
click at [67, 229] on input "checkbox" at bounding box center [67, 227] width 11 height 11
checkbox input "true"
drag, startPoint x: 986, startPoint y: 181, endPoint x: 725, endPoint y: 56, distance: 289.4
click at [986, 181] on link "Print Documents" at bounding box center [1008, 180] width 142 height 24
click at [351, 109] on link "Tracking" at bounding box center [356, 101] width 67 height 40
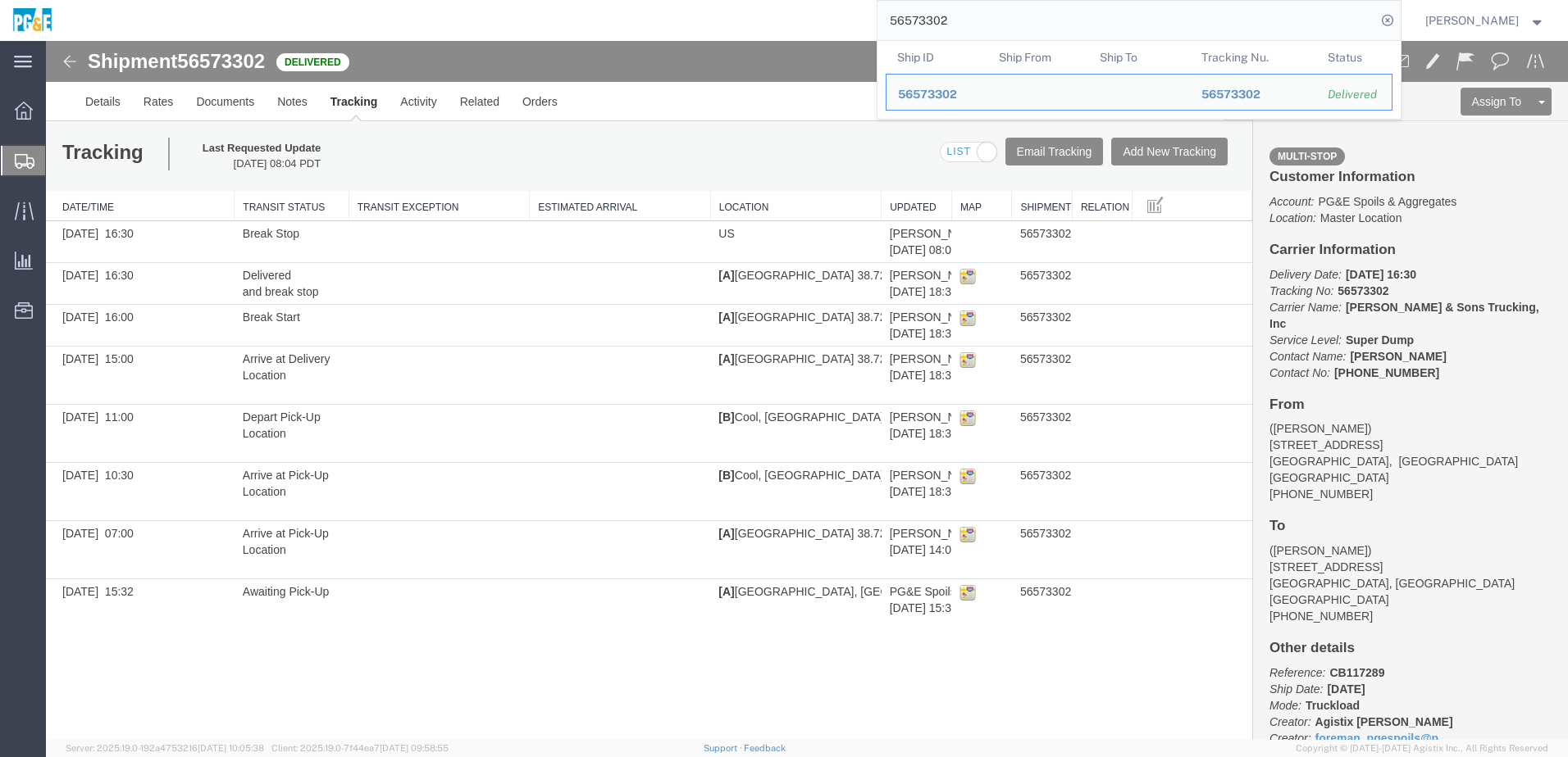
click at [932, 21] on input "56573302" at bounding box center [1126, 20] width 499 height 40
paste input "4844"
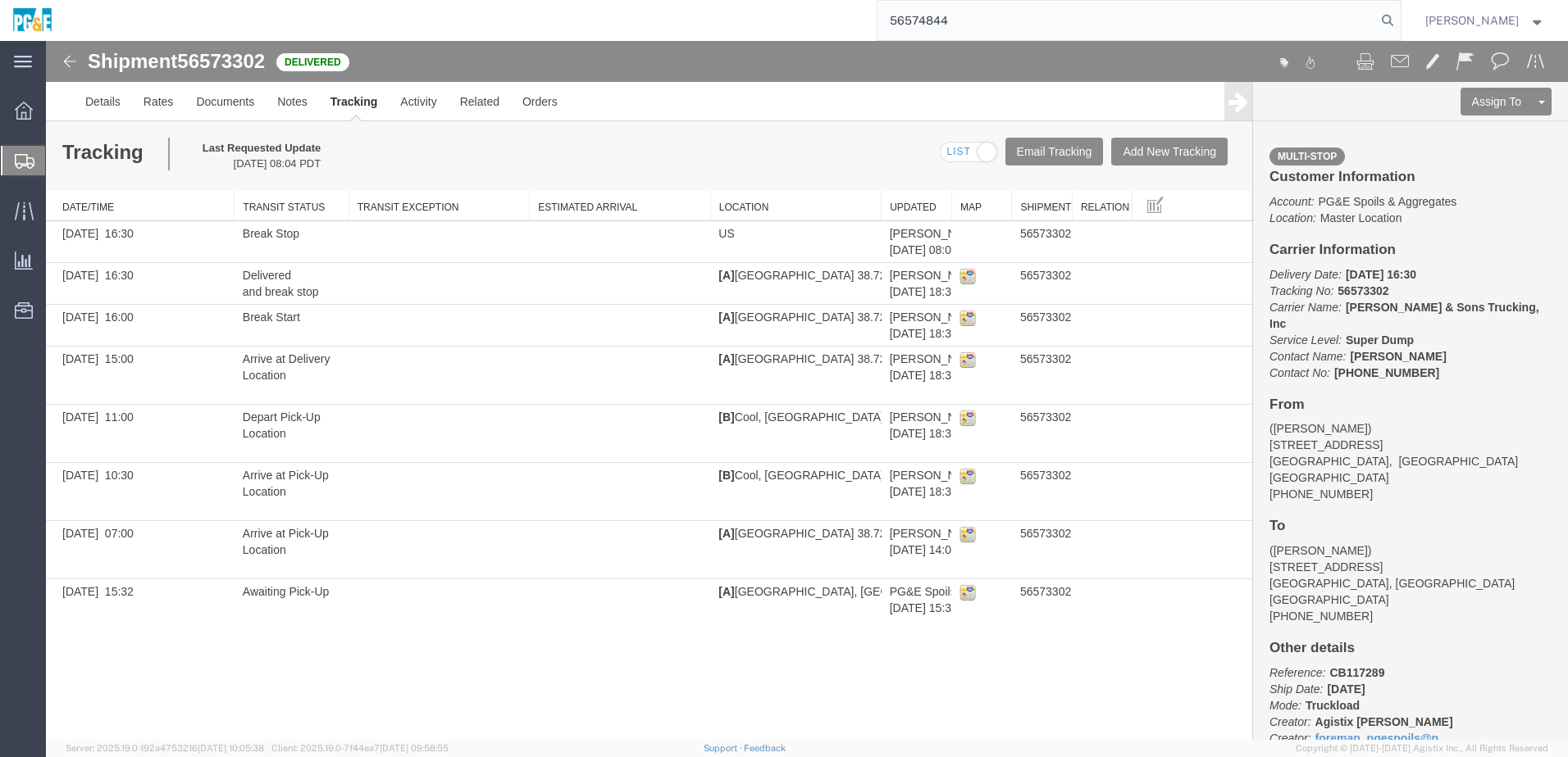
type input "56574844"
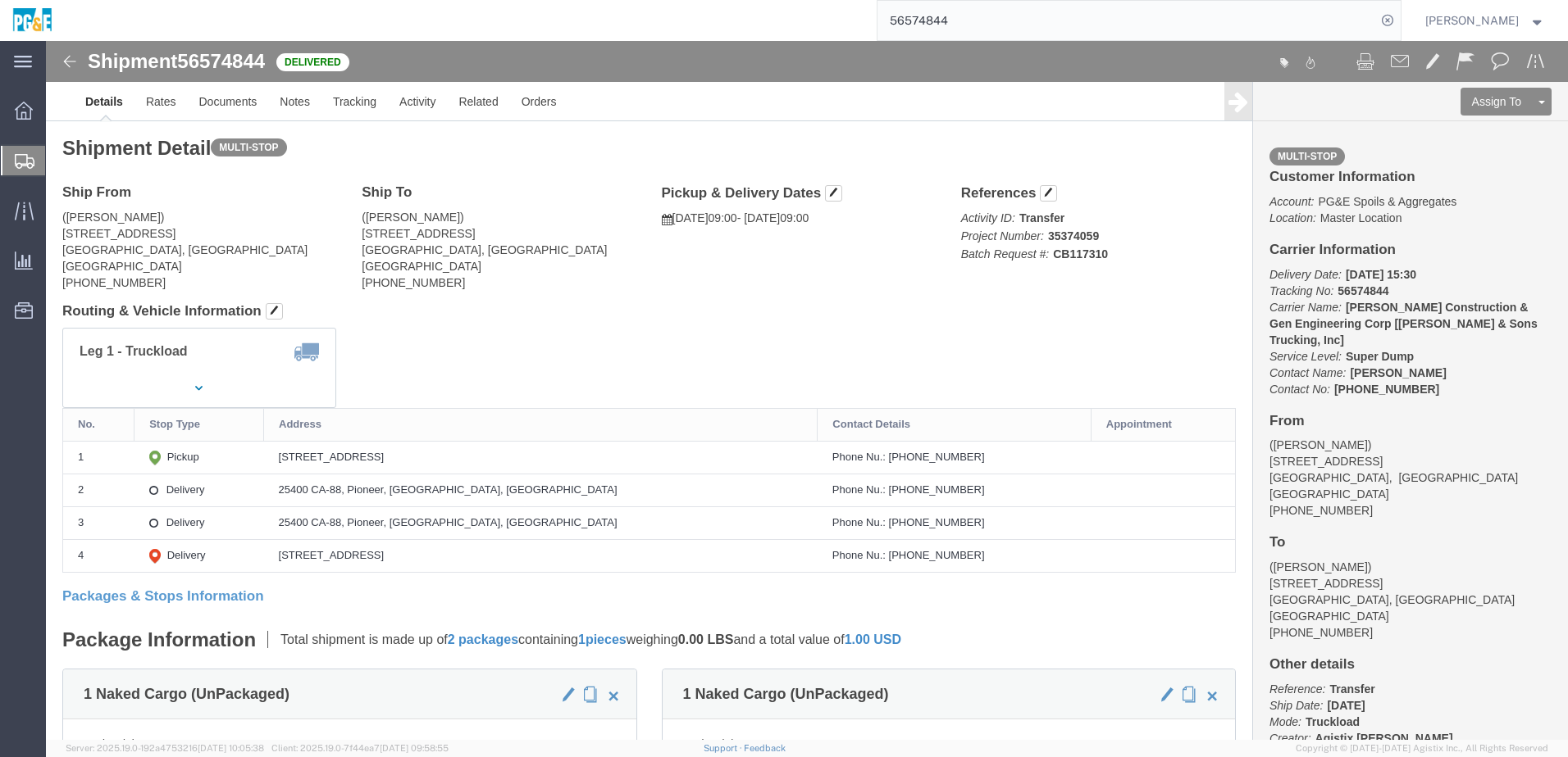
click div "Ship From ([PERSON_NAME]) [STREET_ADDRESS] [PHONE_NUMBER] Ship To ([PERSON_NAME…"
click link "Documents"
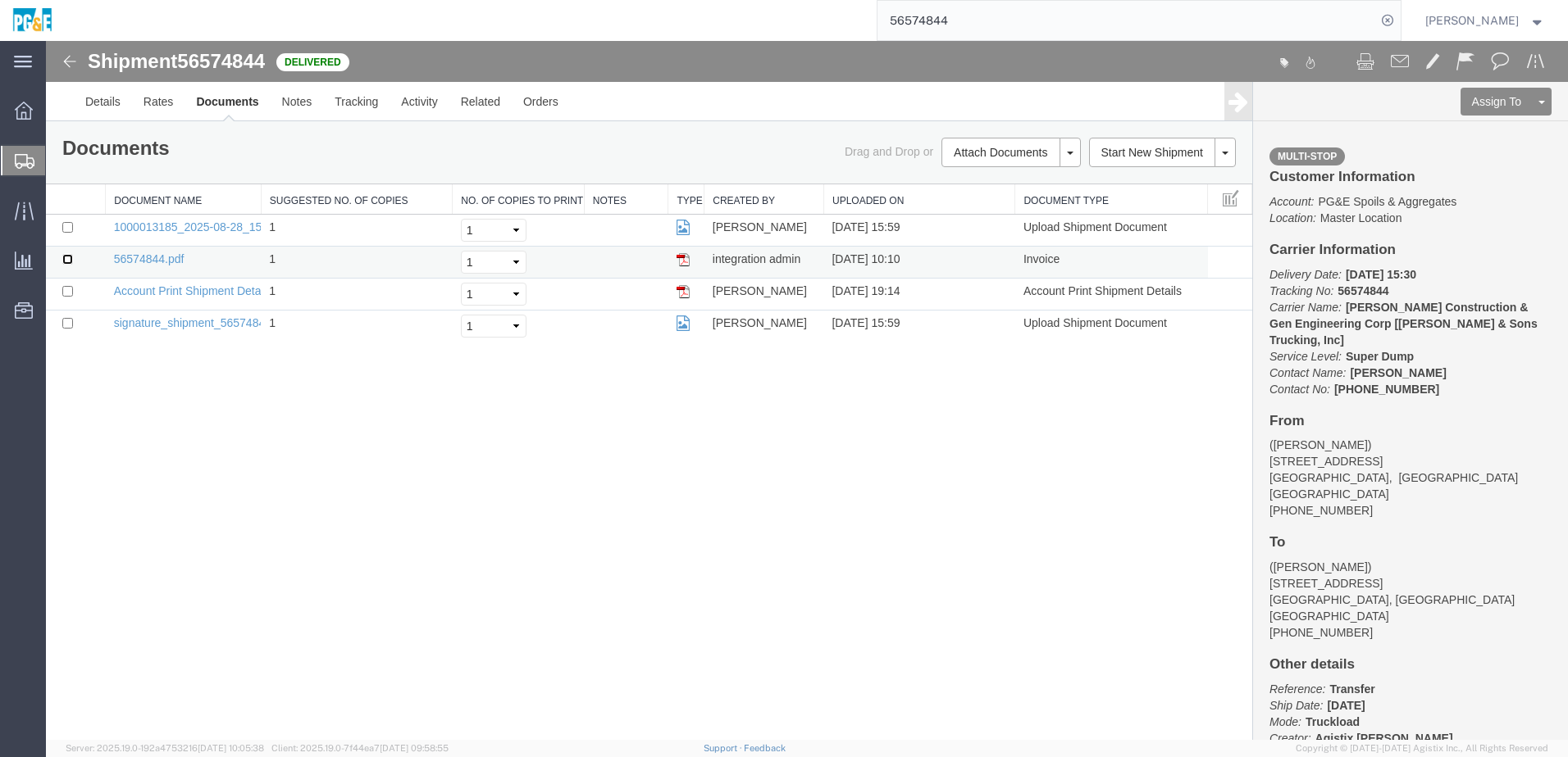
click at [65, 258] on input "checkbox" at bounding box center [67, 259] width 11 height 11
checkbox input "true"
click at [67, 229] on input "checkbox" at bounding box center [67, 227] width 11 height 11
checkbox input "true"
click at [1009, 172] on link "Print Documents" at bounding box center [1008, 180] width 142 height 24
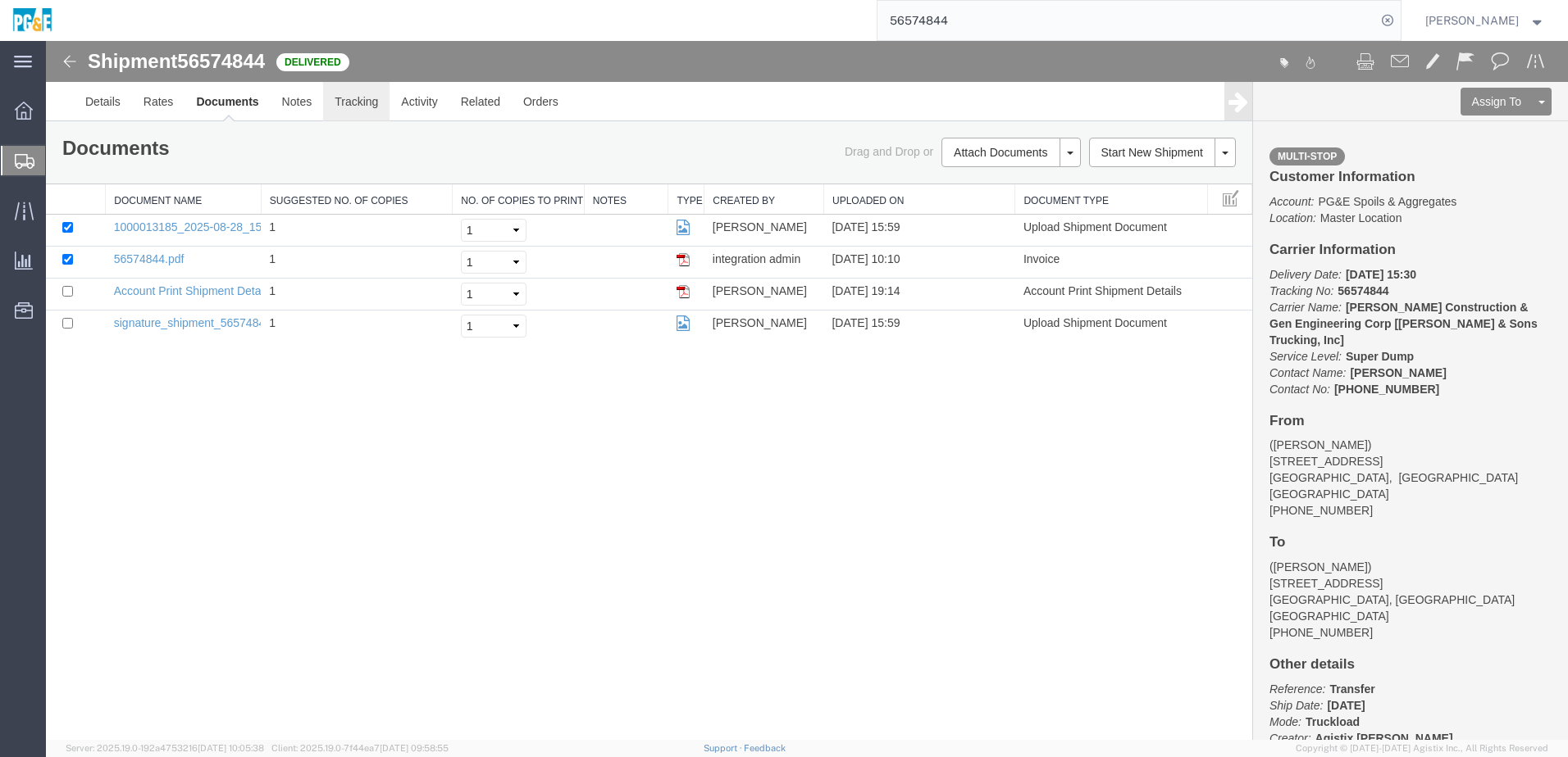
click at [353, 103] on link "Tracking" at bounding box center [356, 101] width 67 height 40
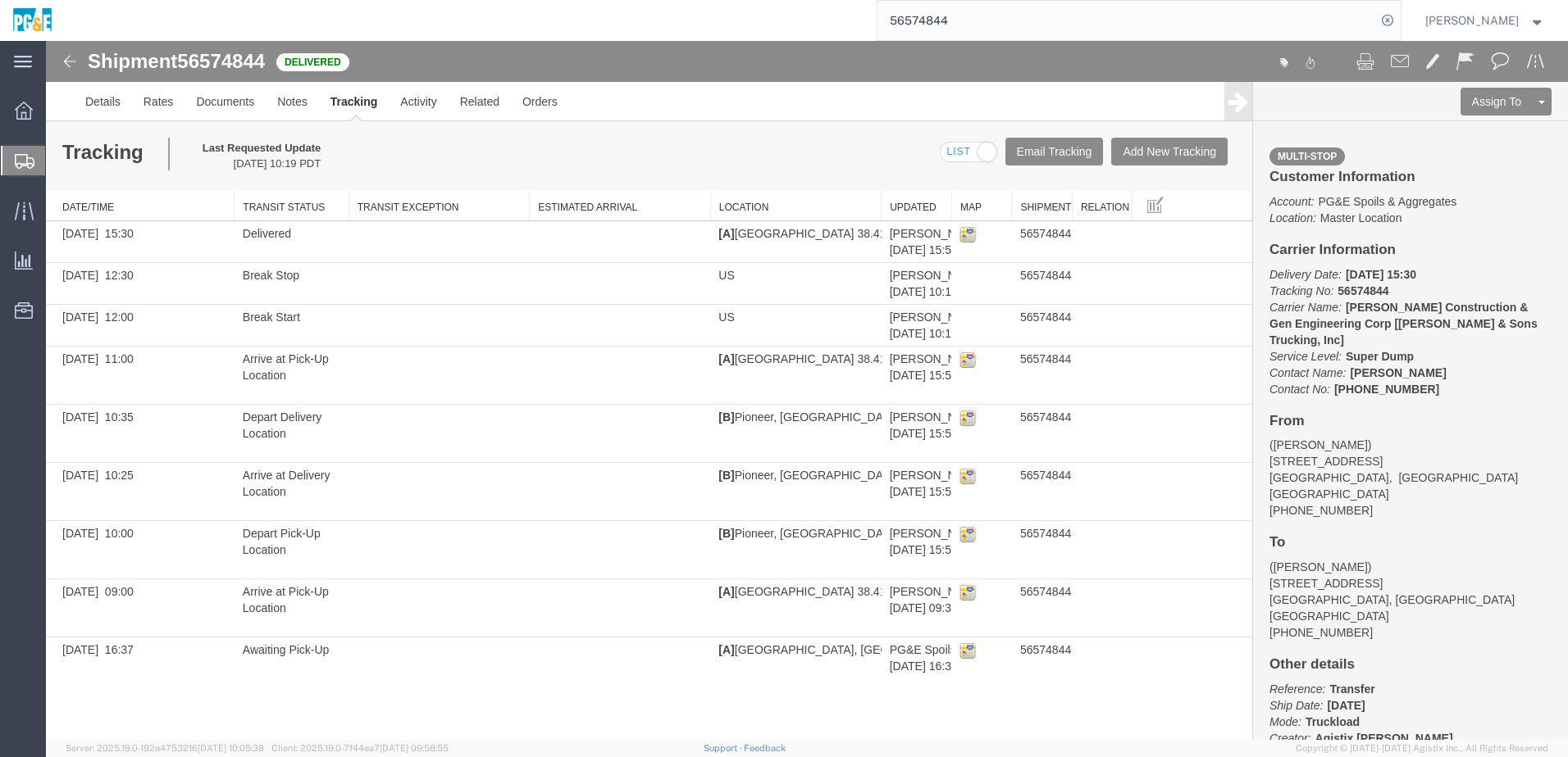
click at [945, 8] on input "56574844" at bounding box center [1126, 20] width 499 height 40
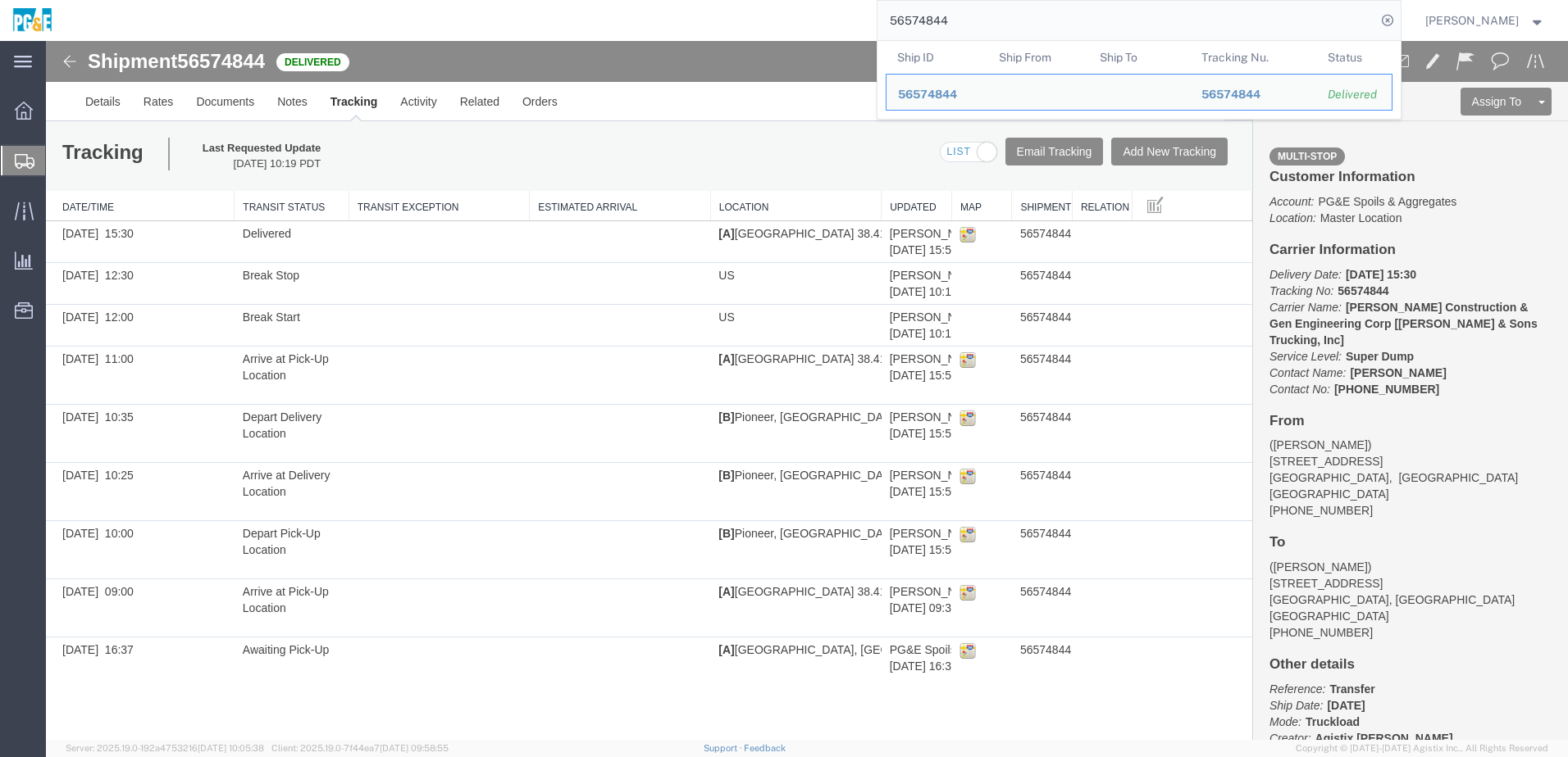
paste input "8"
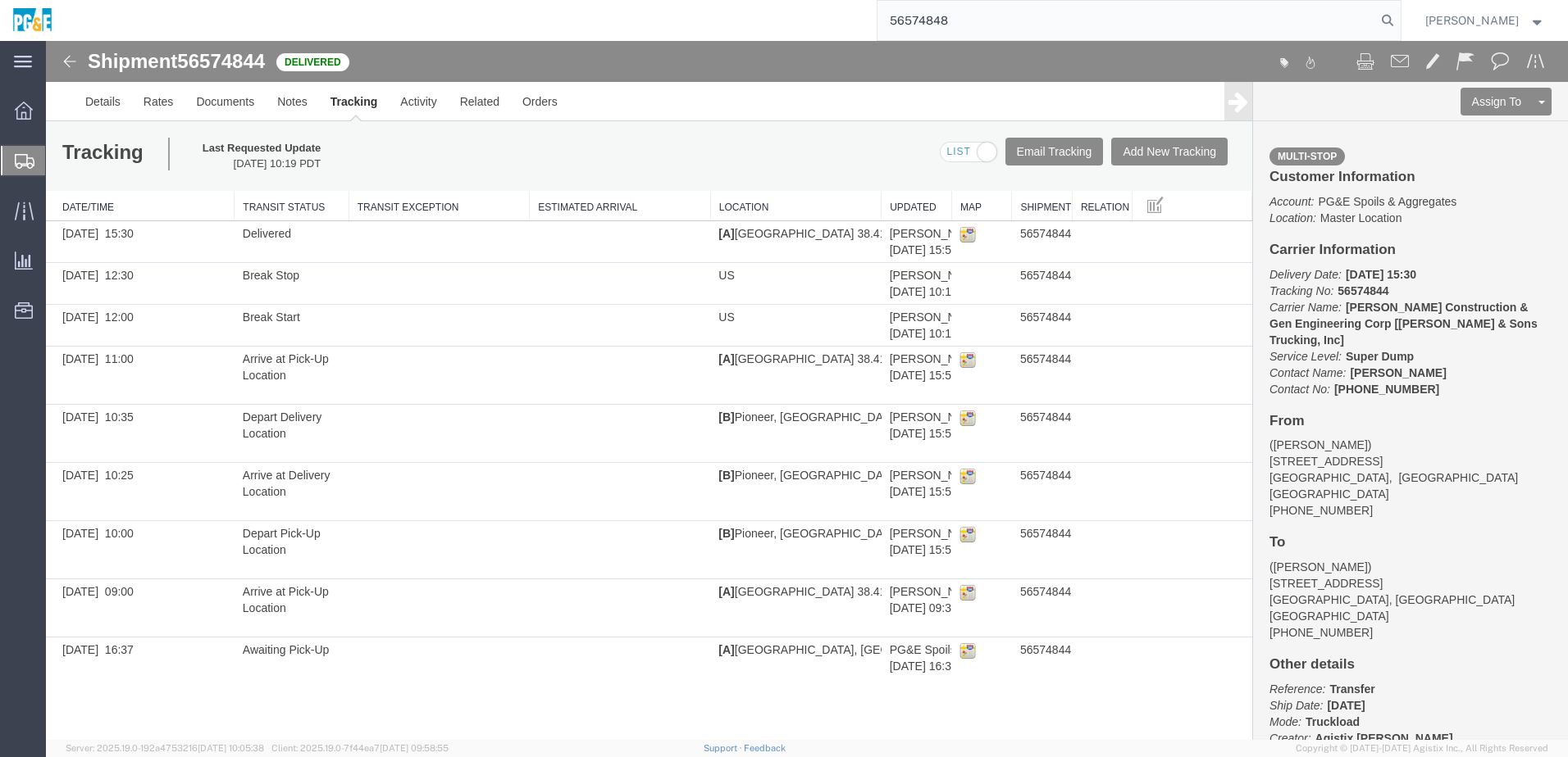
type input "56574848"
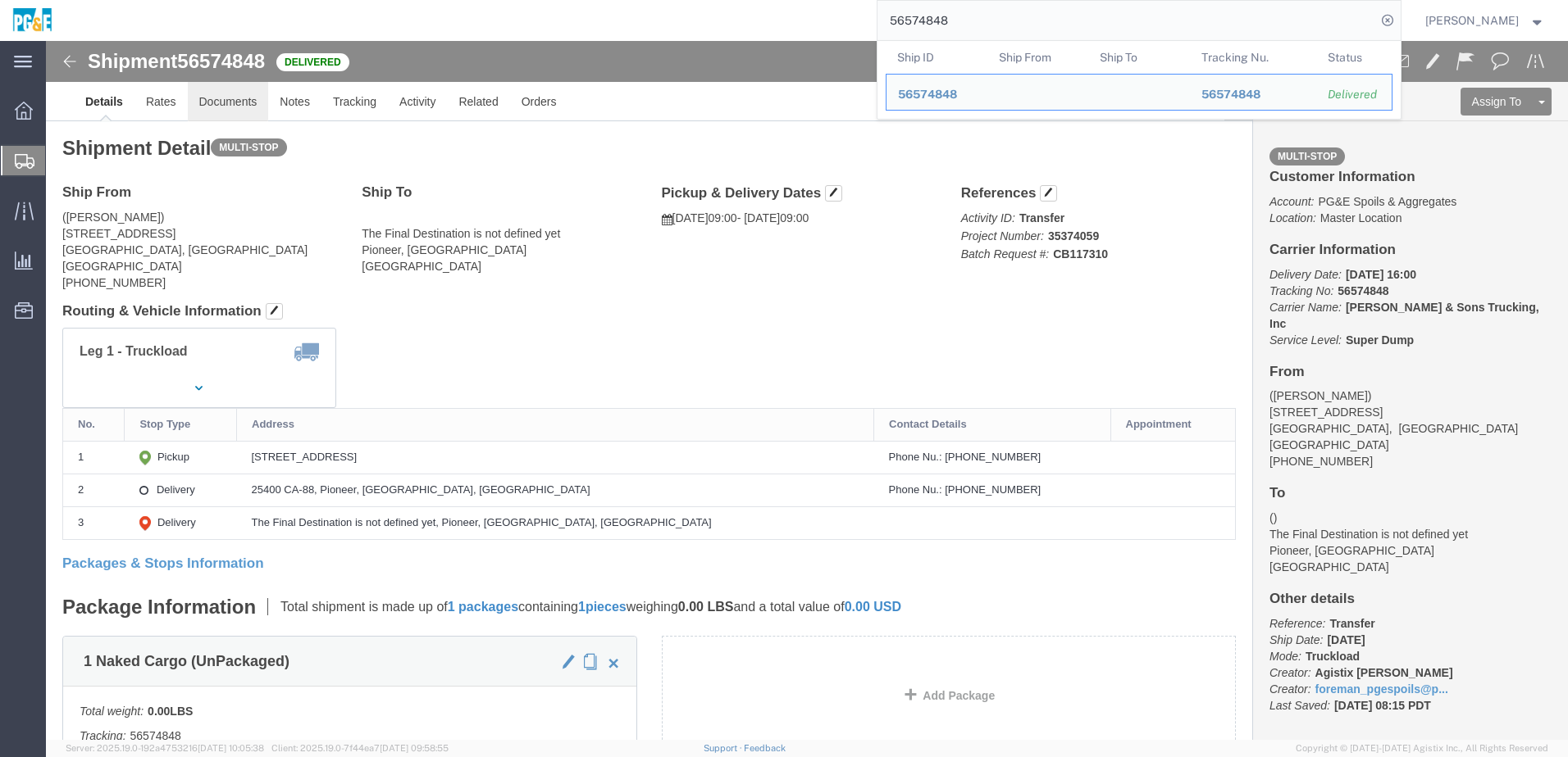
click link "Documents"
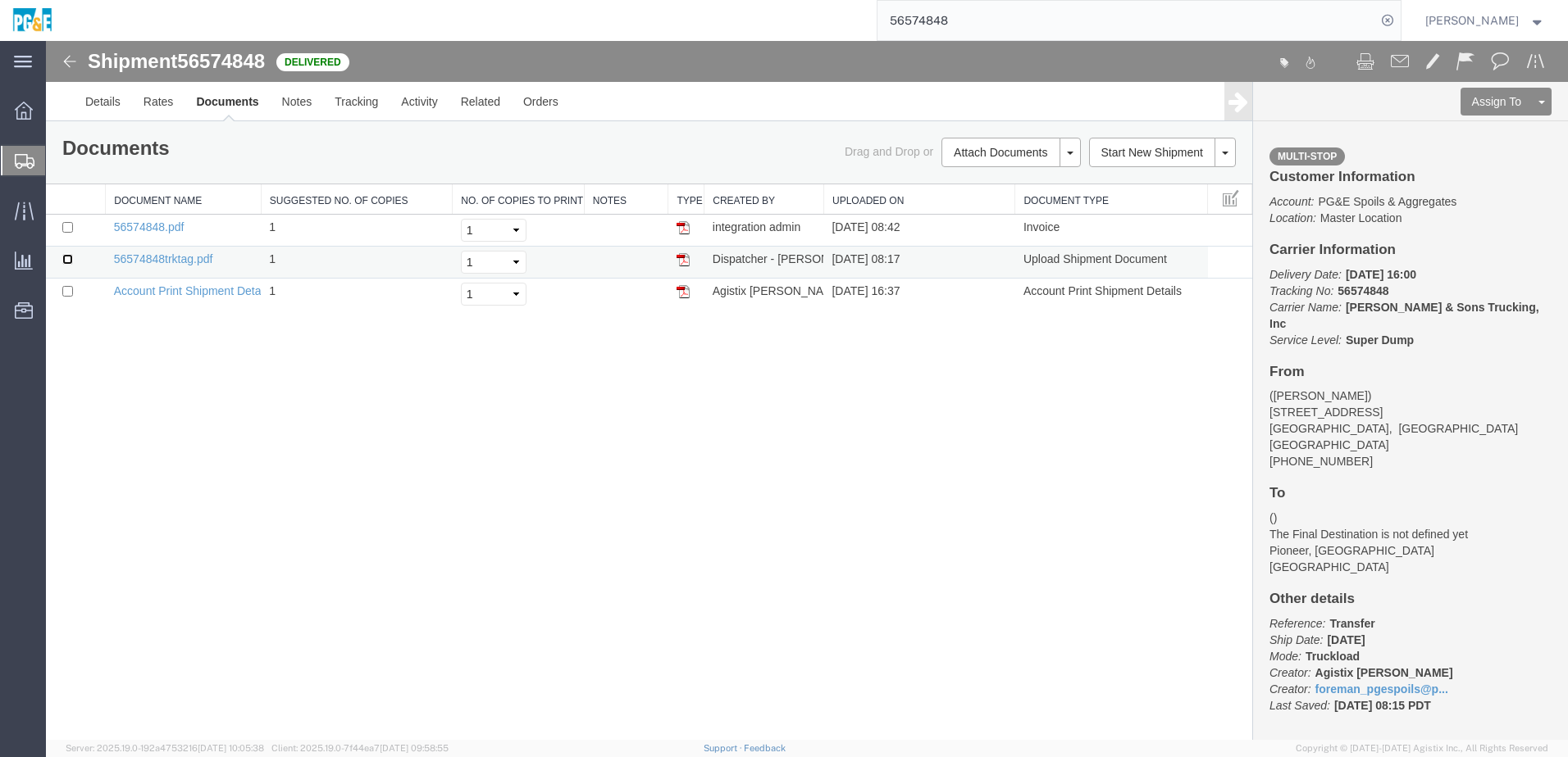
click at [67, 259] on input "checkbox" at bounding box center [67, 259] width 11 height 11
checkbox input "true"
drag, startPoint x: 68, startPoint y: 228, endPoint x: 188, endPoint y: 262, distance: 124.7
click at [68, 228] on input "checkbox" at bounding box center [67, 227] width 11 height 11
checkbox input "true"
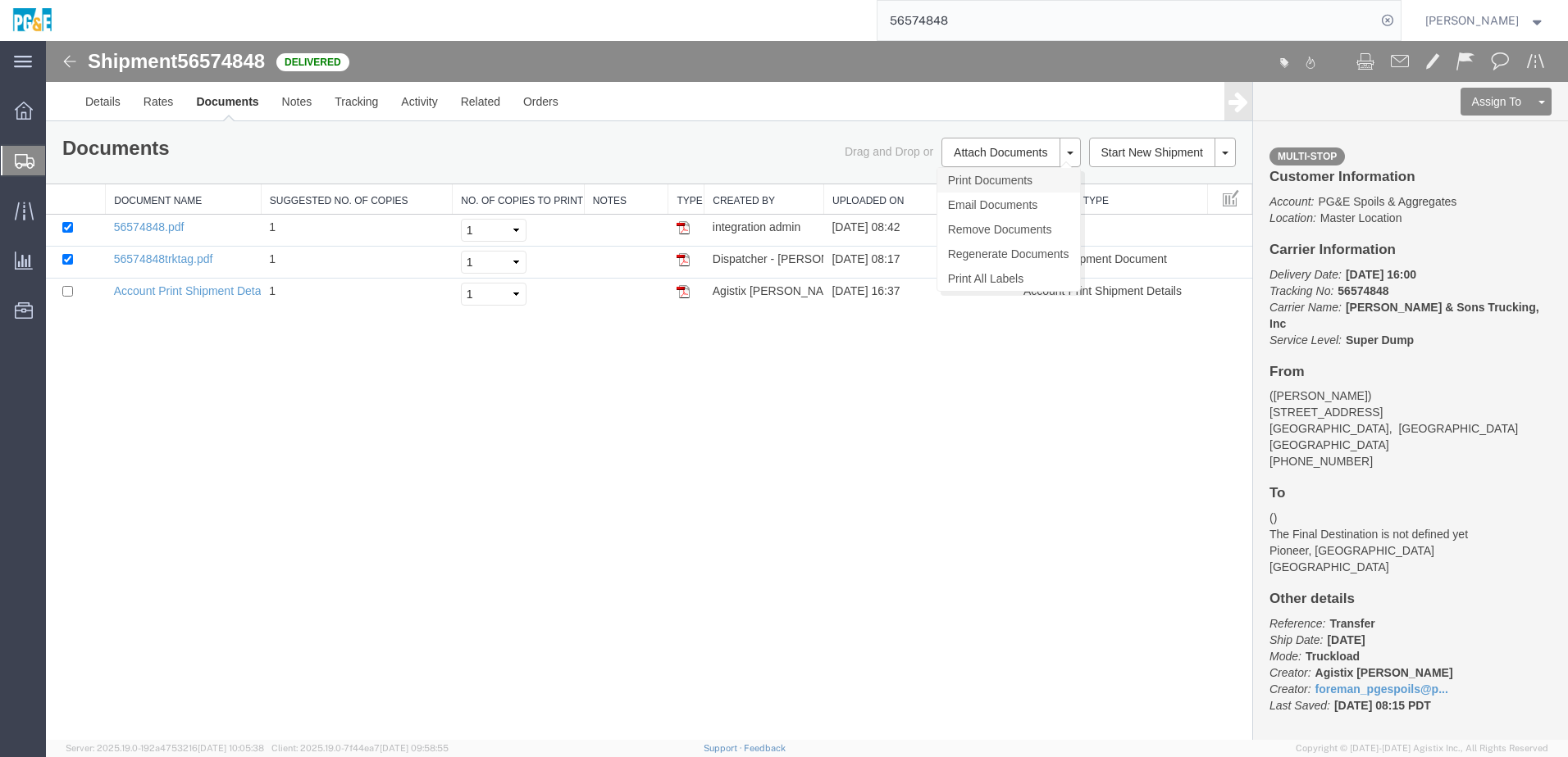
click at [1005, 187] on link "Print Documents" at bounding box center [1008, 180] width 142 height 24
click at [351, 109] on link "Tracking" at bounding box center [356, 101] width 67 height 40
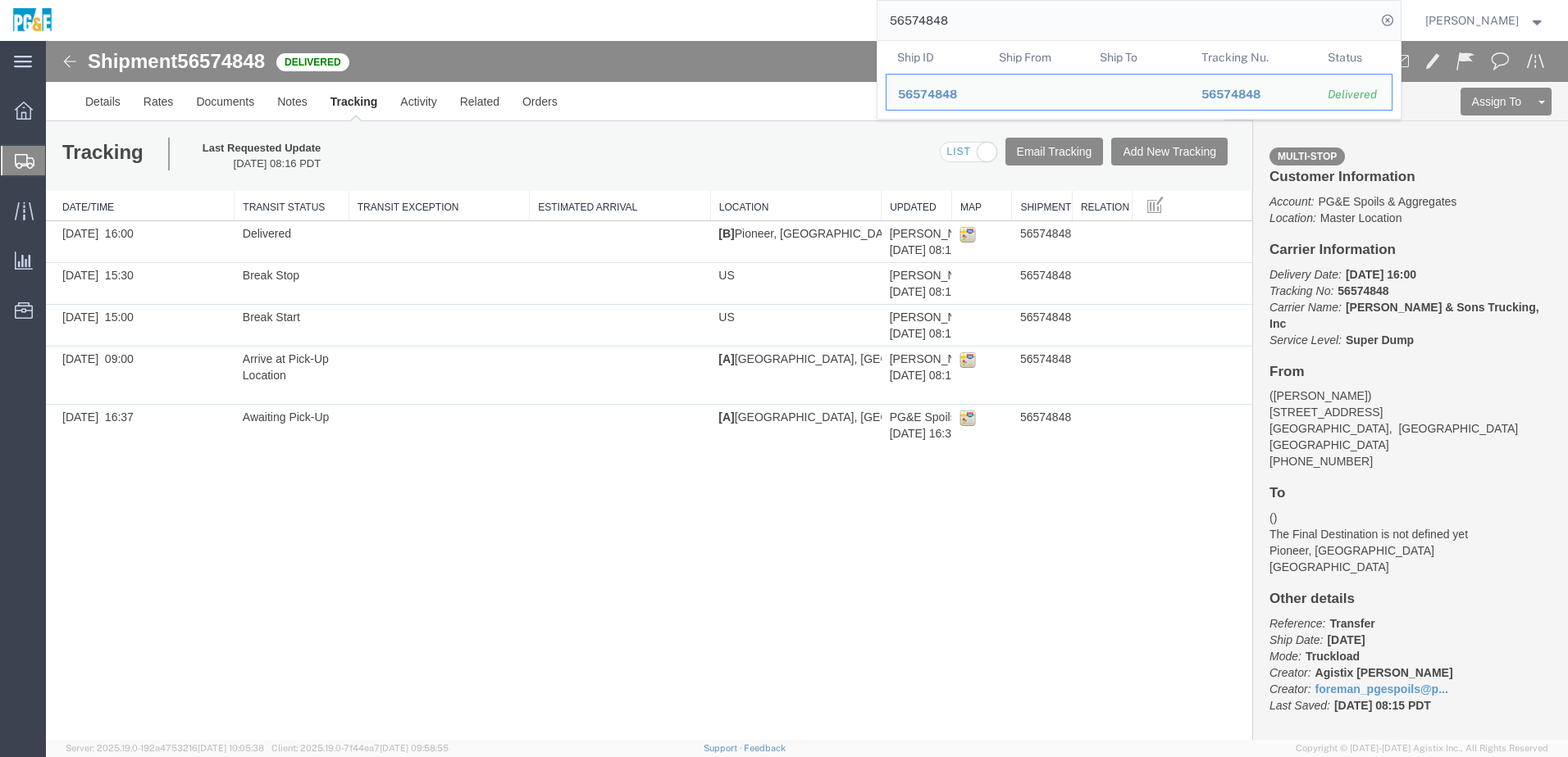
click at [919, 23] on input "56574848" at bounding box center [1126, 20] width 499 height 40
paste input "5281"
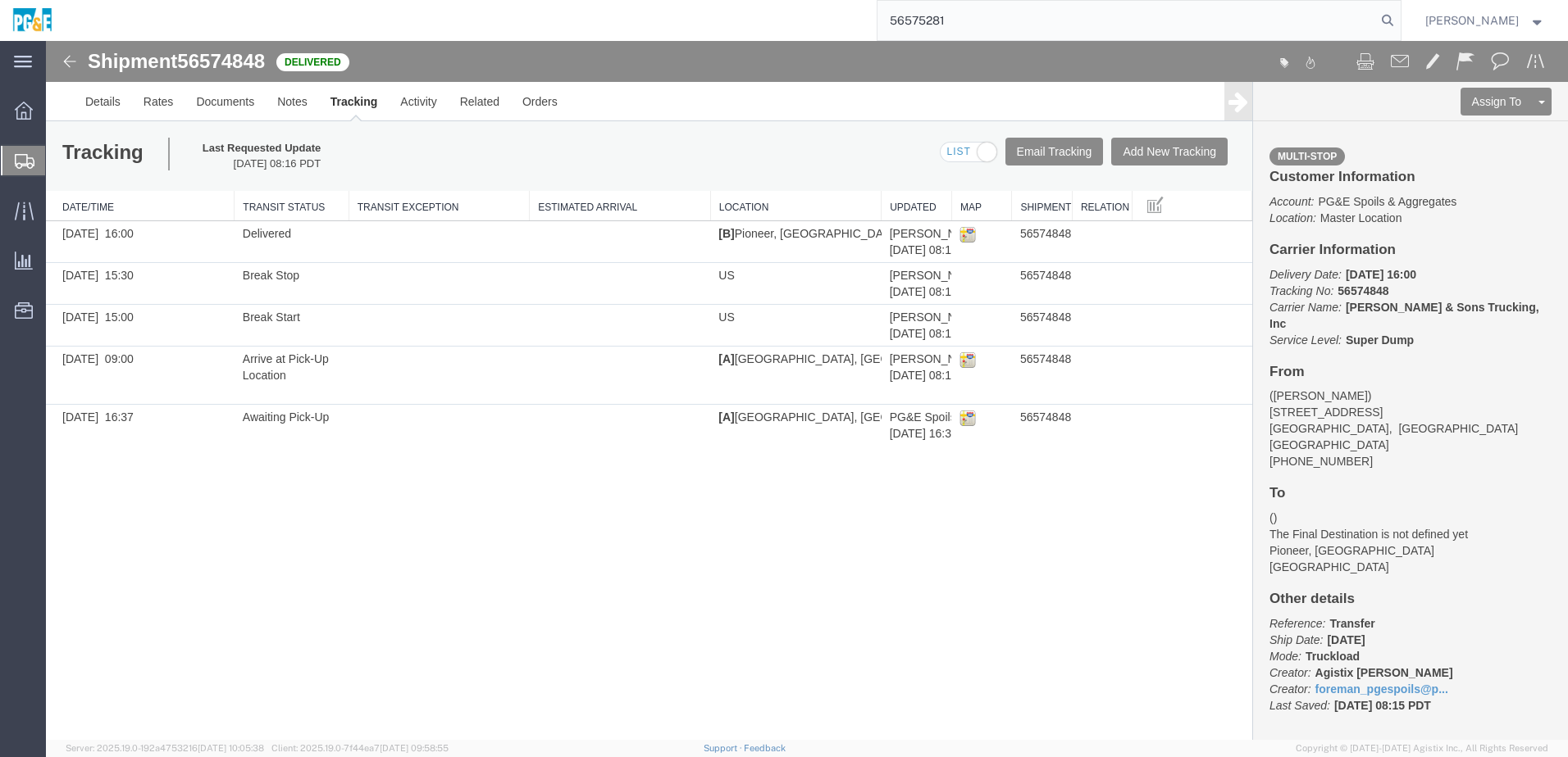
type input "56575281"
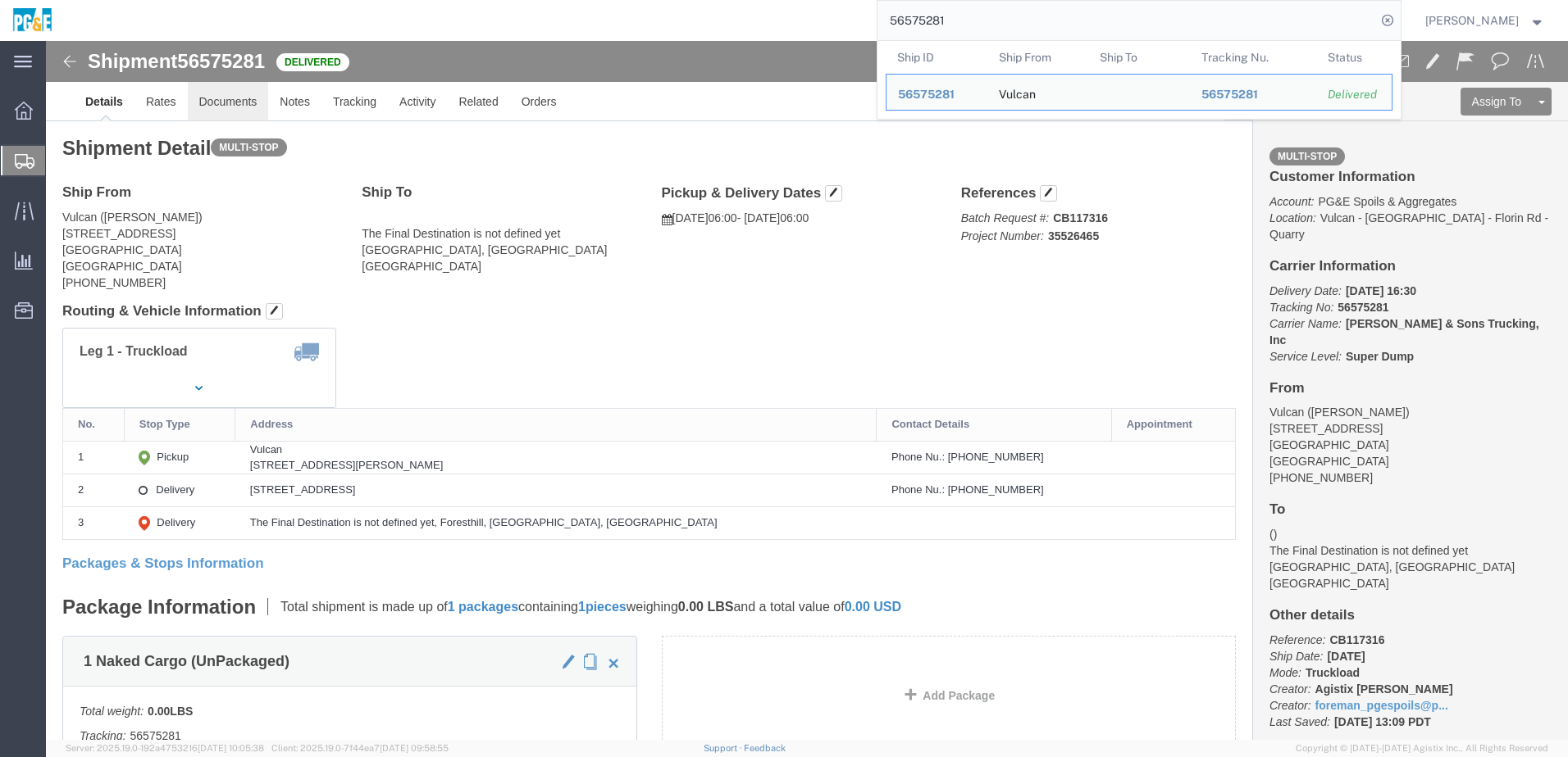
click link "Documents"
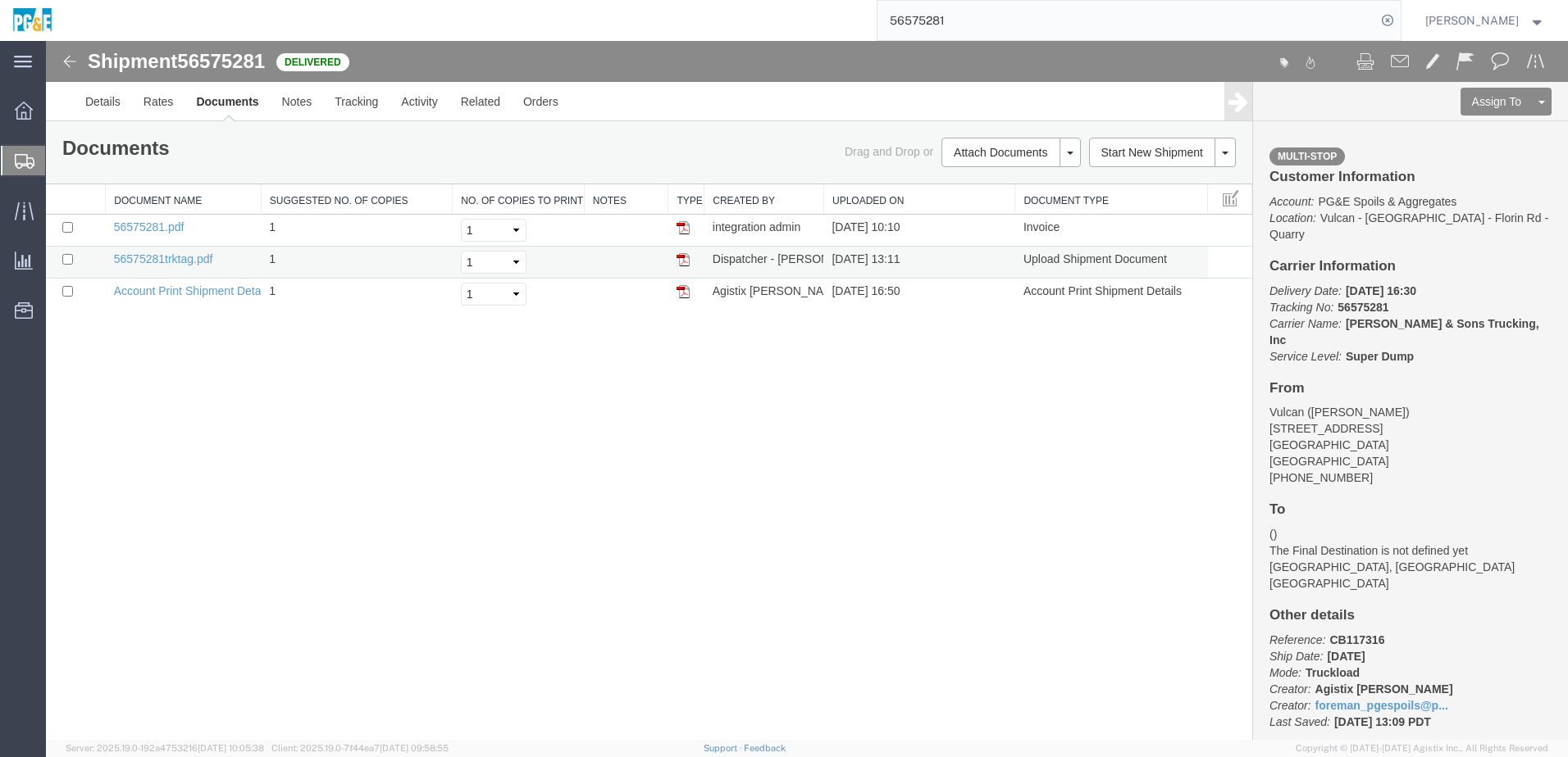
click at [66, 252] on td at bounding box center [76, 263] width 60 height 32
click at [69, 261] on input "checkbox" at bounding box center [67, 259] width 11 height 11
checkbox input "true"
click at [67, 227] on input "checkbox" at bounding box center [67, 227] width 11 height 11
checkbox input "true"
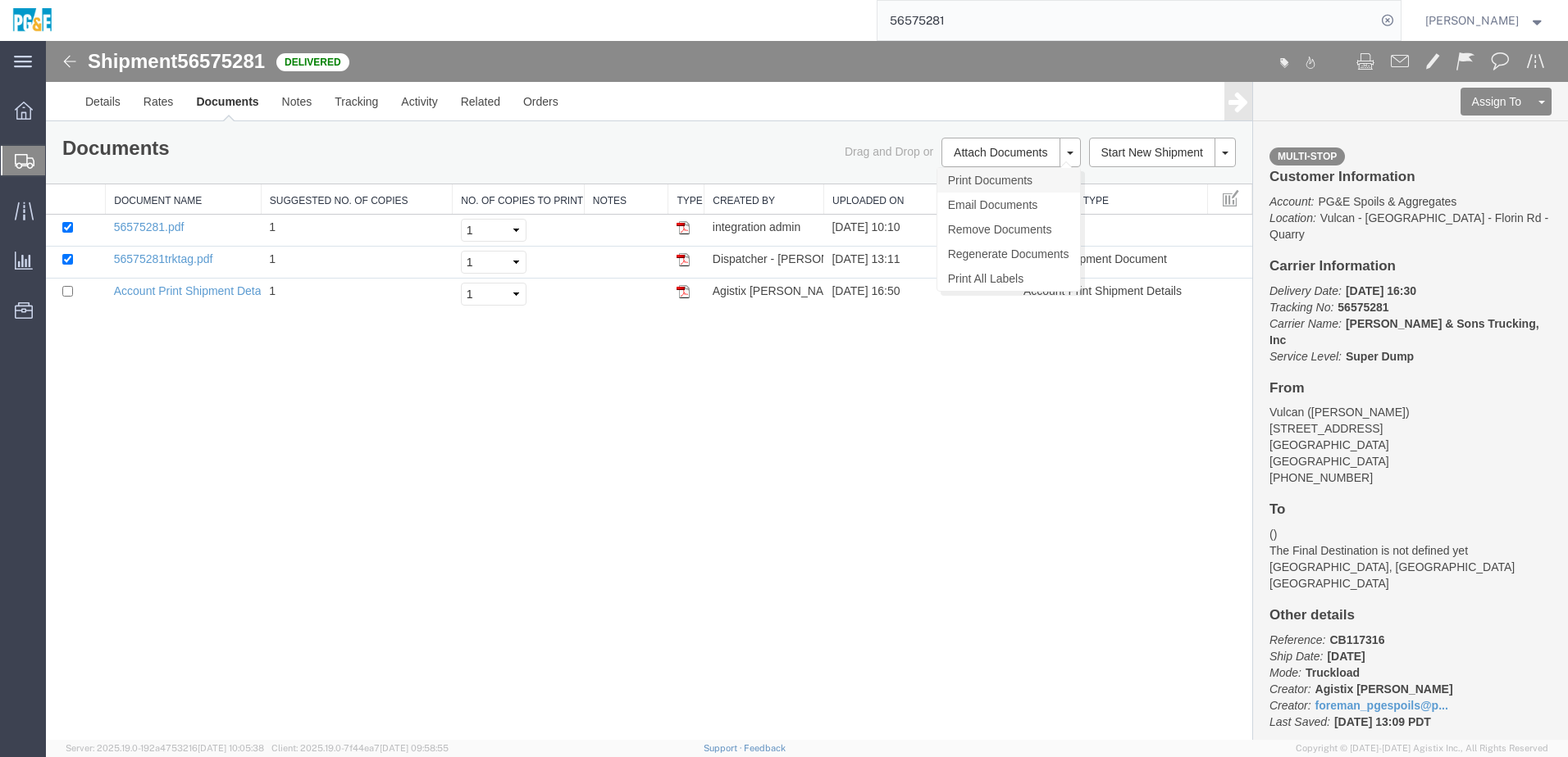
click at [997, 179] on link "Print Documents" at bounding box center [1008, 180] width 142 height 24
click at [351, 108] on link "Tracking" at bounding box center [356, 101] width 67 height 40
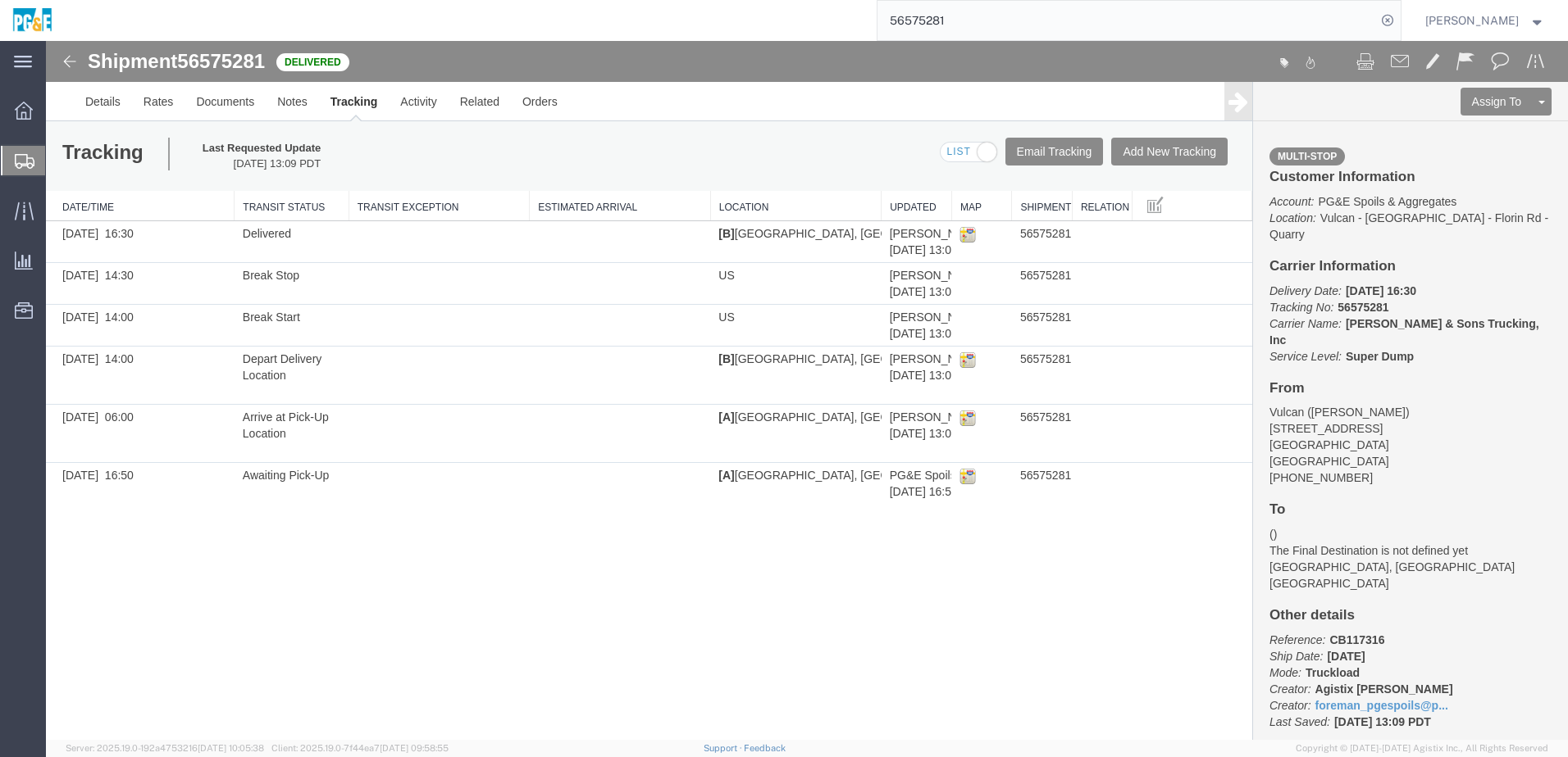
click at [950, 24] on input "56575281" at bounding box center [1126, 20] width 499 height 40
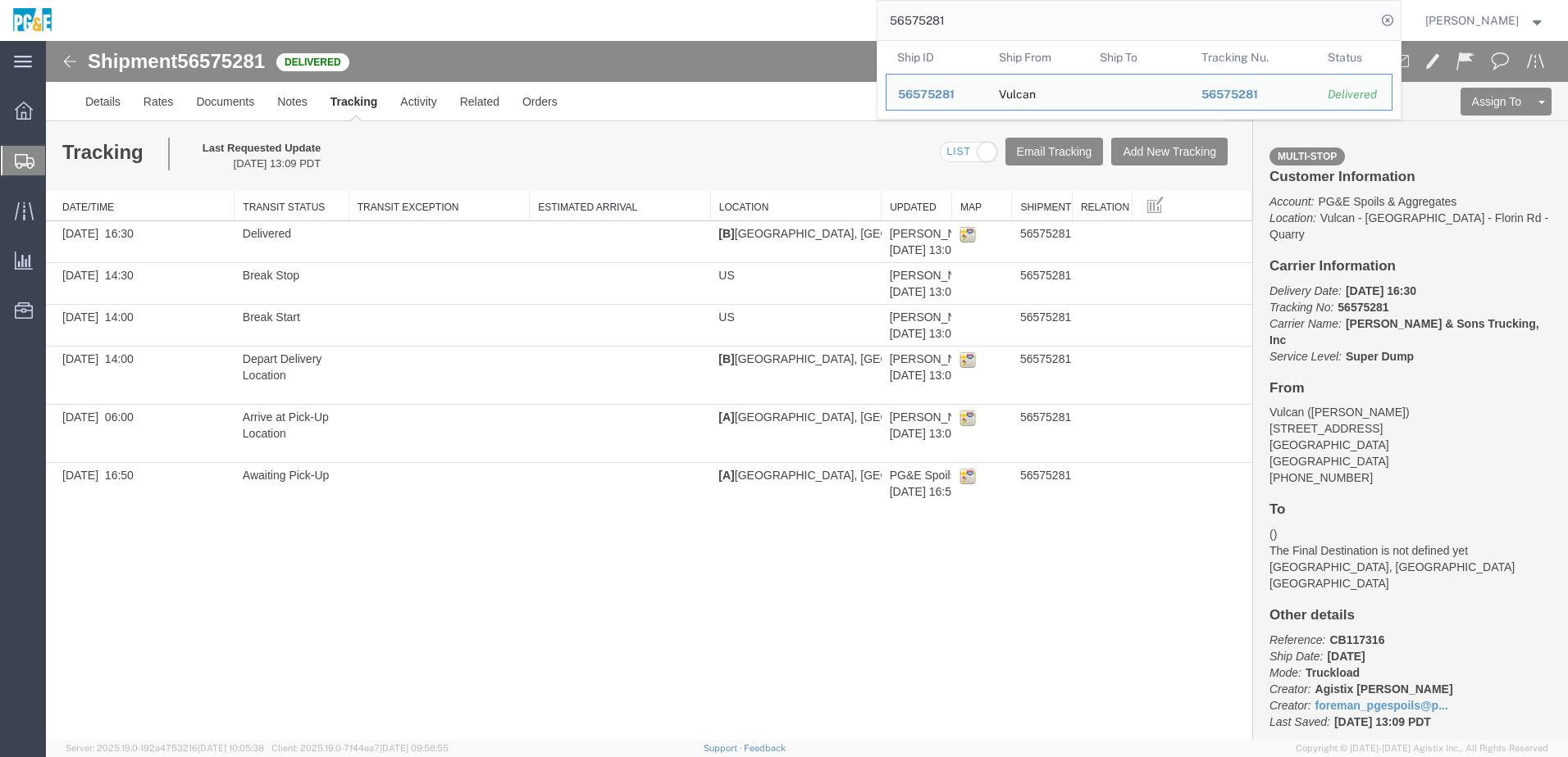
click at [950, 24] on input "56575281" at bounding box center [1126, 20] width 499 height 40
paste input "627020"
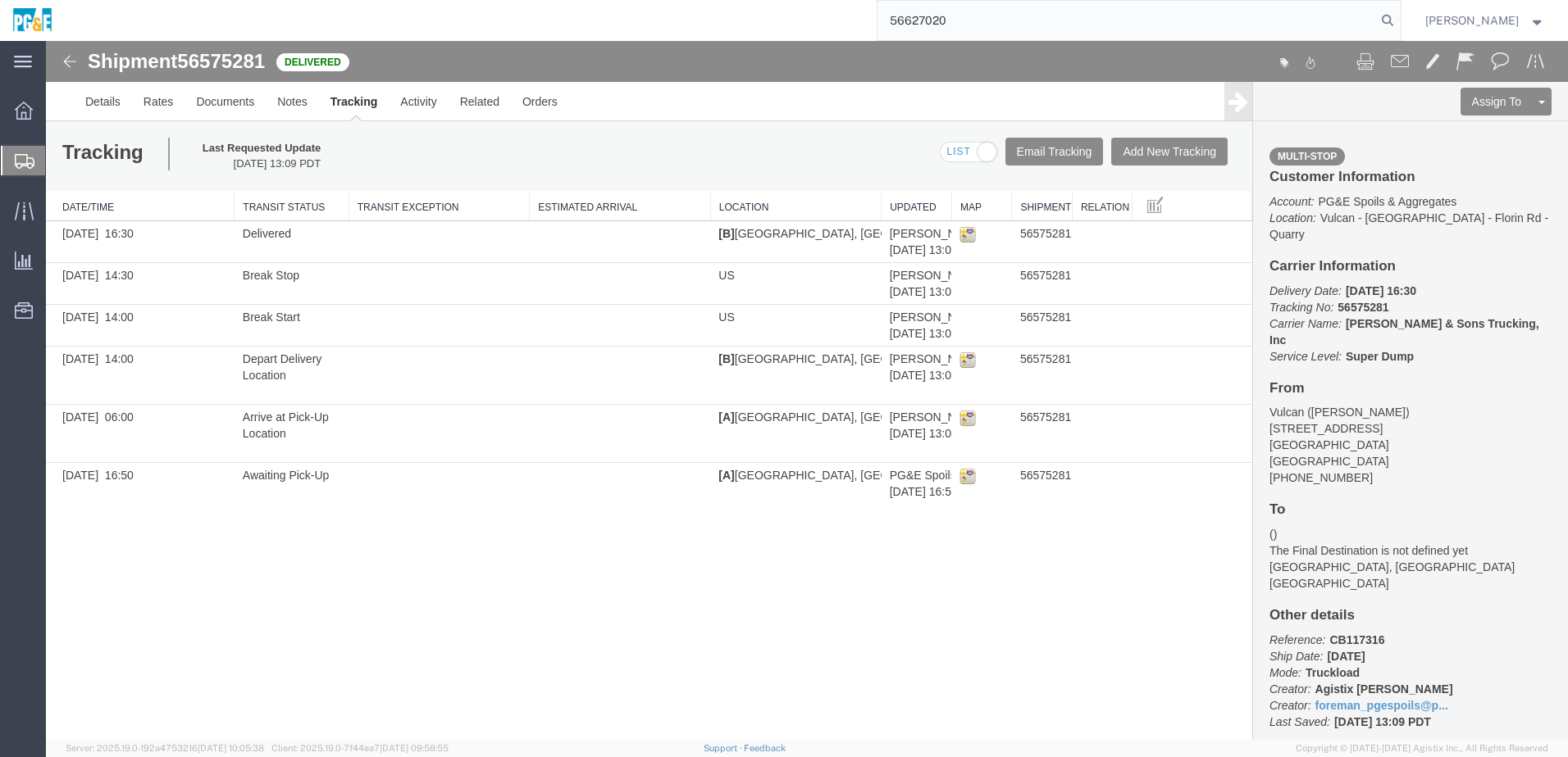
type input "56627020"
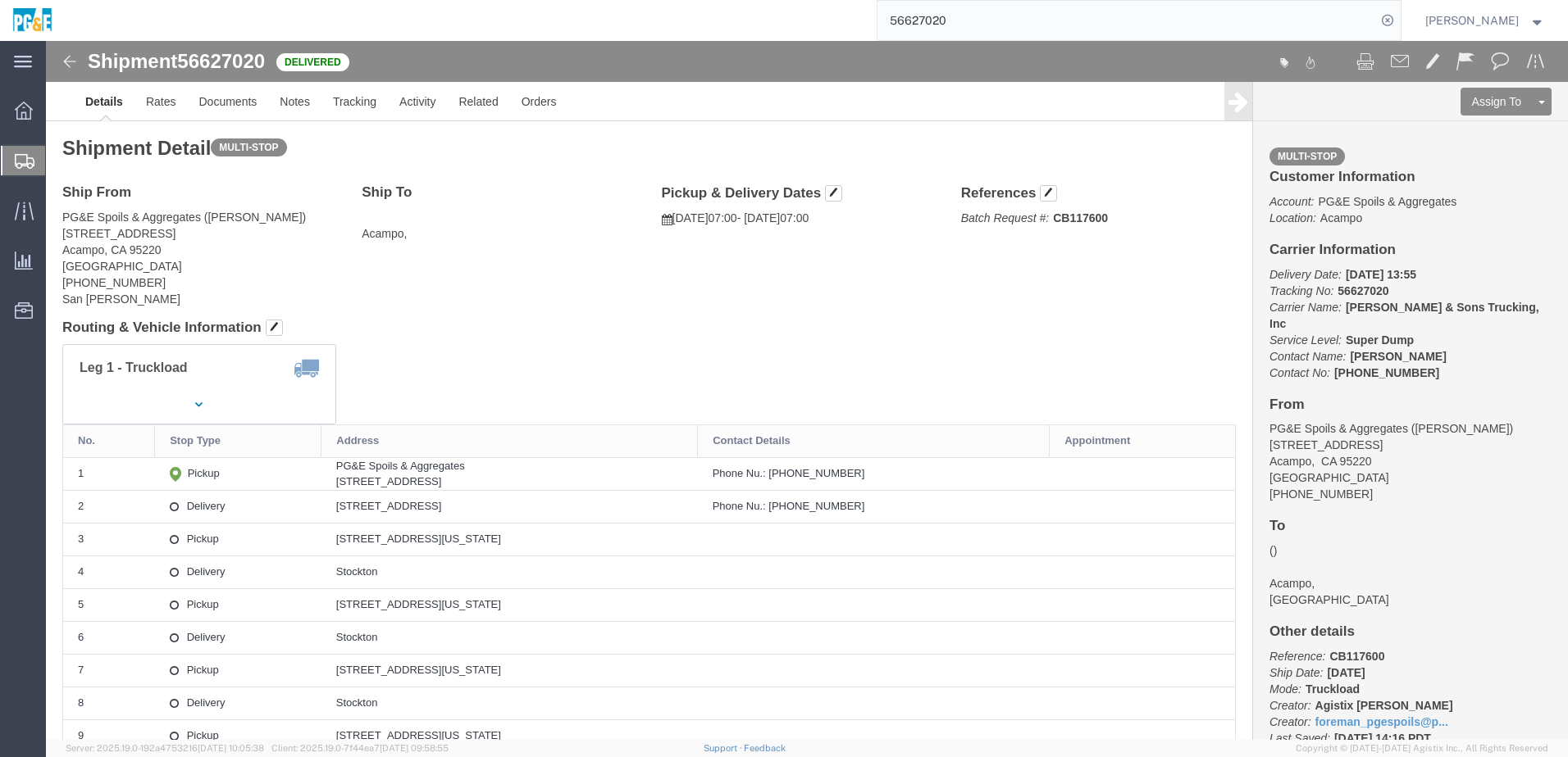
drag, startPoint x: 280, startPoint y: 441, endPoint x: 512, endPoint y: 436, distance: 232.1
click div "[STREET_ADDRESS]"
copy div "[STREET_ADDRESS]"
drag, startPoint x: 279, startPoint y: 466, endPoint x: 458, endPoint y: 477, distance: 179.3
click td "[STREET_ADDRESS]"
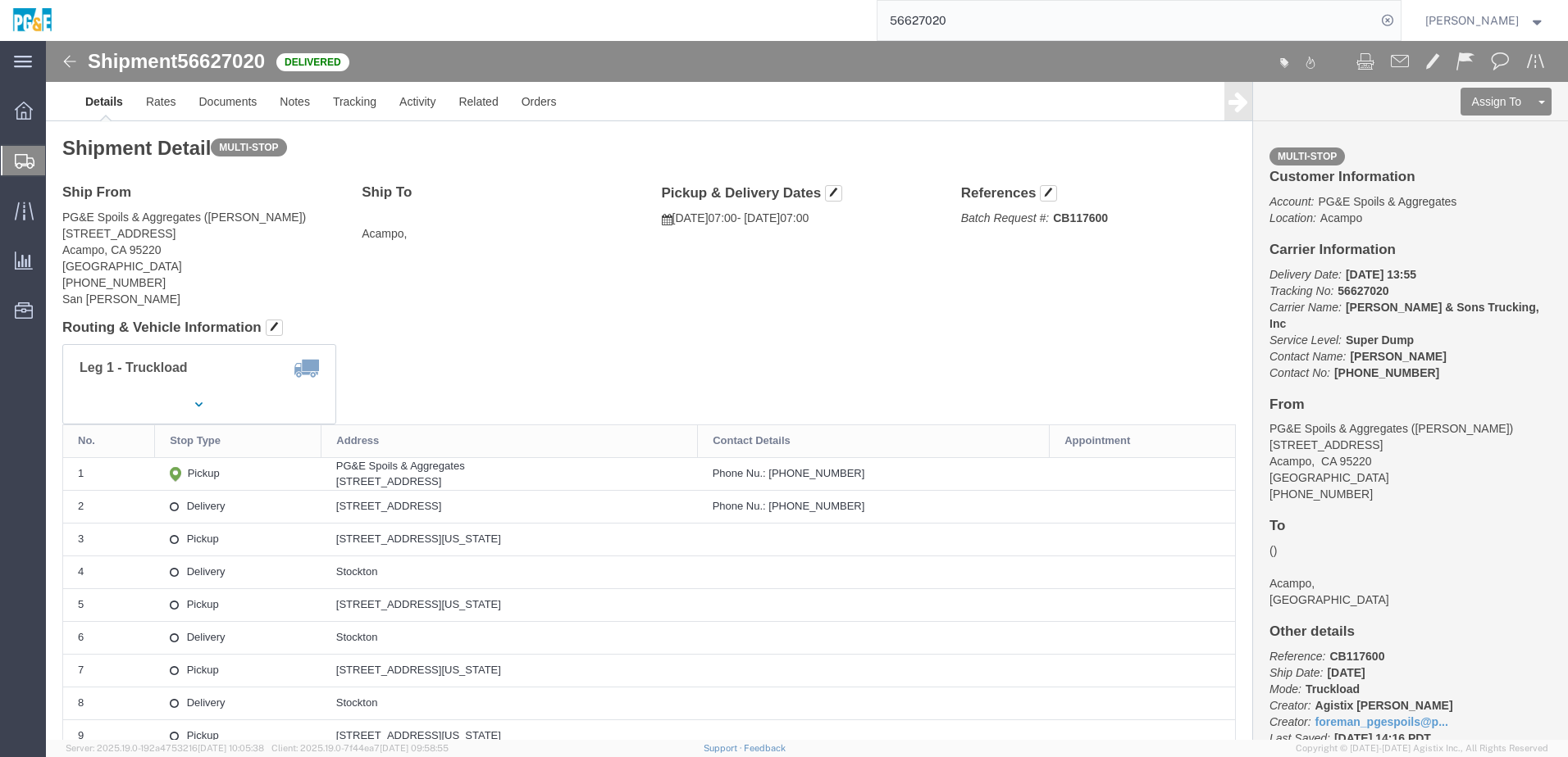
copy div "[STREET_ADDRESS]"
click link "Documents"
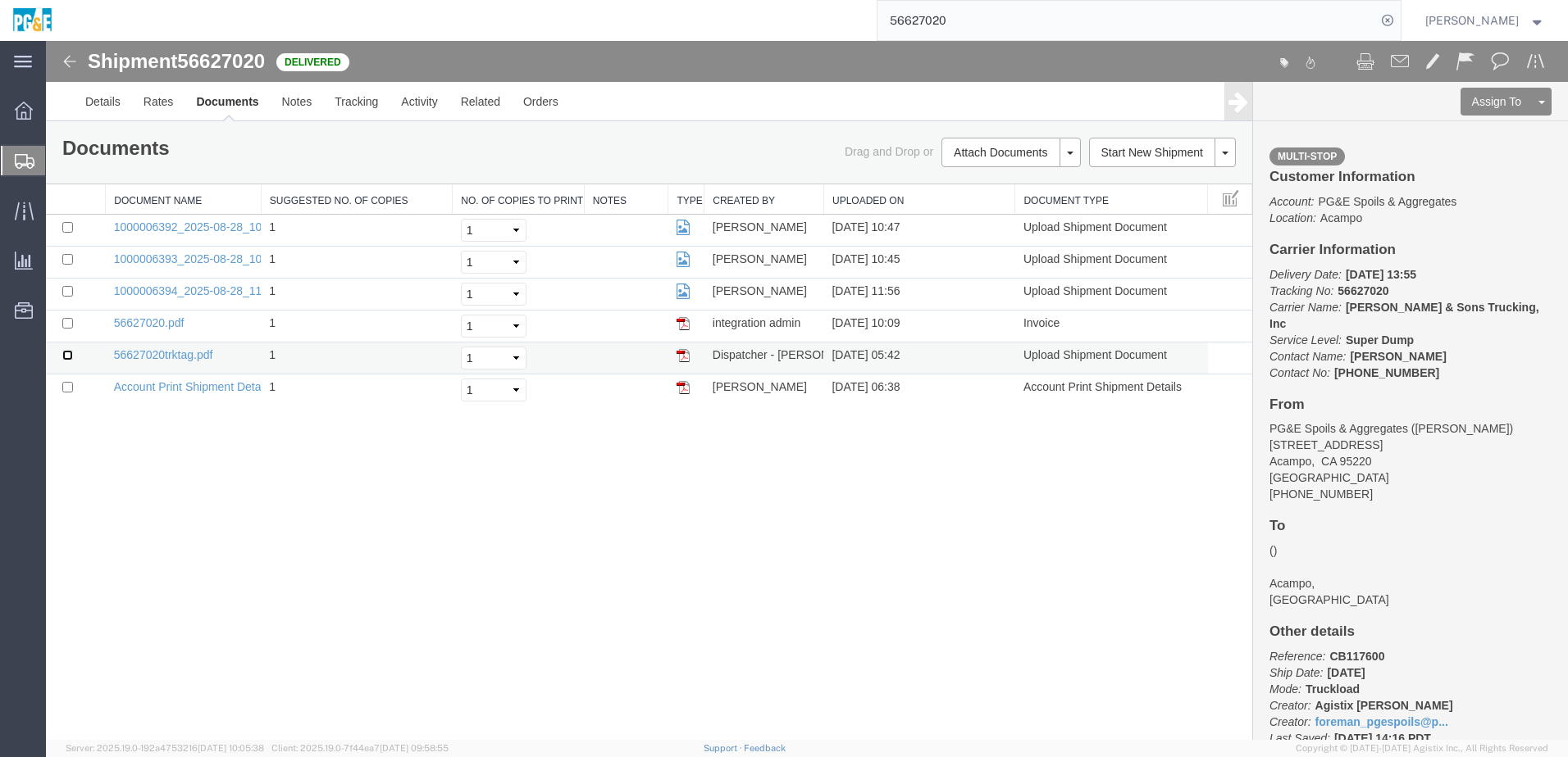
click at [64, 353] on input "checkbox" at bounding box center [67, 355] width 11 height 11
checkbox input "true"
click at [69, 325] on input "checkbox" at bounding box center [67, 323] width 11 height 11
checkbox input "true"
click at [67, 291] on input "checkbox" at bounding box center [67, 291] width 11 height 11
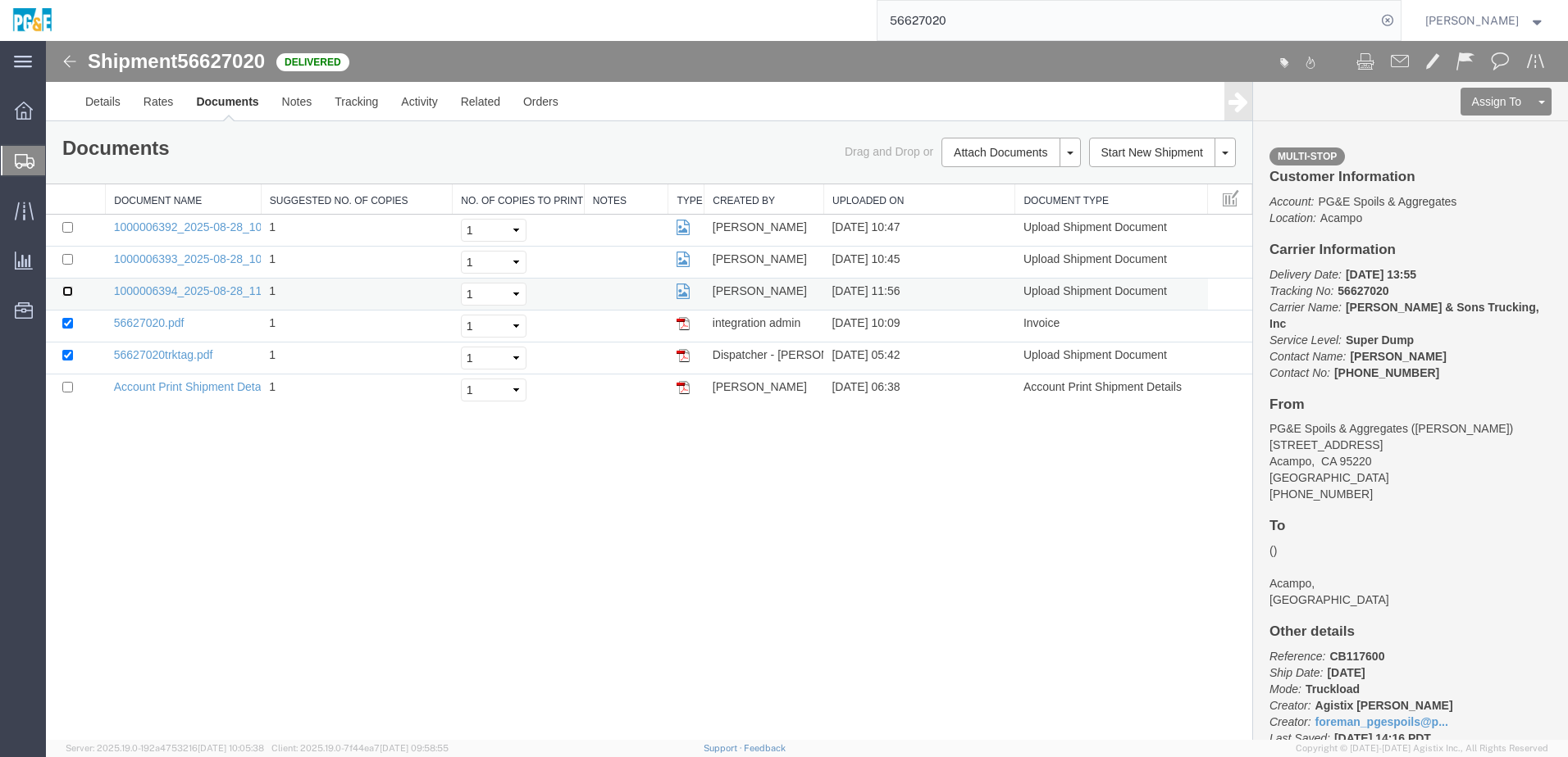
checkbox input "true"
click at [70, 262] on input "checkbox" at bounding box center [67, 259] width 11 height 11
checkbox input "true"
click at [69, 228] on input "checkbox" at bounding box center [67, 227] width 11 height 11
checkbox input "true"
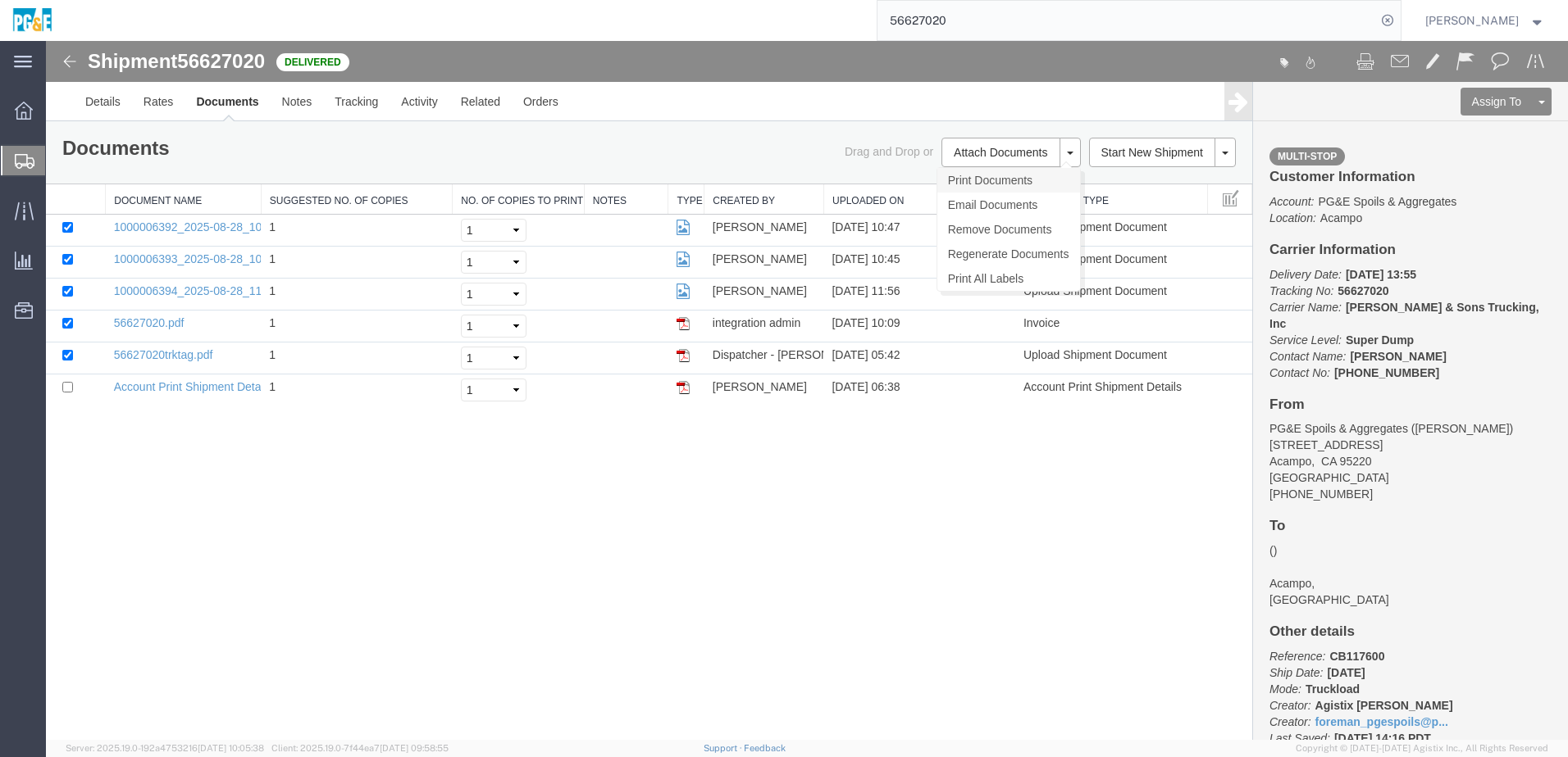
click at [966, 184] on link "Print Documents" at bounding box center [1008, 180] width 142 height 24
click at [367, 109] on link "Tracking" at bounding box center [356, 101] width 67 height 40
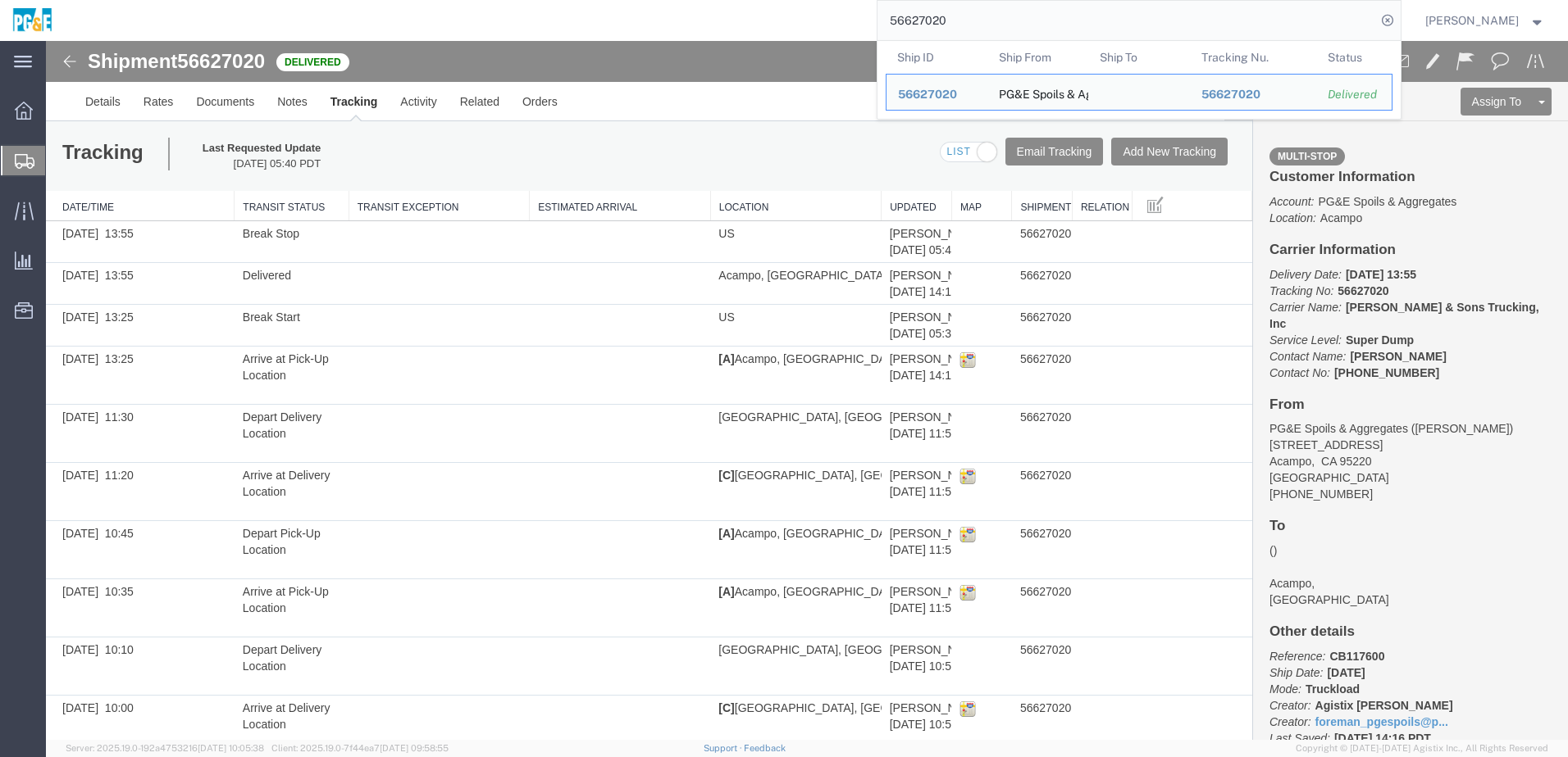
click at [952, 20] on input "56627020" at bounding box center [1126, 20] width 499 height 40
paste input "36112"
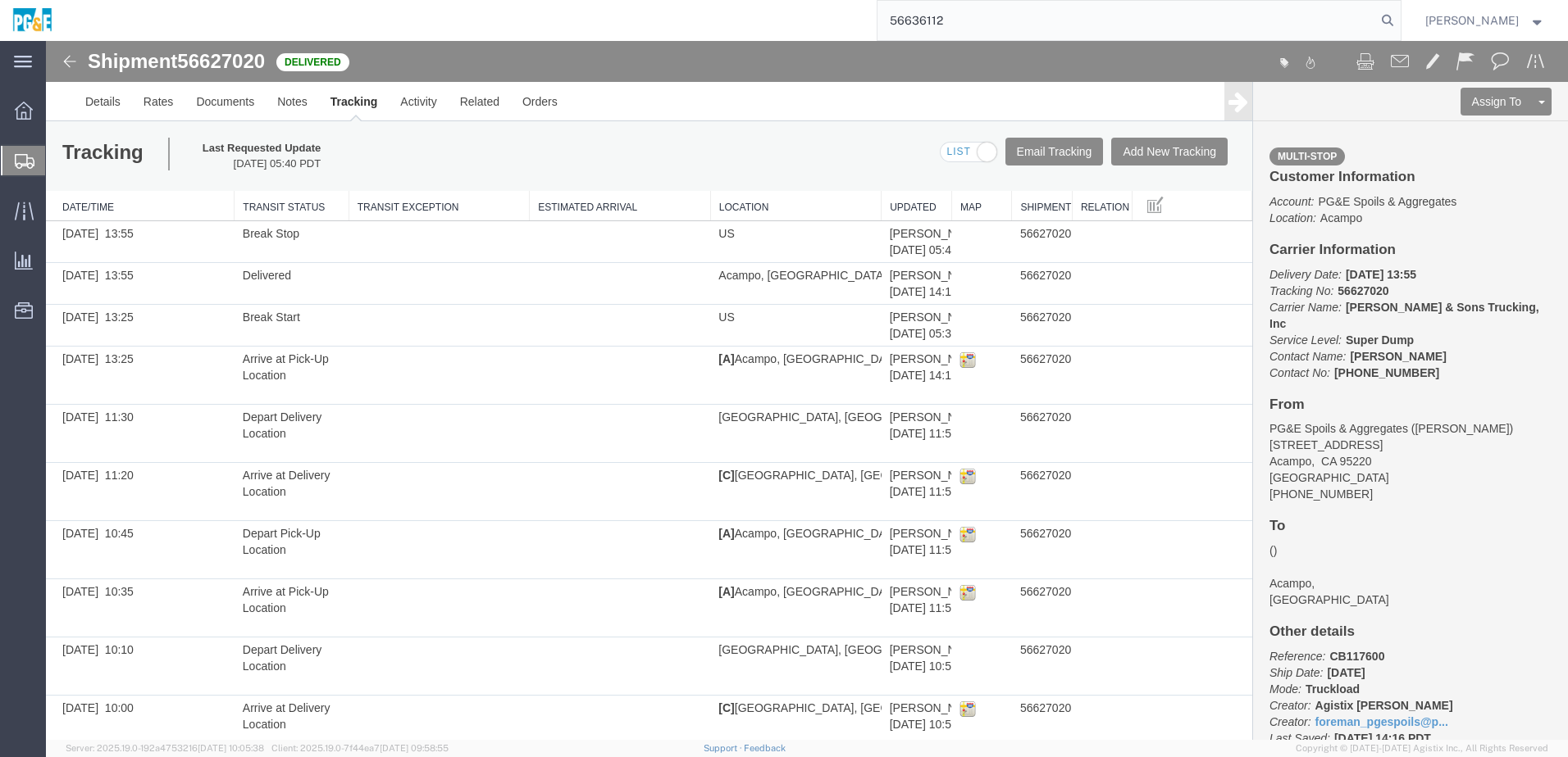
type input "56636112"
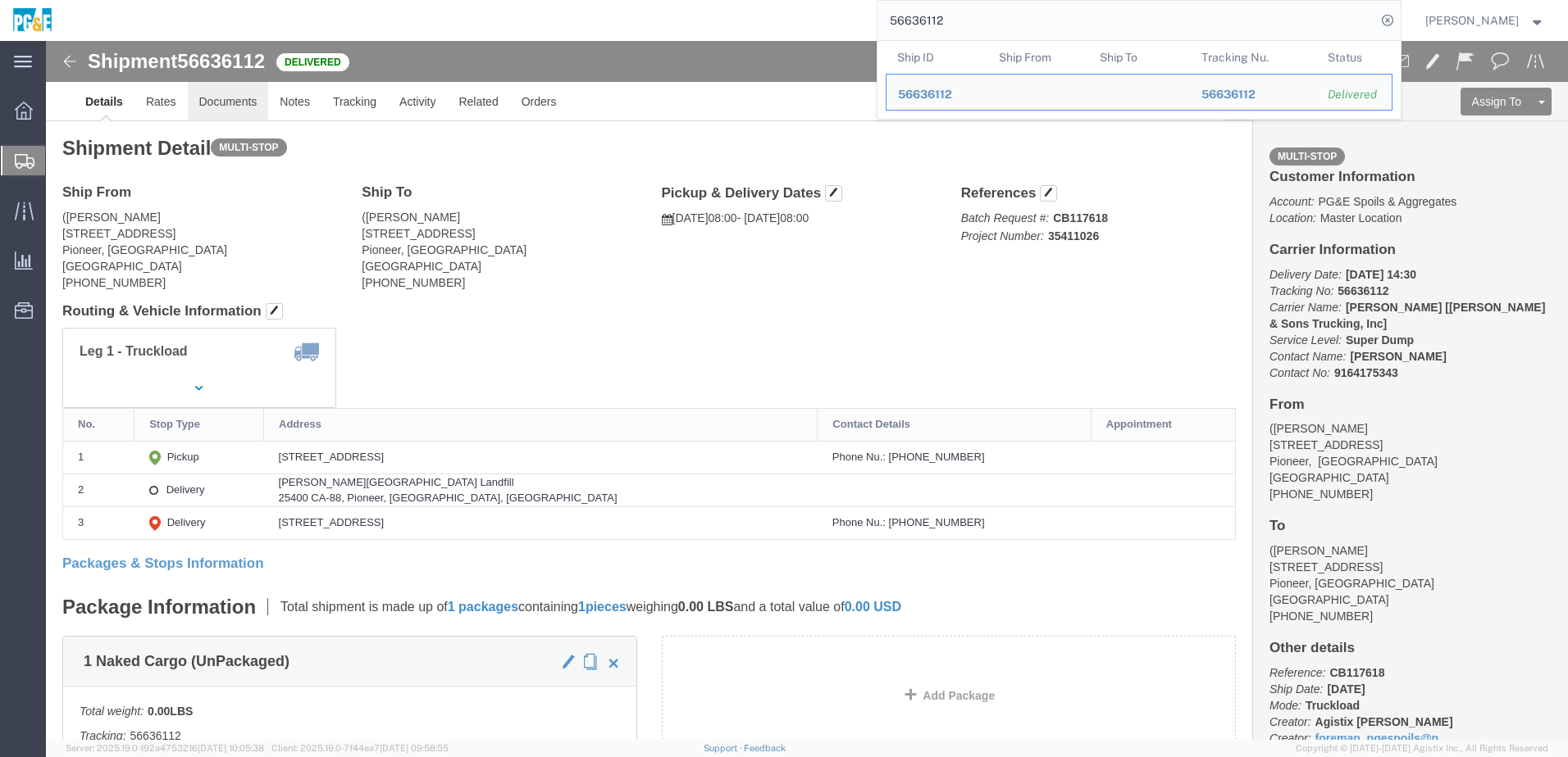
click link "Documents"
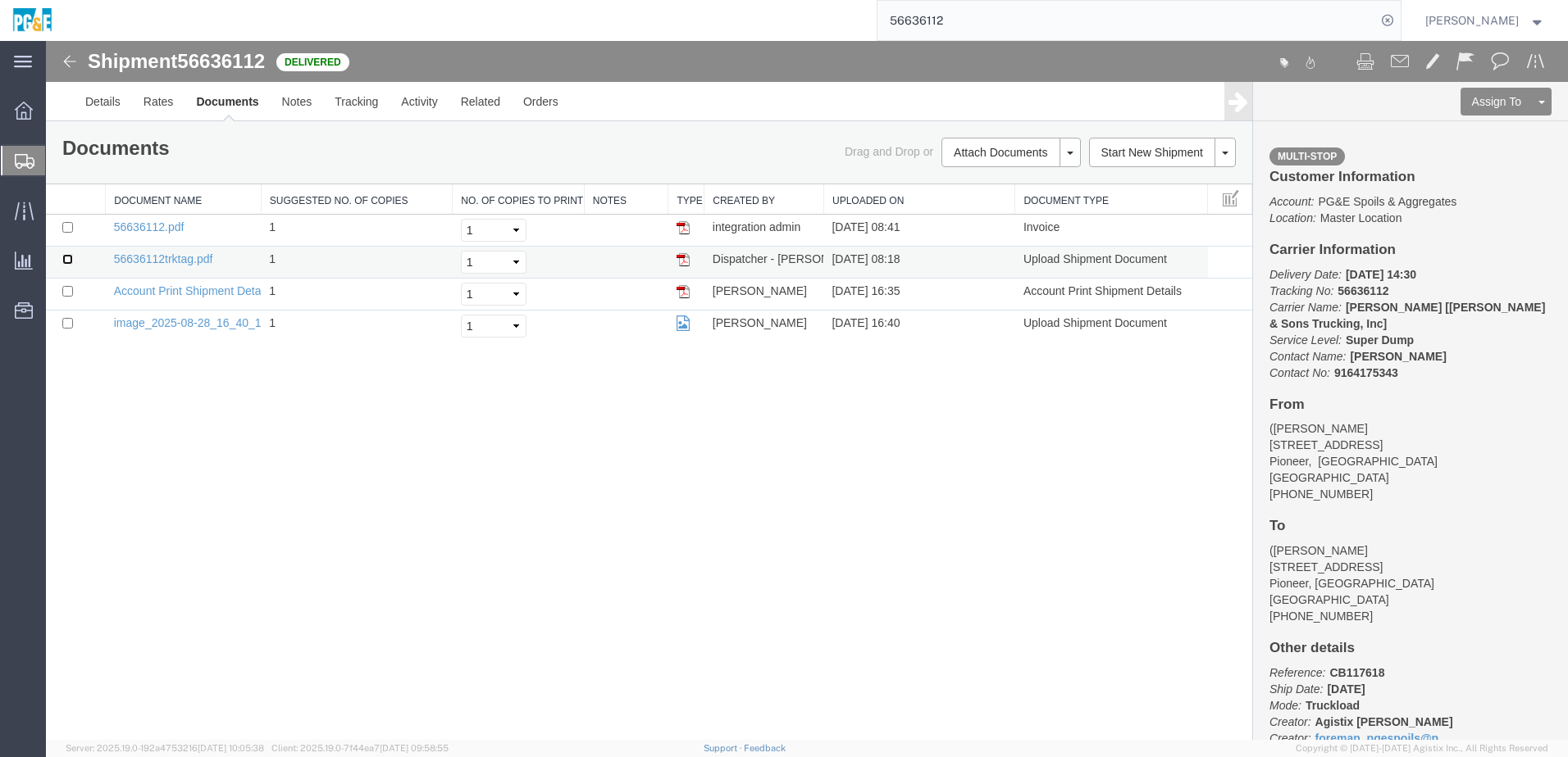
click at [66, 261] on input "checkbox" at bounding box center [67, 259] width 11 height 11
checkbox input "true"
click at [66, 230] on input "checkbox" at bounding box center [67, 227] width 11 height 11
checkbox input "true"
click at [67, 324] on input "checkbox" at bounding box center [67, 323] width 11 height 11
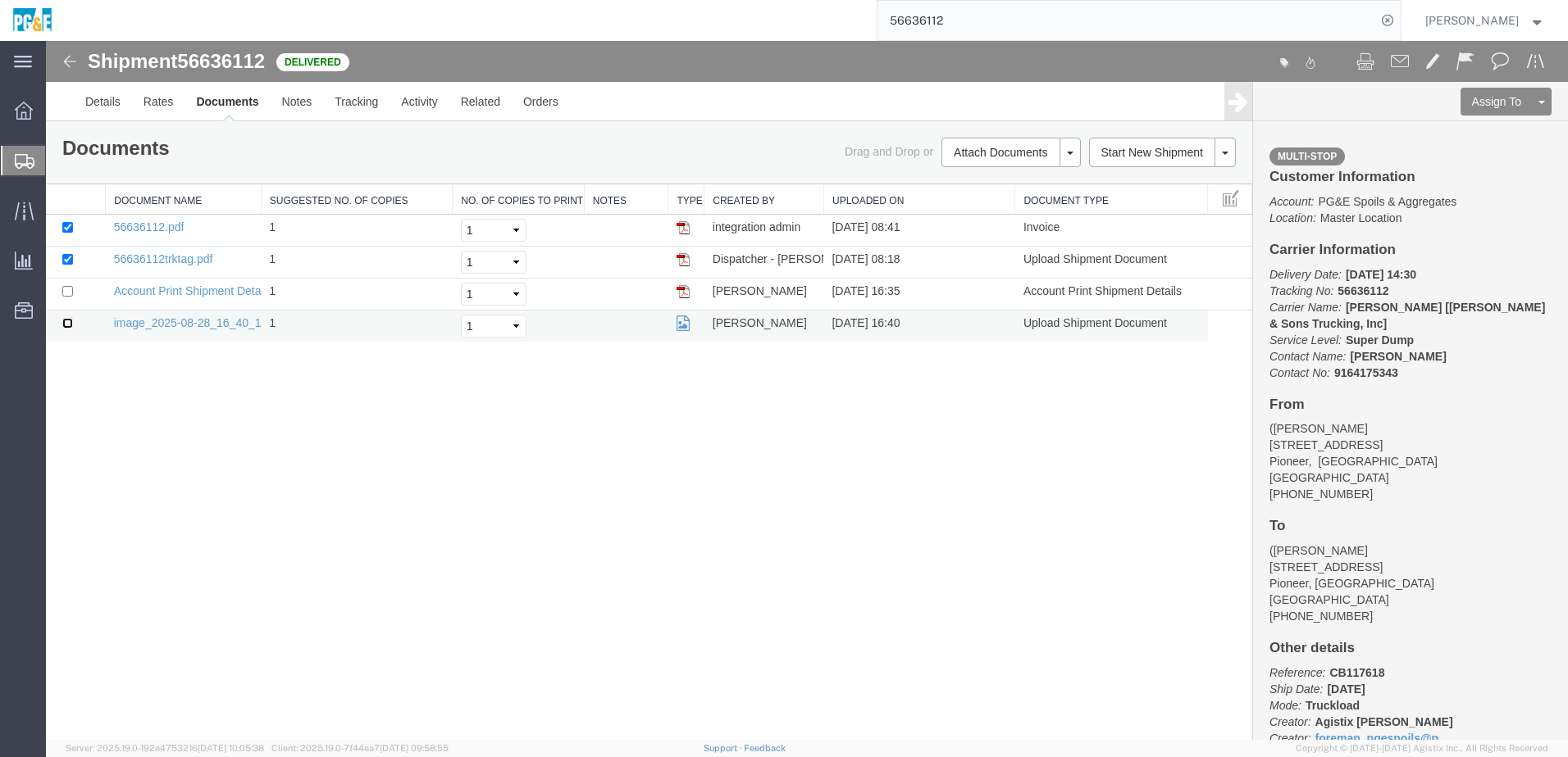
checkbox input "true"
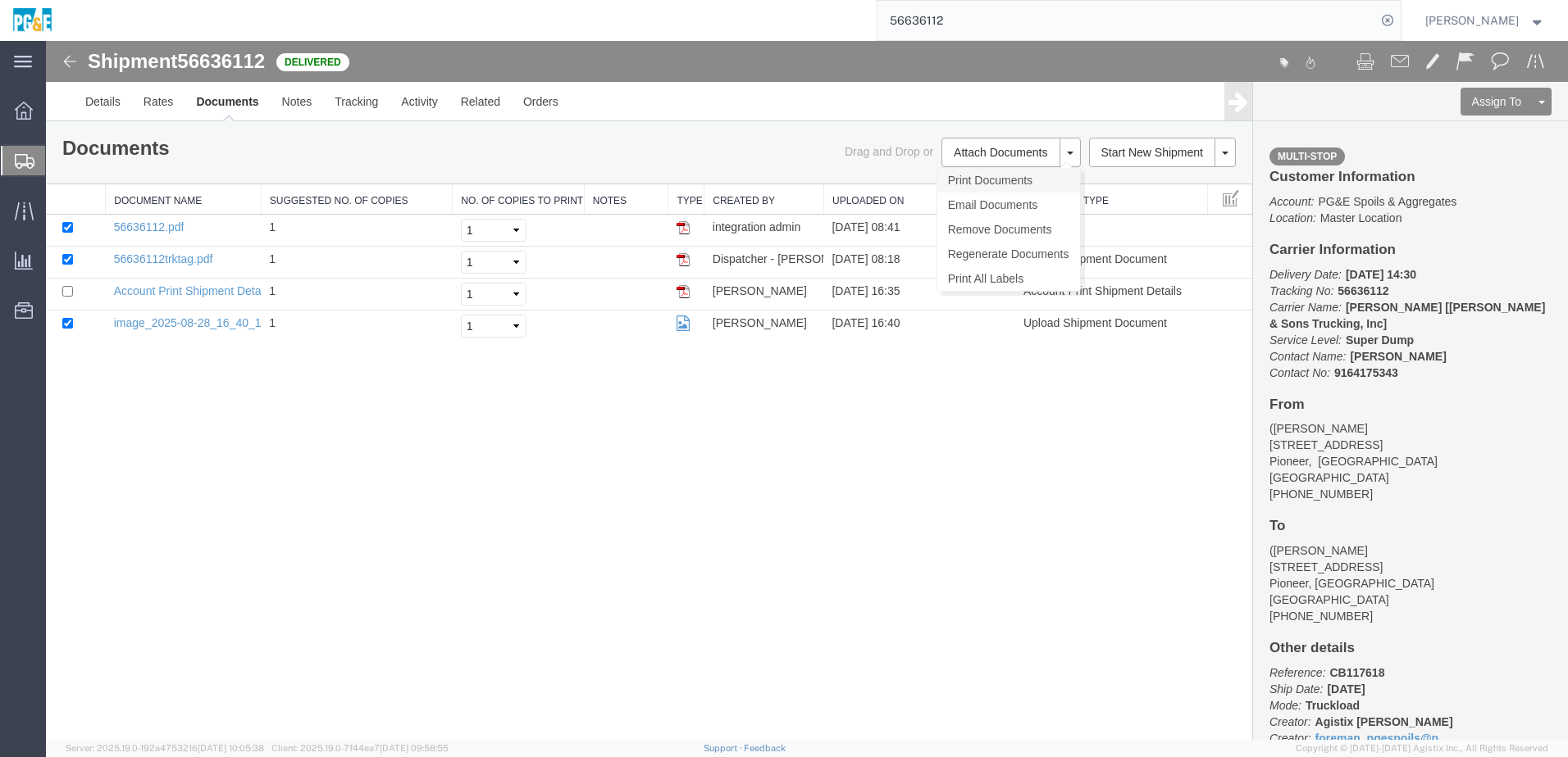
click at [1030, 189] on link "Print Documents" at bounding box center [1008, 180] width 142 height 24
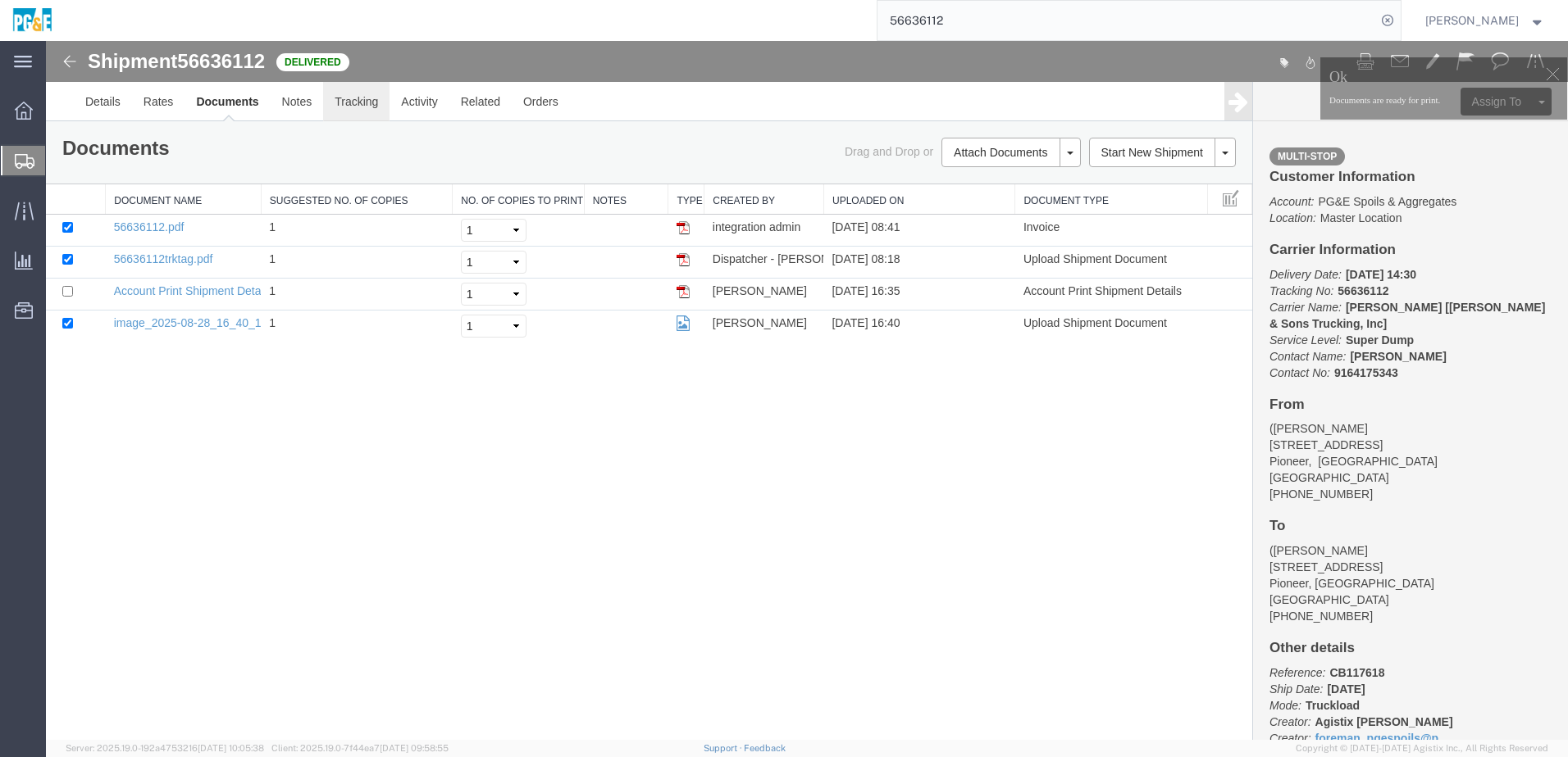
click at [379, 96] on link "Tracking" at bounding box center [356, 101] width 67 height 40
